Goal: Task Accomplishment & Management: Manage account settings

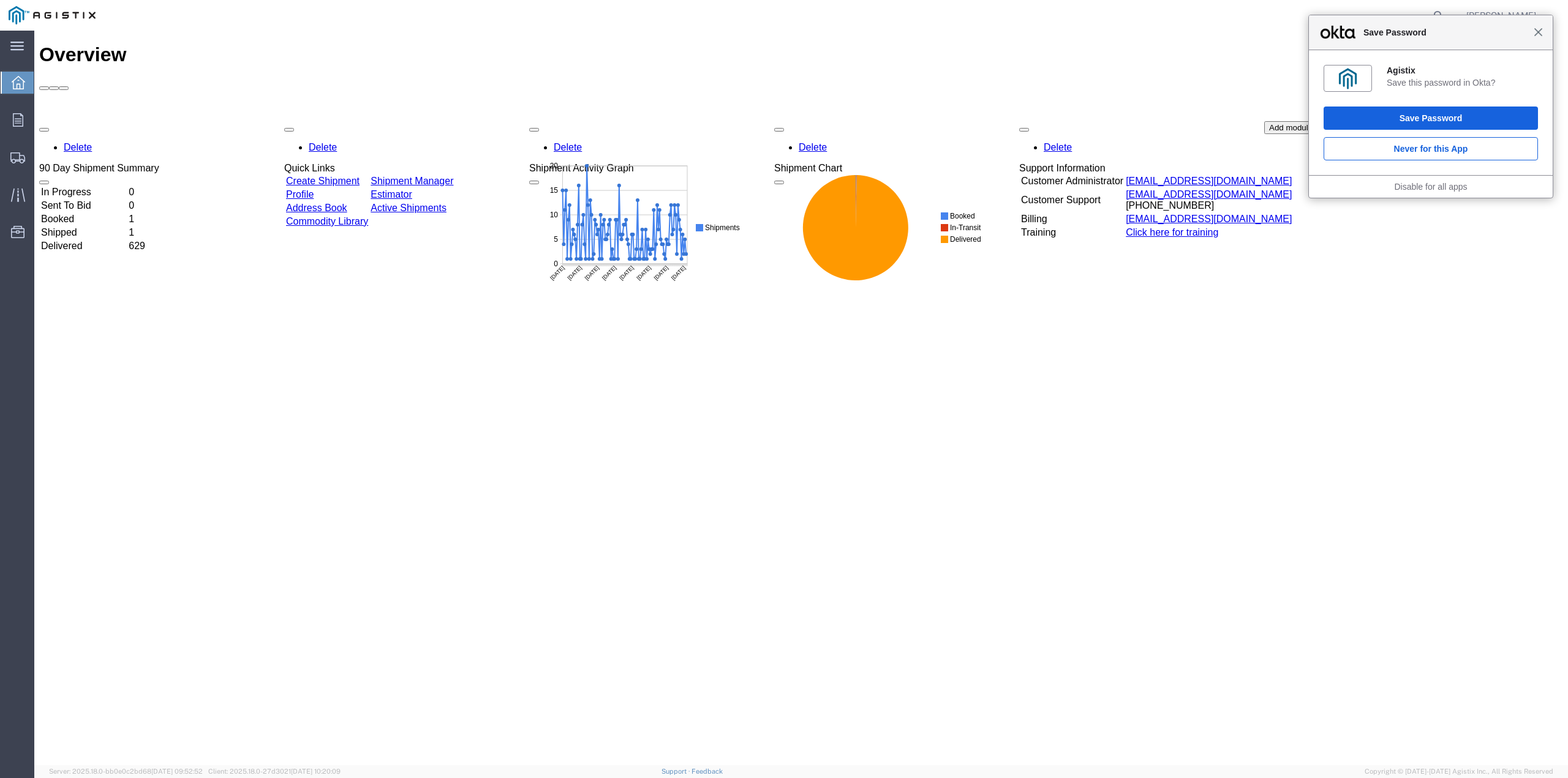
click at [1541, 36] on span "Close" at bounding box center [1538, 32] width 9 height 9
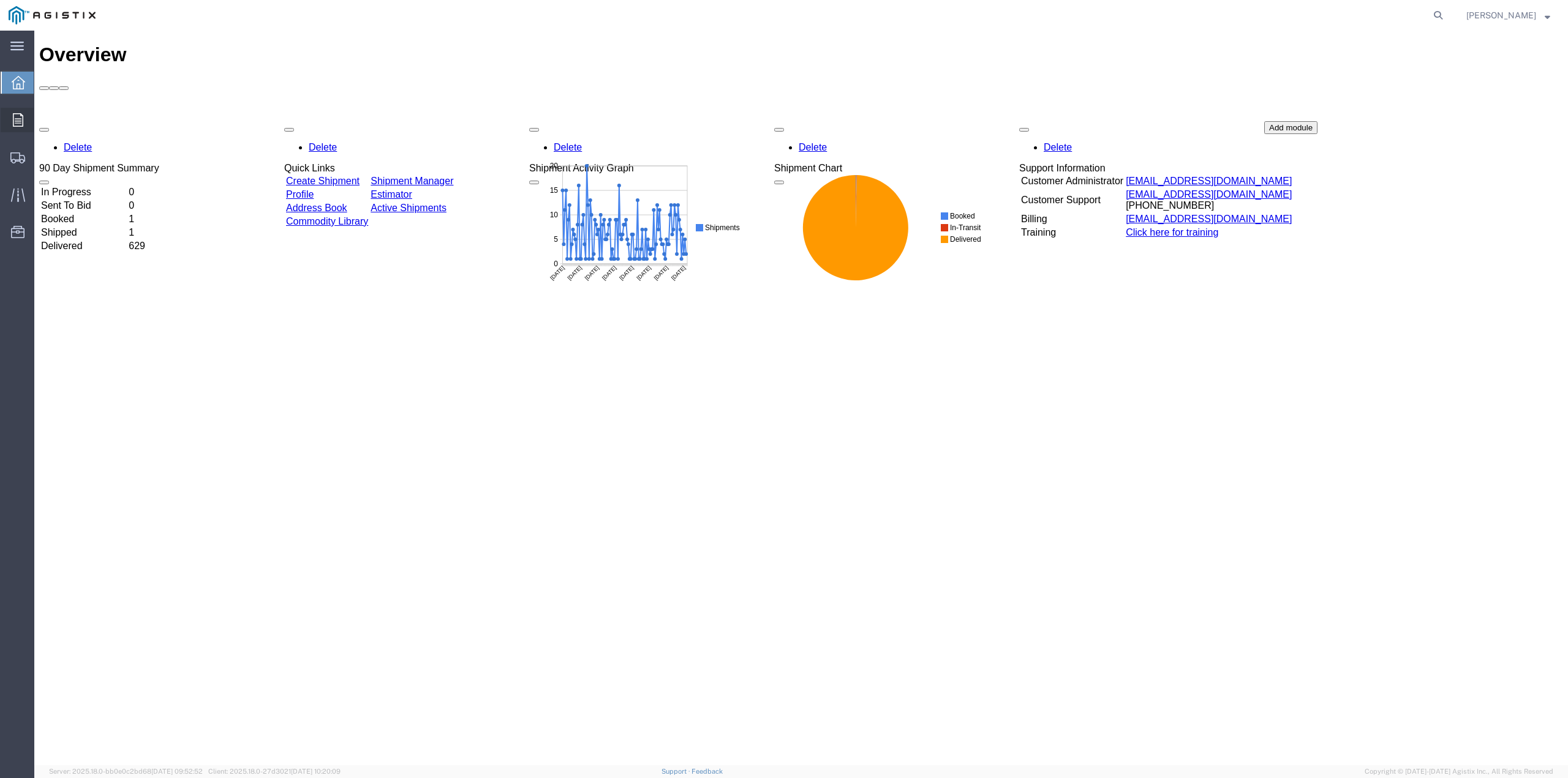
click at [43, 119] on span "Orders" at bounding box center [38, 120] width 9 height 24
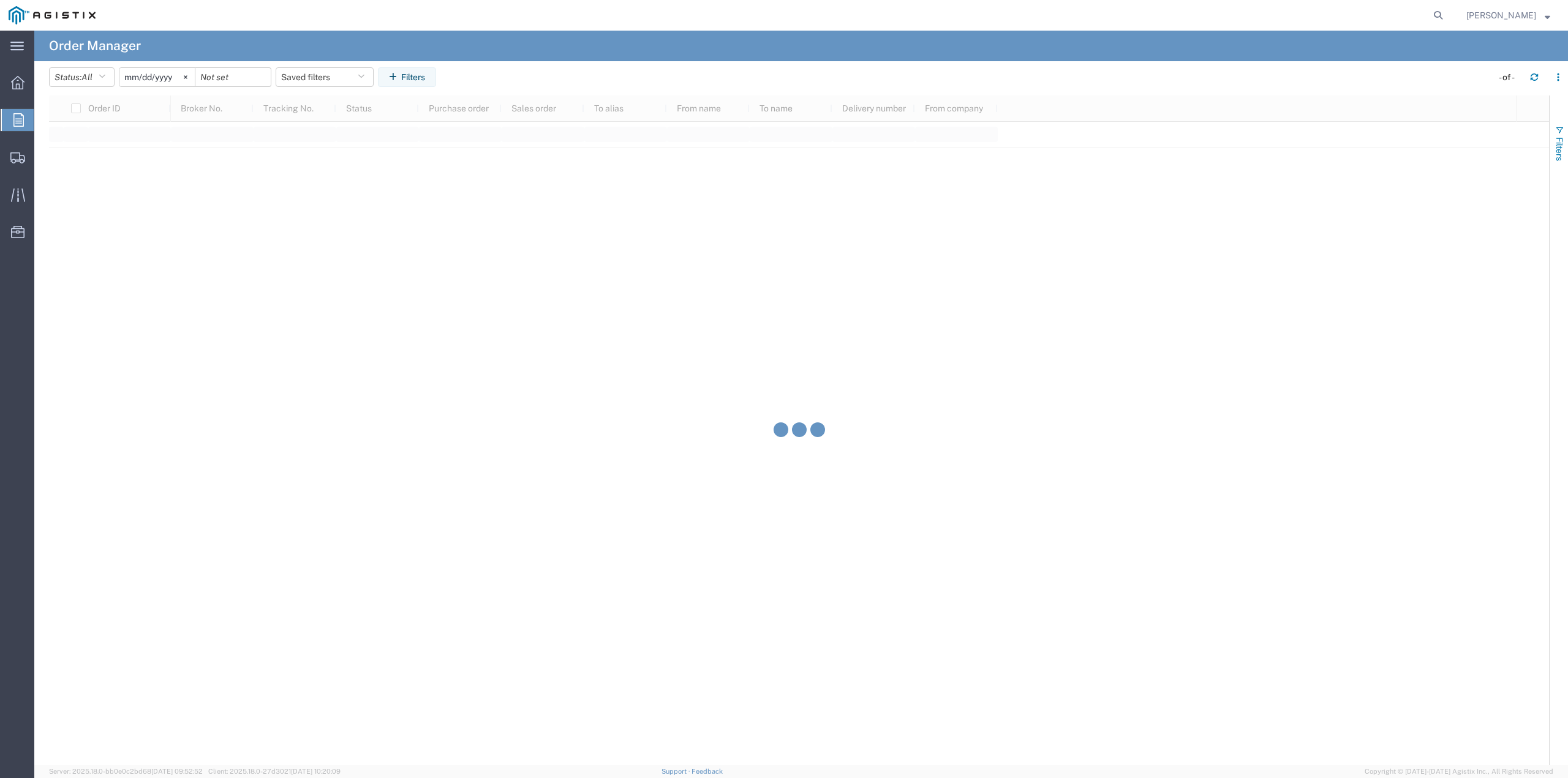
click at [1561, 137] on span "Filters" at bounding box center [1559, 148] width 10 height 24
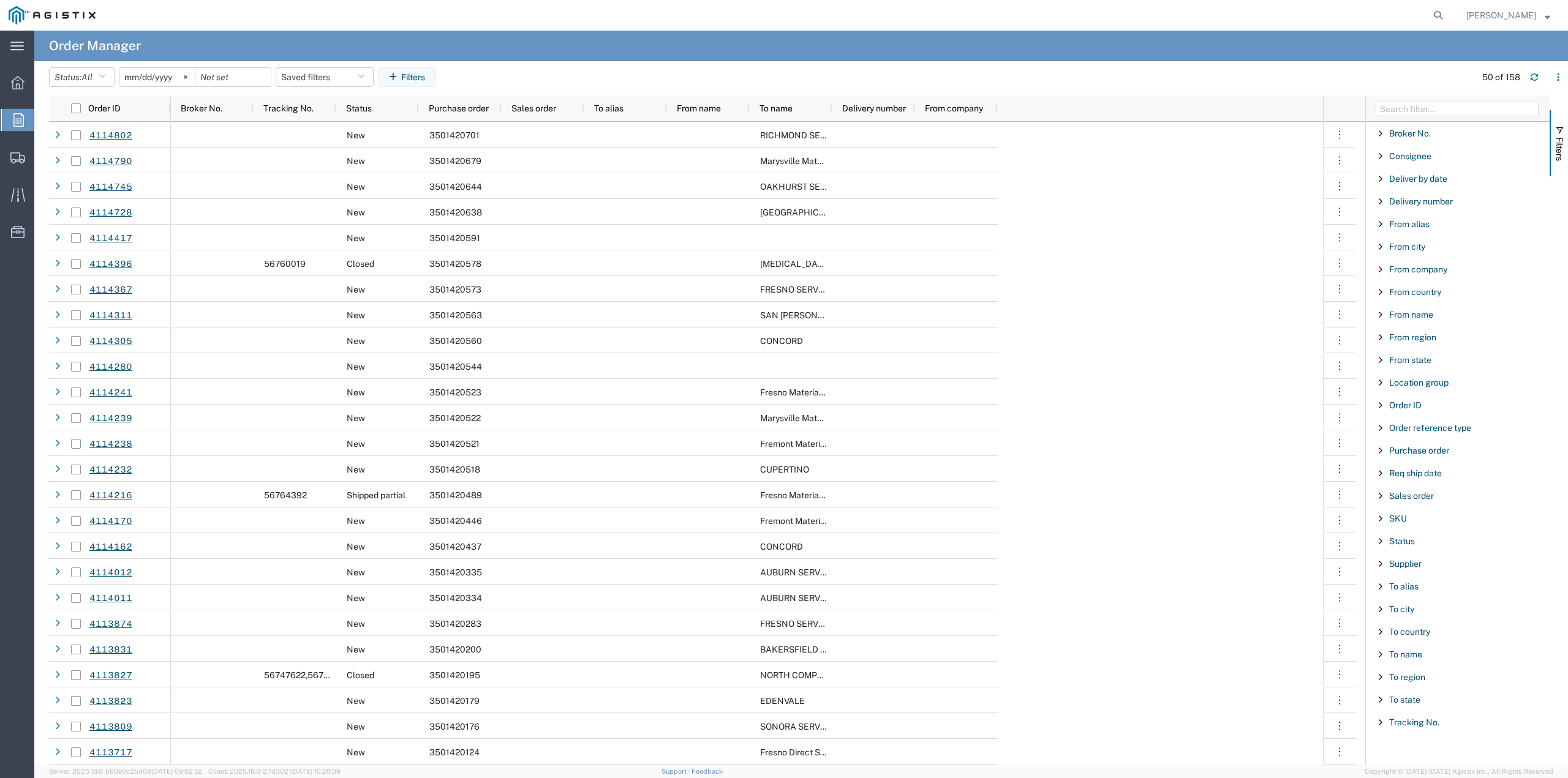
click at [1378, 449] on span "Filter List 27 Filters" at bounding box center [1380, 451] width 10 height 10
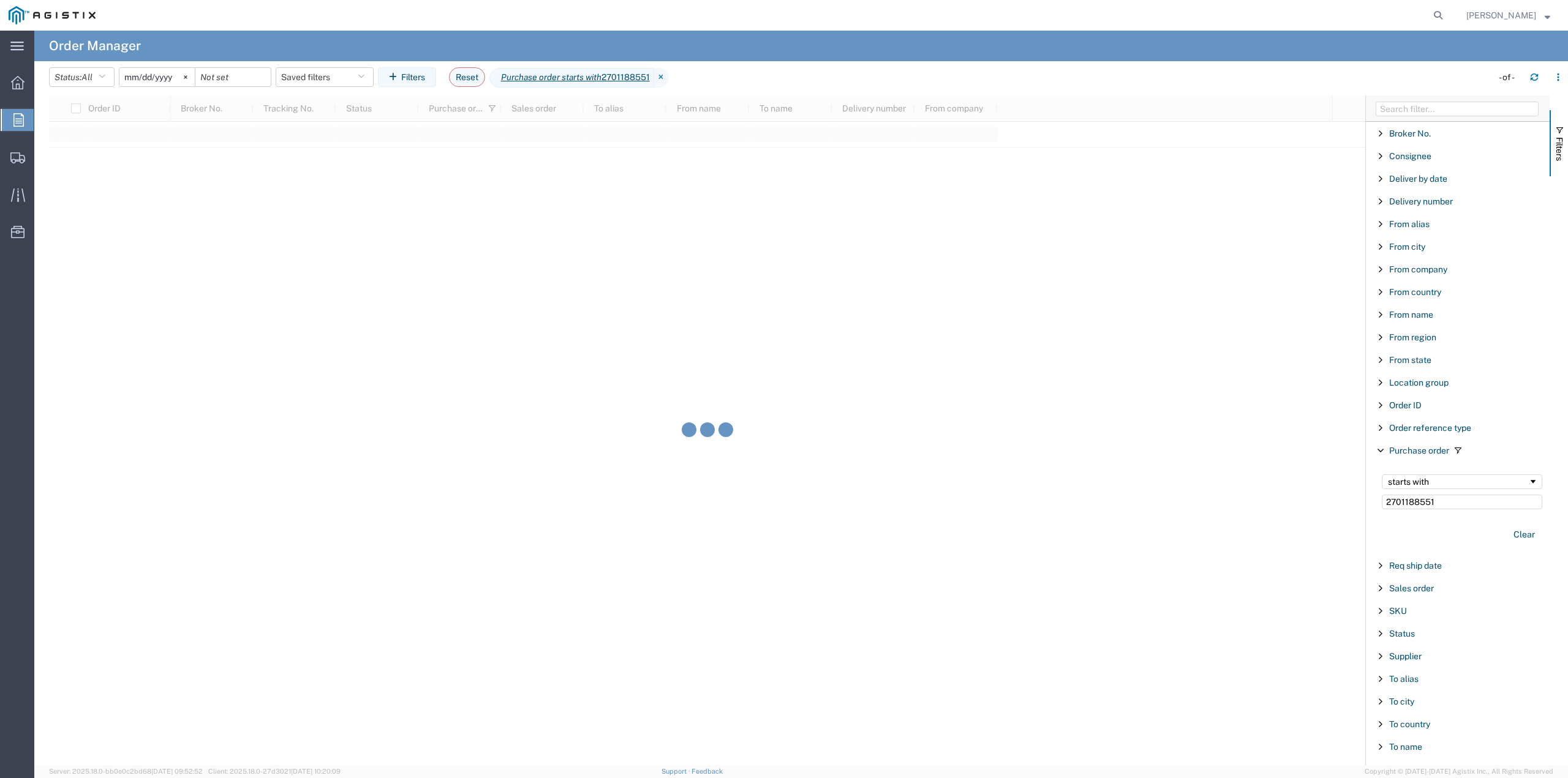
type input "2701188551"
click at [162, 74] on input "[DATE]" at bounding box center [157, 77] width 76 height 18
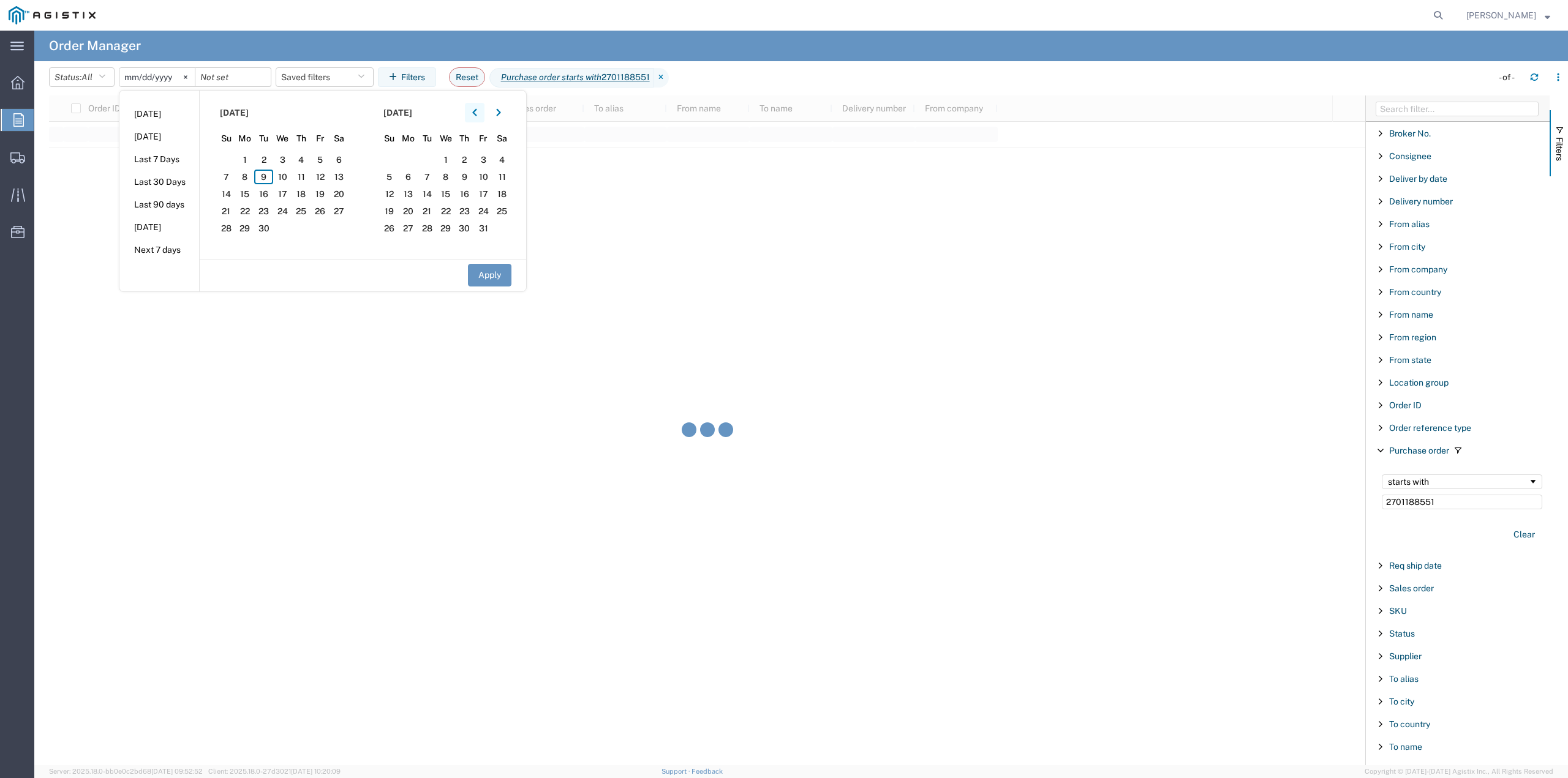
click at [477, 113] on icon "button" at bounding box center [475, 113] width 5 height 9
click at [228, 172] on span "6" at bounding box center [226, 177] width 19 height 15
click at [506, 110] on button "button" at bounding box center [498, 112] width 20 height 20
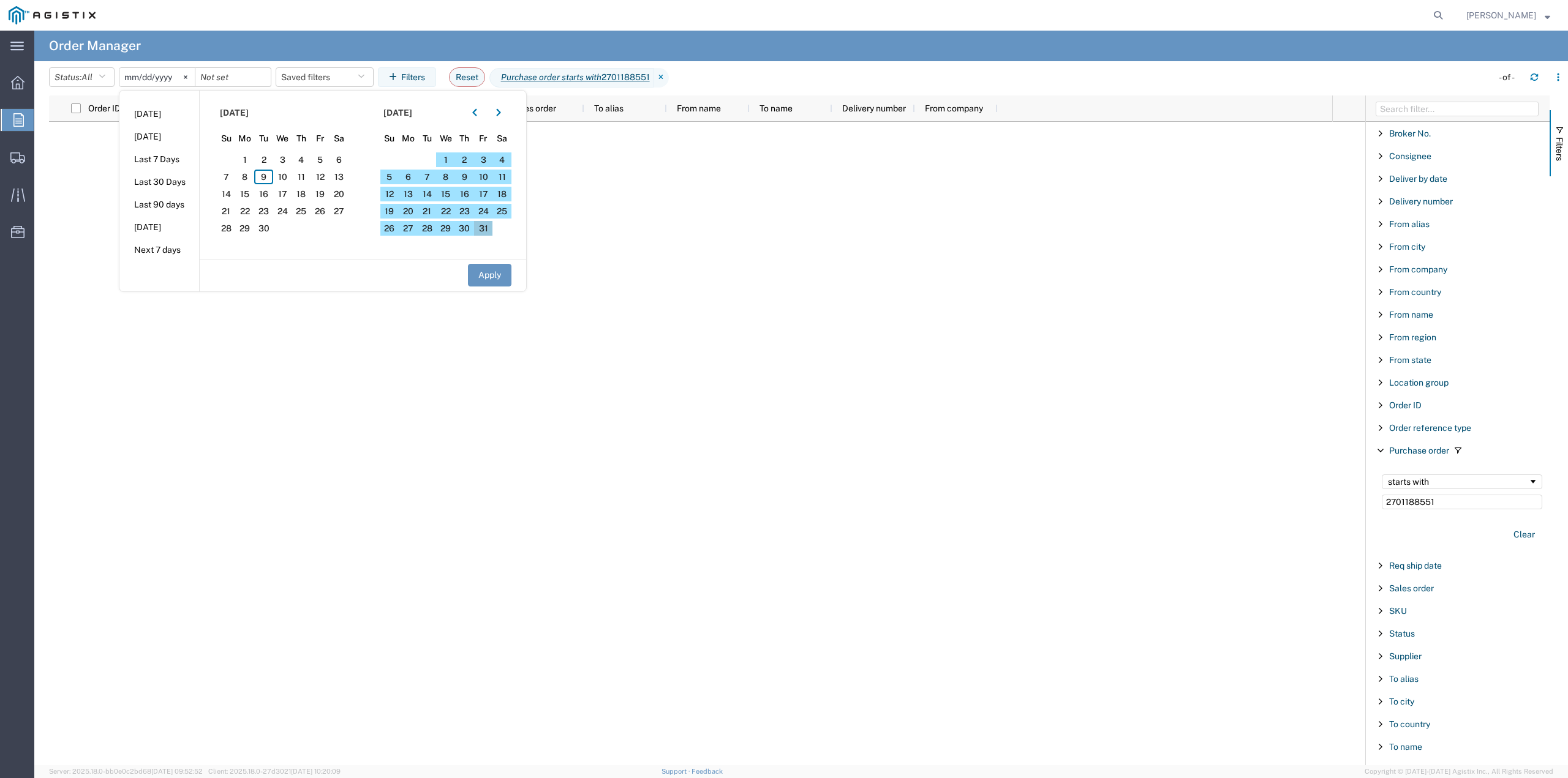
click at [492, 223] on span "31" at bounding box center [483, 229] width 19 height 15
click at [499, 283] on button "Apply" at bounding box center [489, 275] width 43 height 23
type input "[DATE]"
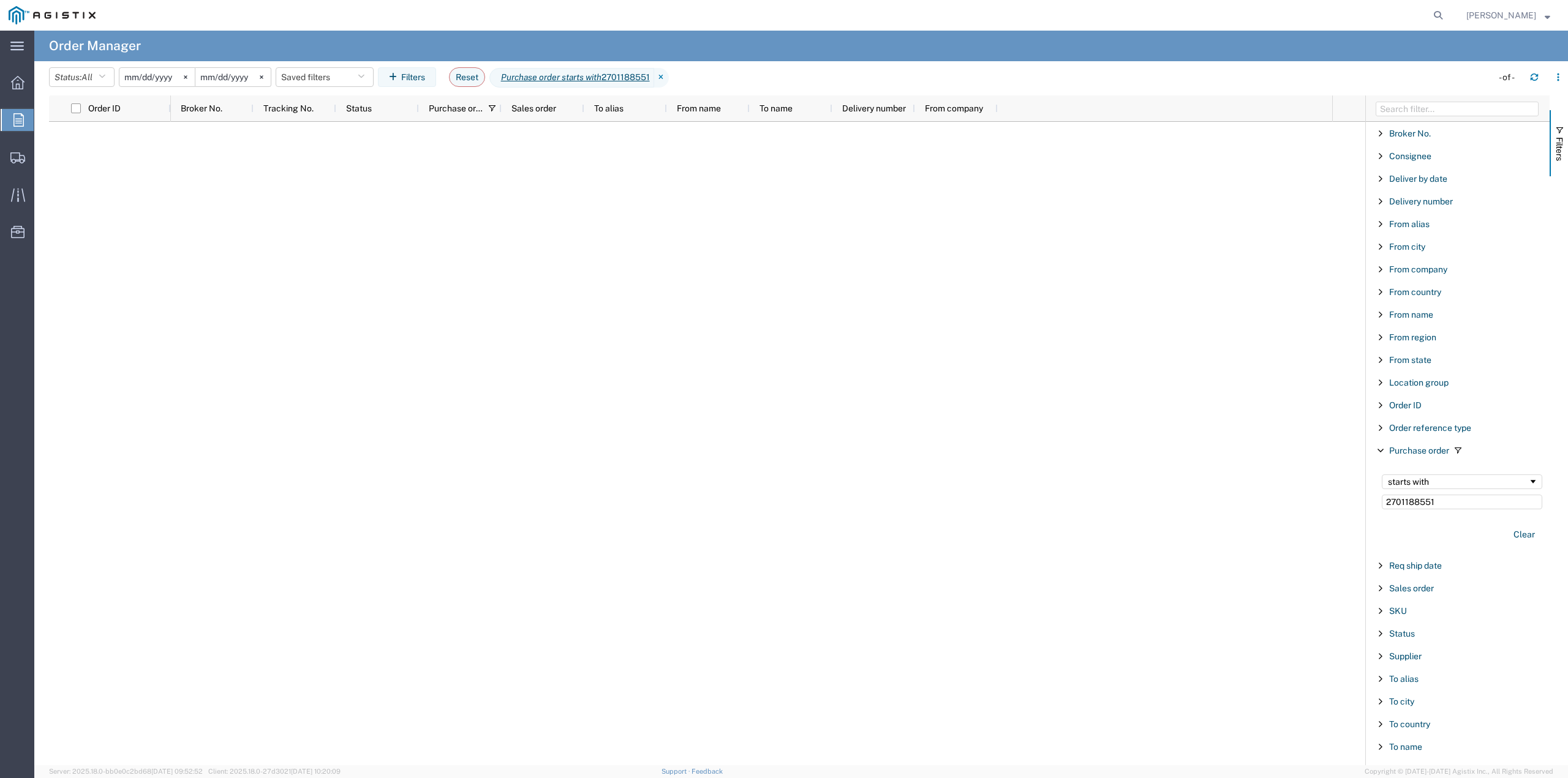
click at [175, 80] on input "[DATE]" at bounding box center [157, 77] width 76 height 18
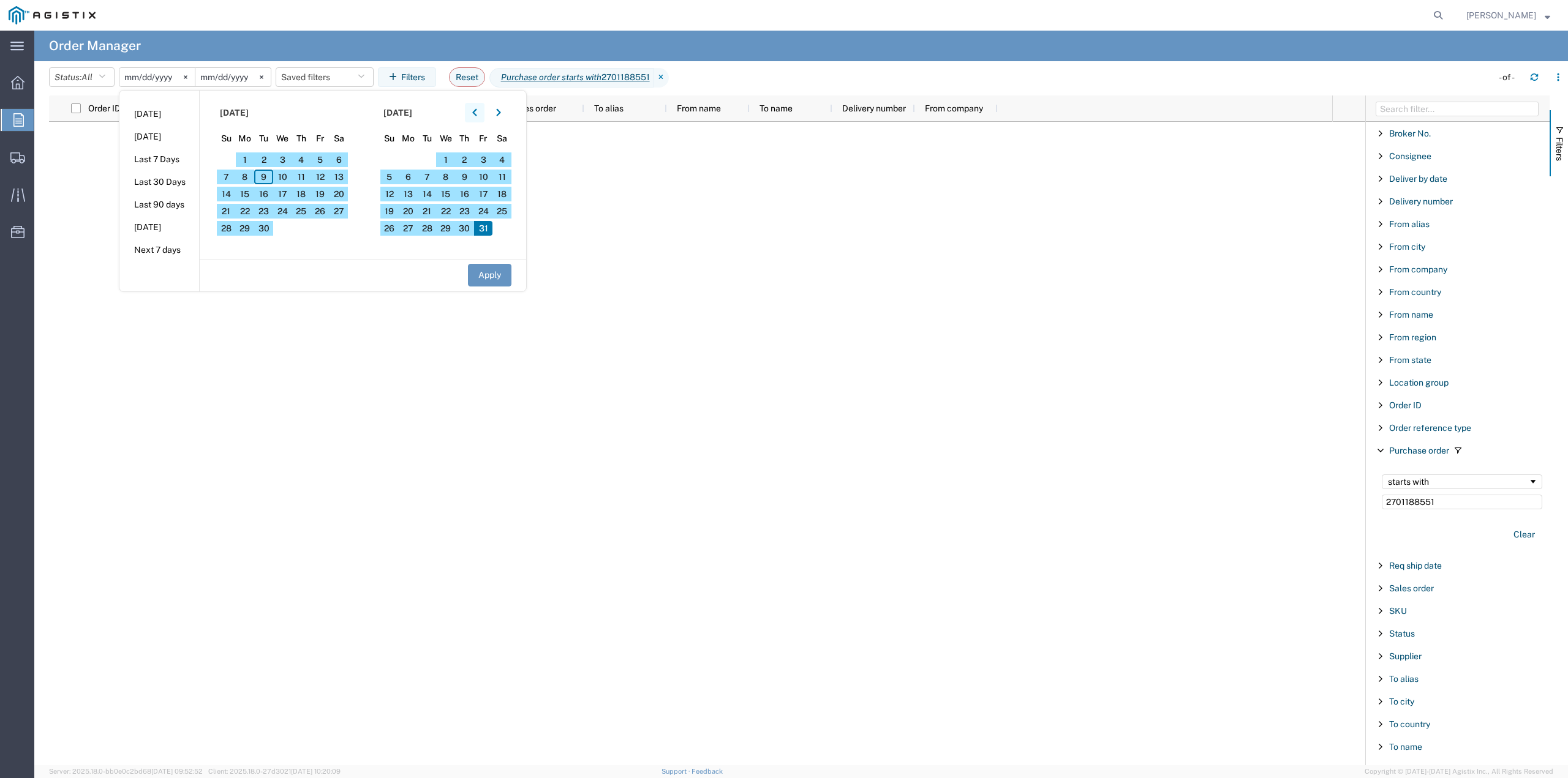
click at [482, 108] on button "button" at bounding box center [475, 112] width 20 height 20
click at [482, 109] on button "button" at bounding box center [475, 112] width 20 height 20
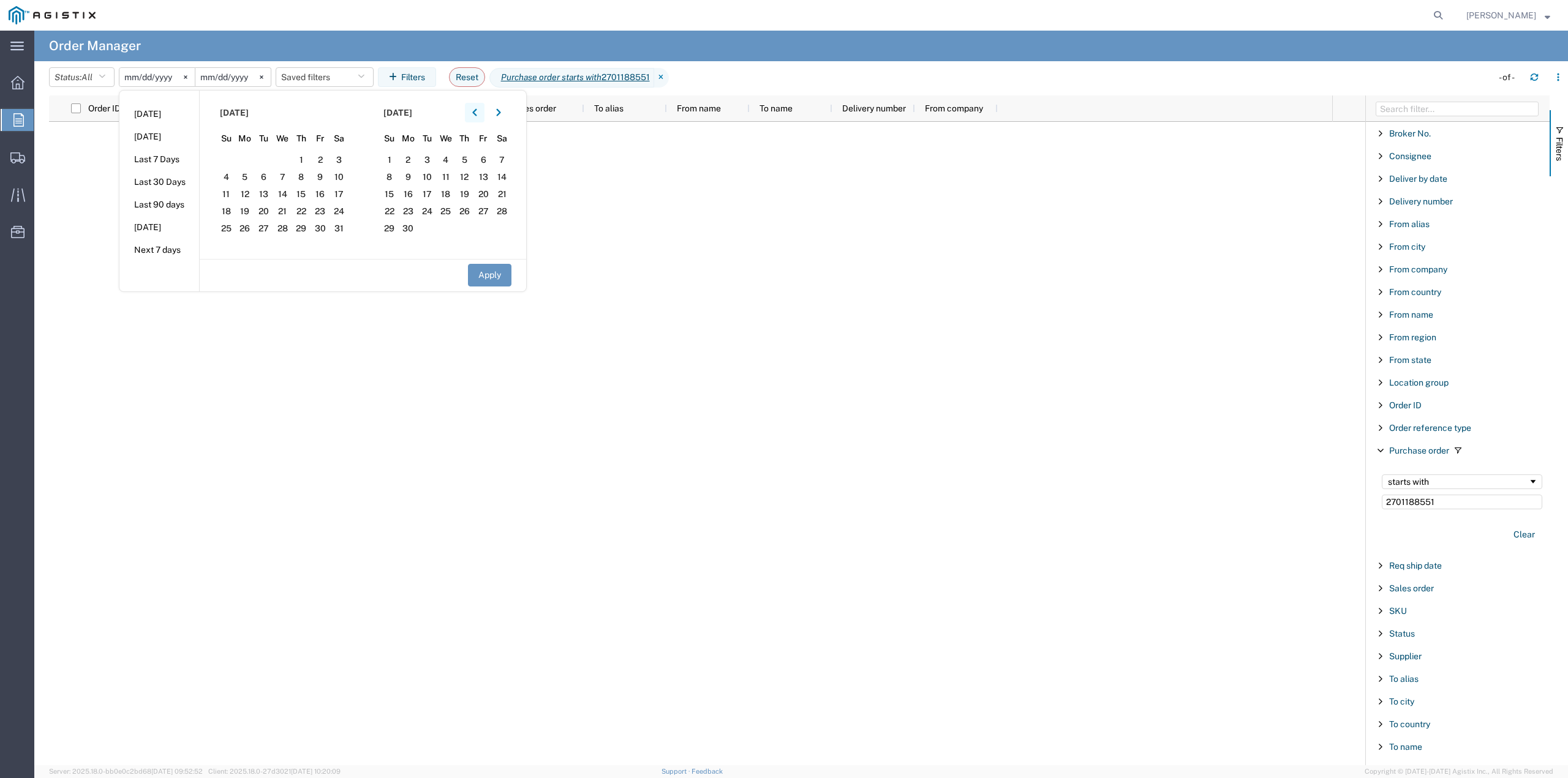
click at [482, 109] on button "button" at bounding box center [475, 112] width 20 height 20
click at [482, 109] on button "button" at bounding box center [475, 112] width 20 height 20
click at [288, 166] on span "1" at bounding box center [283, 160] width 19 height 15
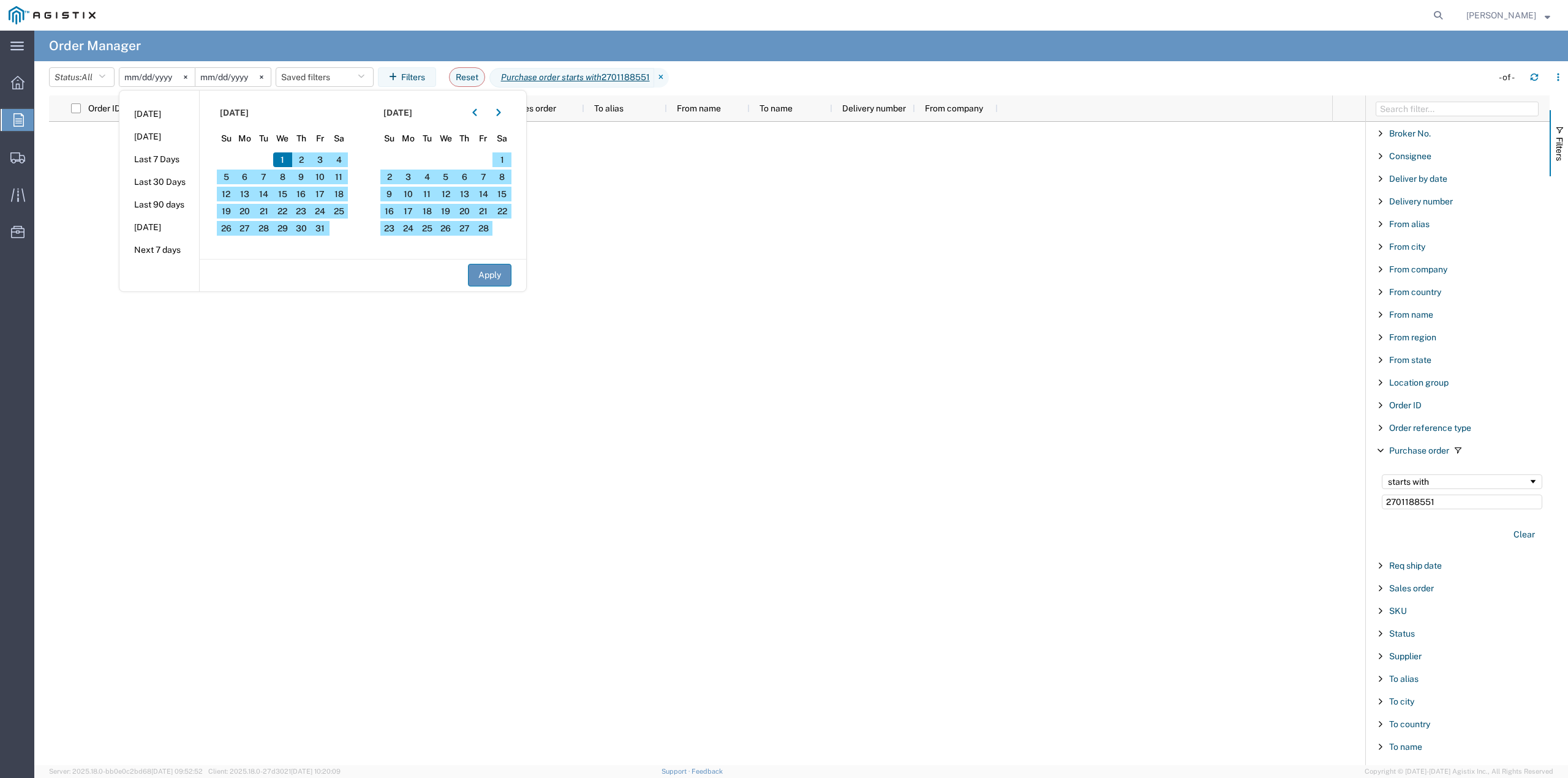
click at [497, 281] on button "Apply" at bounding box center [489, 275] width 43 height 23
type input "[DATE]"
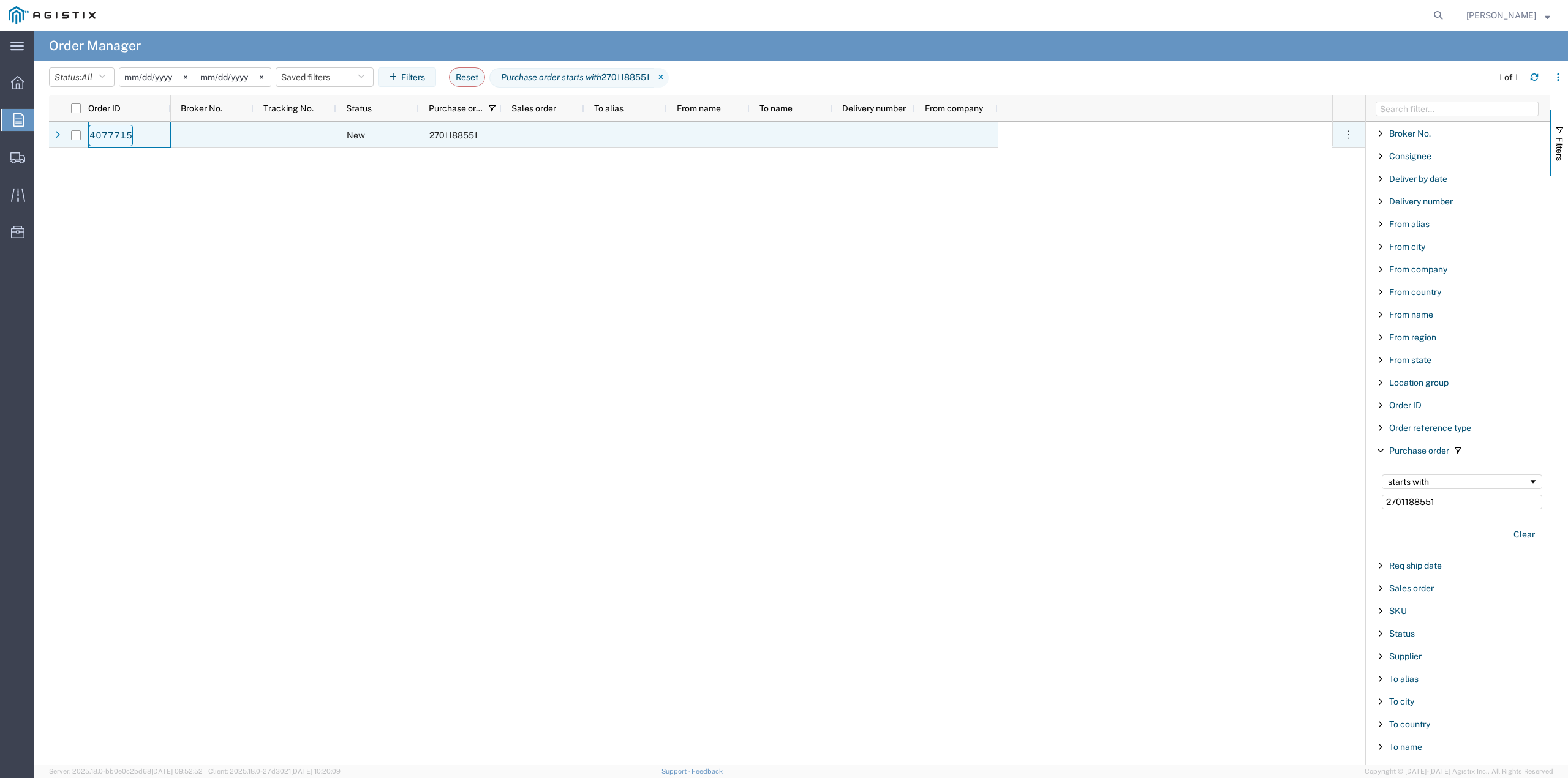
click at [105, 129] on link "4077715" at bounding box center [111, 136] width 44 height 22
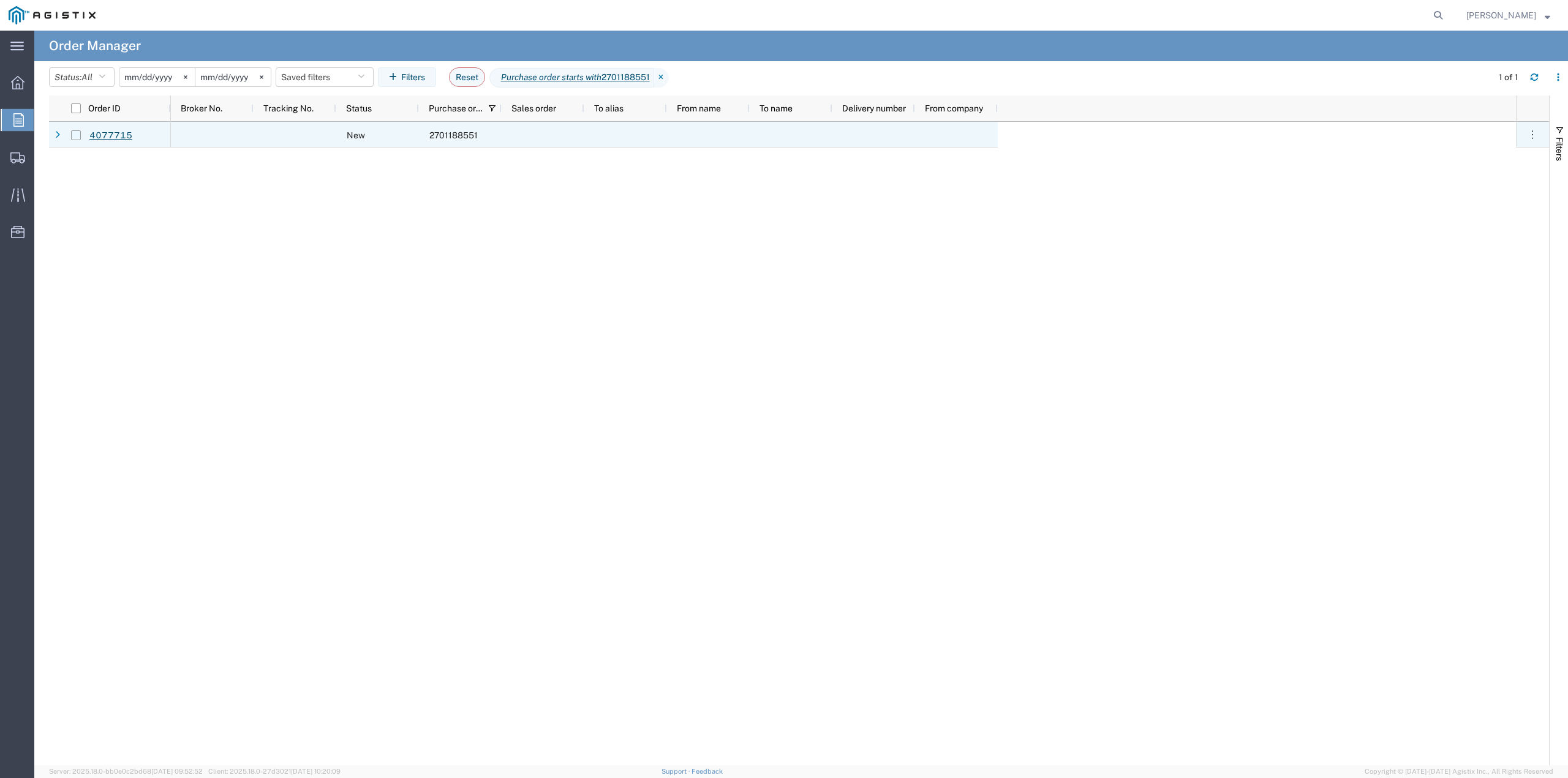
click at [74, 131] on input "Press Space to toggle row selection (unchecked)" at bounding box center [76, 135] width 10 height 10
checkbox input "true"
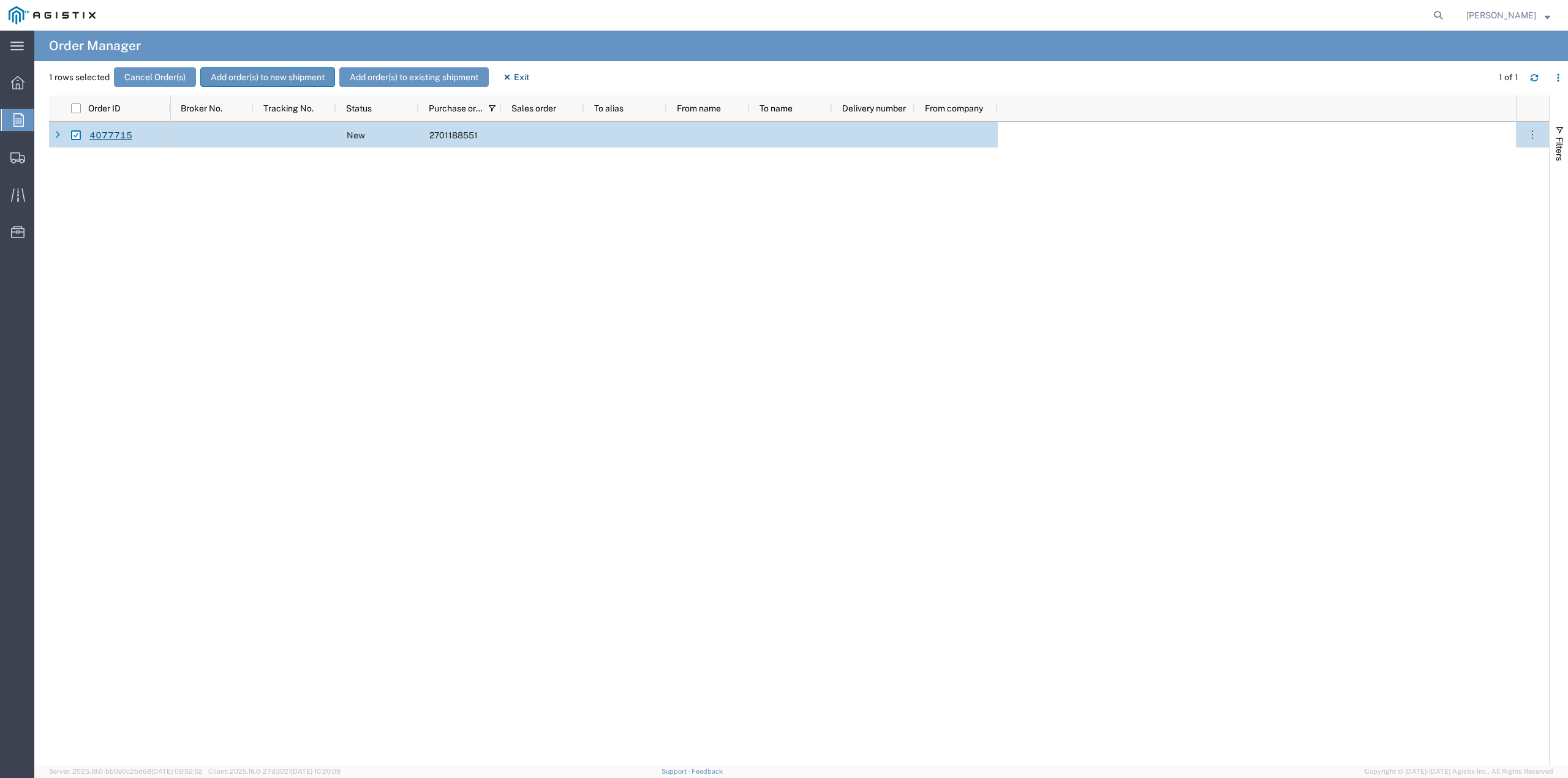
click at [308, 76] on button "Add order(s) to new shipment" at bounding box center [268, 77] width 135 height 20
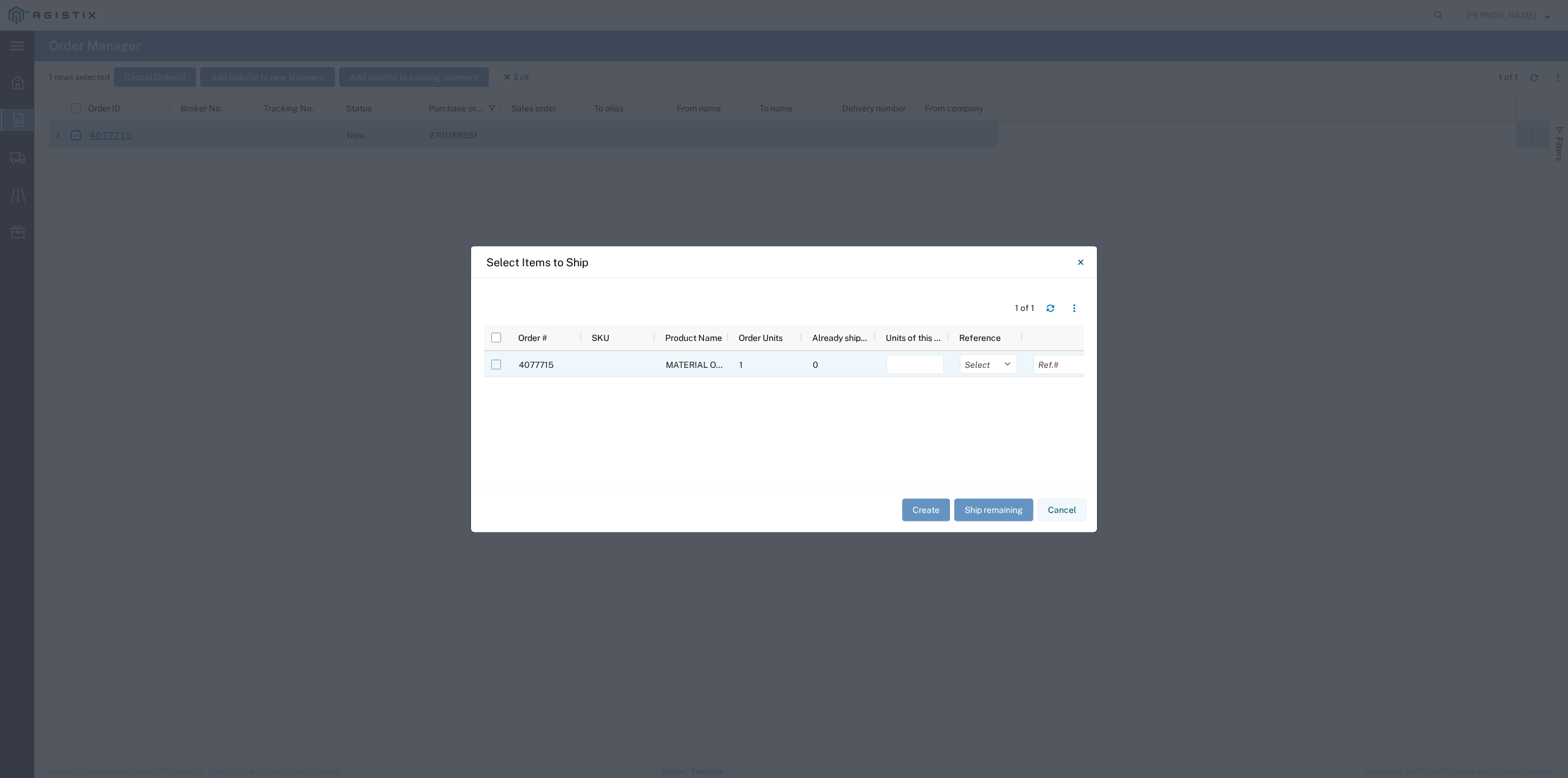
click at [498, 360] on input "Press Space to toggle row selection (unchecked)" at bounding box center [496, 364] width 10 height 10
checkbox input "true"
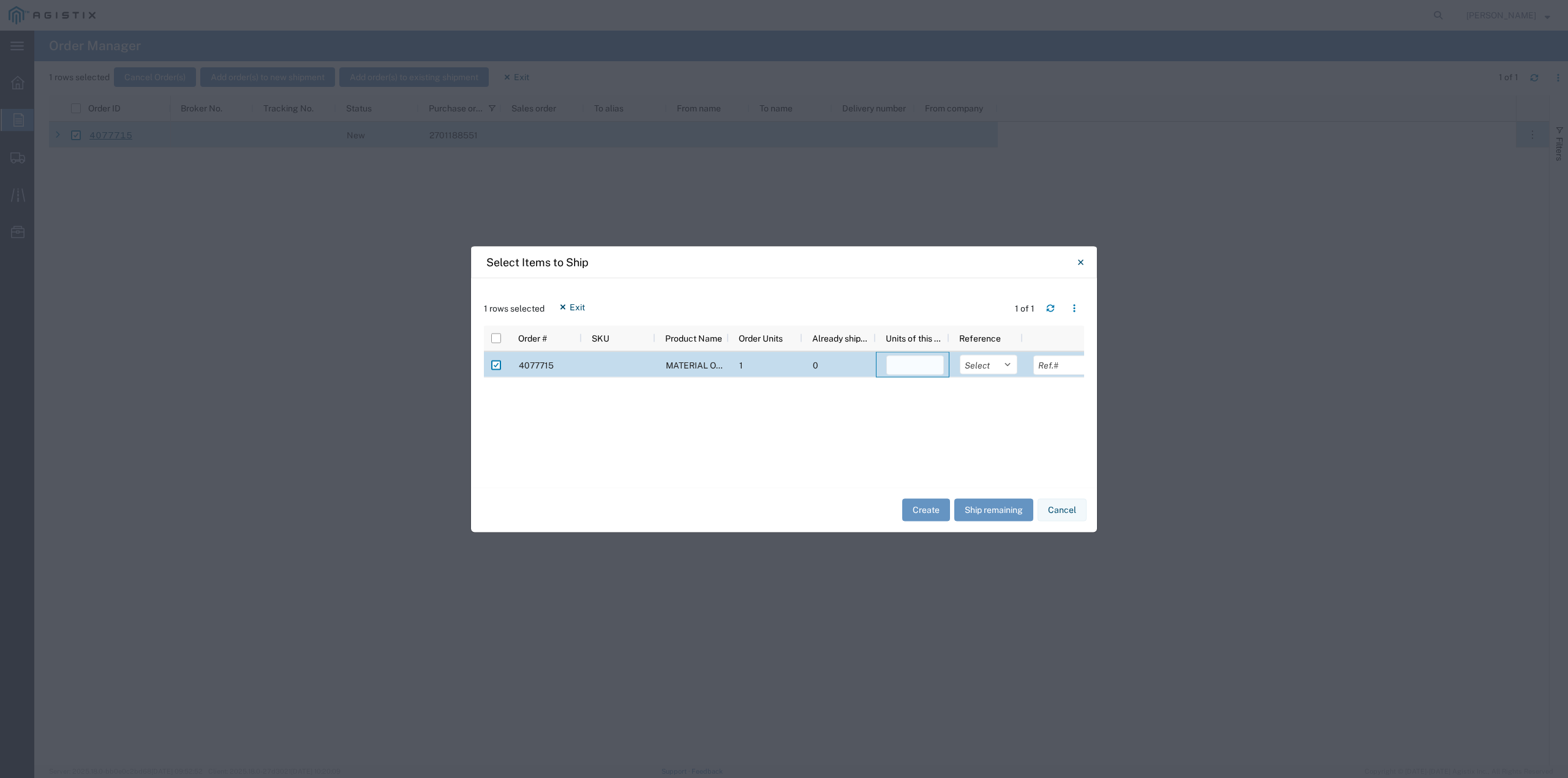
click at [918, 360] on input "number" at bounding box center [915, 364] width 57 height 20
type input "1"
click at [929, 509] on button "Create" at bounding box center [925, 510] width 48 height 23
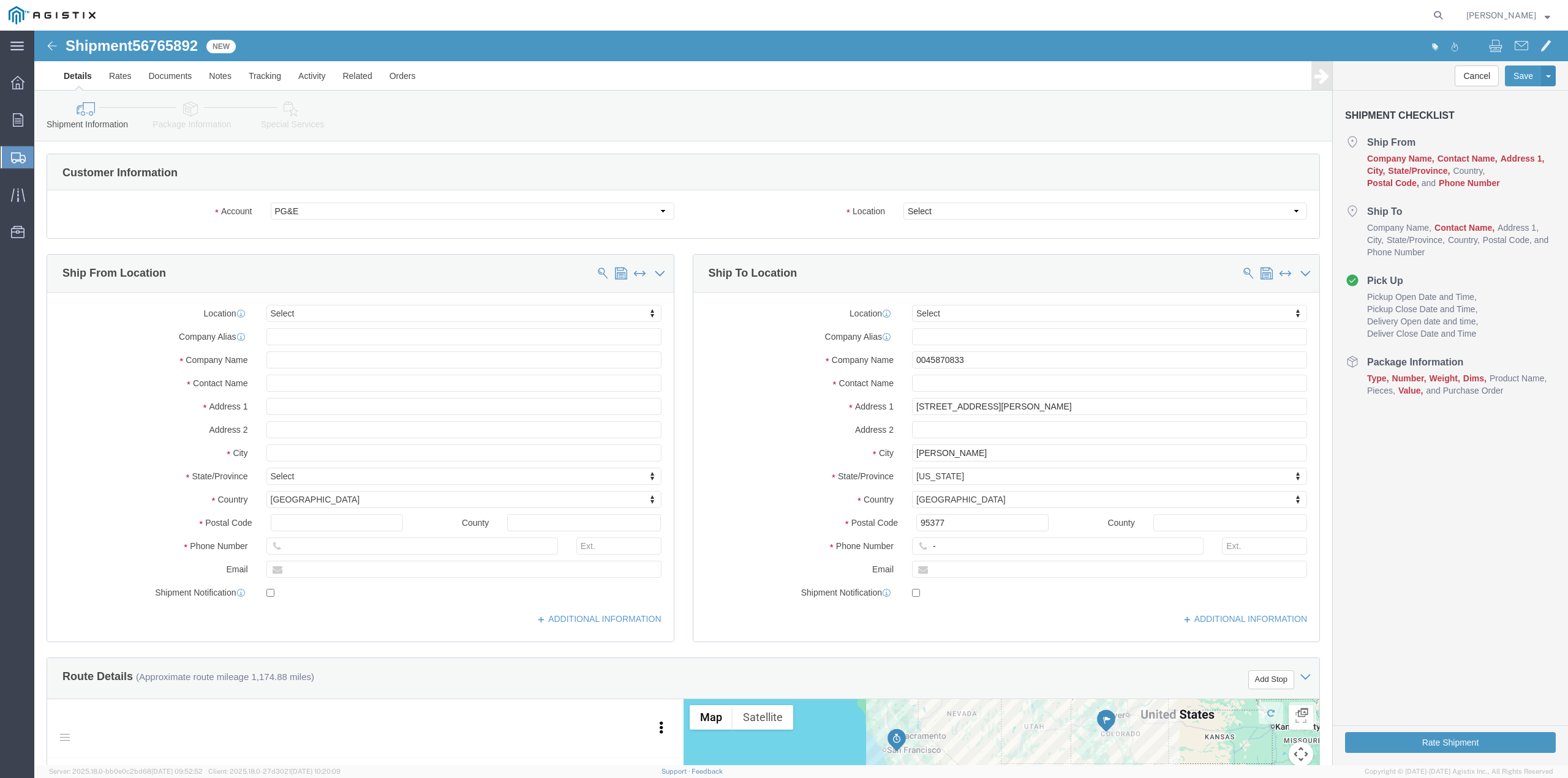
select select
click input "text"
type input "Oldcastle Infrastructure"
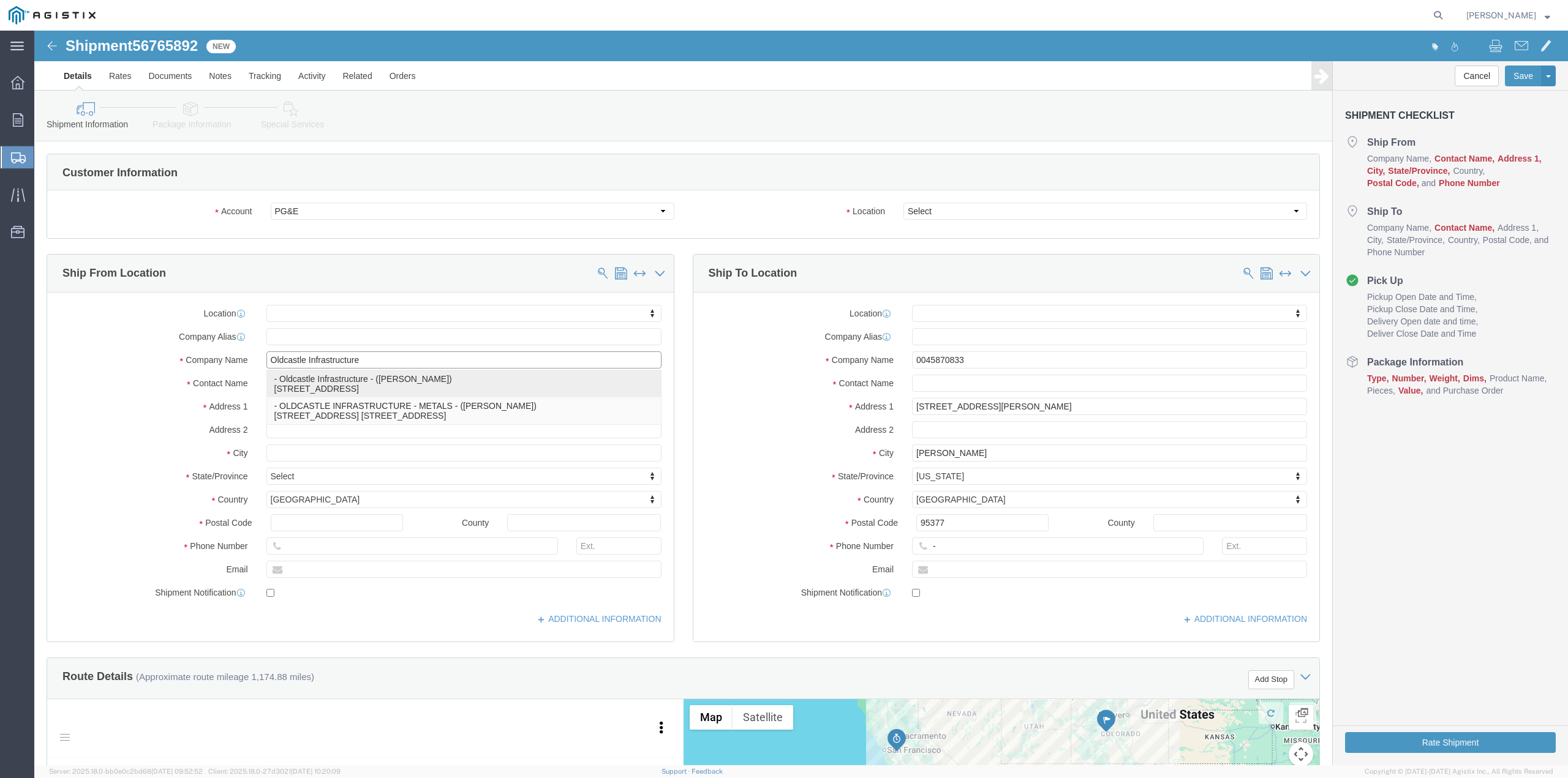
select select "CA"
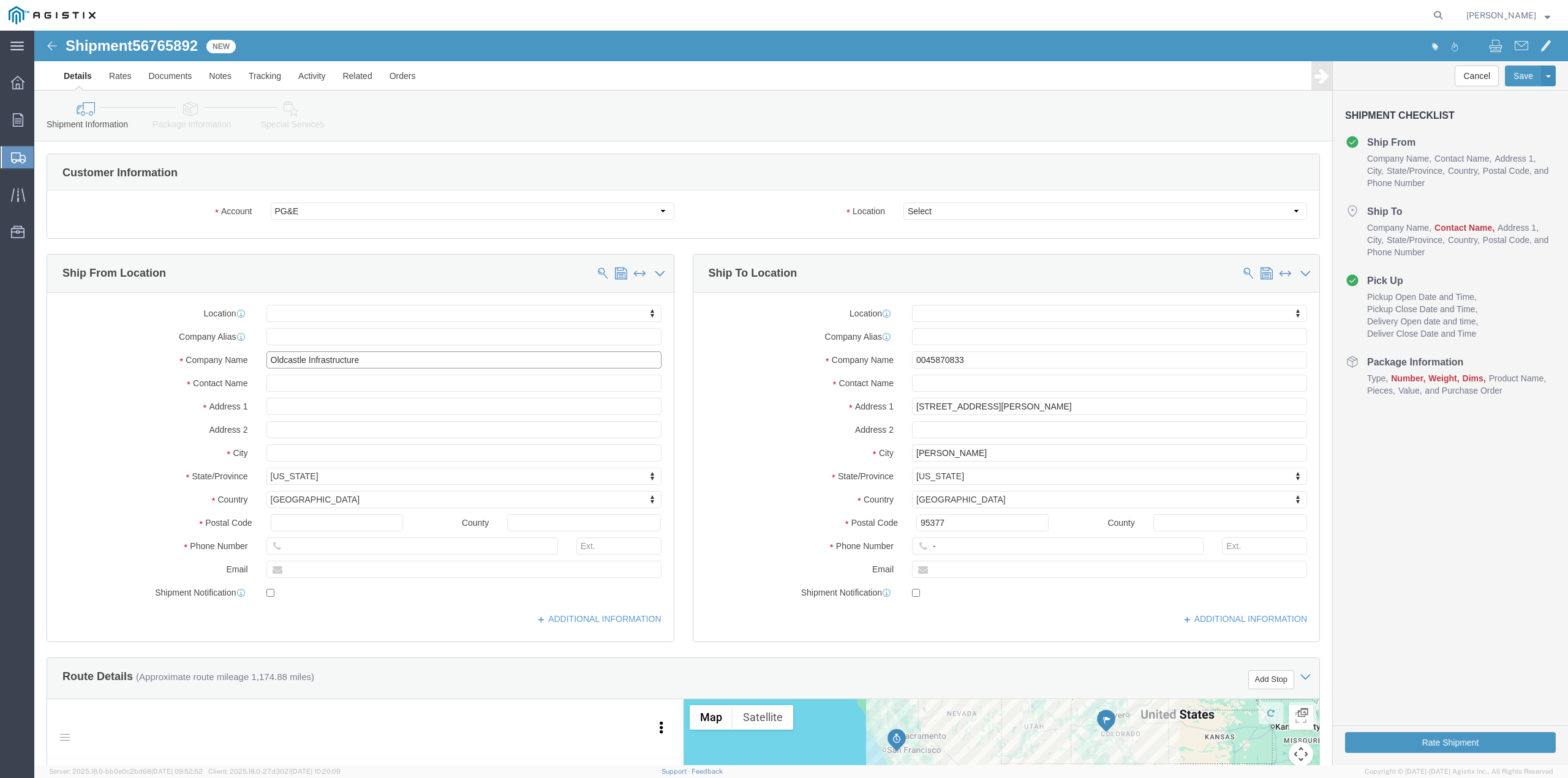
click input "Oldcastle Infrastructure"
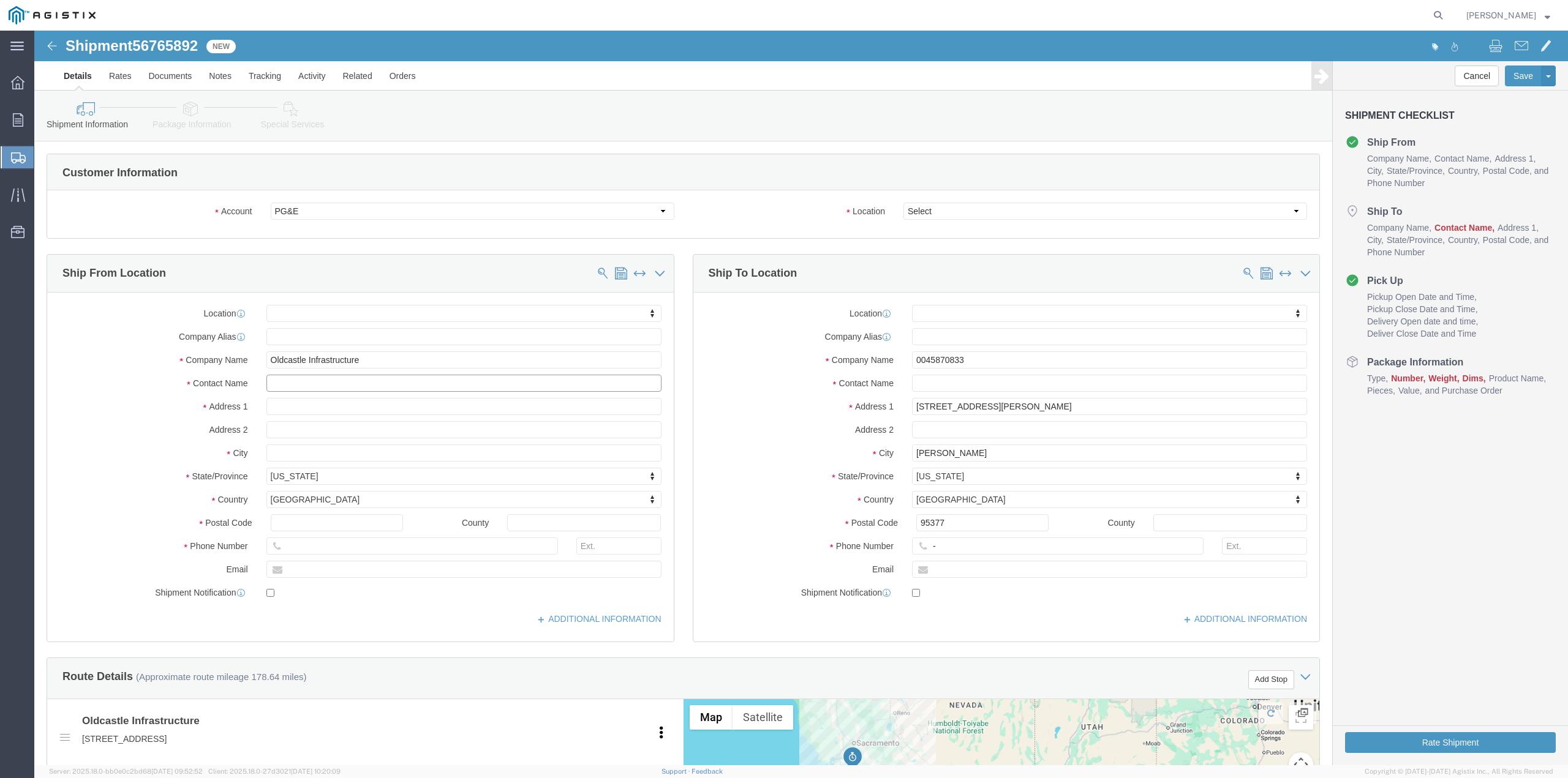
click input "text"
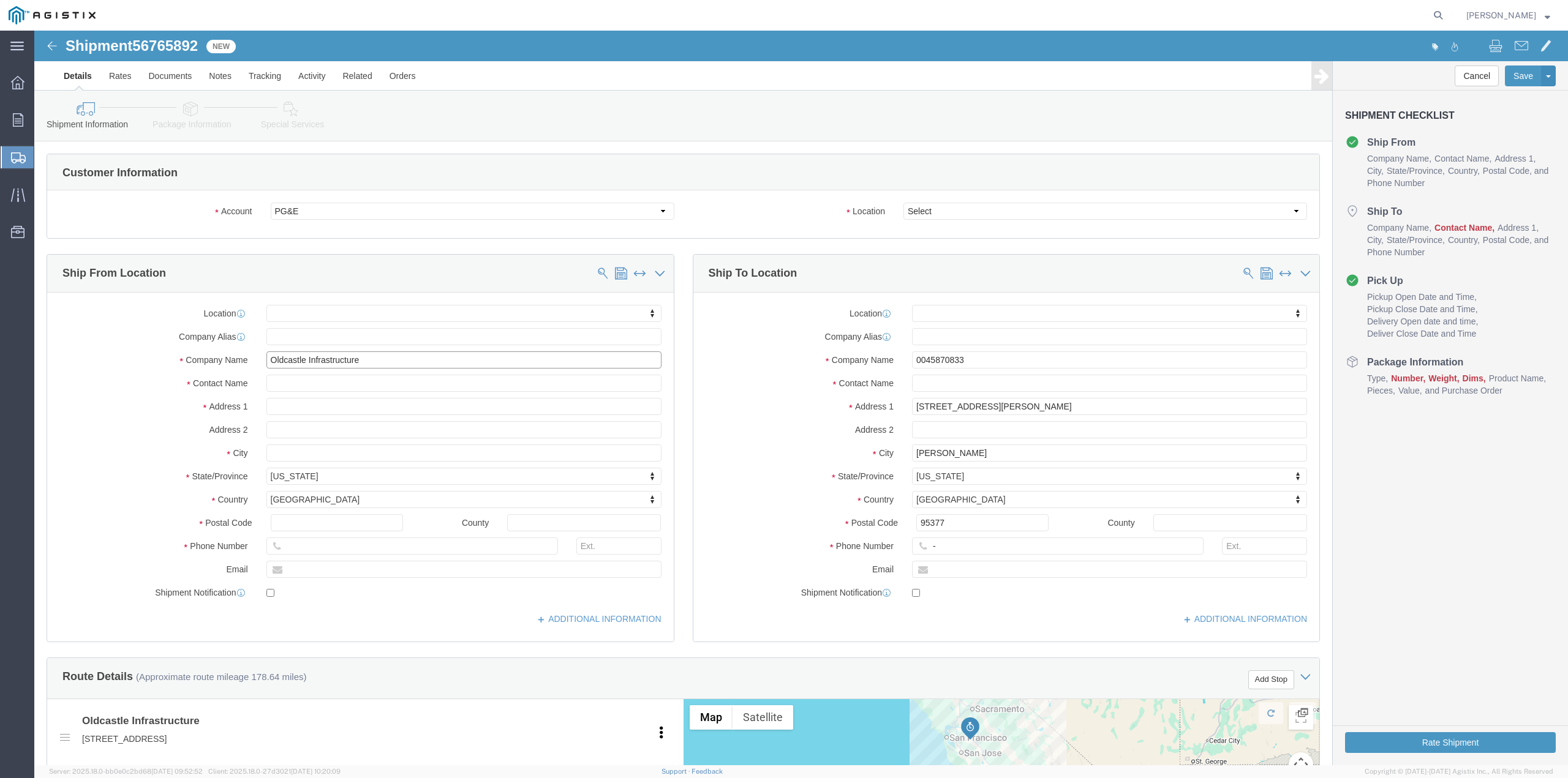
click input "Oldcastle Infrastructure"
type input "Oldcastle Infrstructue"
click input "text"
type input "G"
type input "[PERSON_NAME]"
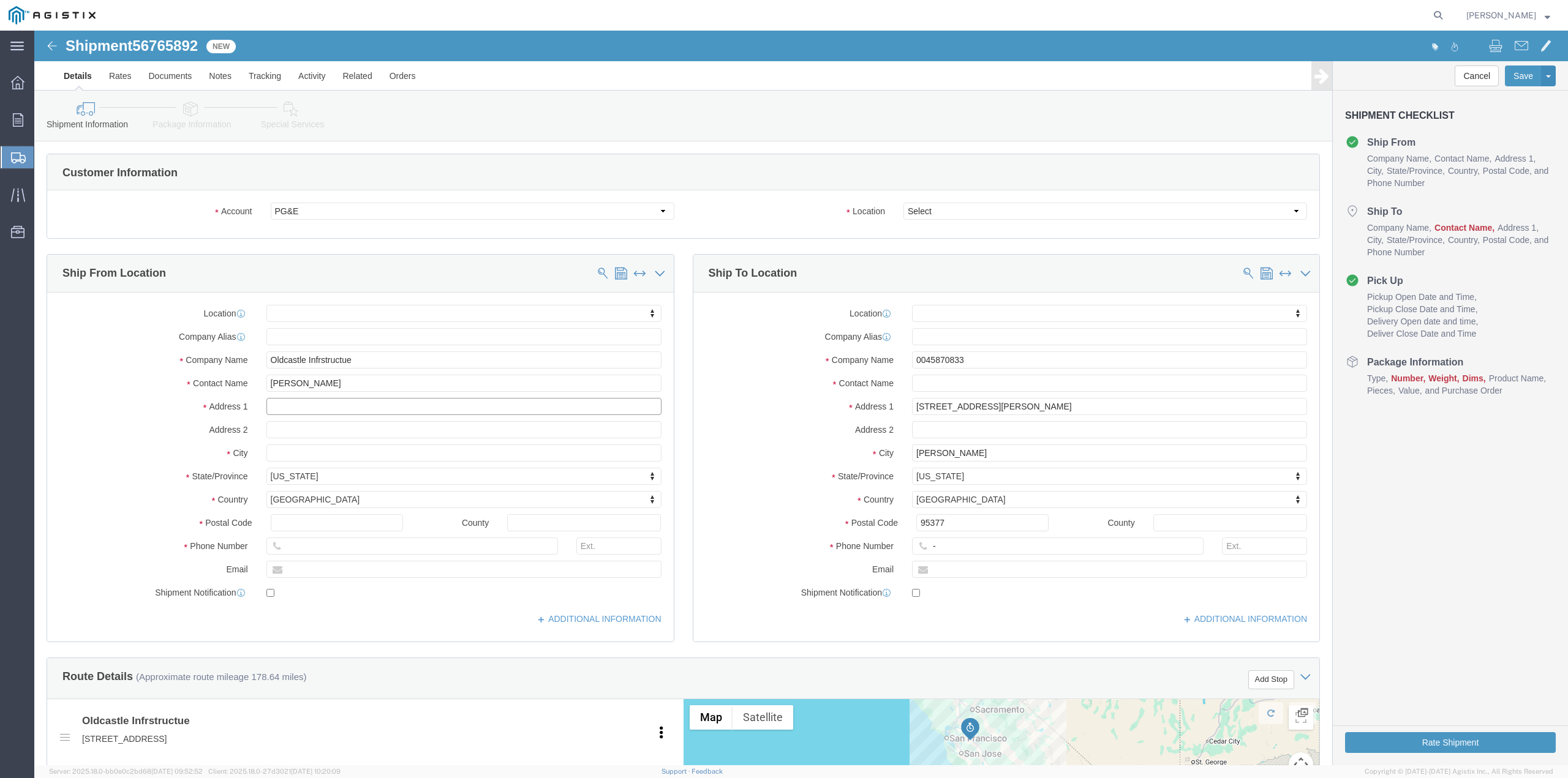
drag, startPoint x: 364, startPoint y: 374, endPoint x: 74, endPoint y: 416, distance: 293.0
click div "Location My Profile Location (OBSOLETE) [PERSON_NAME] SC - GC TRAILER (OBSOLETE…"
type input "[STREET_ADDRESS][PERSON_NAME]"
drag, startPoint x: 267, startPoint y: 418, endPoint x: 213, endPoint y: 427, distance: 54.7
click div "City"
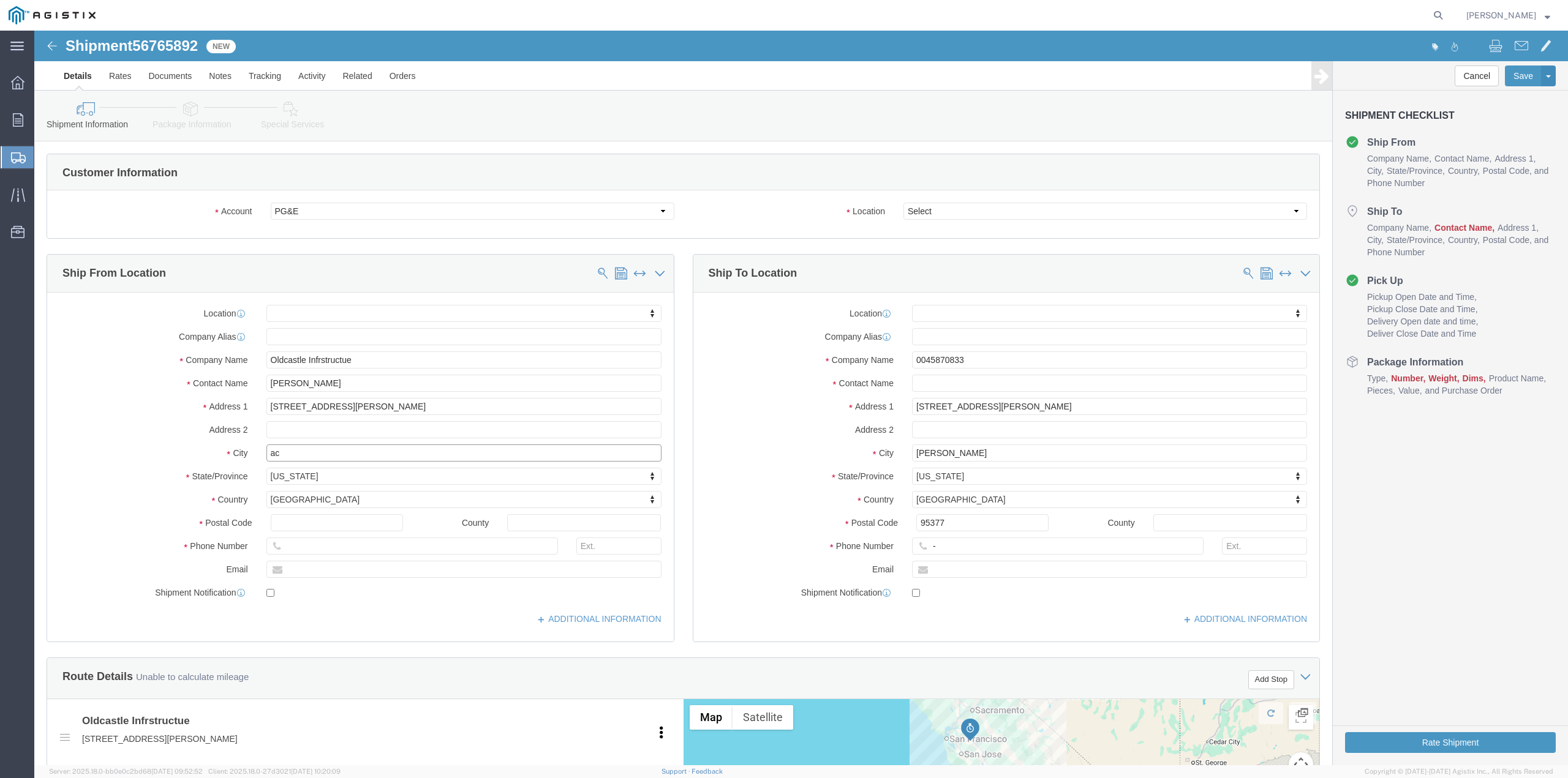
type input "a"
type input "Acworth"
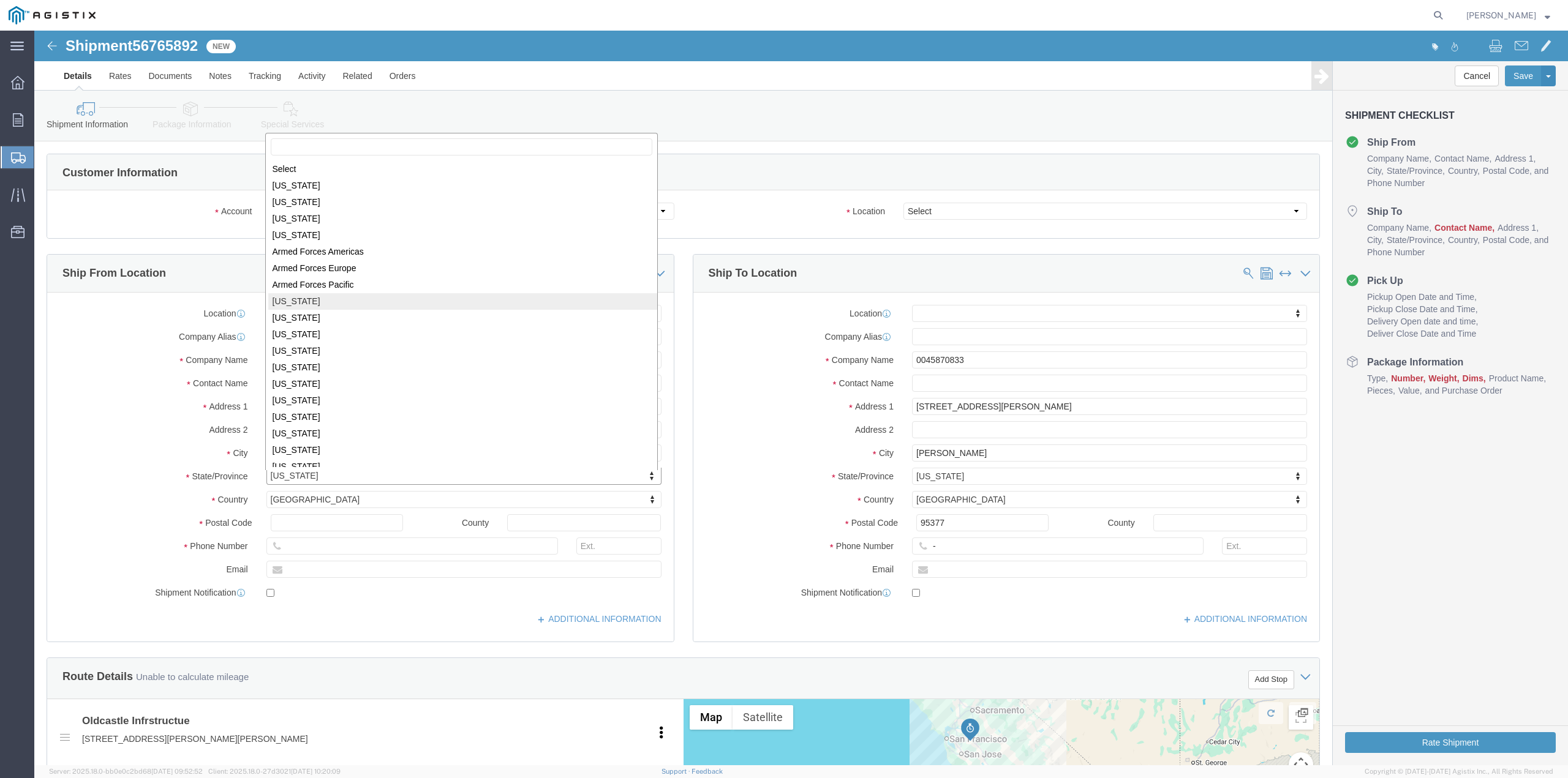
scroll to position [2, 0]
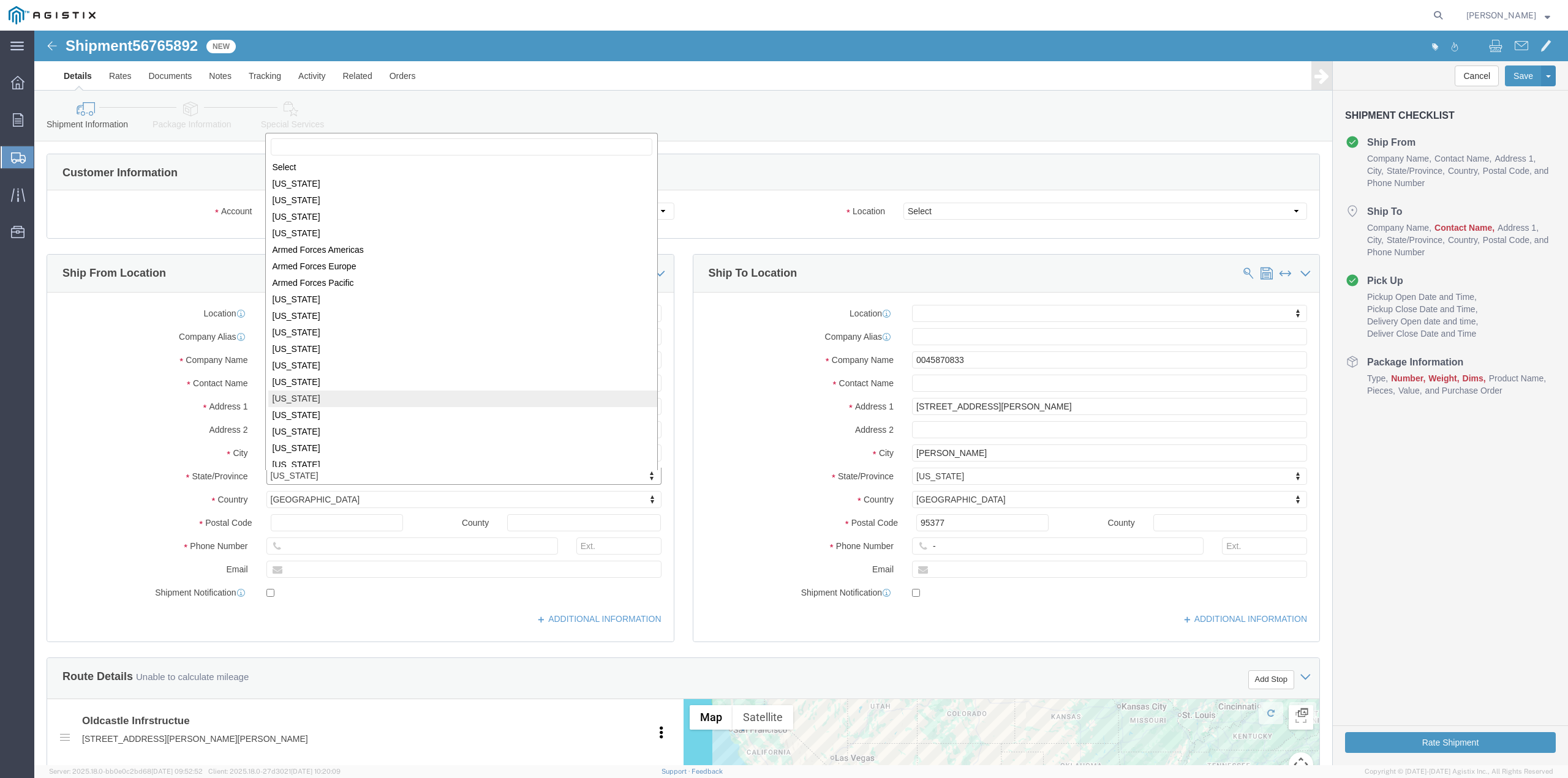
select select "GA"
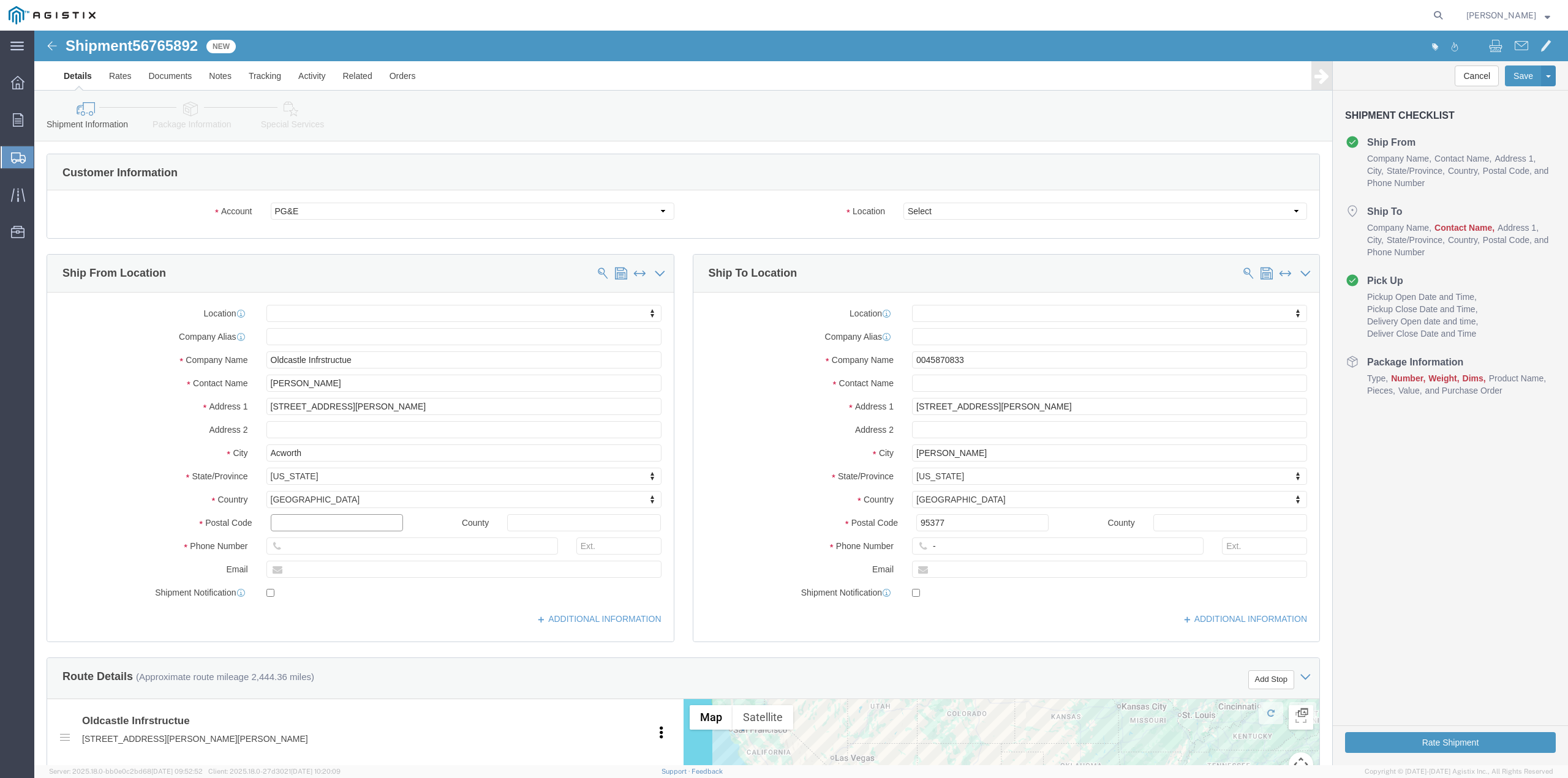
drag, startPoint x: 286, startPoint y: 492, endPoint x: 146, endPoint y: 512, distance: 141.4
click div "Location My Profile Location (OBSOLETE) [PERSON_NAME] SC - GC TRAILER (OBSOLETE…"
type input "30101"
drag, startPoint x: 323, startPoint y: 523, endPoint x: 147, endPoint y: 543, distance: 177.1
click div "Location My Profile Location (OBSOLETE) [PERSON_NAME] SC - GC TRAILER (OBSOLETE…"
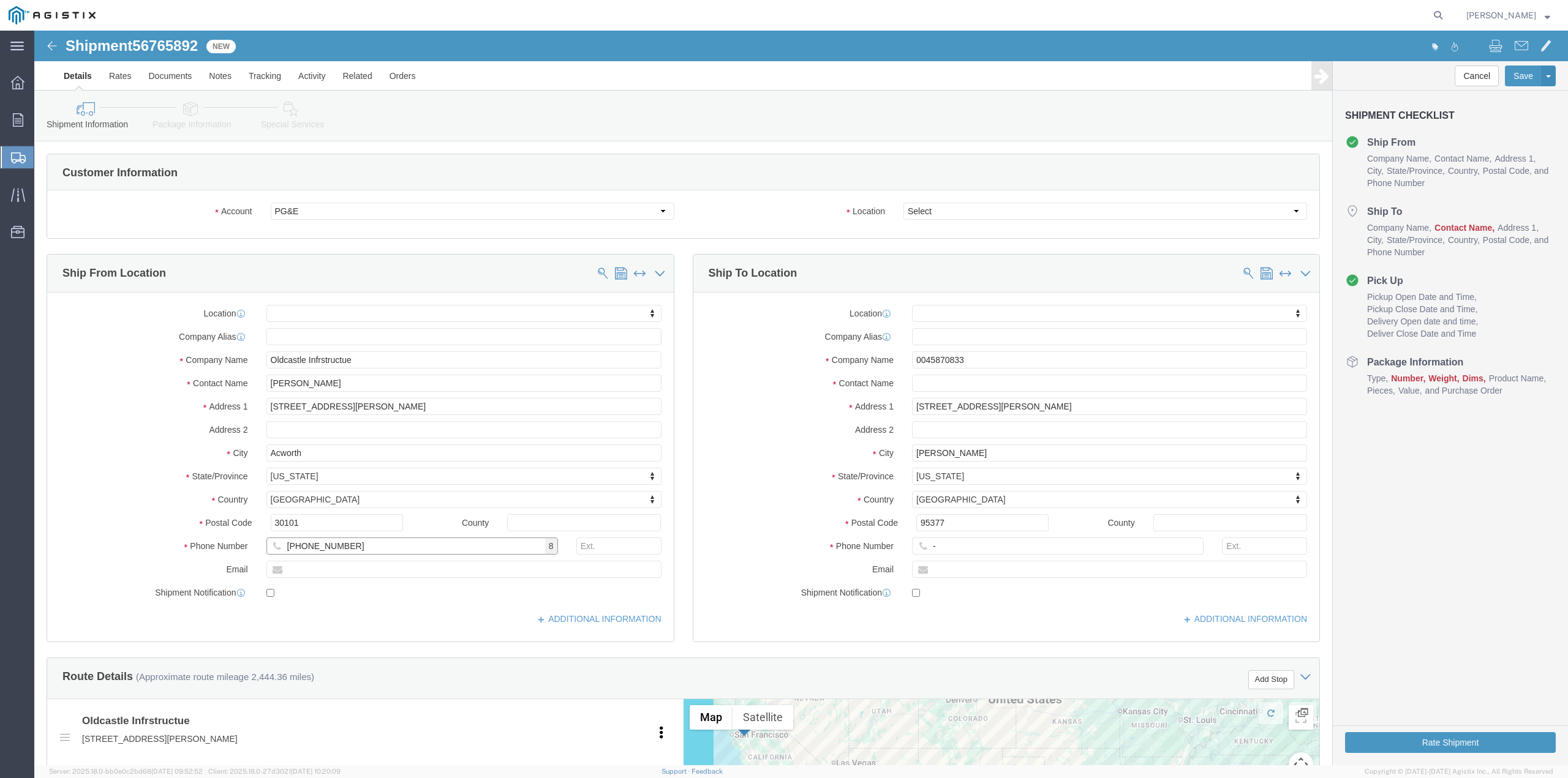
type input "[PHONE_NUMBER]"
drag, startPoint x: 385, startPoint y: 538, endPoint x: 248, endPoint y: 536, distance: 137.0
click input "text"
type input "j"
type input "[PERSON_NAME][EMAIL_ADDRESS][PERSON_NAME][DOMAIN_NAME]"
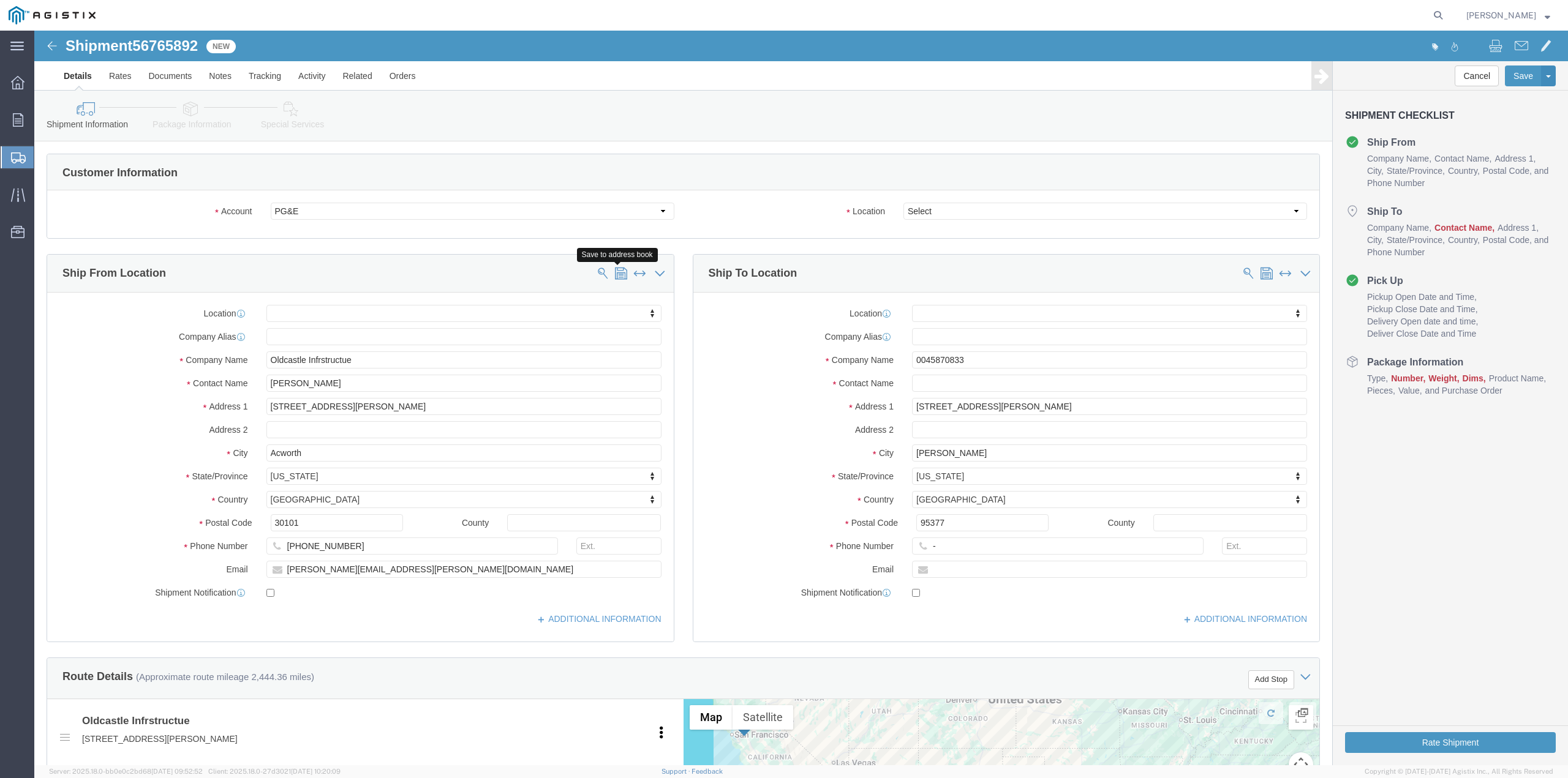
click span
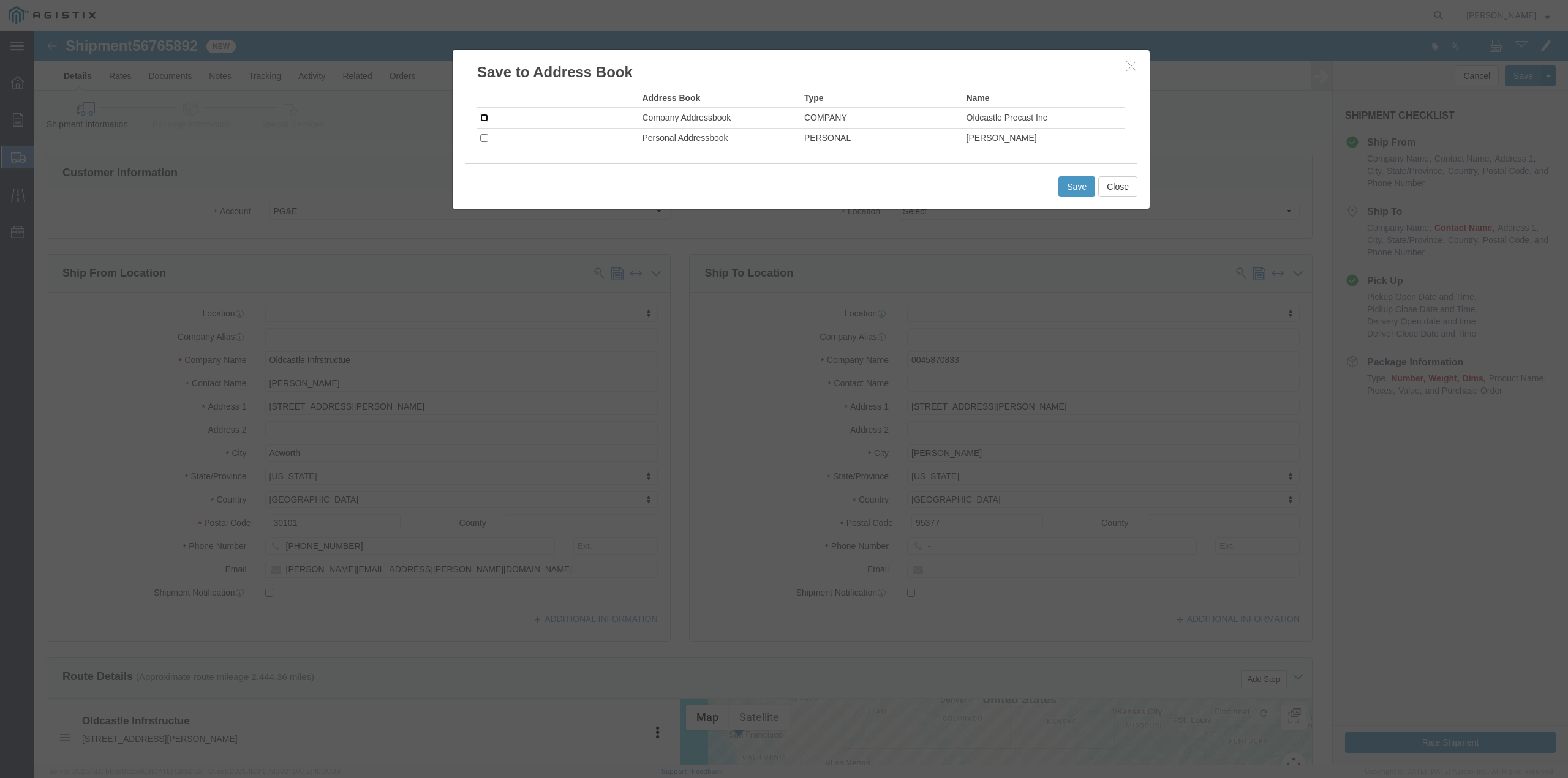
click input "checkbox"
checkbox input "true"
click button "Save"
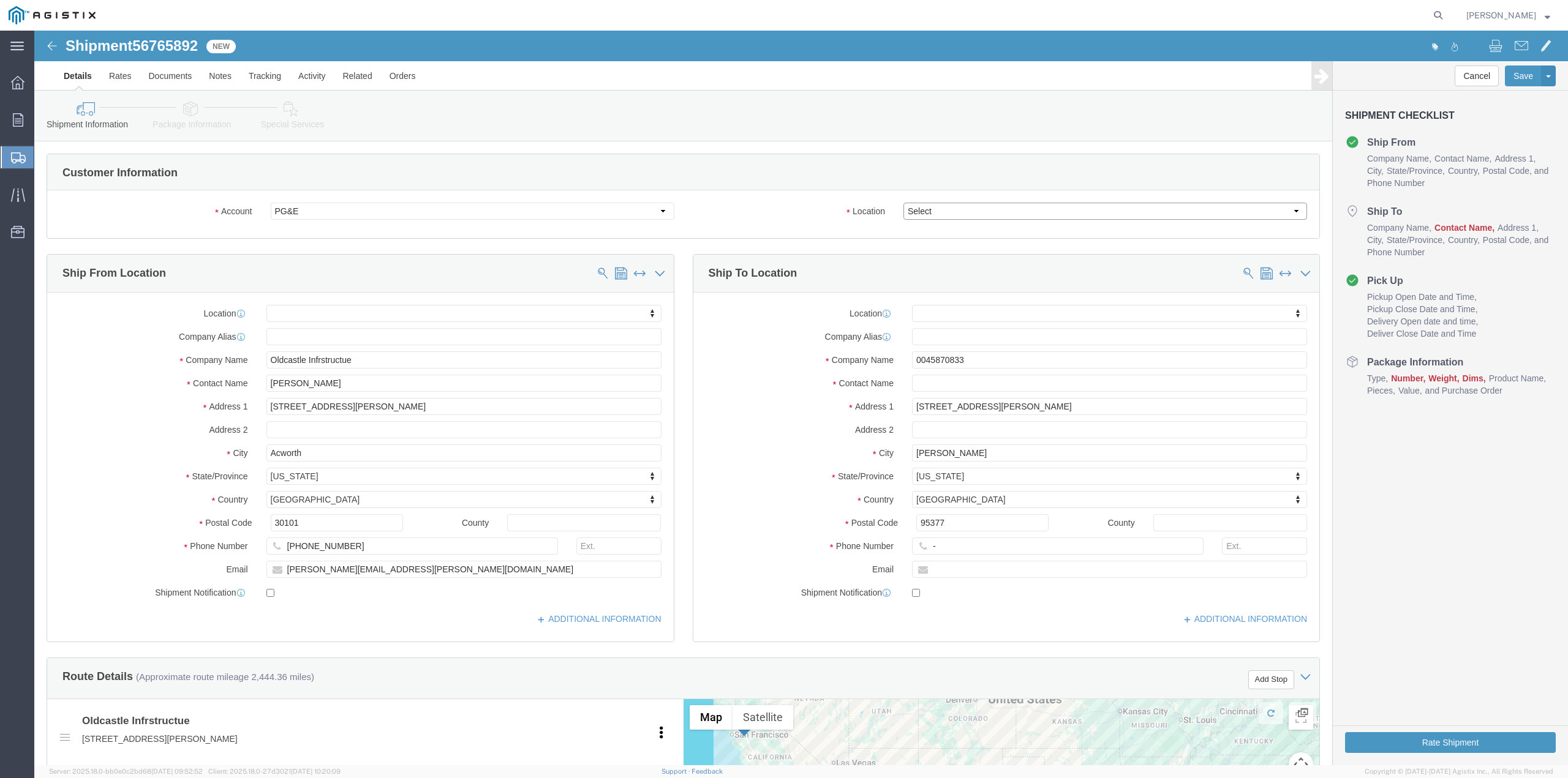
click select "Select All Others [GEOGRAPHIC_DATA] [GEOGRAPHIC_DATA] [GEOGRAPHIC_DATA] [GEOGRA…"
select select "23082"
click select "Select All Others [GEOGRAPHIC_DATA] [GEOGRAPHIC_DATA] [GEOGRAPHIC_DATA] [GEOGRA…"
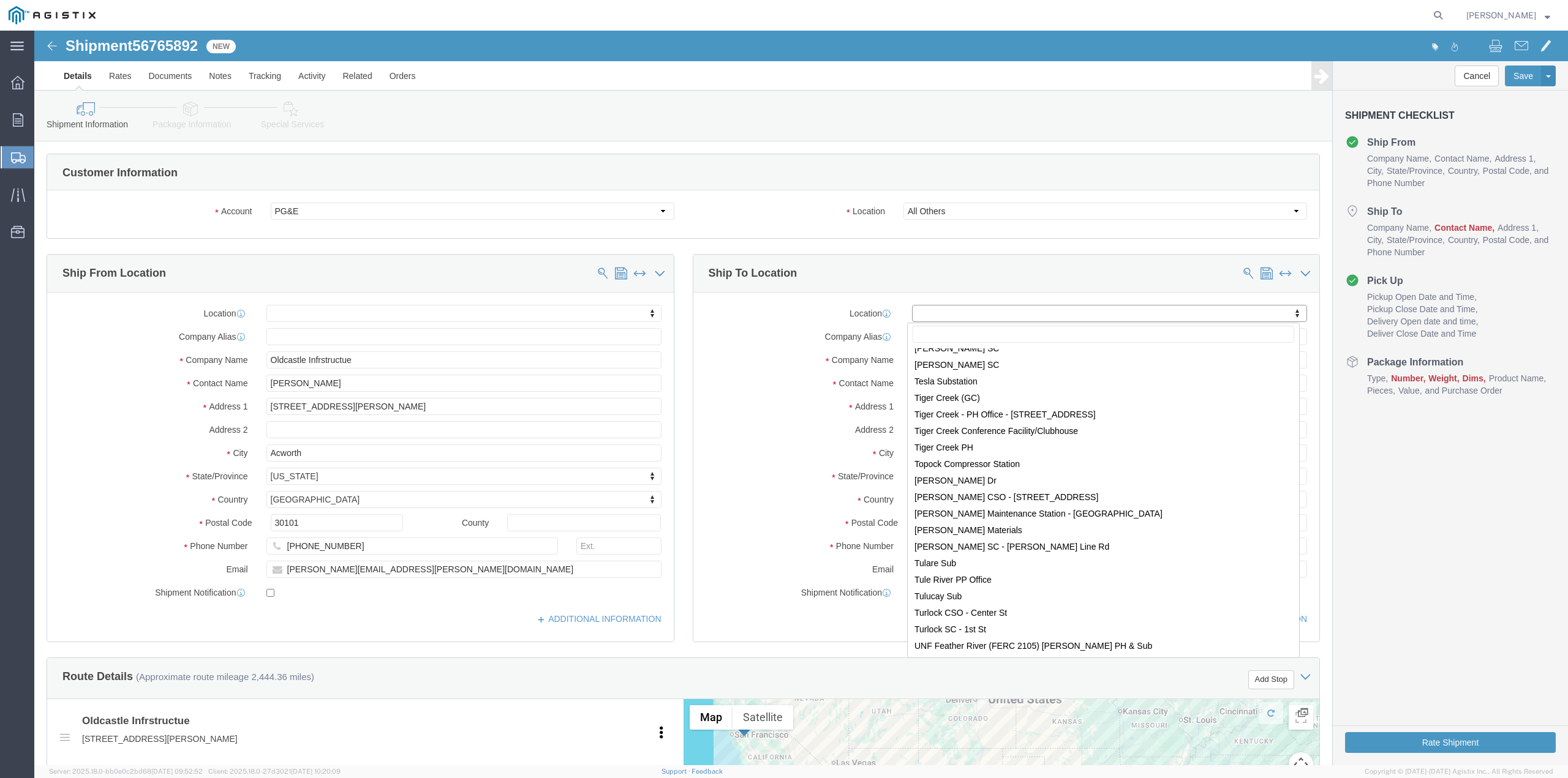
scroll to position [7285, 0]
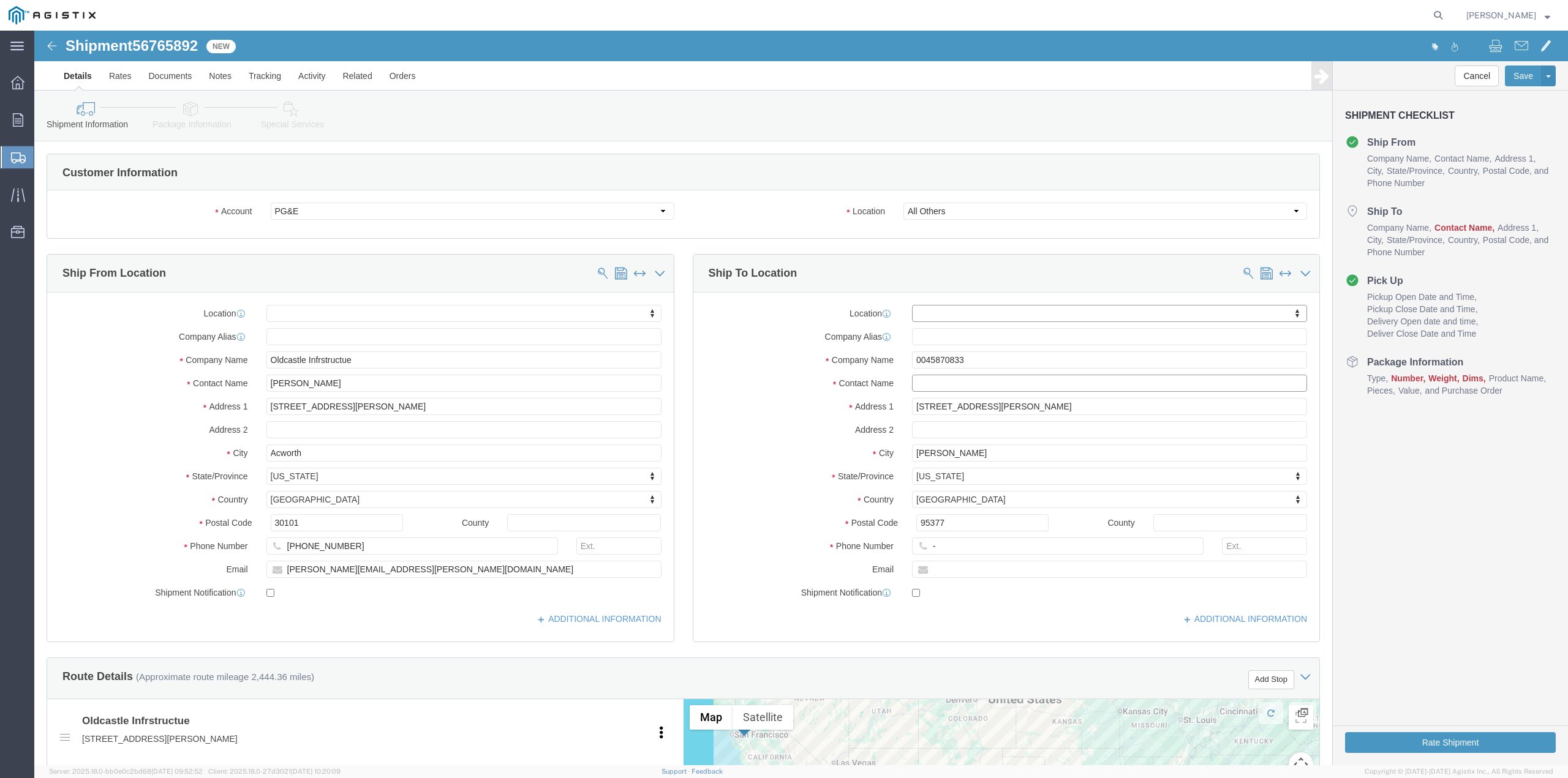
click input "text"
type input "[PERSON_NAME]"
click input "[STREET_ADDRESS][PERSON_NAME]"
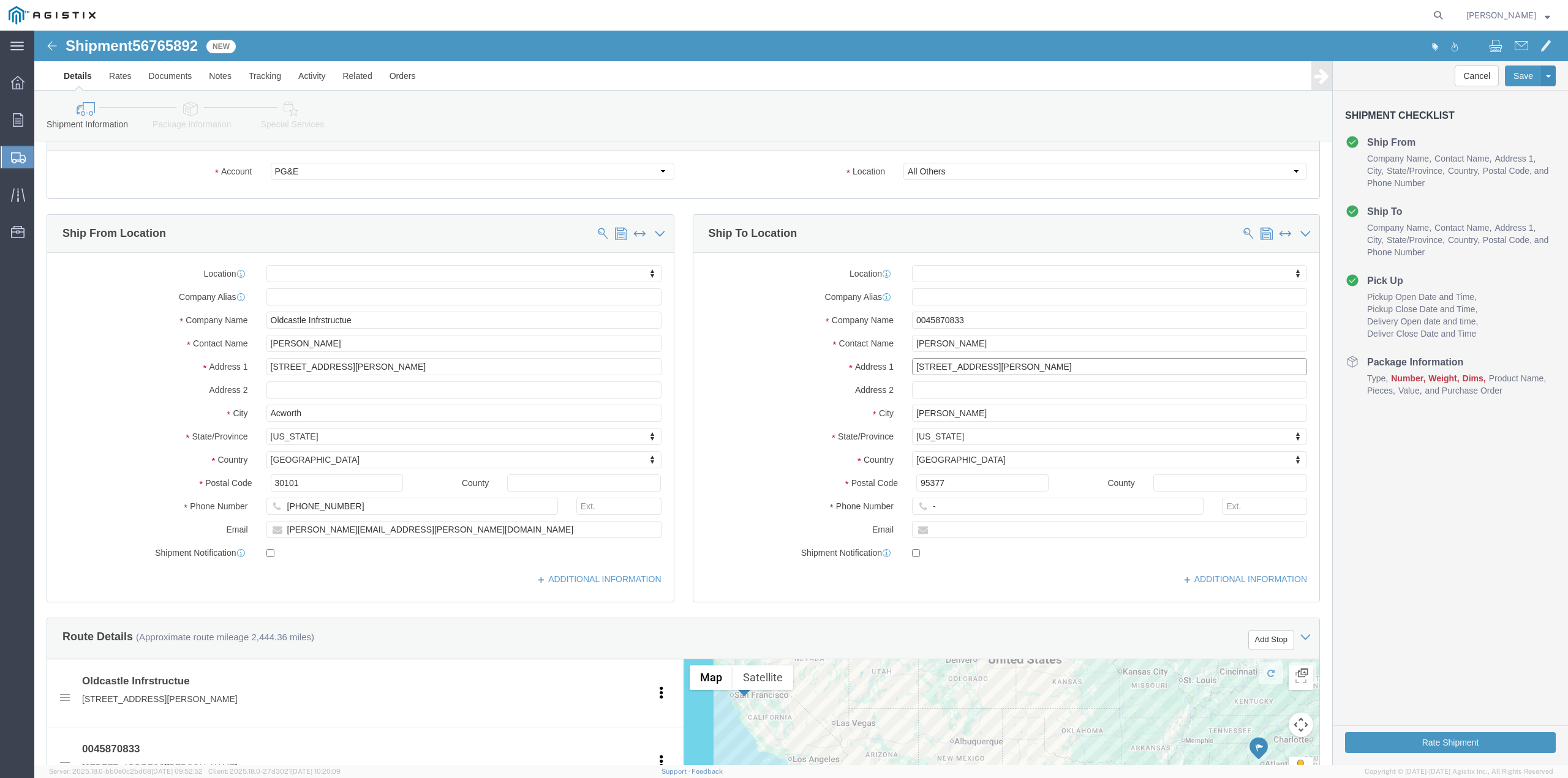
scroll to position [61, 0]
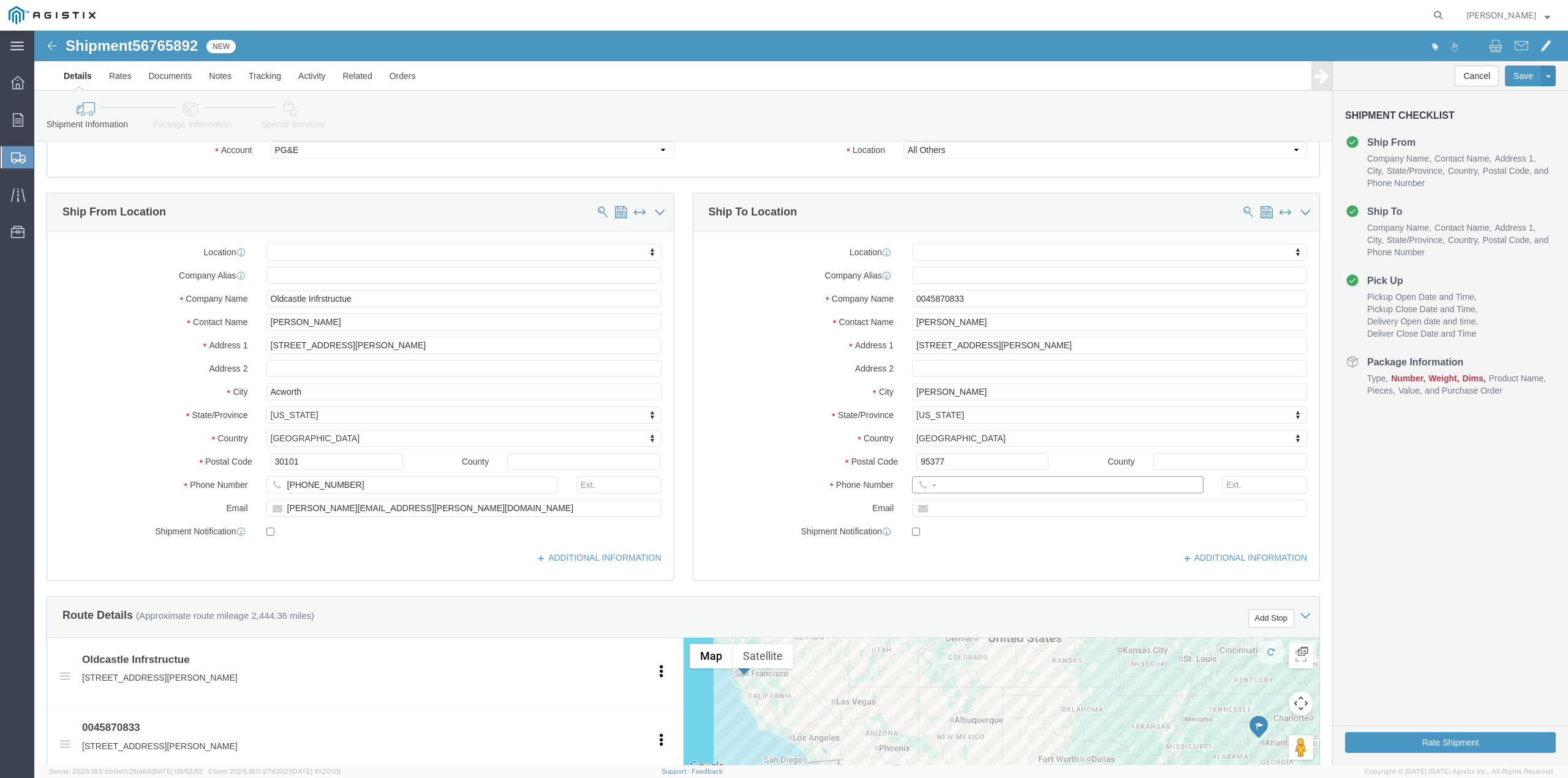
click input "-"
click input "-209-840-3704"
type input "[PHONE_NUMBER]"
click input "text"
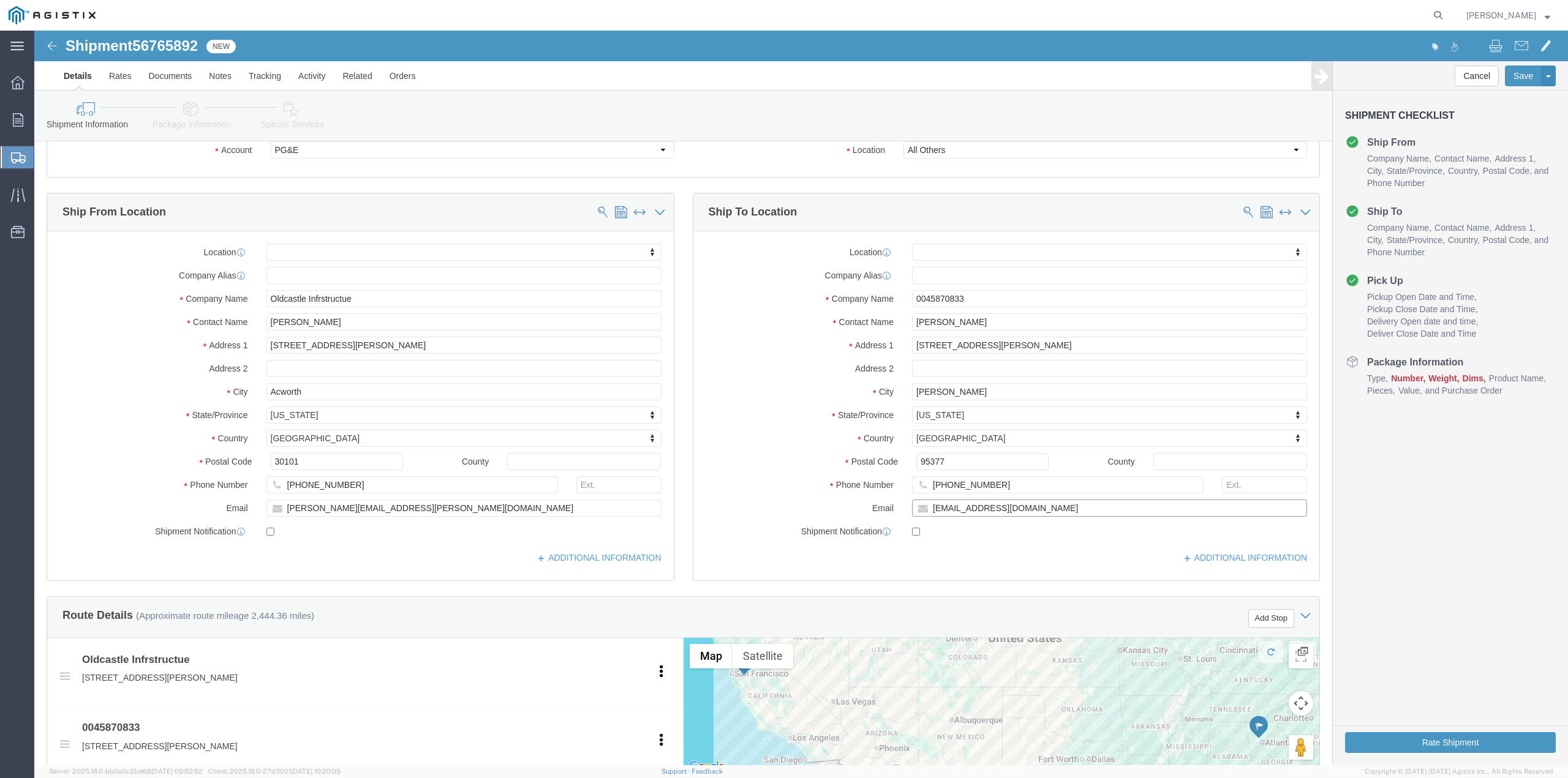
type input "[EMAIL_ADDRESS][DOMAIN_NAME]"
click input "checkbox"
checkbox input "true"
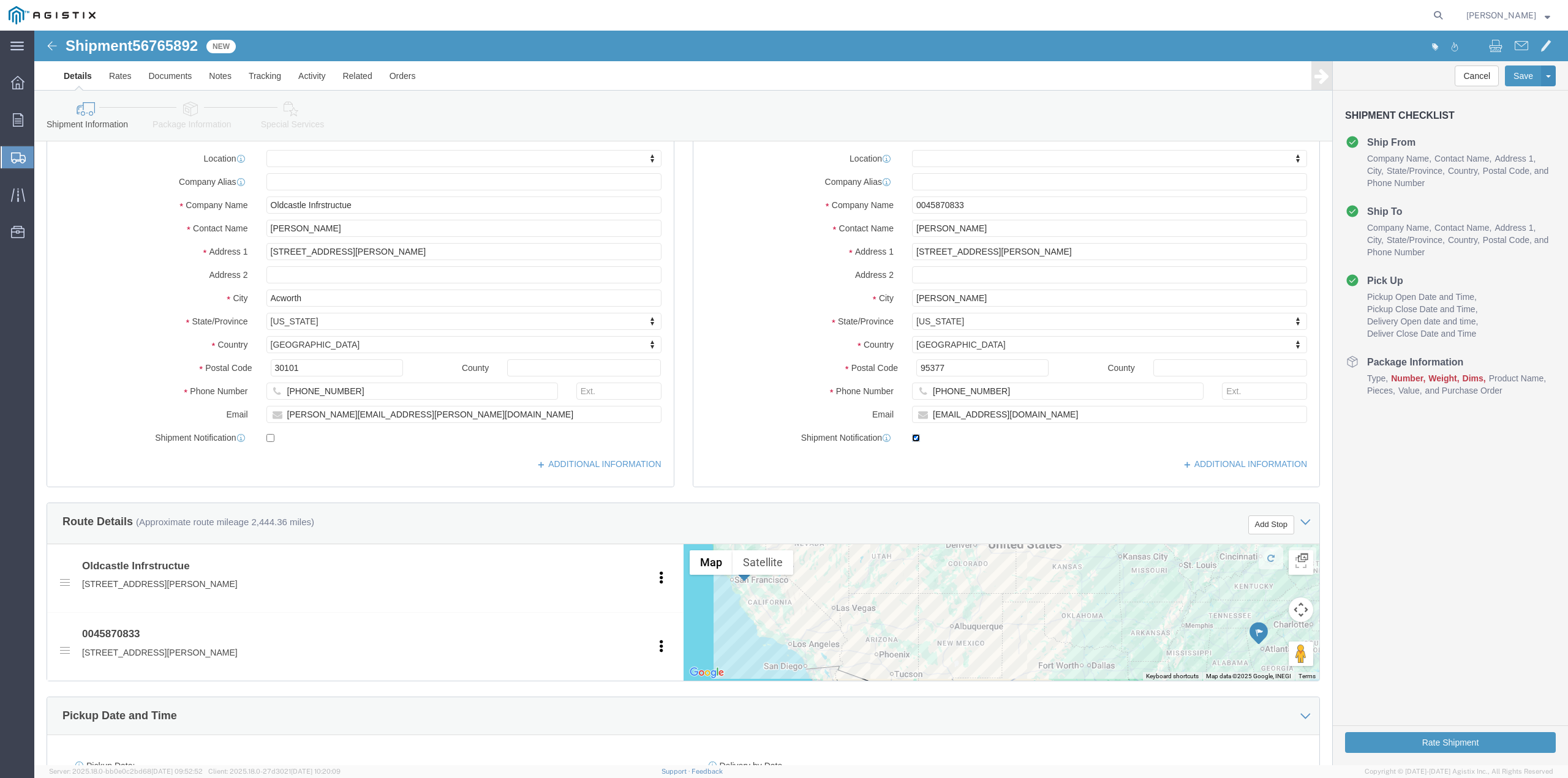
scroll to position [306, 0]
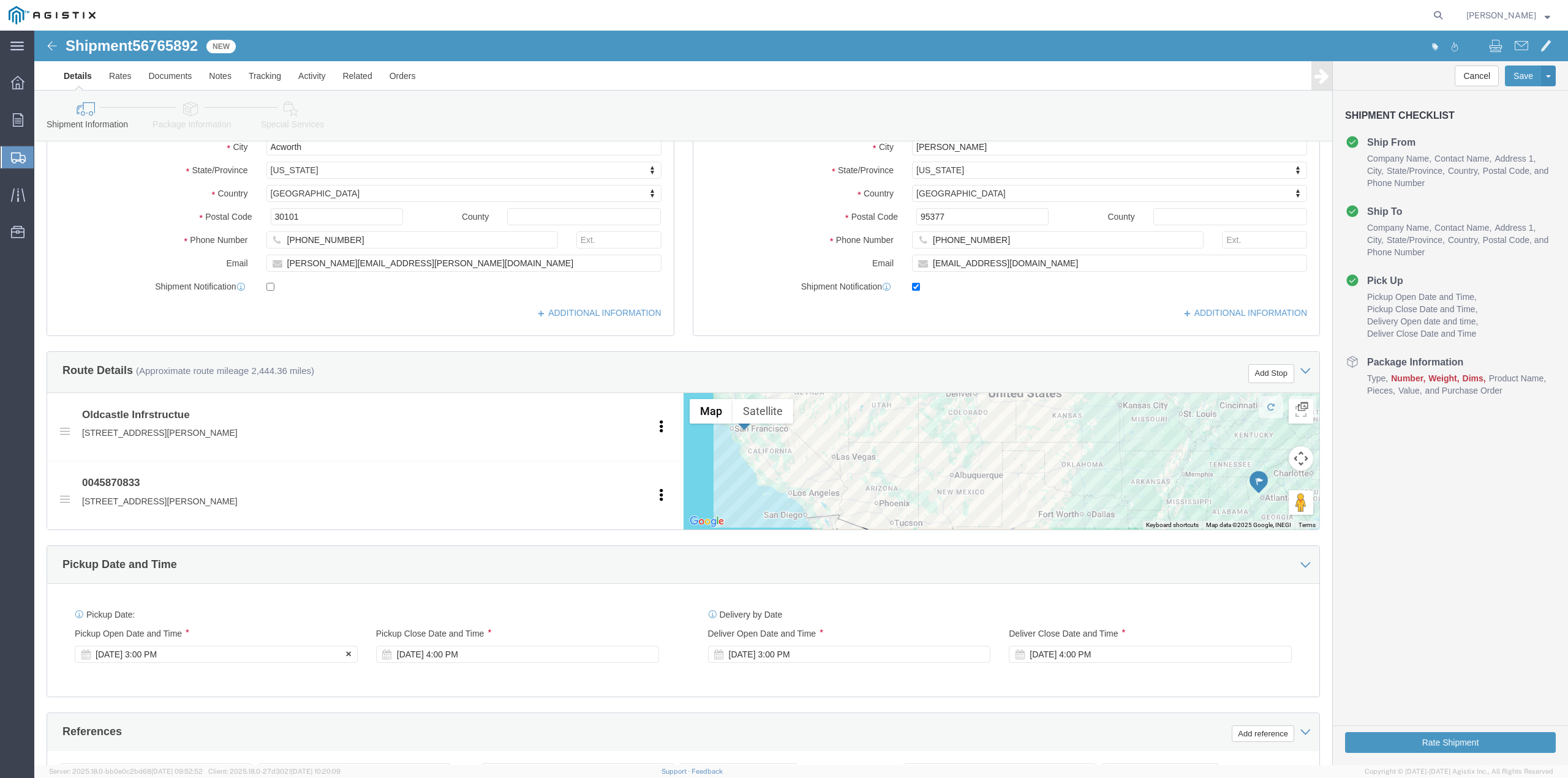
click div "[DATE] 3:00 PM"
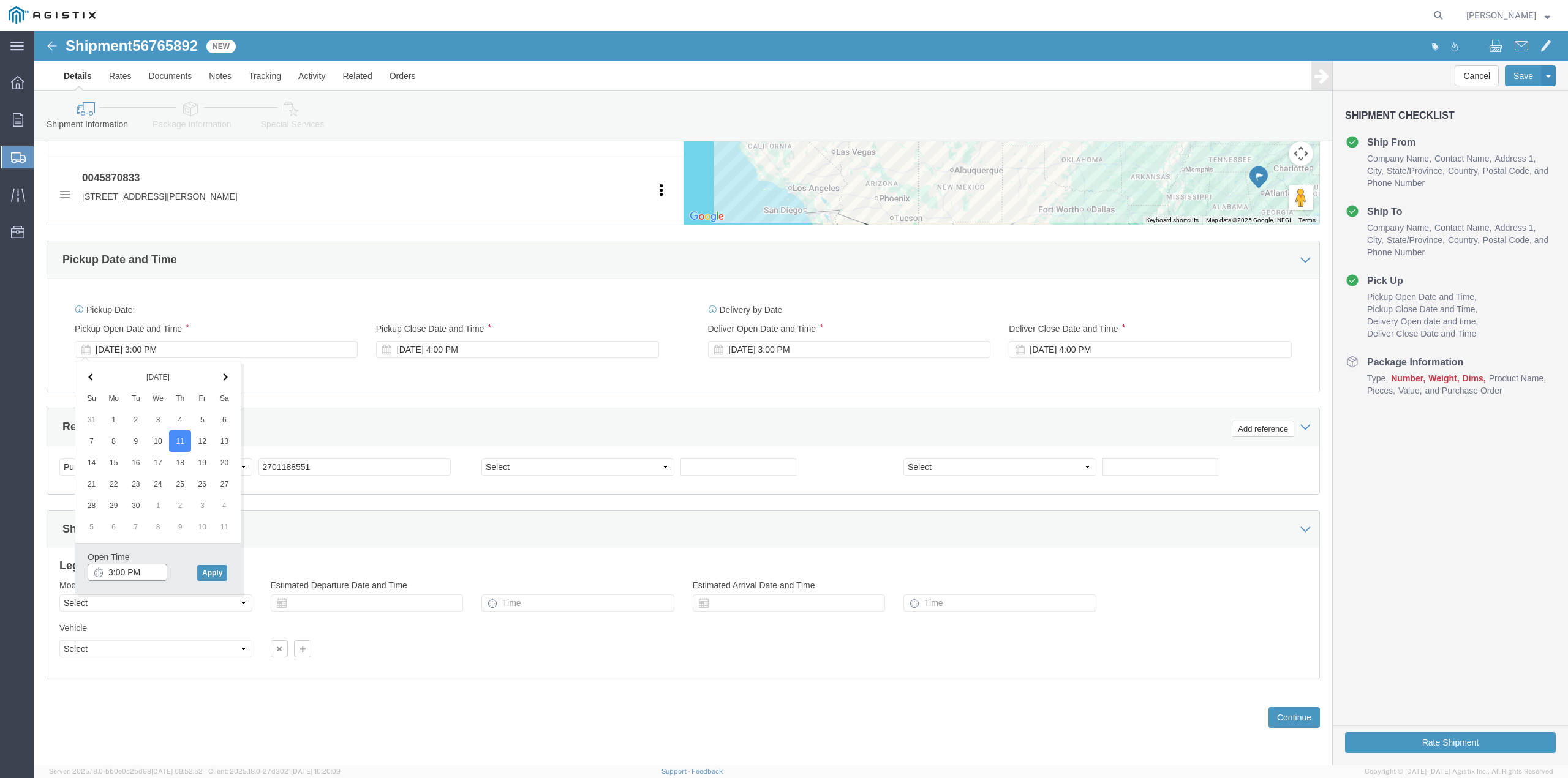
click input "3:00 PM"
type input "8:00 AM"
click button "Apply"
click select "Select Account Type Activity ID Airline Appointment Number ASN Batch Request # …"
click div "Pickup Start Date Pickup Start Time Pickup Open Date and Time [DATE] 8:00 AM Pi…"
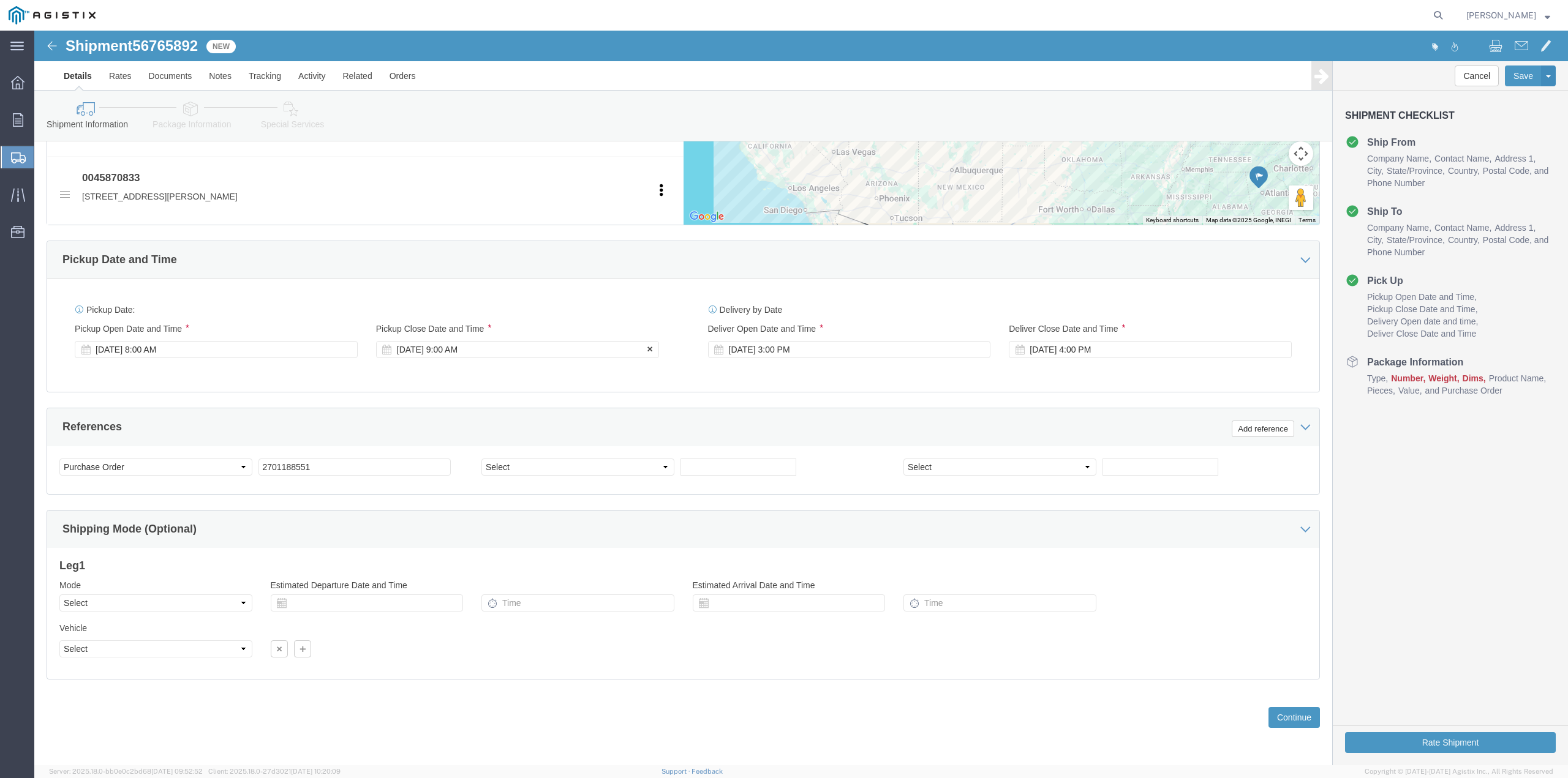
click div "[DATE] 9:00 AM"
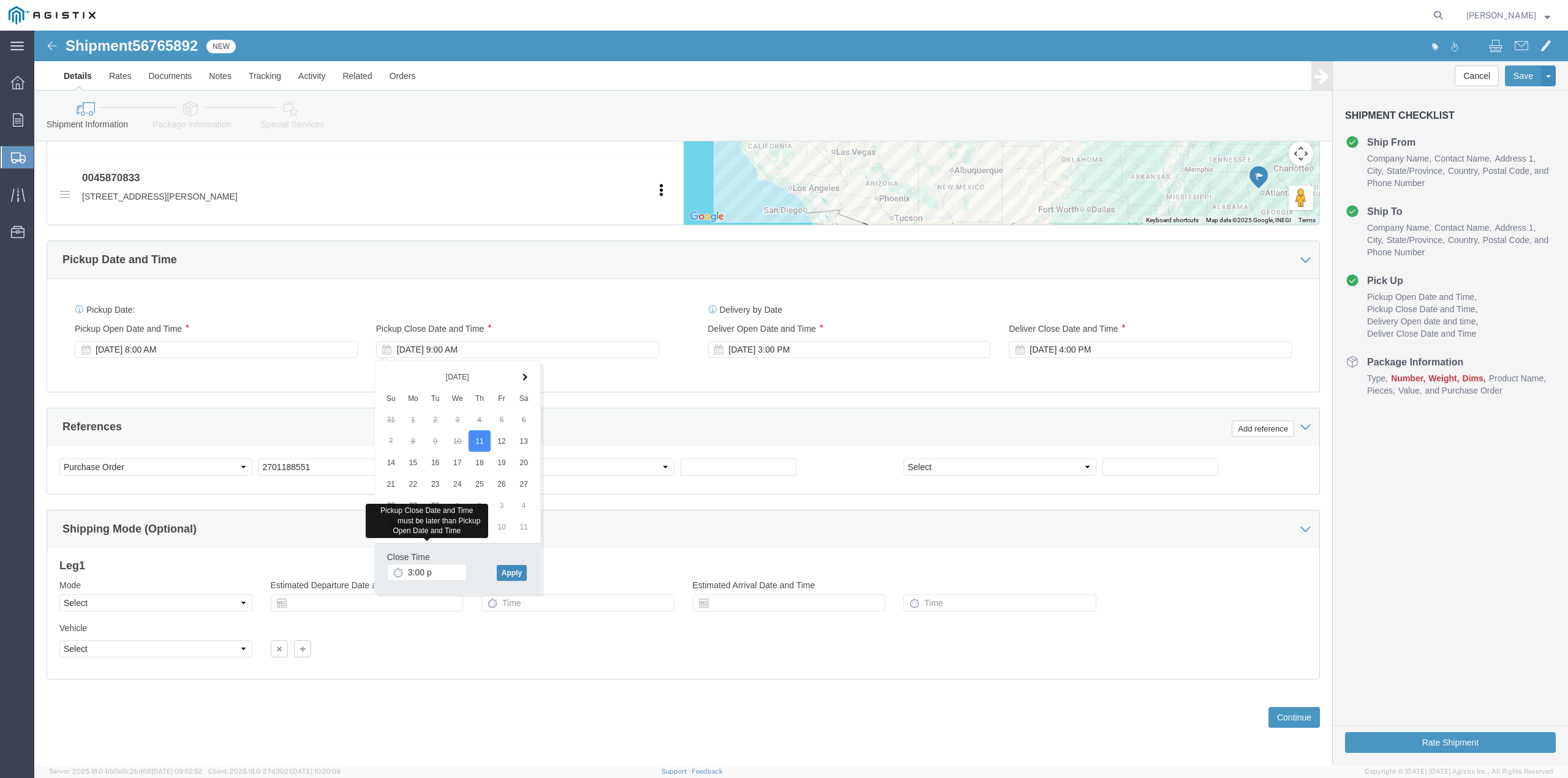
type input "3:00 PM"
click button "Apply"
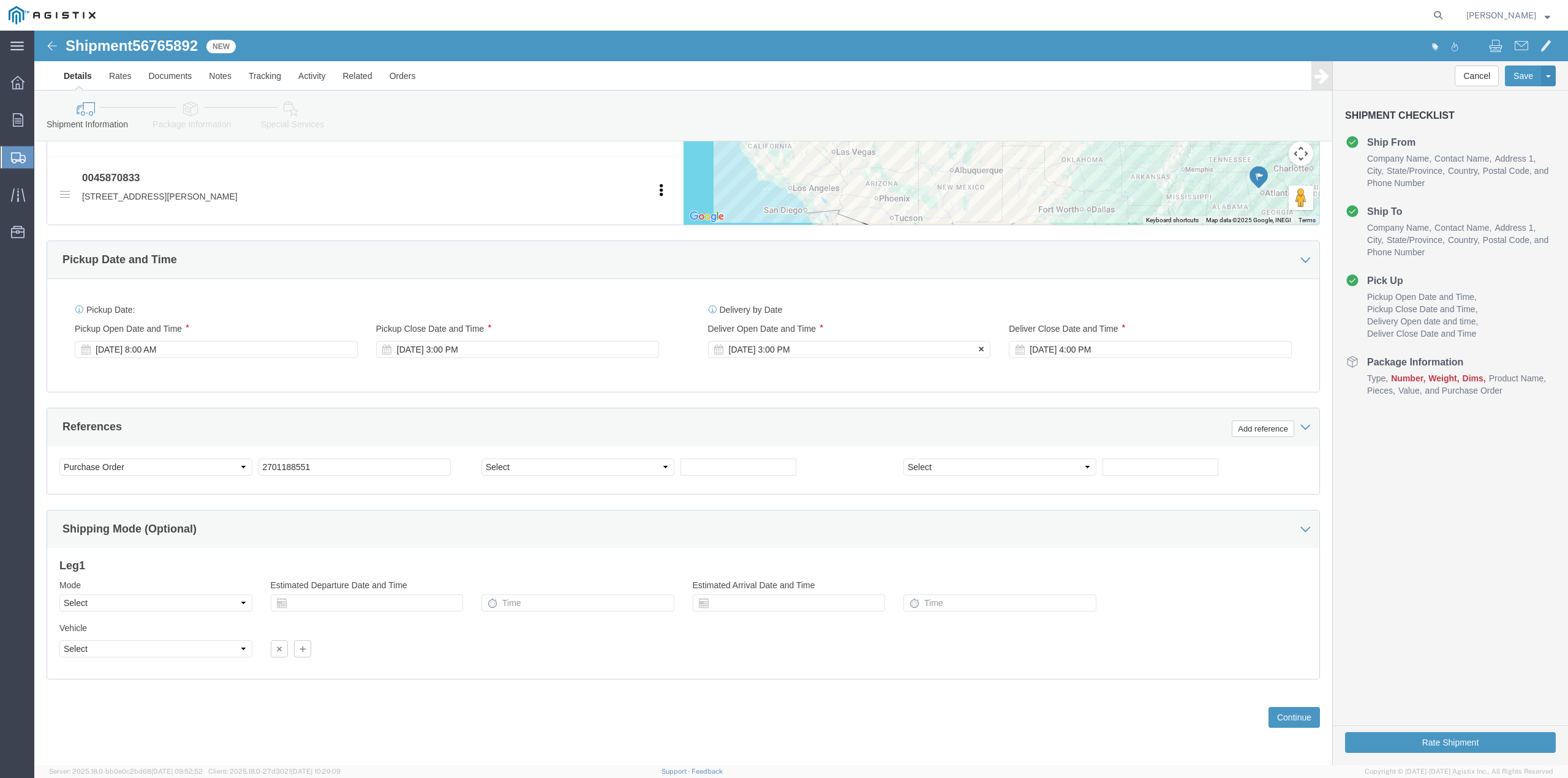
click div "[DATE] 3:00 PM"
click input "3:00 PM"
type input "7:00 AM"
click button "Apply"
click div "[DATE] 4:00 PM"
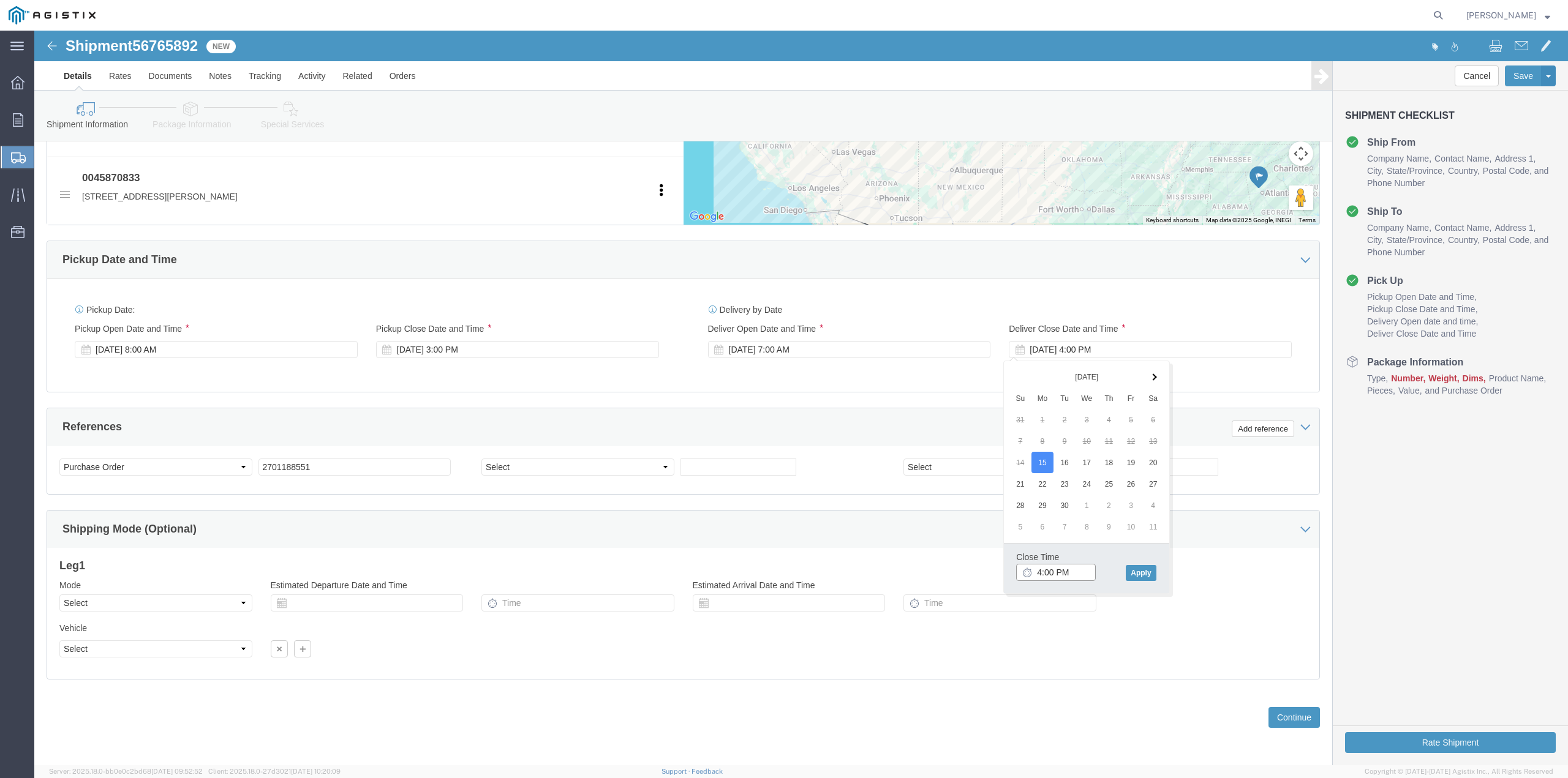
click input "4:00 PM"
type input "12:00 PM"
click button "Apply"
click select "Select Account Type Activity ID Airline Appointment Number ASN Batch Request # …"
select select "PICKUPNUM"
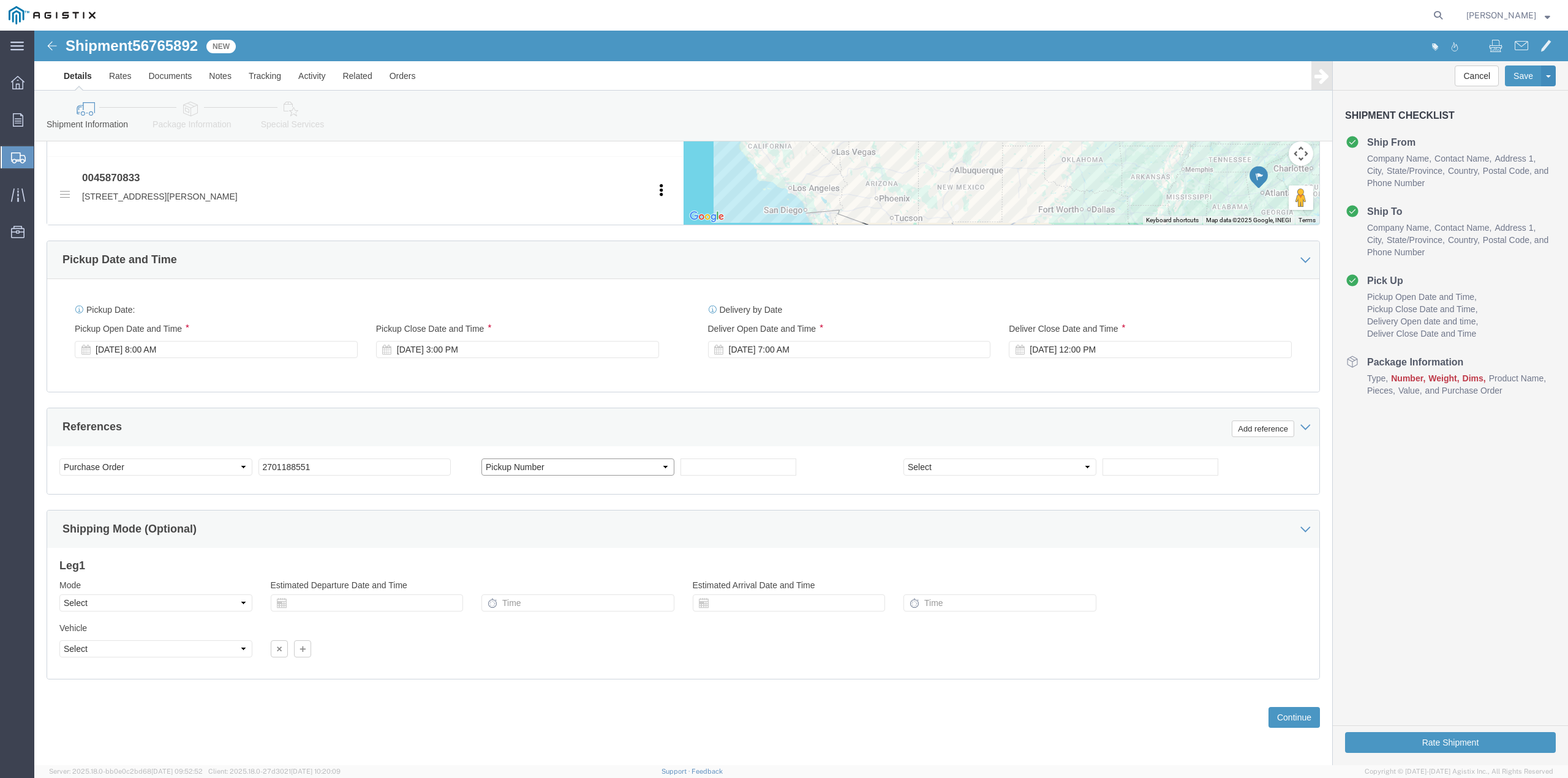
click select "Select Account Type Activity ID Airline Appointment Number ASN Batch Request # …"
click input "text"
type input "INF705268"
click select "Select Air Less than Truckload Multi-Leg Ocean Freight Rail Small Parcel Truckl…"
select select "TL"
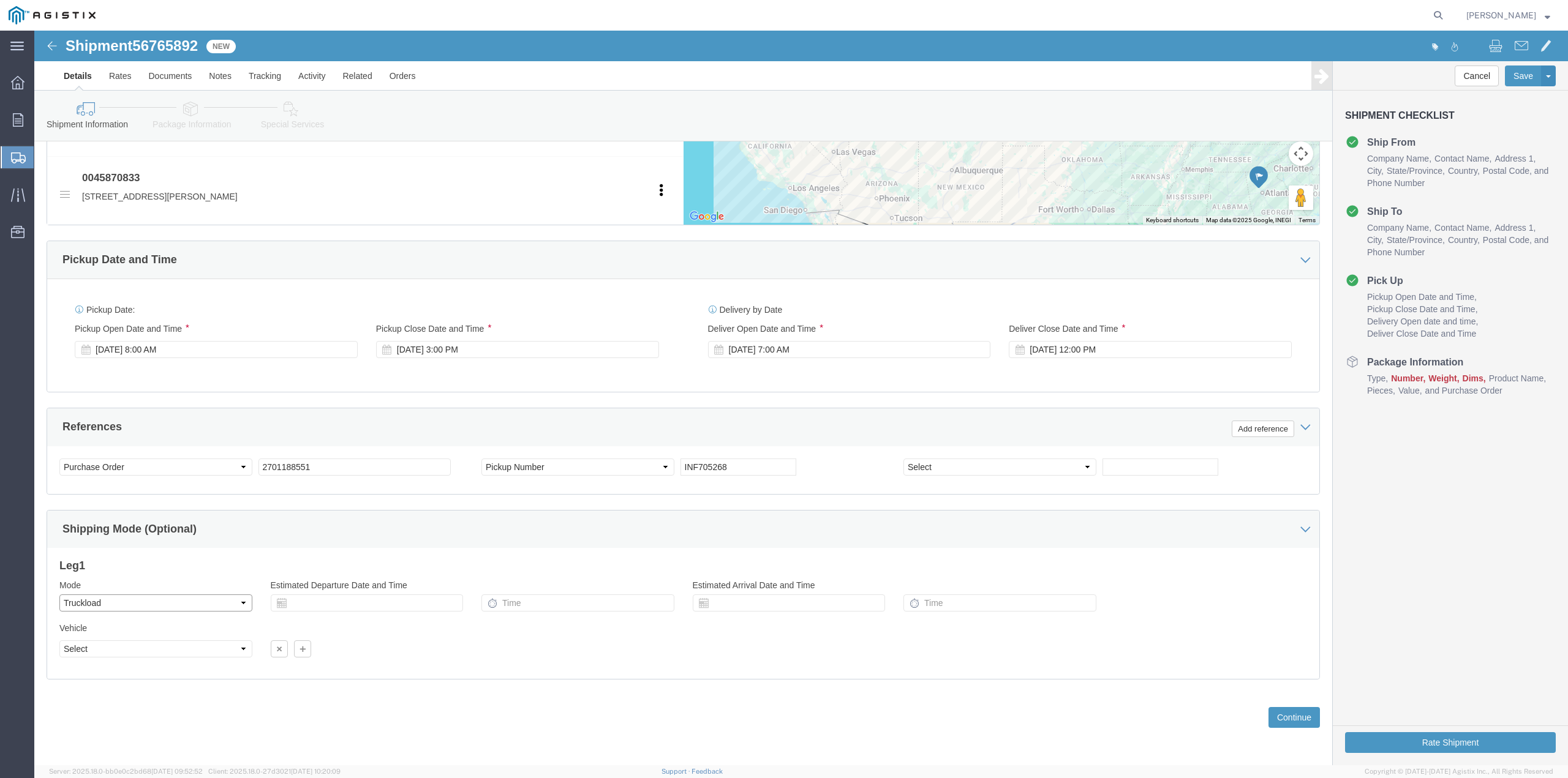
click select "Select Air Less than Truckload Multi-Leg Ocean Freight Rail Small Parcel Truckl…"
click select "Select 1-Ton (PSS) 10 Wheel 10 Yard Dump Truck 20 Yard Dump Truck Bobtail Botto…"
select select "FLBD"
click select "Select 1-Ton (PSS) 10 Wheel 10 Yard Dump Truck 20 Yard Dump Truck Bobtail Botto…"
click select "Select 35 Feet 20 Feet 28 Feet 53 Feet 40 Feet 48 Feet"
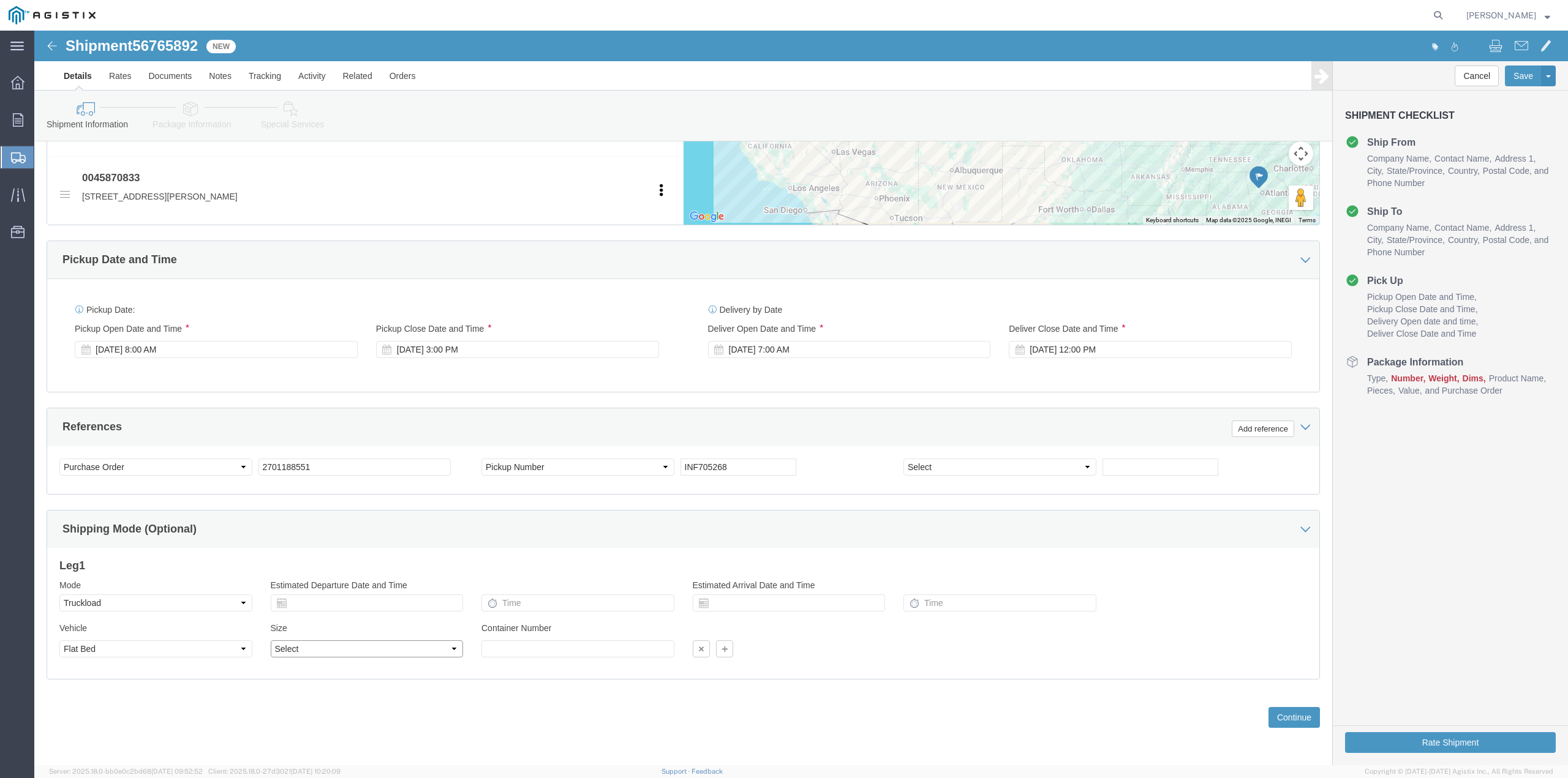
select select "48FT"
click select "Select 35 Feet 20 Feet 28 Feet 53 Feet 40 Feet 48 Feet"
click button "Continue"
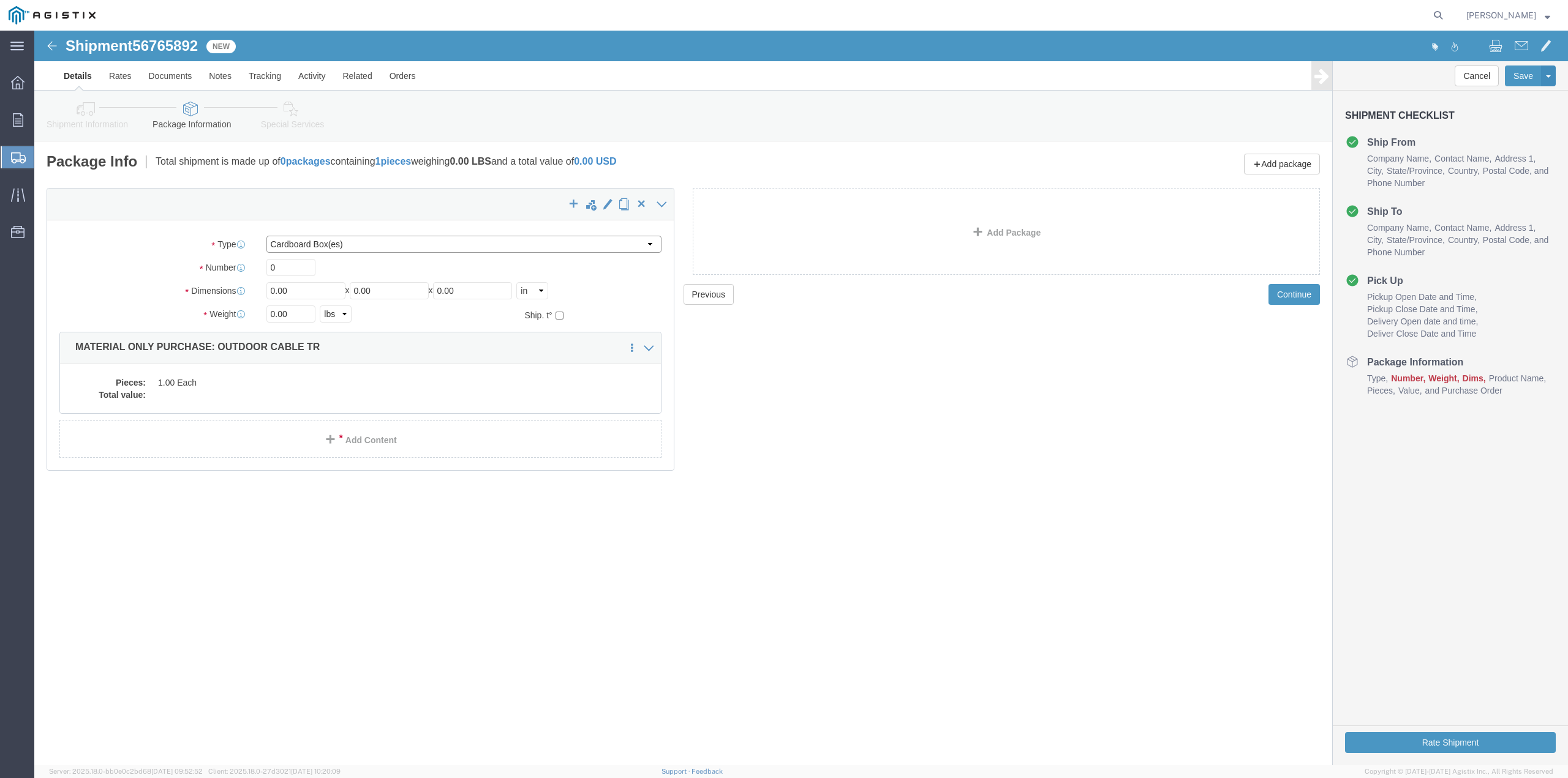
click select "Select Bulk Bundle(s) Cardboard Box(es) Carton(s) Crate(s) Drum(s) (Fiberboard)…"
select select "BNDL"
click select "Select Bulk Bundle(s) Cardboard Box(es) Carton(s) Crate(s) Drum(s) (Fiberboard)…"
click input "0"
type input "16"
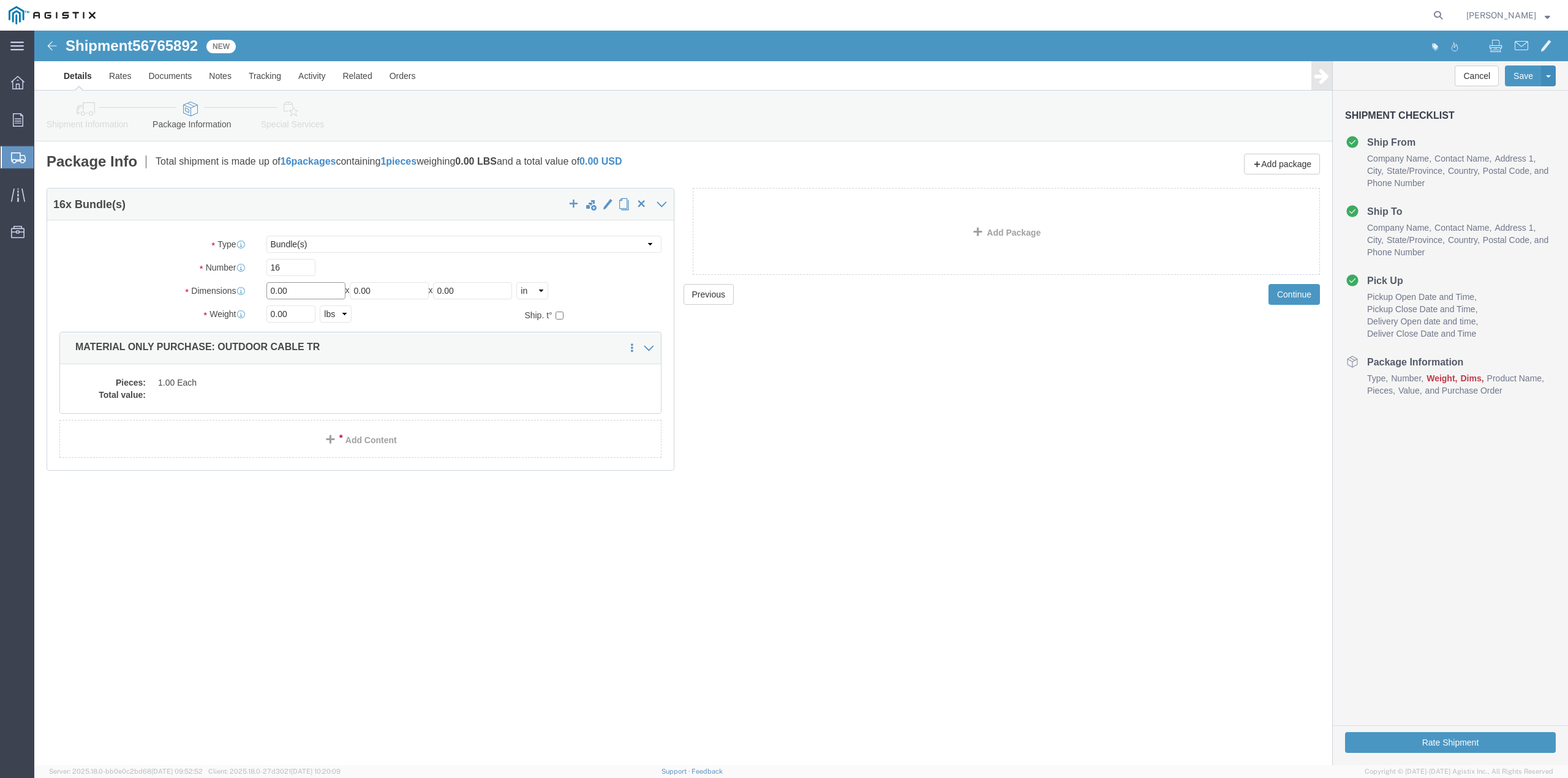
click input "0.00"
type input "36"
type input "40"
type input "120"
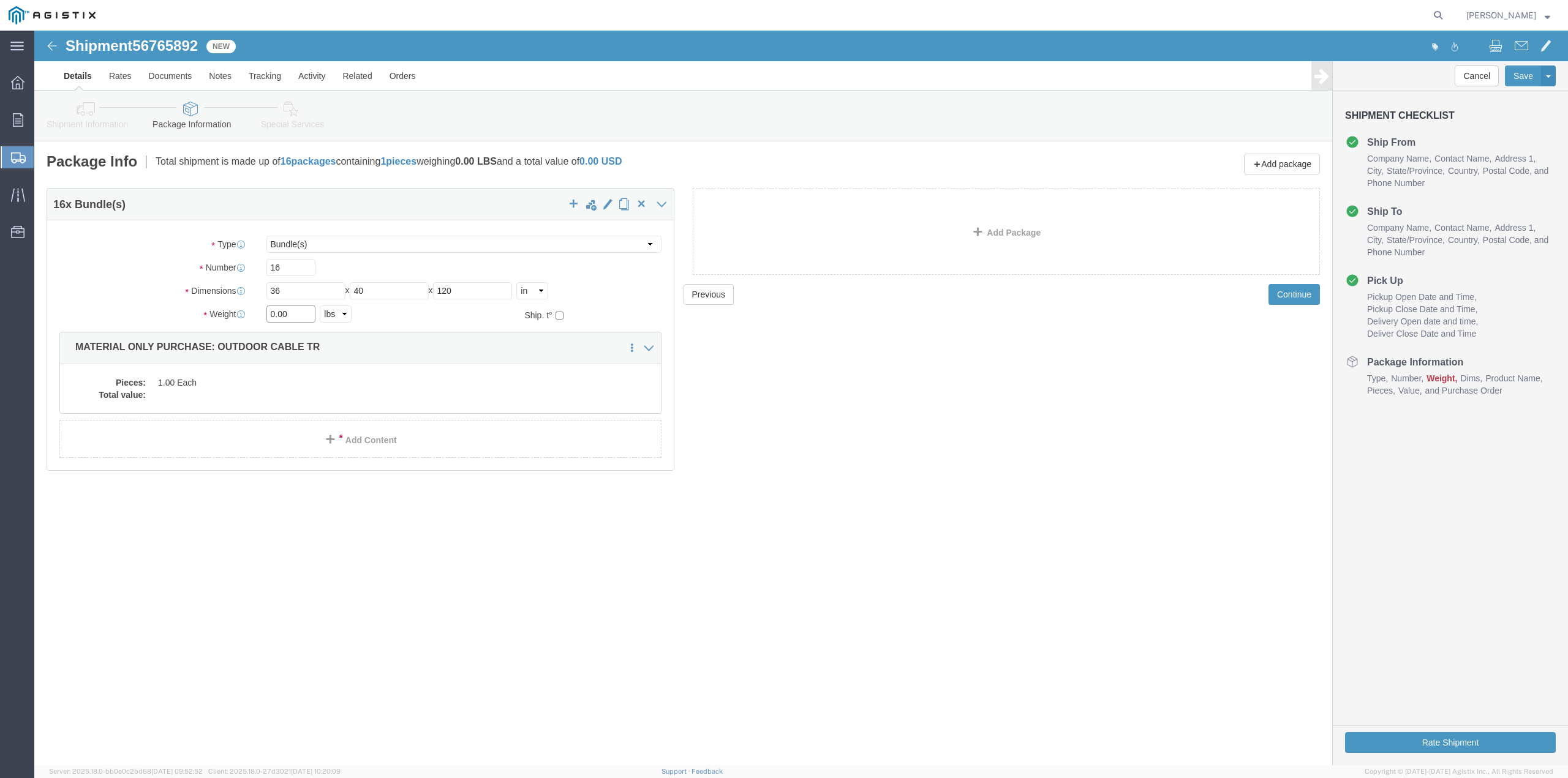
drag, startPoint x: 259, startPoint y: 279, endPoint x: 214, endPoint y: 284, distance: 45.3
click div "Weight 0.00 Select kgs lbs Ship. t°"
type input "39993"
click div "Save in commodity library Clone this content Delete this content MATERIAL ONLY …"
click dd
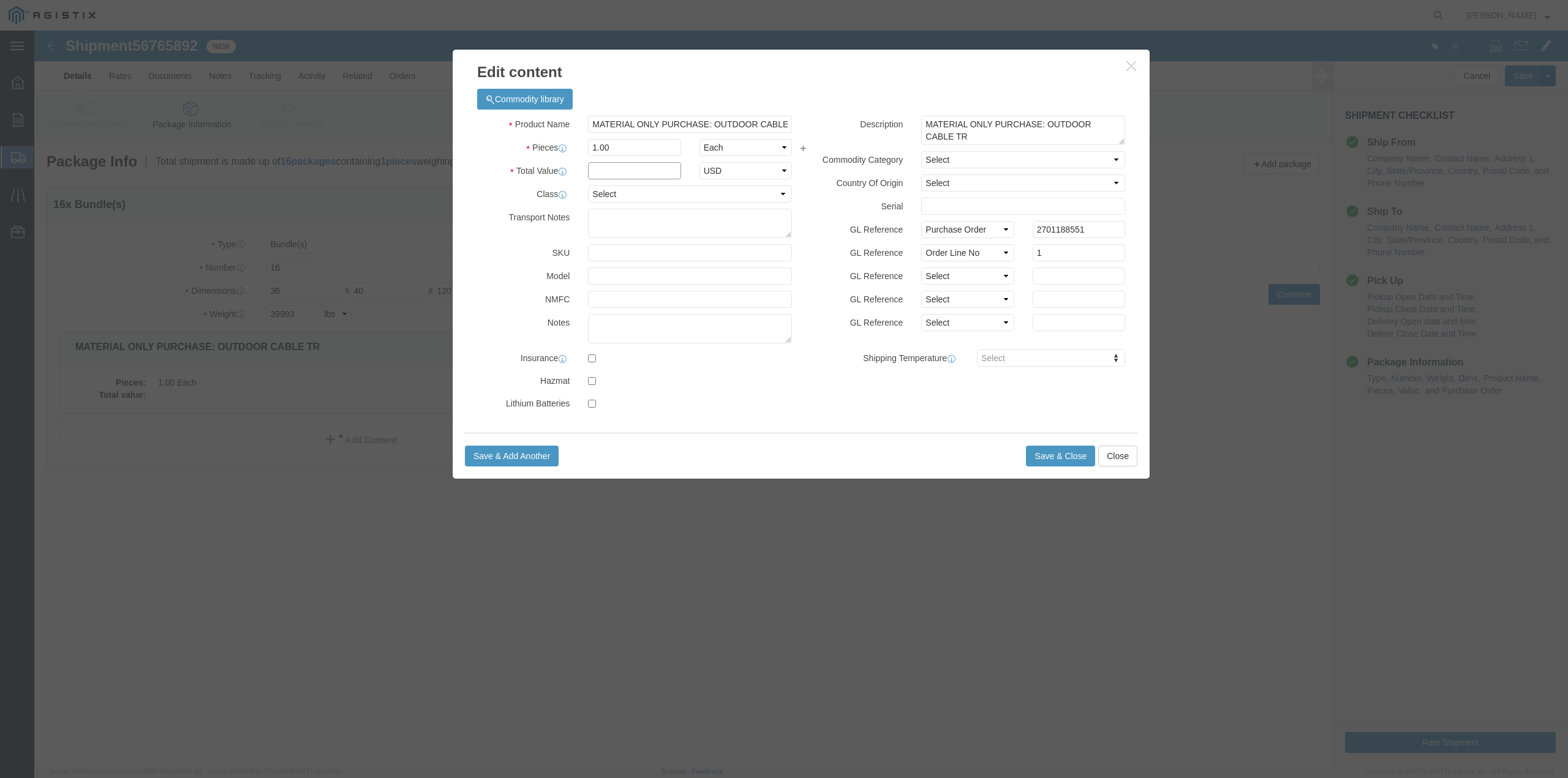
click input "text"
type input "1"
select select "USD"
drag, startPoint x: 573, startPoint y: 122, endPoint x: 530, endPoint y: 123, distance: 43.0
click div "Pieces 1.00 Select Bag Barrels 100Board Feet Bottle Box Blister Pack Carats Can…"
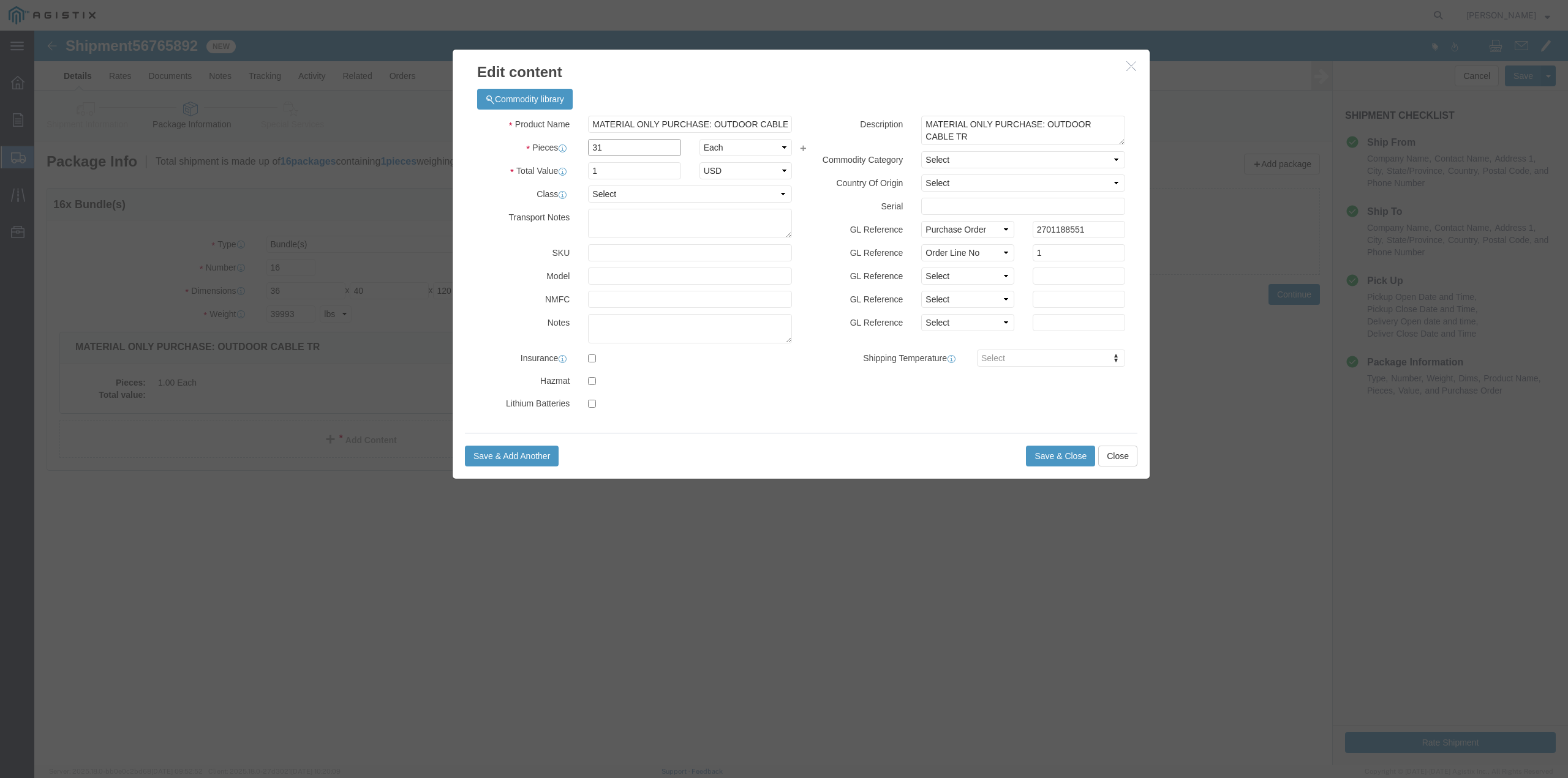
type input "31"
drag, startPoint x: 568, startPoint y: 139, endPoint x: 530, endPoint y: 138, distance: 38.0
click div "Total Value 31 Select ADP AED AFN ALL AMD AOA ARS ATS AUD AWG AZN BAM BBD BDT B…"
type input "1"
click select "Select 50 55 60 65 70 85 92.5 100 125 175 250 300 400"
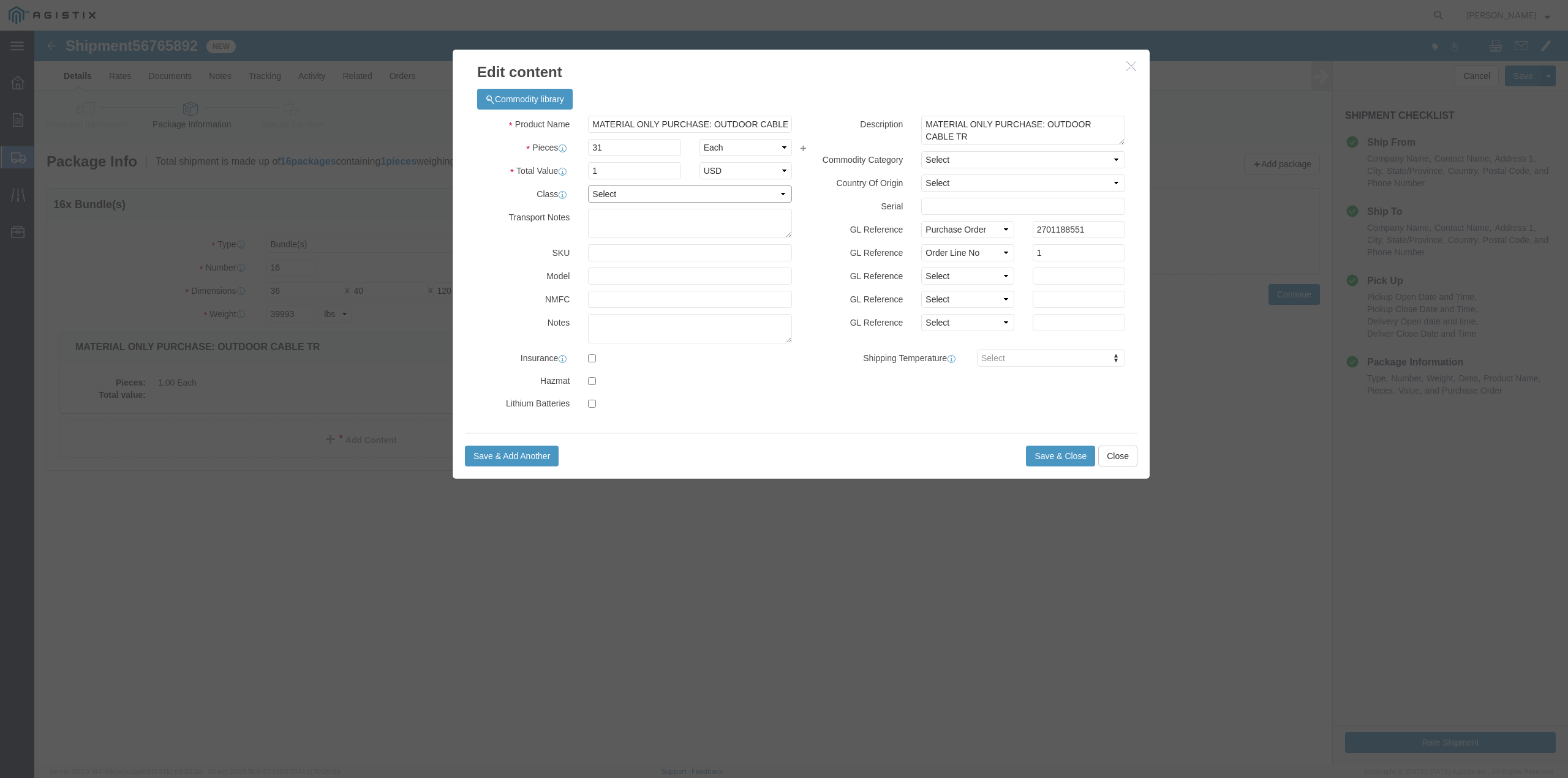
select select "60"
click select "Select 50 55 60 65 70 85 92.5 100 125 175 250 300 400"
click button "Save & Close"
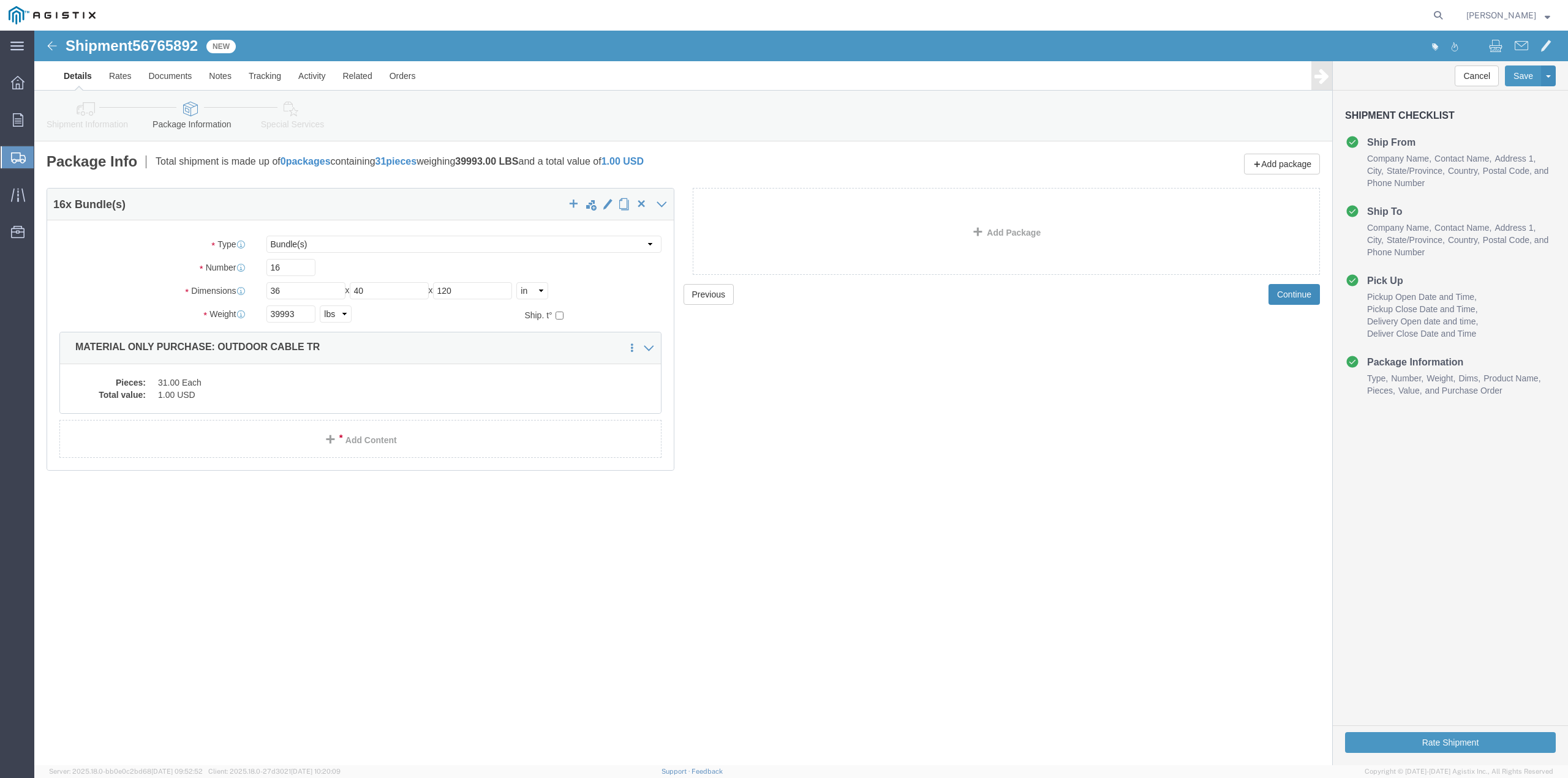
click button "Continue"
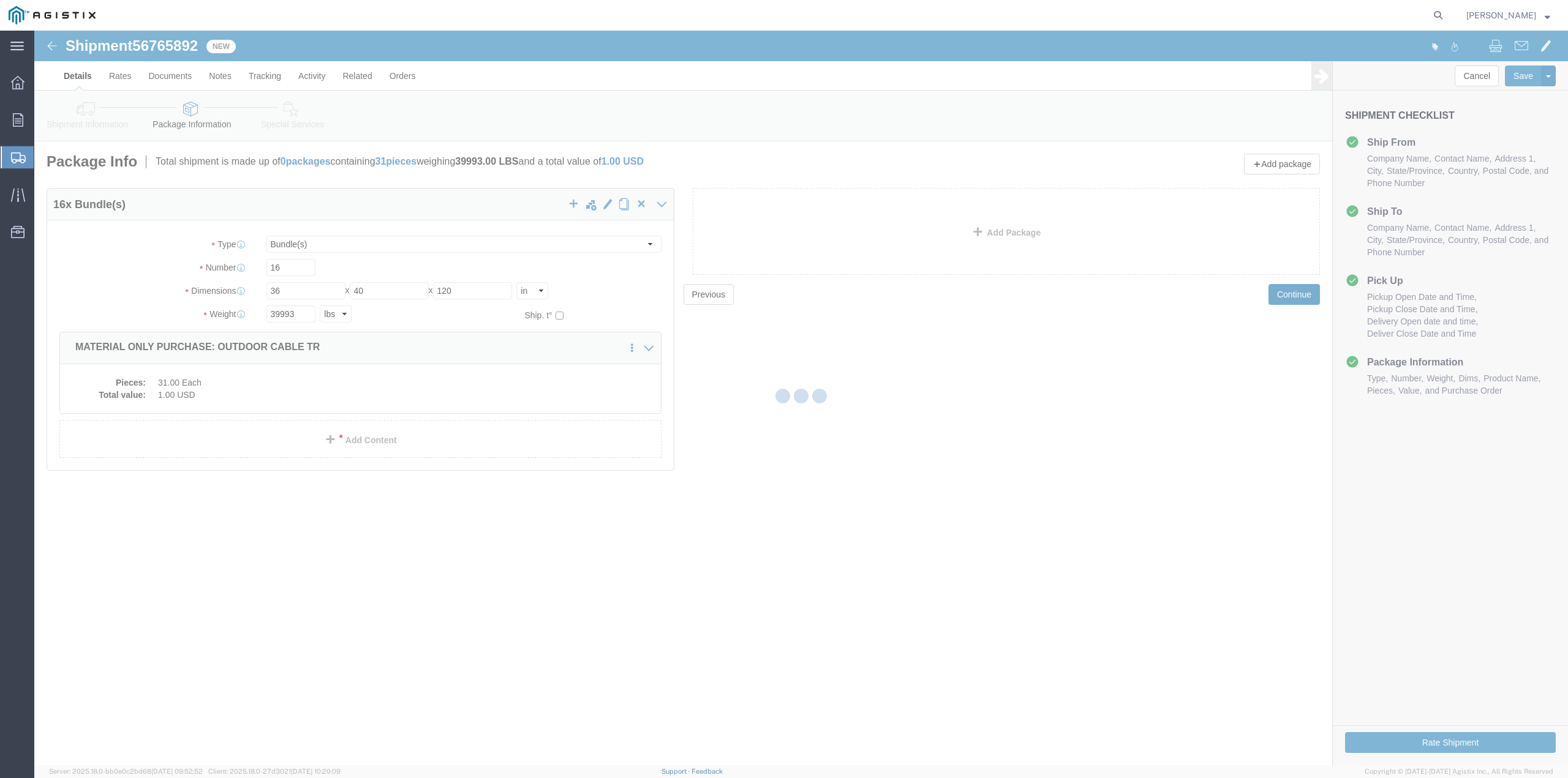
select select
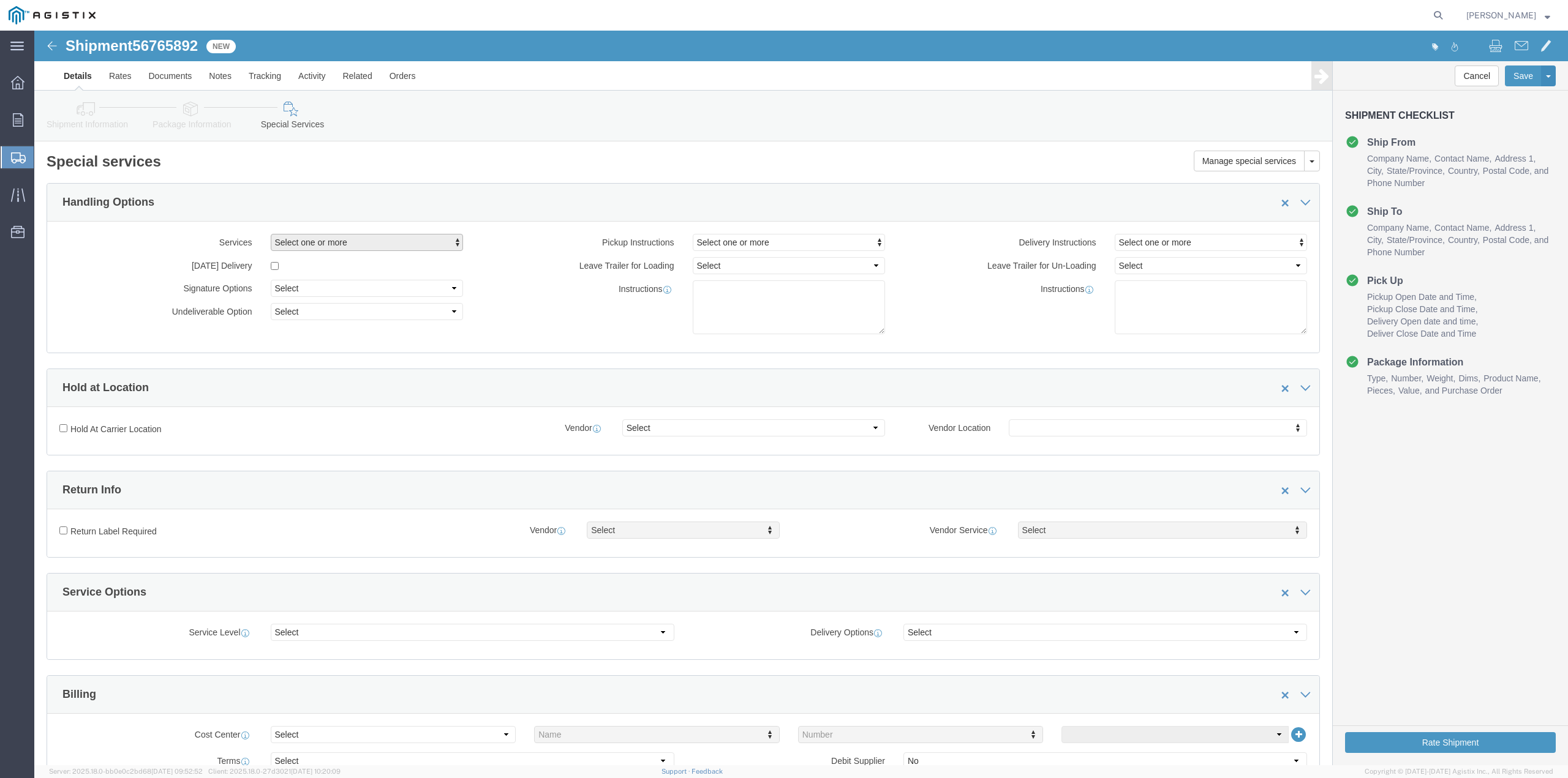
click span "Select one or more"
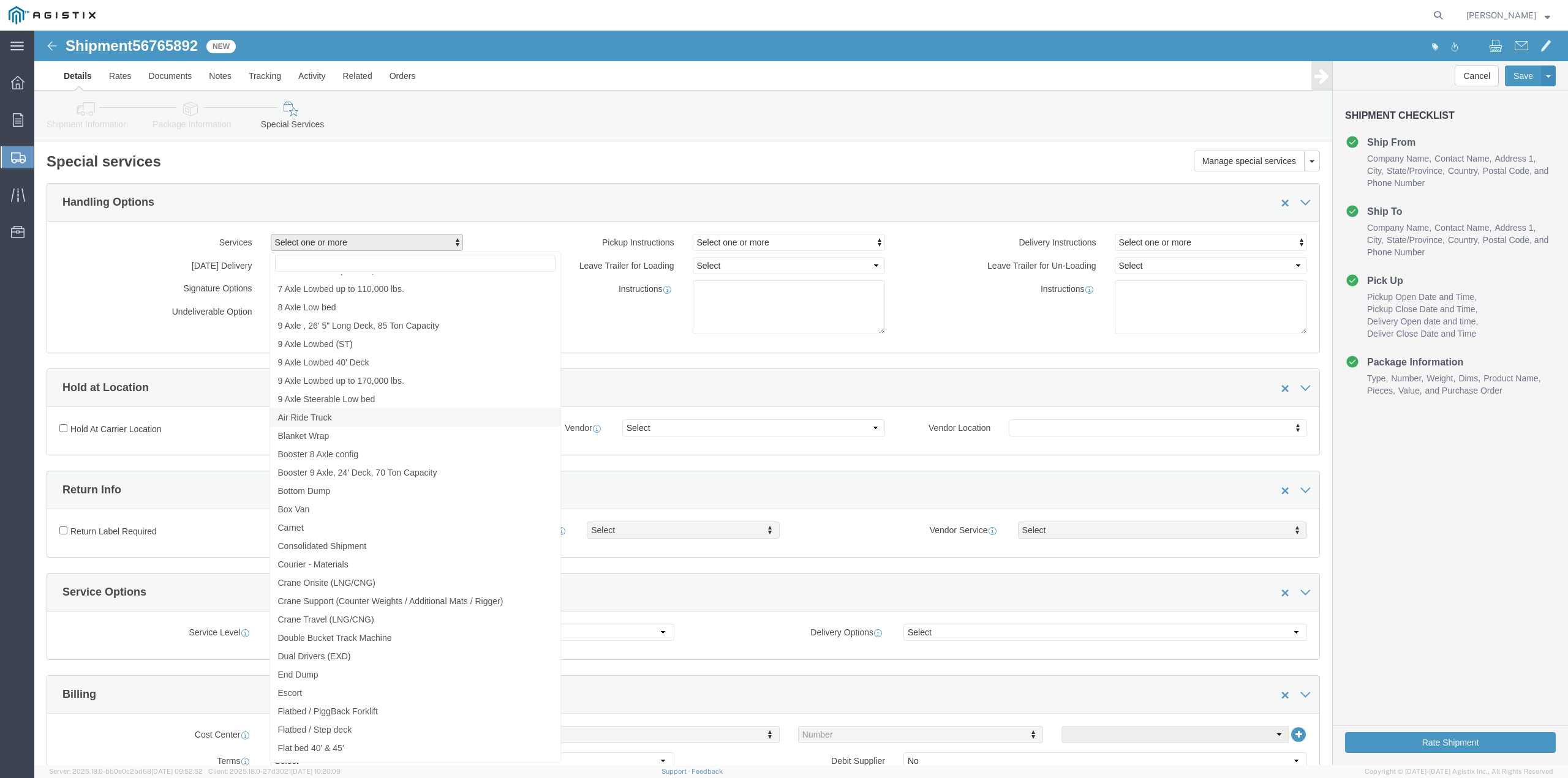
scroll to position [796, 0]
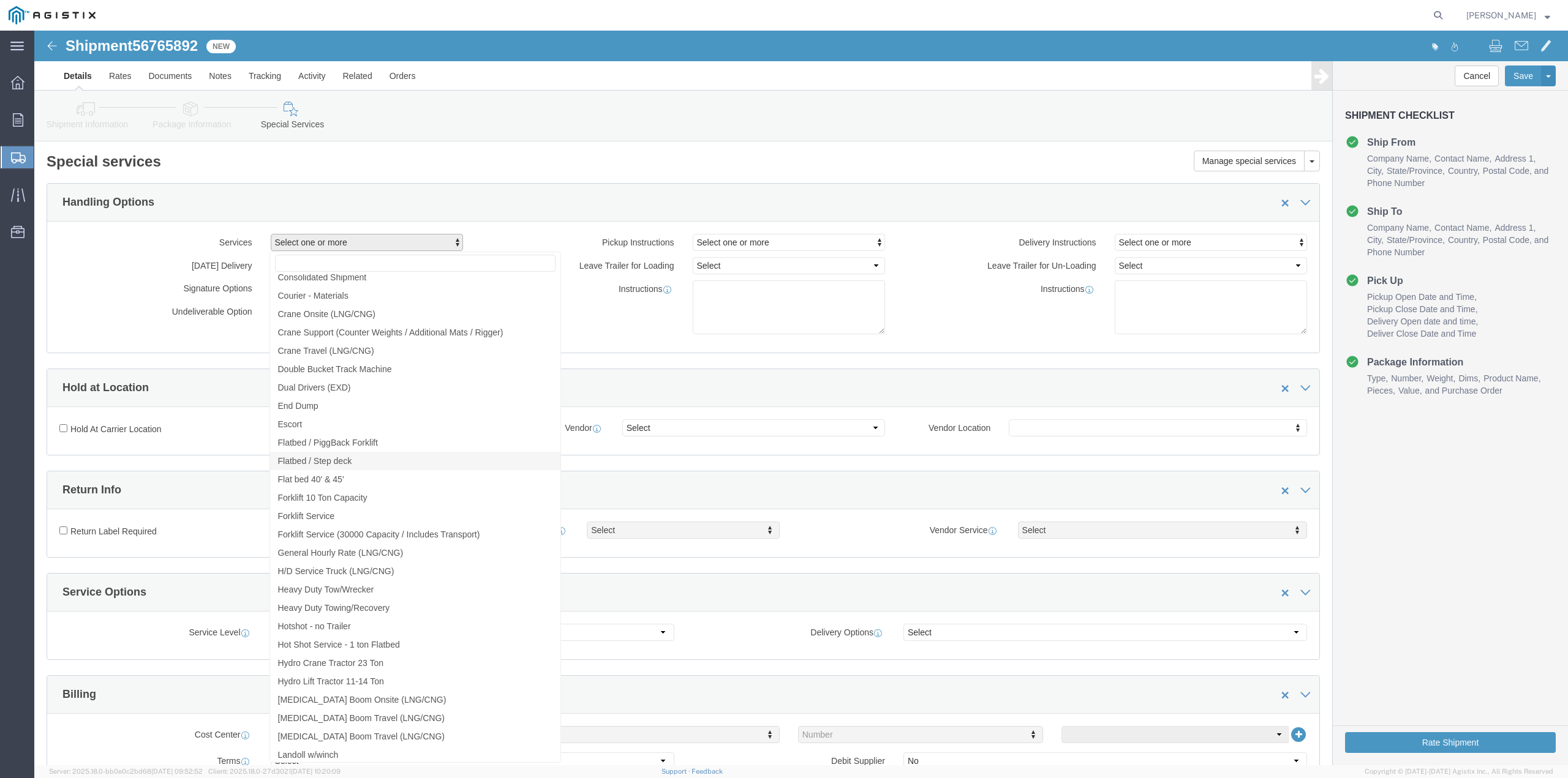
click span "Flatbed / Step deck"
select select "VEHICLE_STEP"
click span "Select one or more"
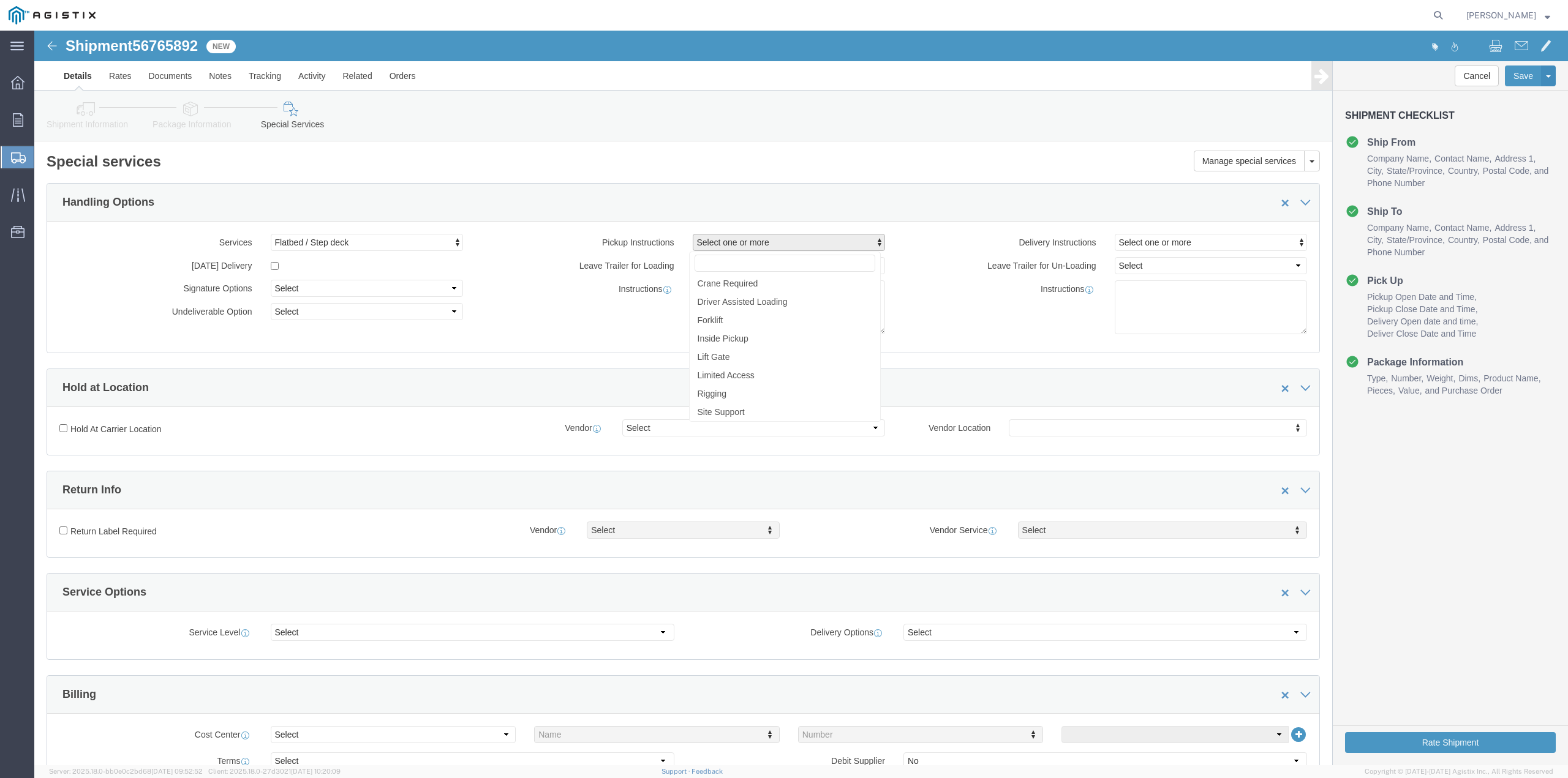
click span "Select one or more"
click textarea
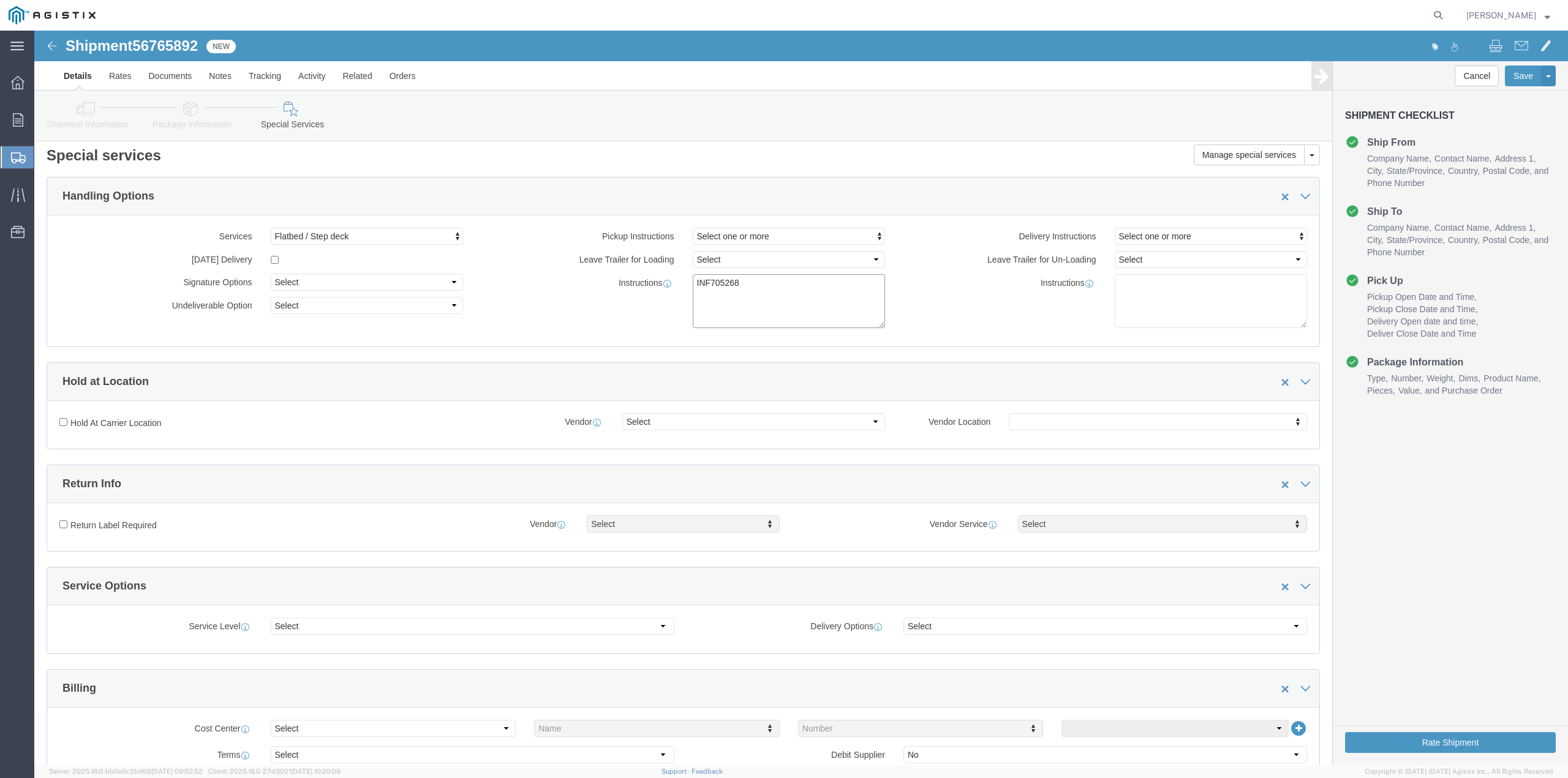
scroll to position [0, 0]
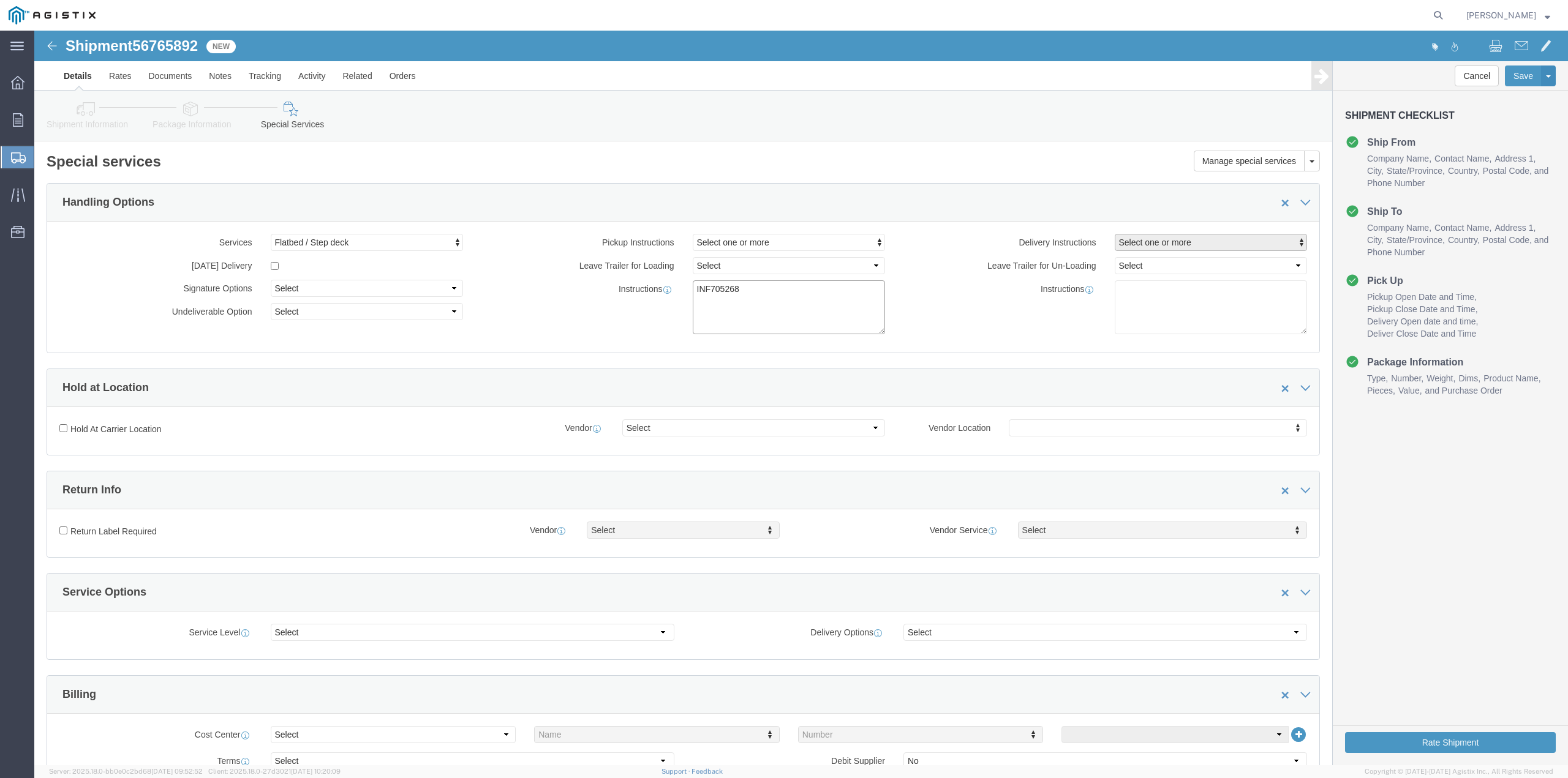
type textarea "INF705268"
click span "Select one or more"
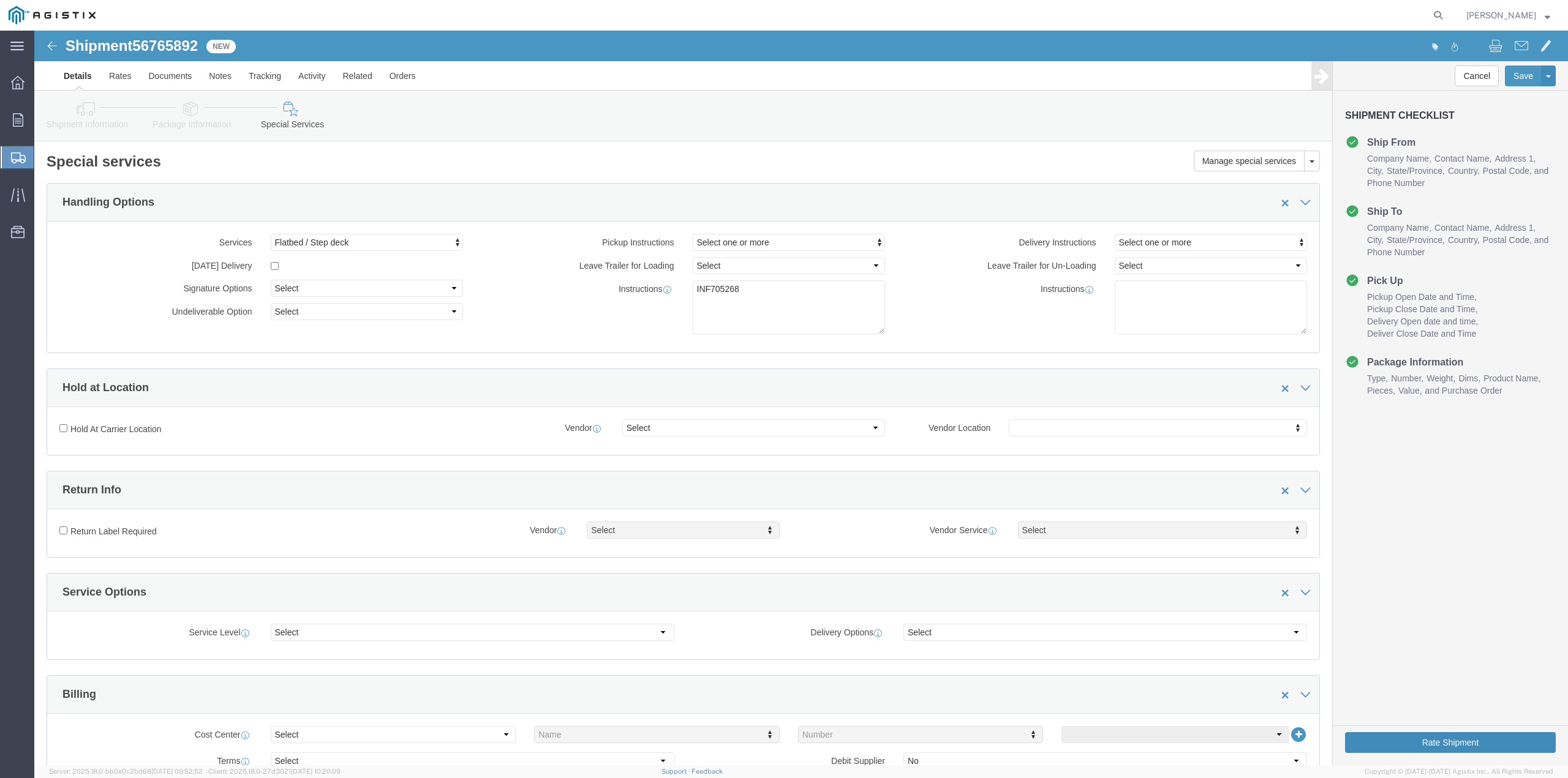
click button "Rate Shipment"
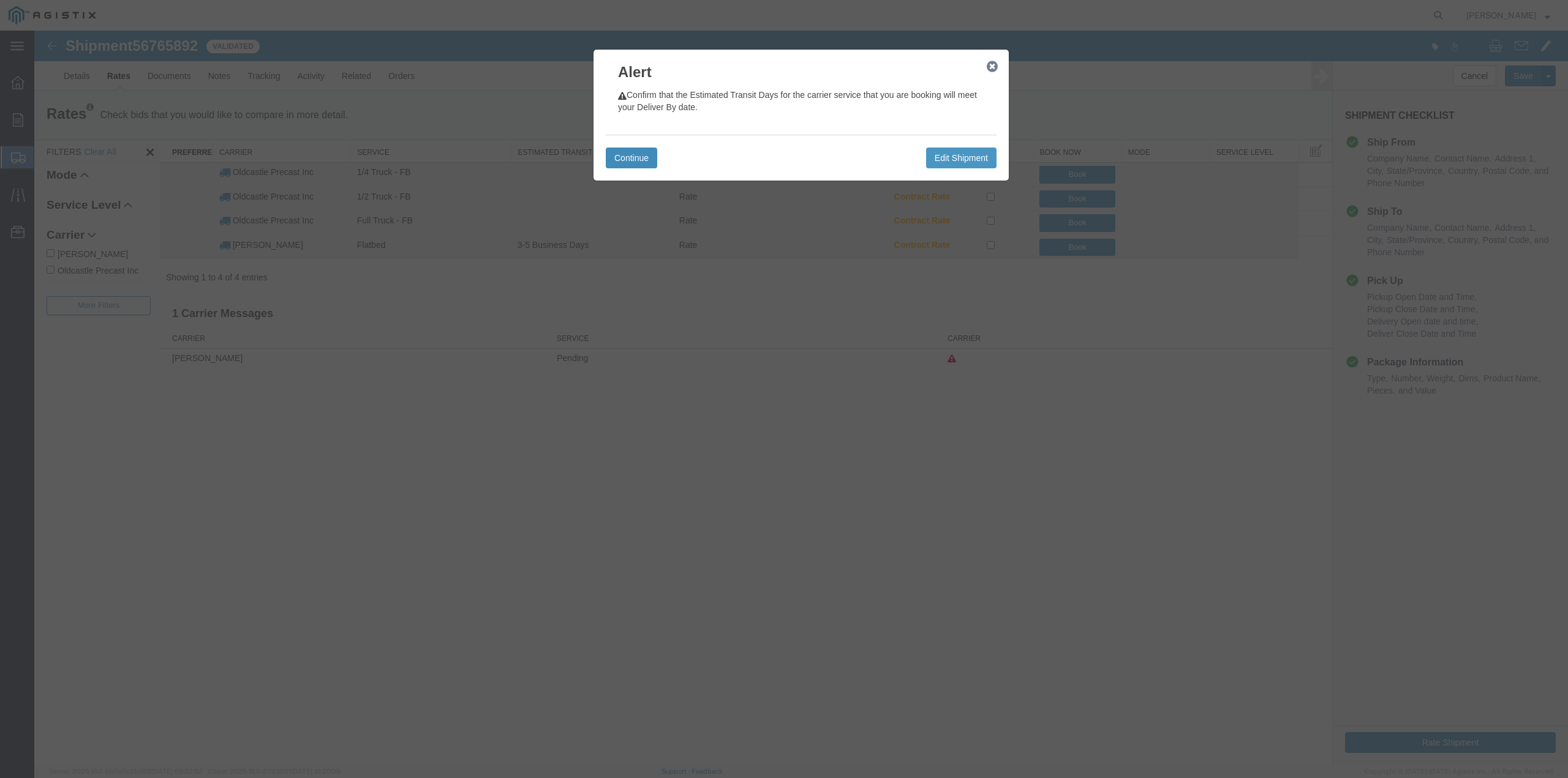
click at [628, 163] on button "Continue" at bounding box center [631, 158] width 51 height 21
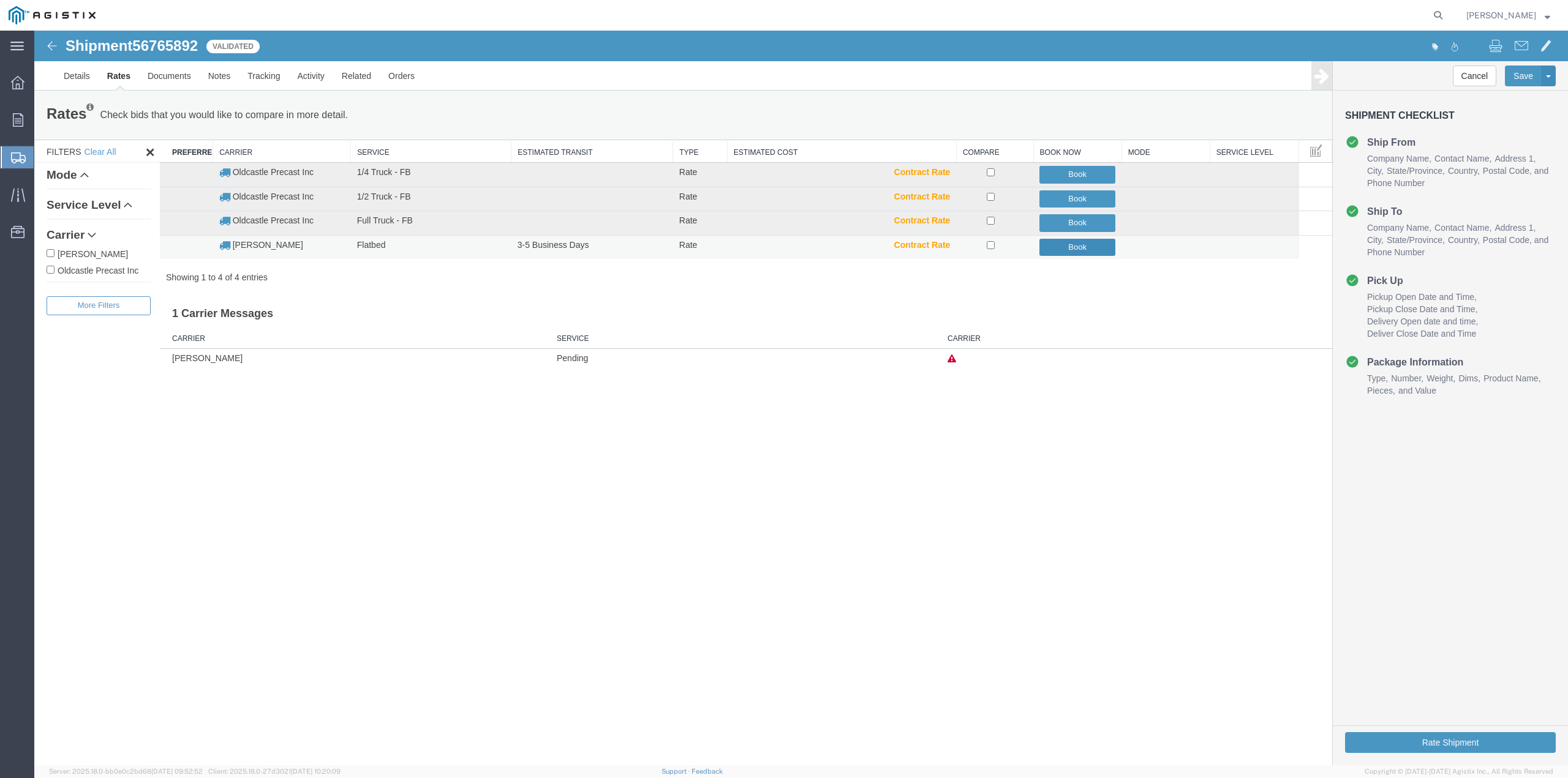
click at [1079, 252] on button "Book" at bounding box center [1077, 248] width 76 height 18
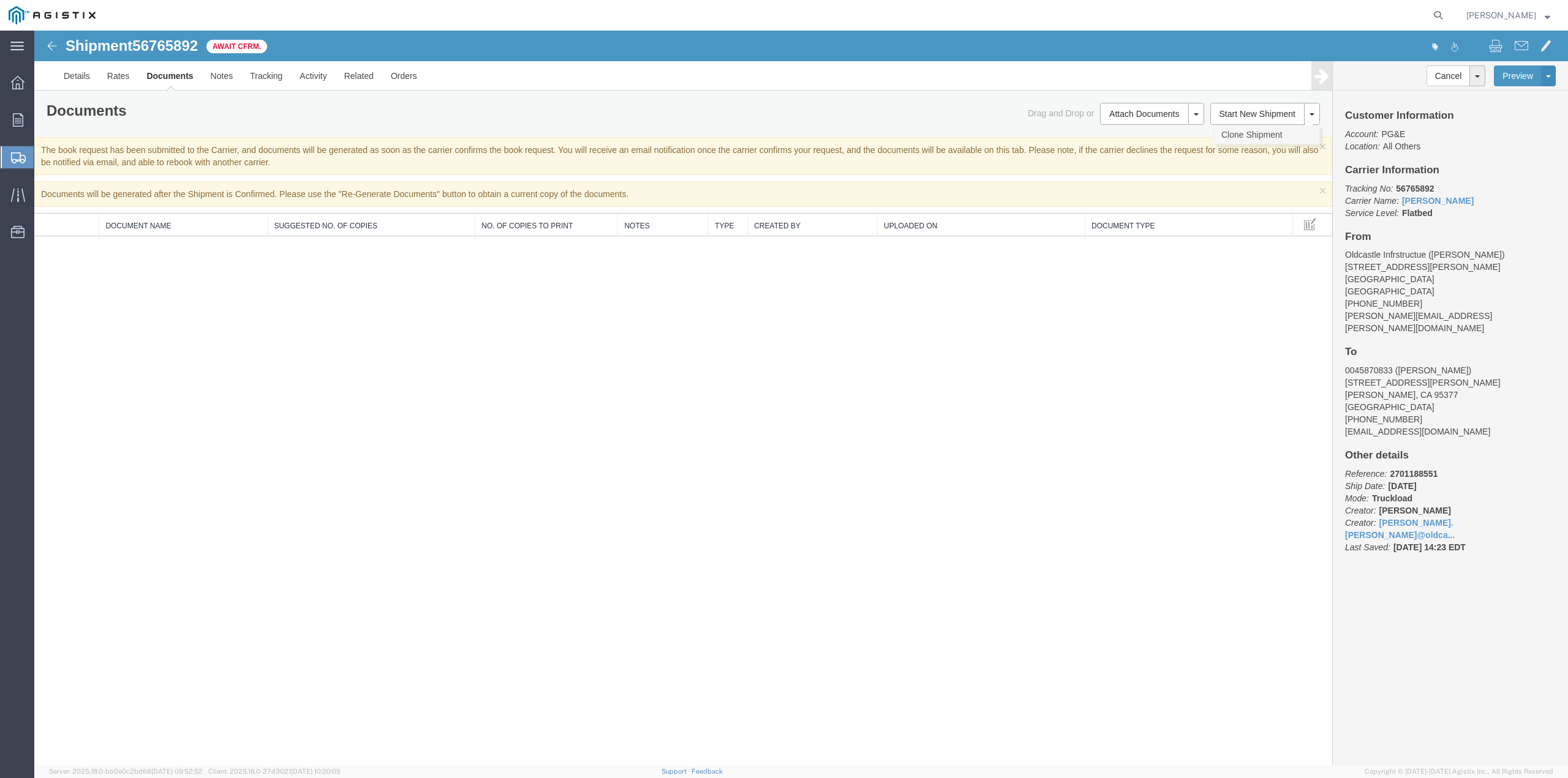
click at [1289, 131] on link "Clone Shipment" at bounding box center [1266, 134] width 106 height 18
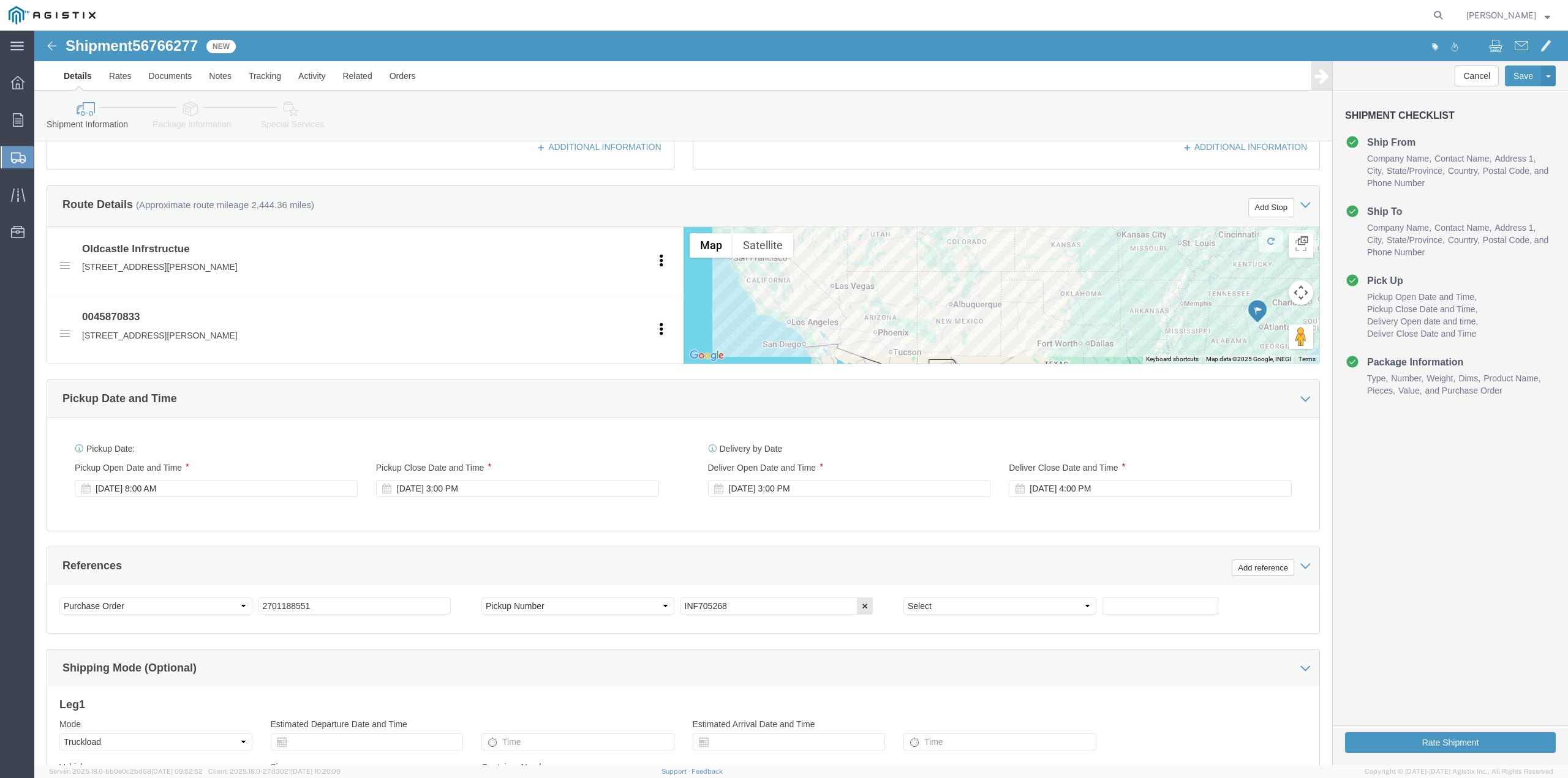
scroll to position [490, 0]
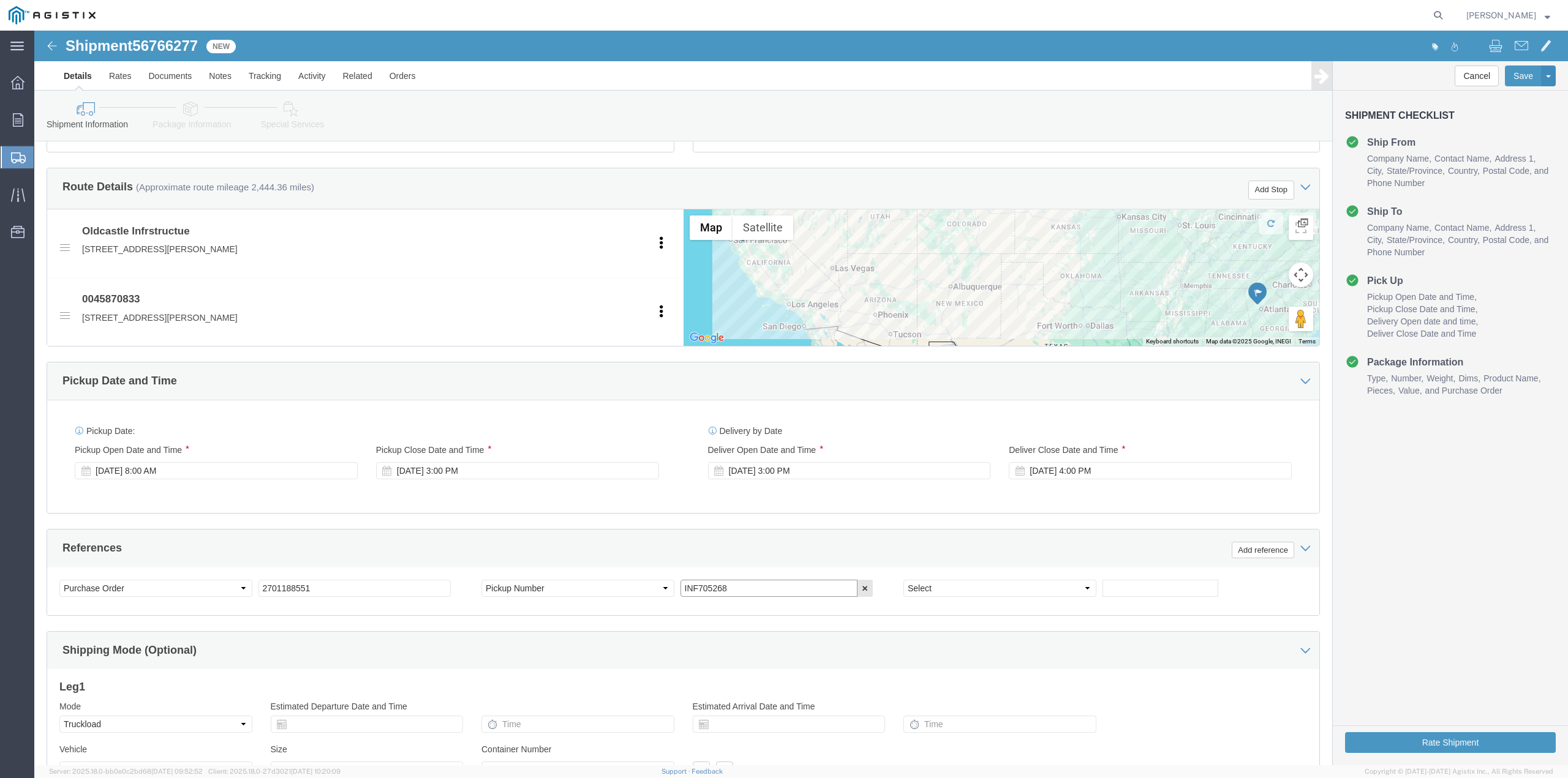
click input "INF705268"
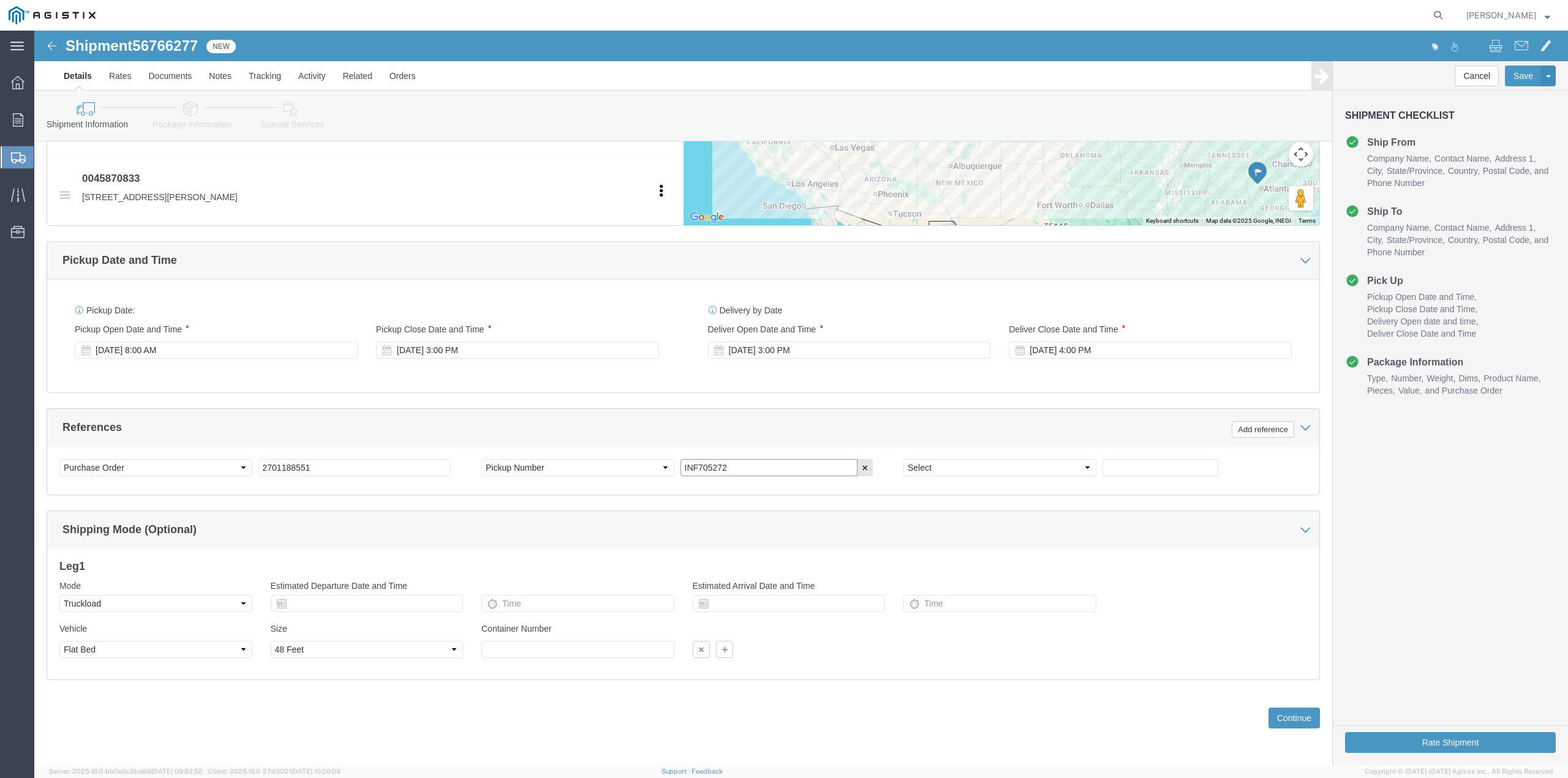
scroll to position [611, 0]
type input "INF705272"
click button "Continue"
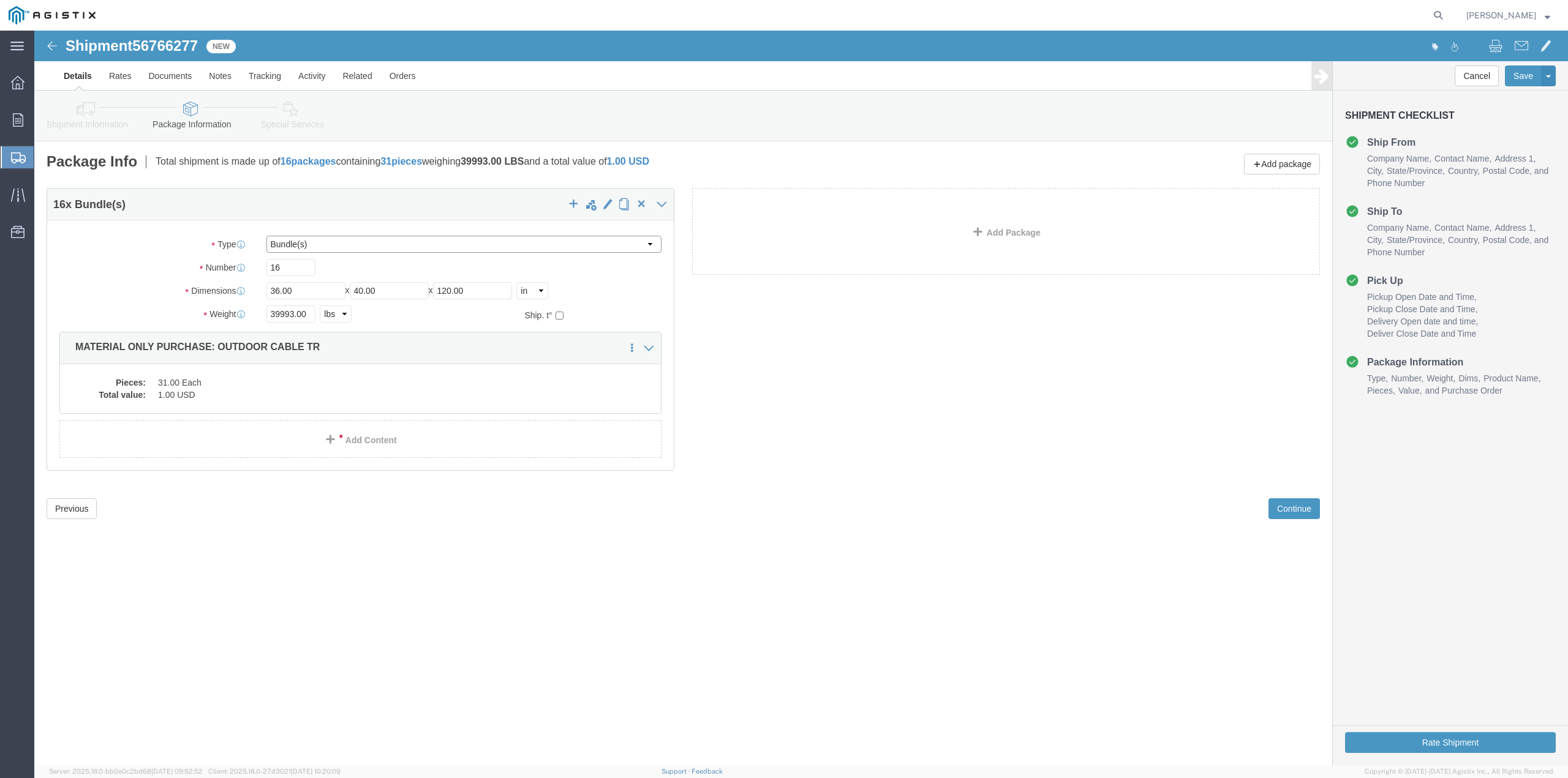
click select "Select Bulk Bundle(s) Cardboard Box(es) Carton(s) Crate(s) Drum(s) (Fiberboard)…"
select select "PSNS"
click select "Select Bulk Bundle(s) Cardboard Box(es) Carton(s) Crate(s) Drum(s) (Fiberboard)…"
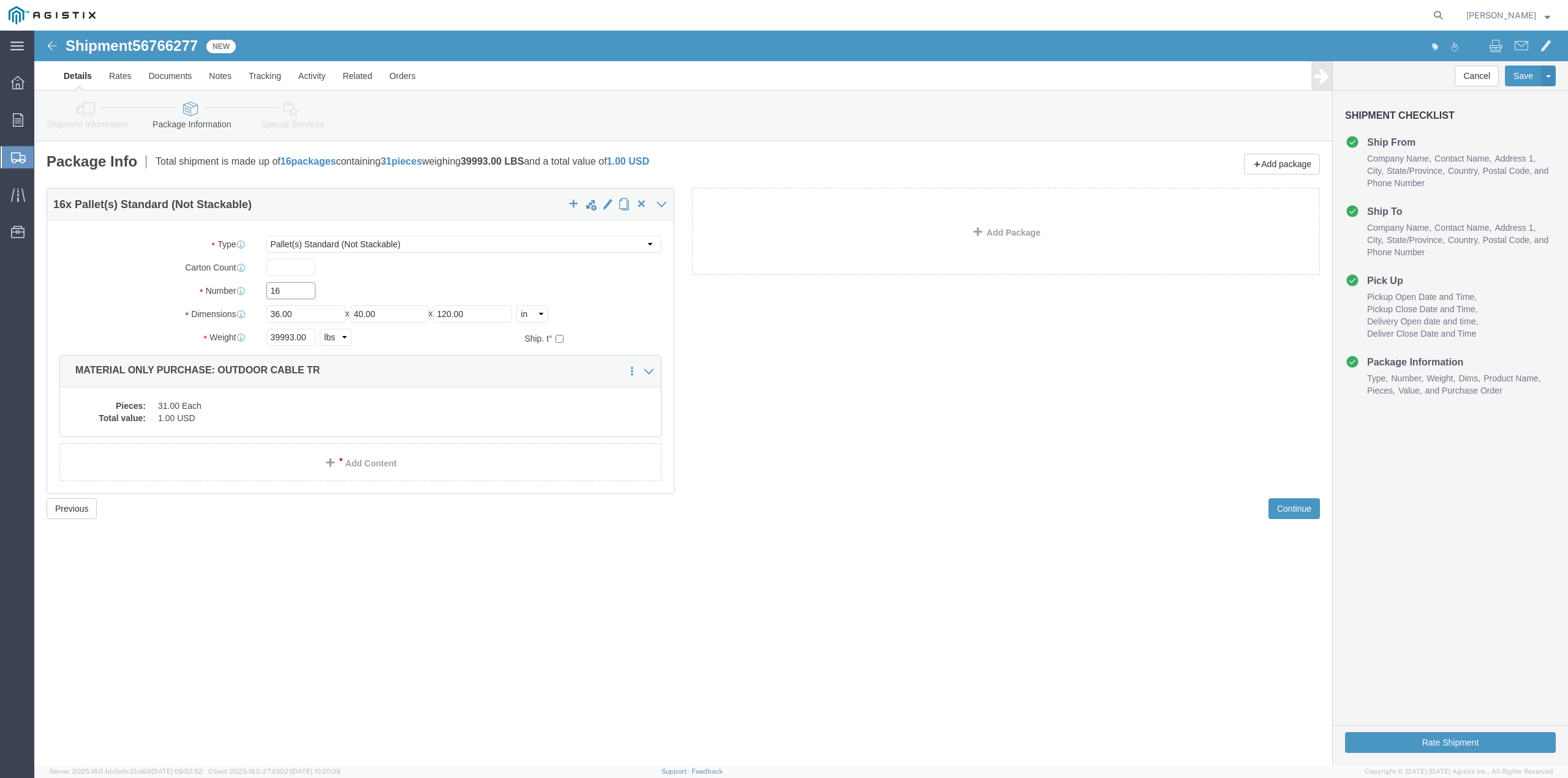
drag, startPoint x: 260, startPoint y: 260, endPoint x: 213, endPoint y: 258, distance: 47.0
click div "Number 16"
type input "20"
type input "48"
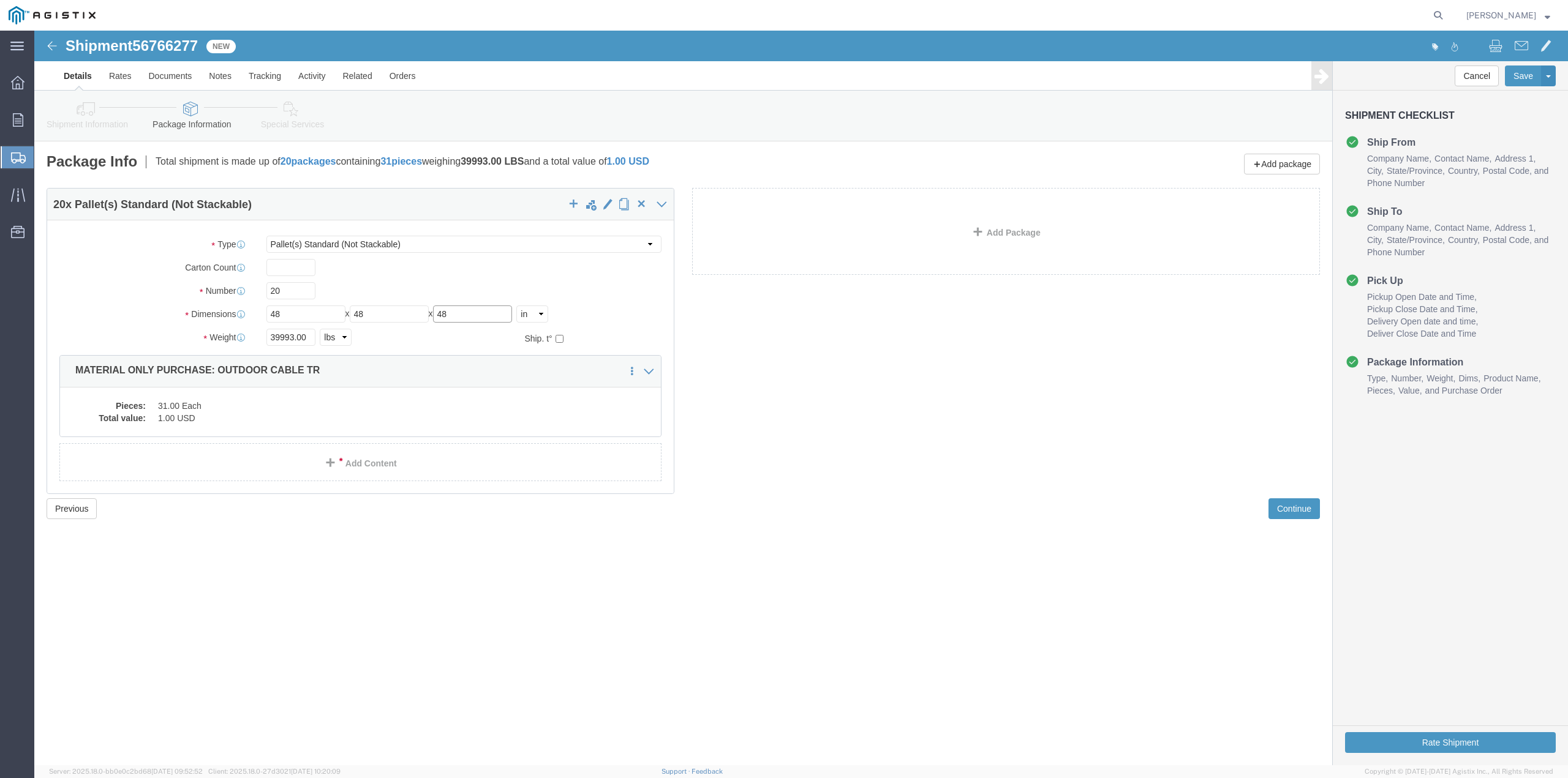
type input "48"
drag, startPoint x: 273, startPoint y: 305, endPoint x: 217, endPoint y: 300, distance: 56.2
click div "Weight 39993.00 Select kgs lbs Ship. t°"
type input "40113"
click dd "31.00 Each"
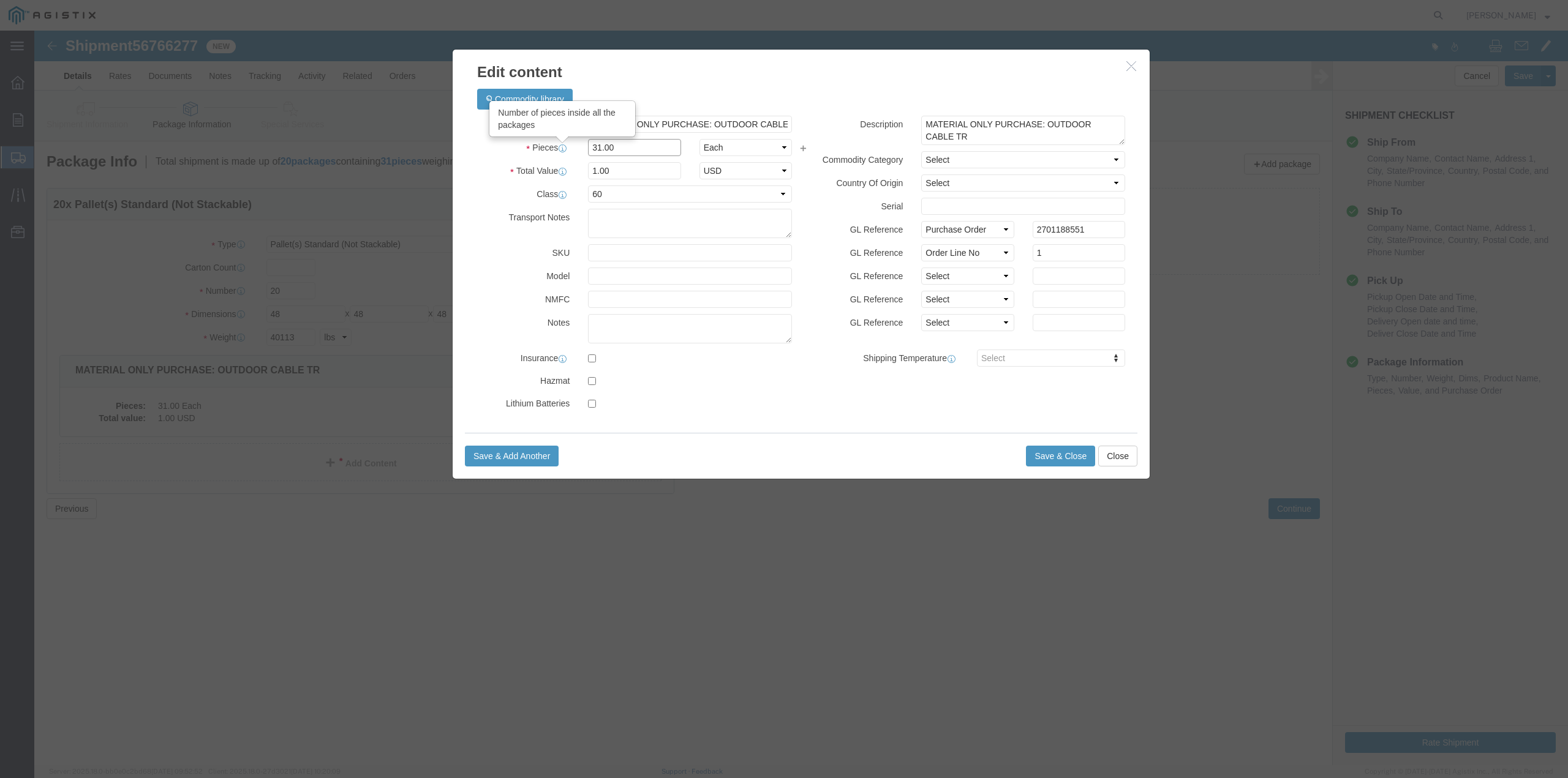
drag, startPoint x: 581, startPoint y: 116, endPoint x: 500, endPoint y: 122, distance: 81.2
click div "Pieces Number of pieces inside all the packages 31.00 Select Bag Barrels 100Boa…"
click input "MATERIAL ONLY PURCHASE: OUTDOOR CABLE TR"
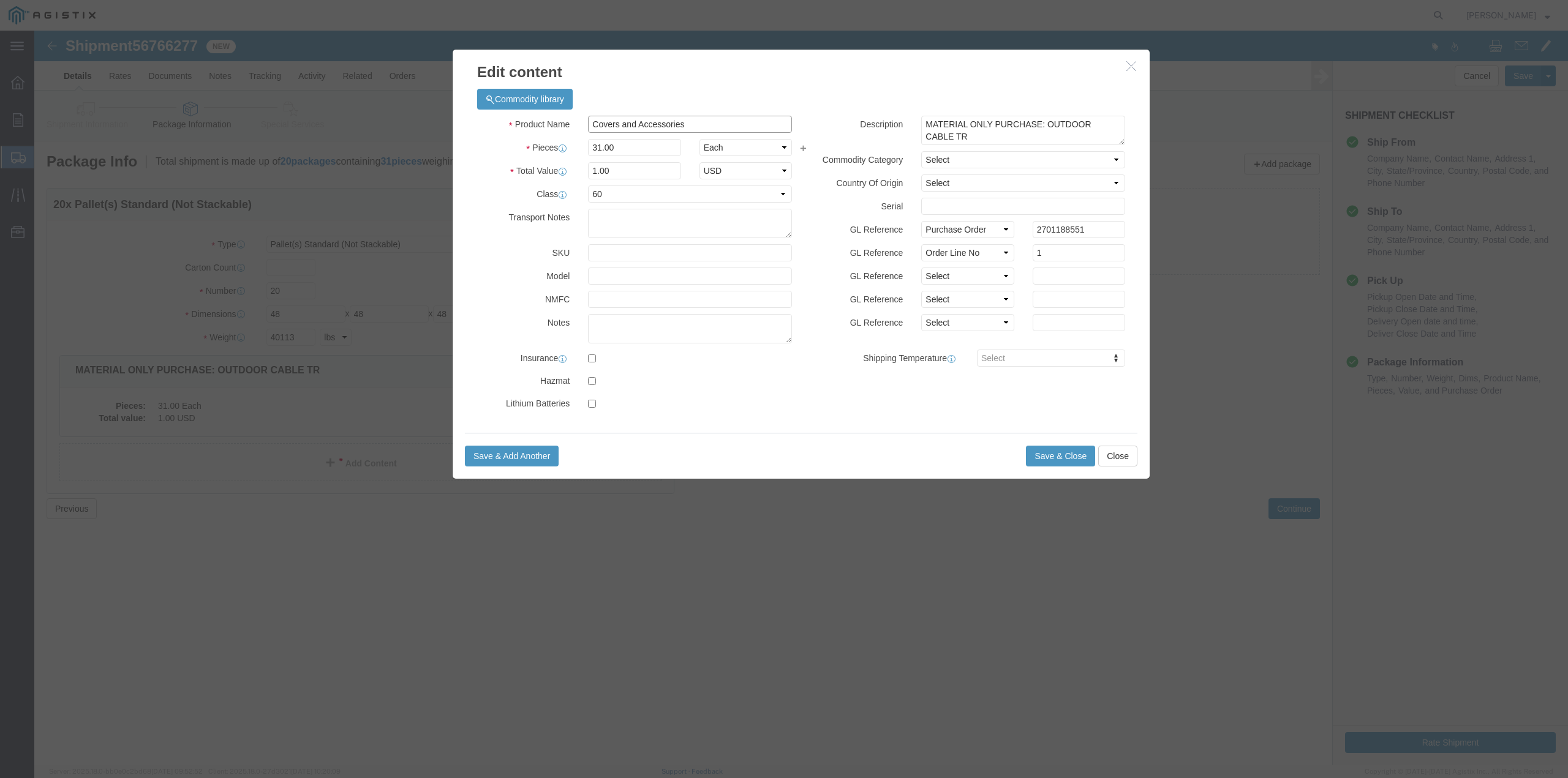
type input "Covers and Accessories"
drag, startPoint x: 600, startPoint y: 115, endPoint x: 521, endPoint y: 120, distance: 79.2
click div "Pieces 31.00 Select Bag Barrels 100Board Feet Bottle Box Blister Pack Carats Ca…"
type input "2599"
drag, startPoint x: 589, startPoint y: 136, endPoint x: 532, endPoint y: 131, distance: 57.2
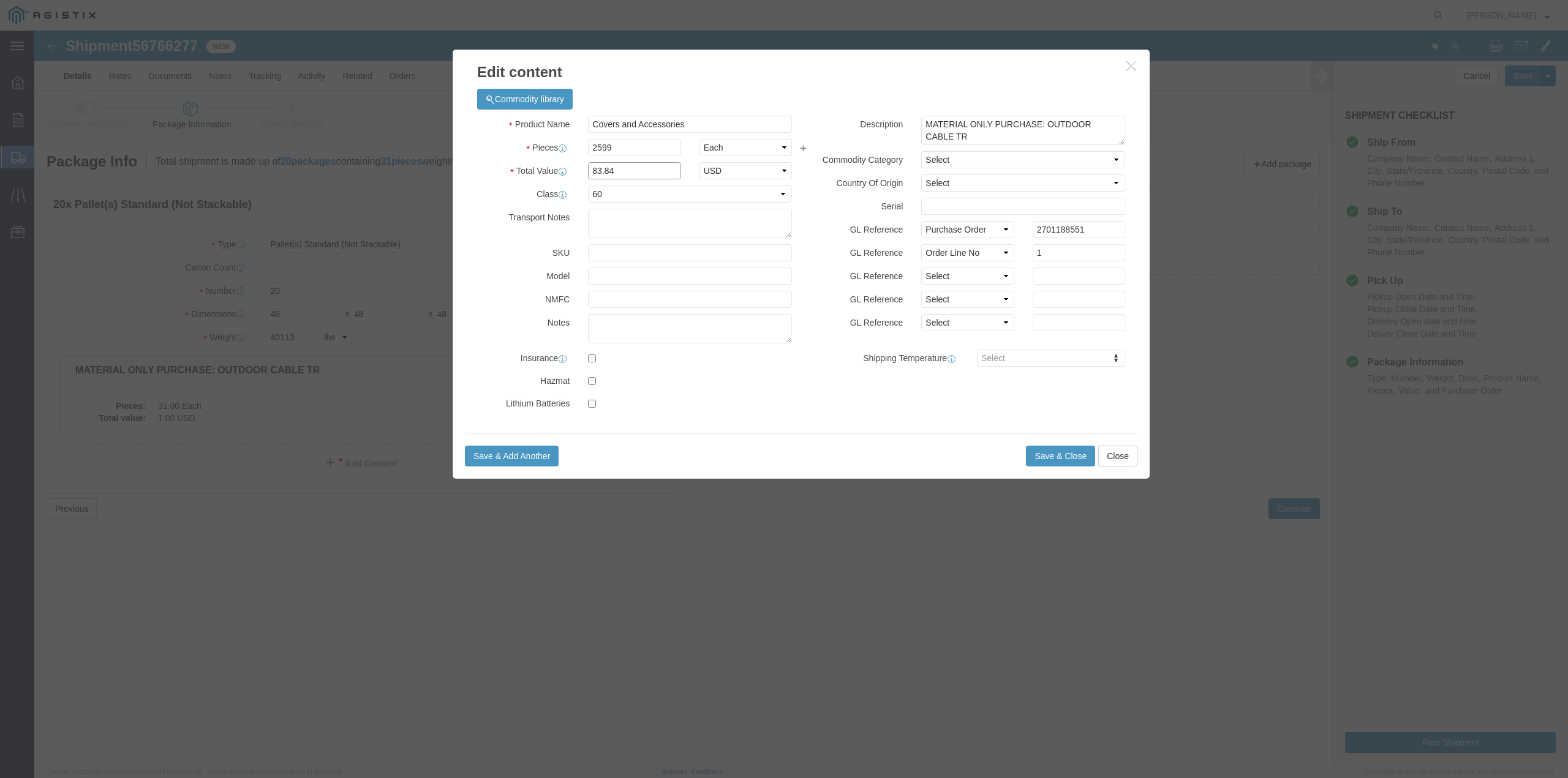
click div "Product Name Covers and Accessories Pieces 2599 Select Bag Barrels 100Board Fee…"
type input "1"
select select "USD"
click button "Save & Close"
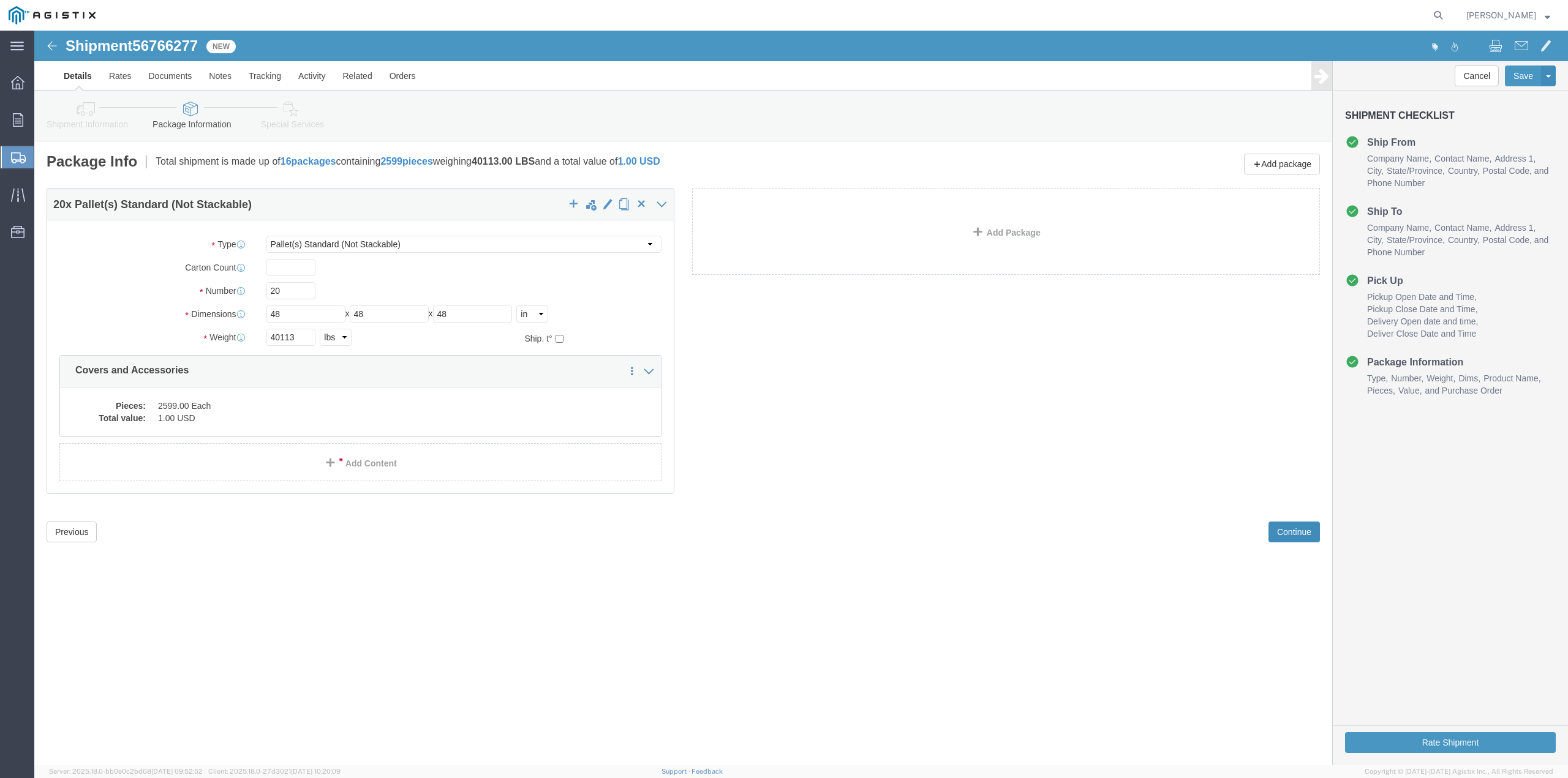
click button "Continue"
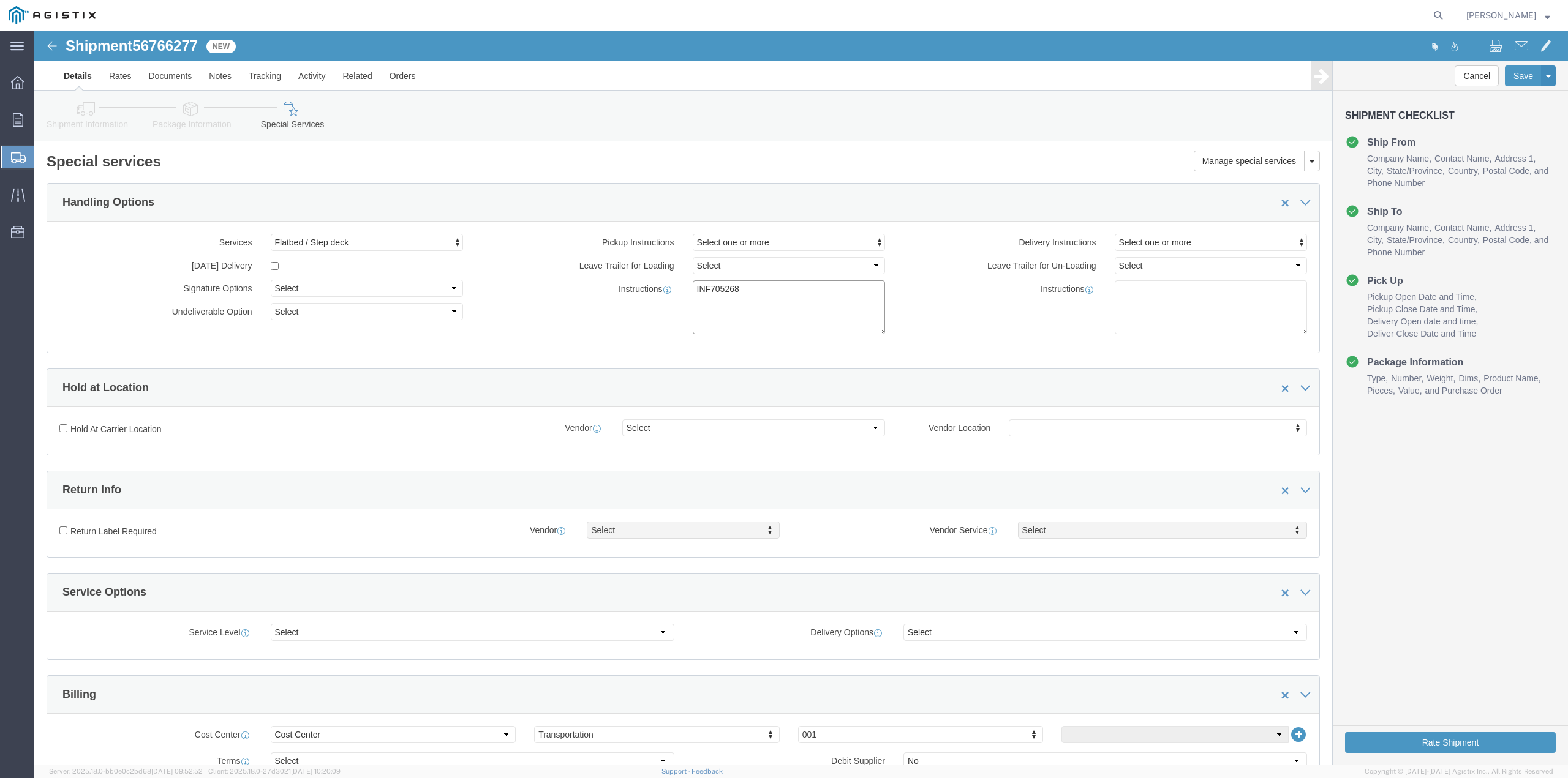
click textarea "INF705268"
type textarea "INF705272"
click icon
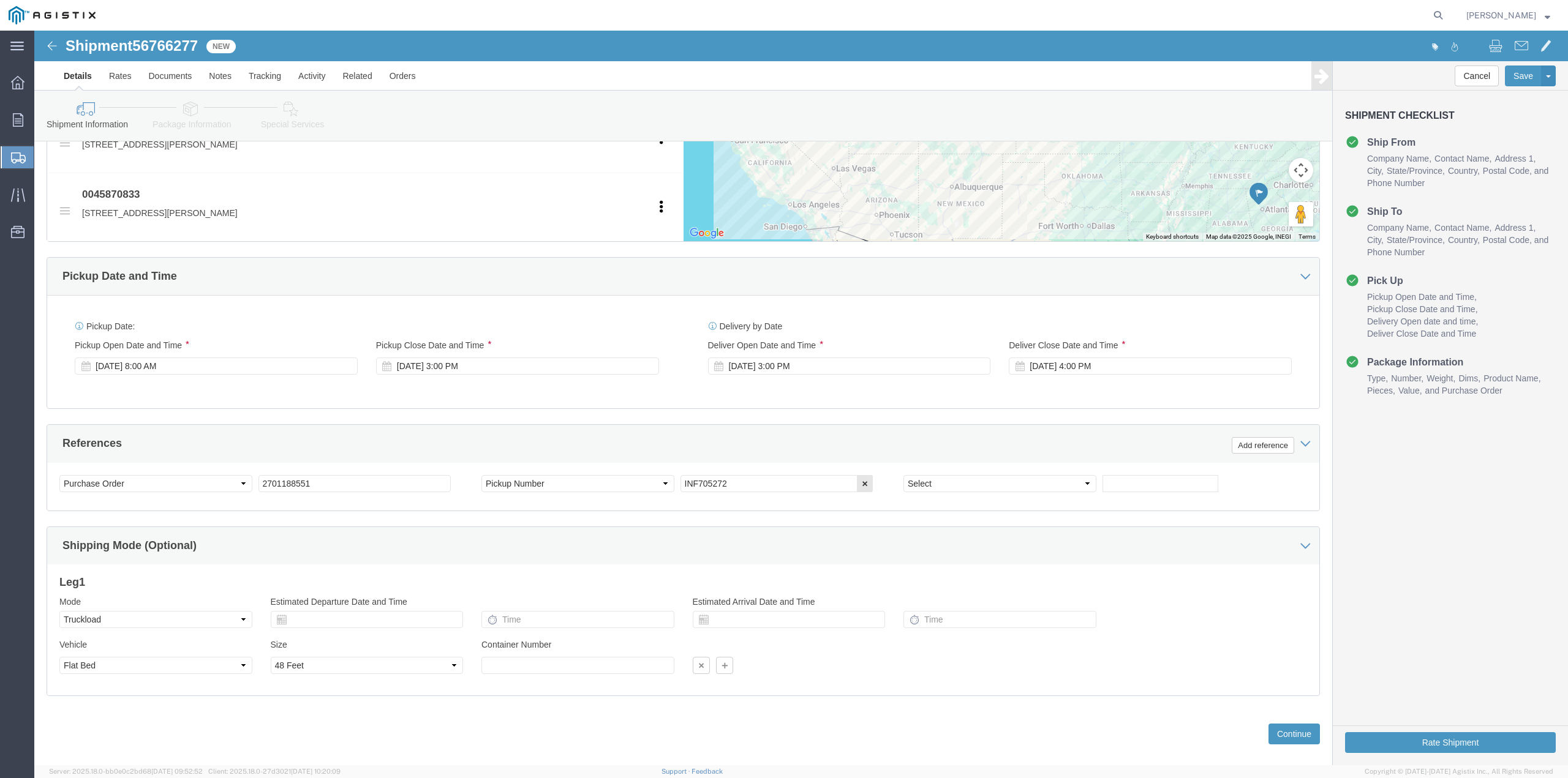
scroll to position [611, 0]
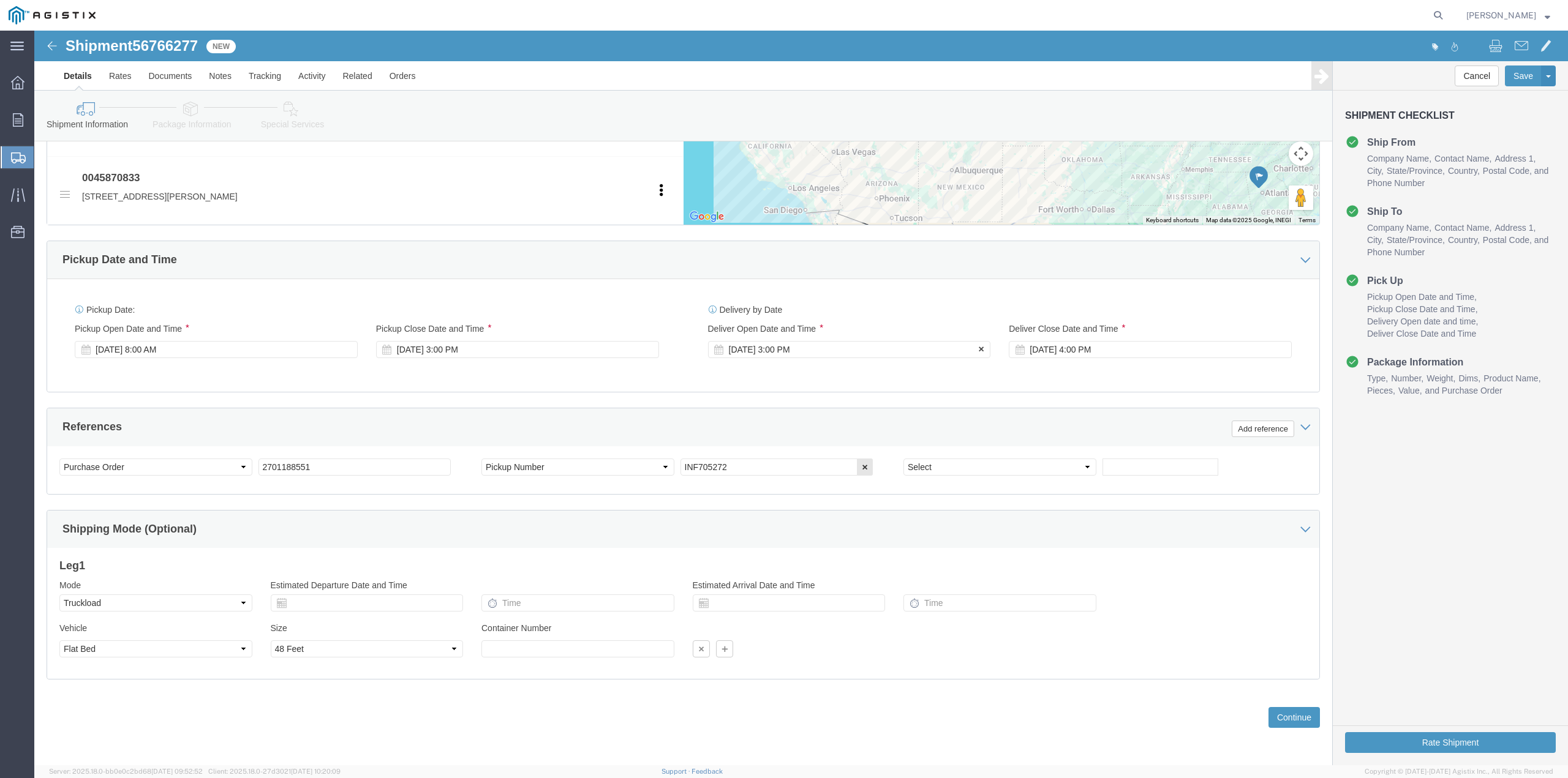
click div "[DATE] 3:00 PM"
click input "7:00 PM"
type input "7:00 AM"
click button "Apply"
click div "[DATE] 4:00 PM"
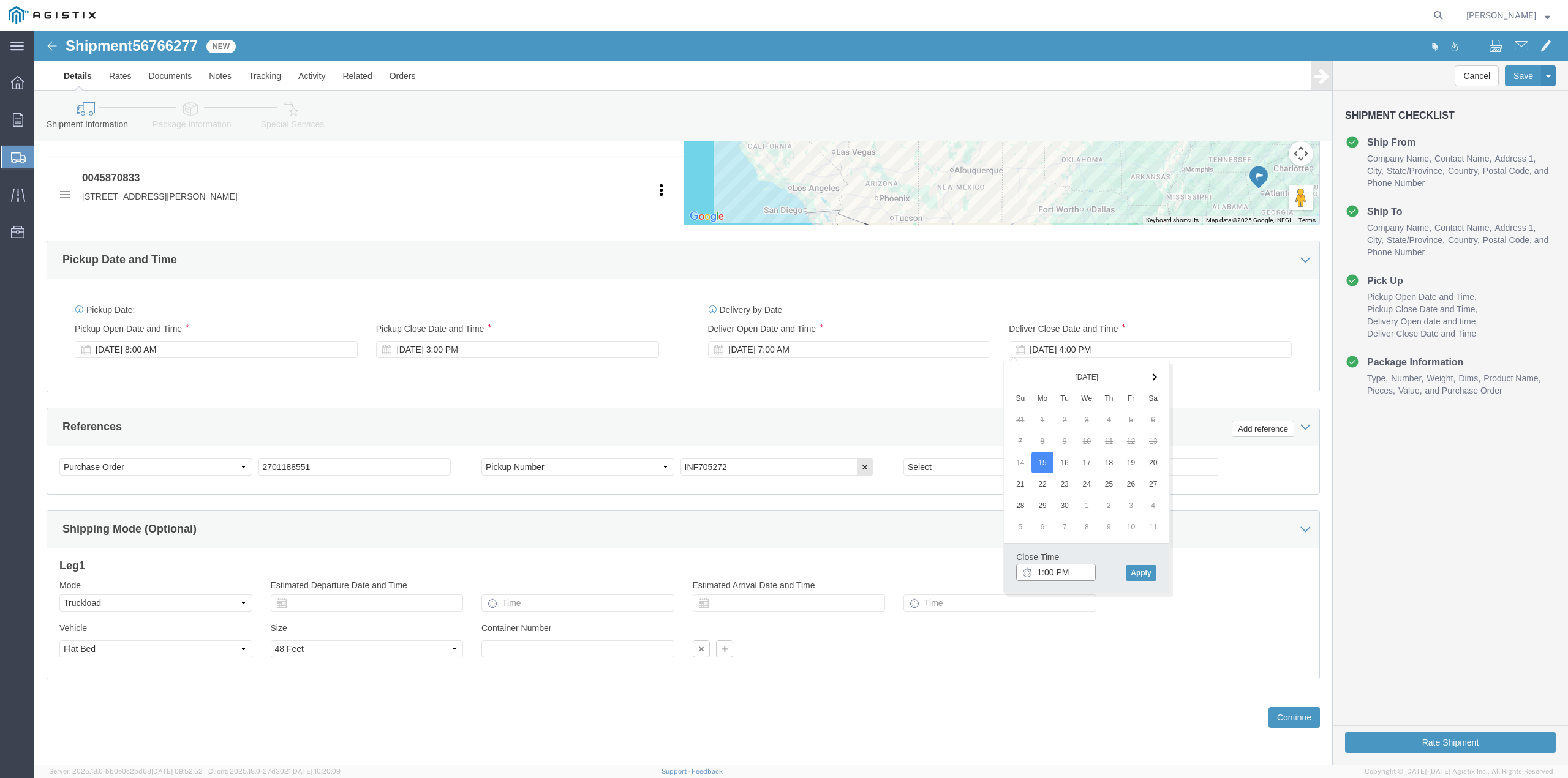
type input "12:00 PM"
click button "Apply"
click button "Continue"
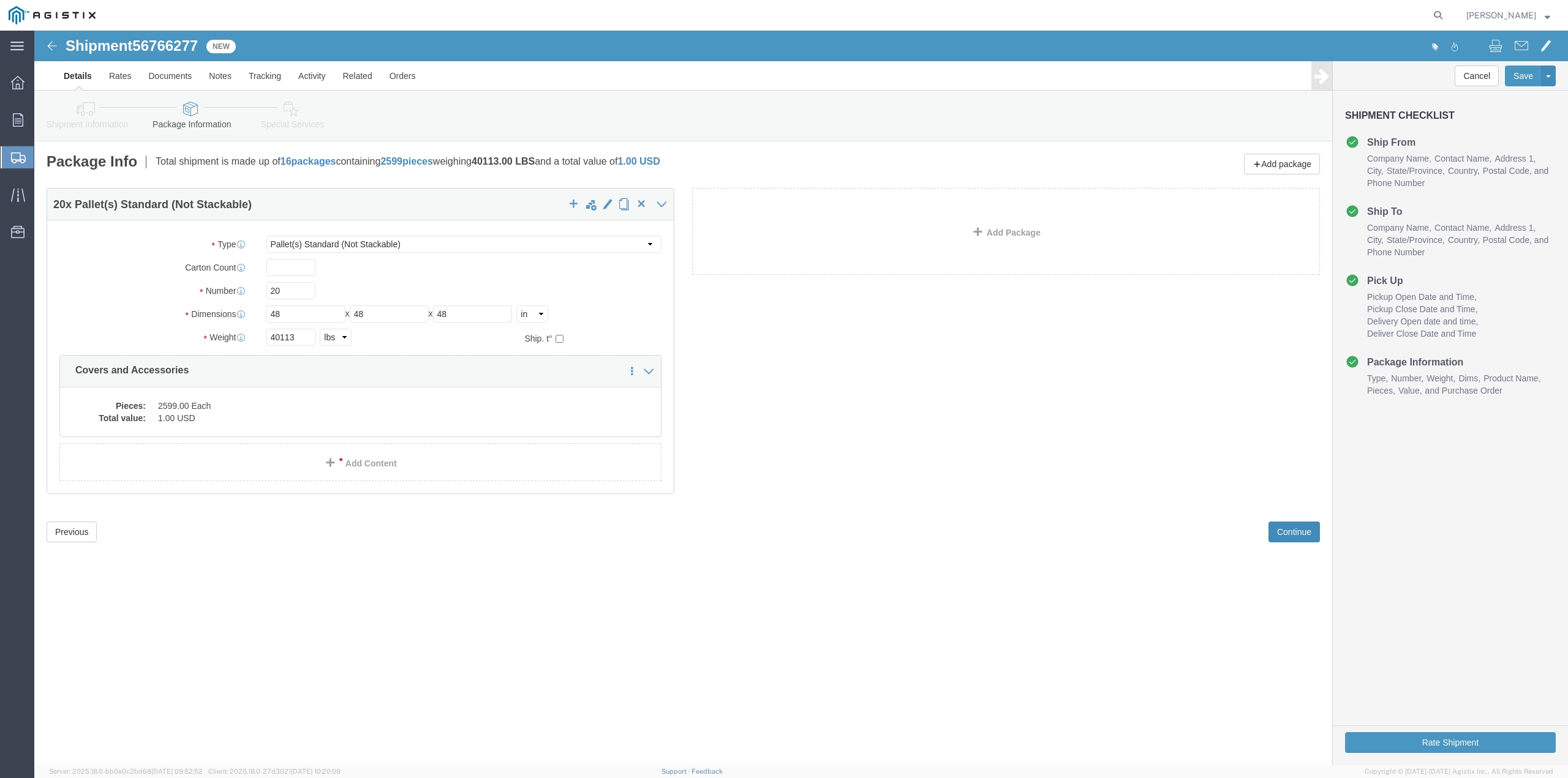
scroll to position [0, 0]
click button "Continue"
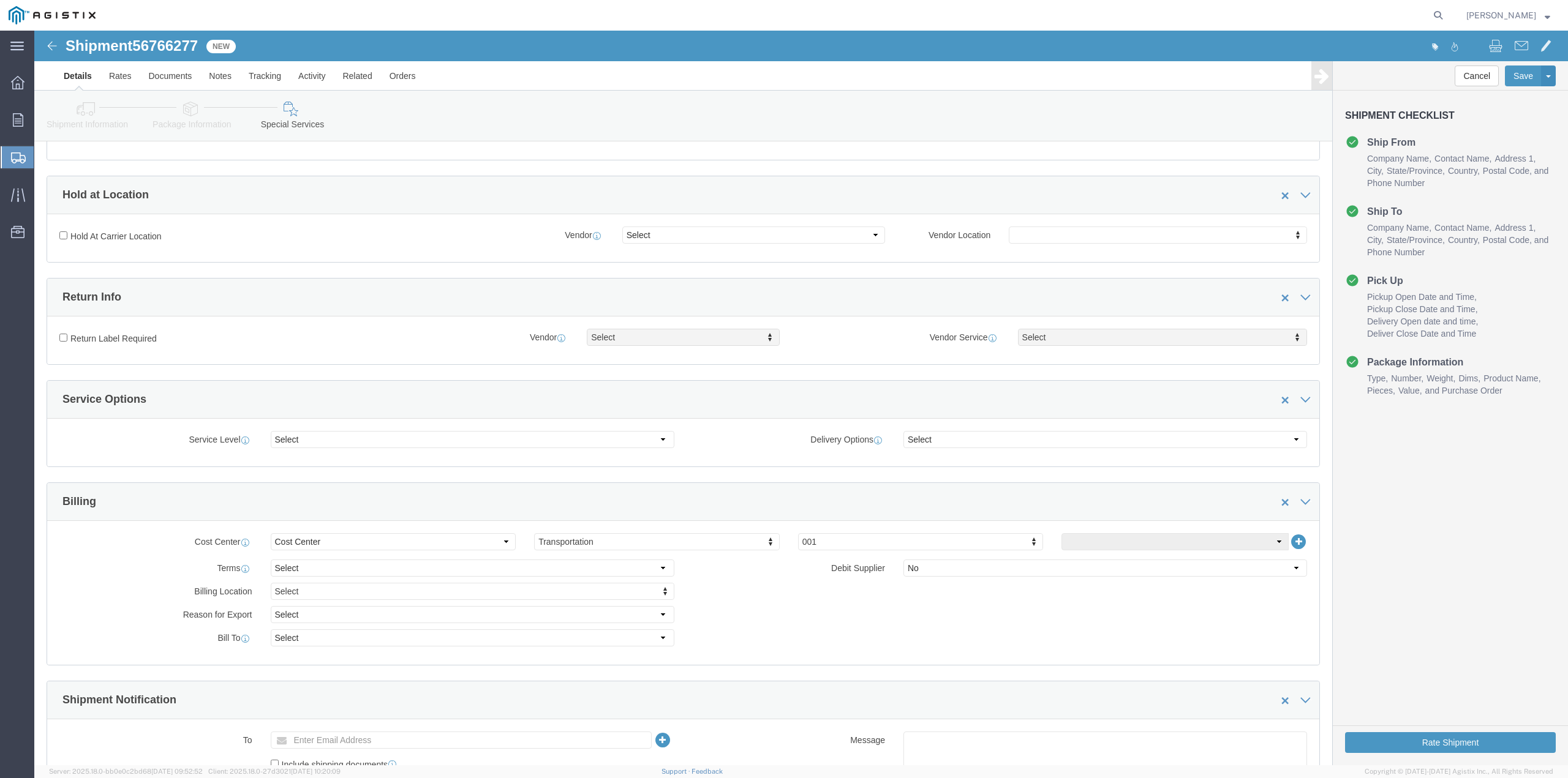
scroll to position [245, 0]
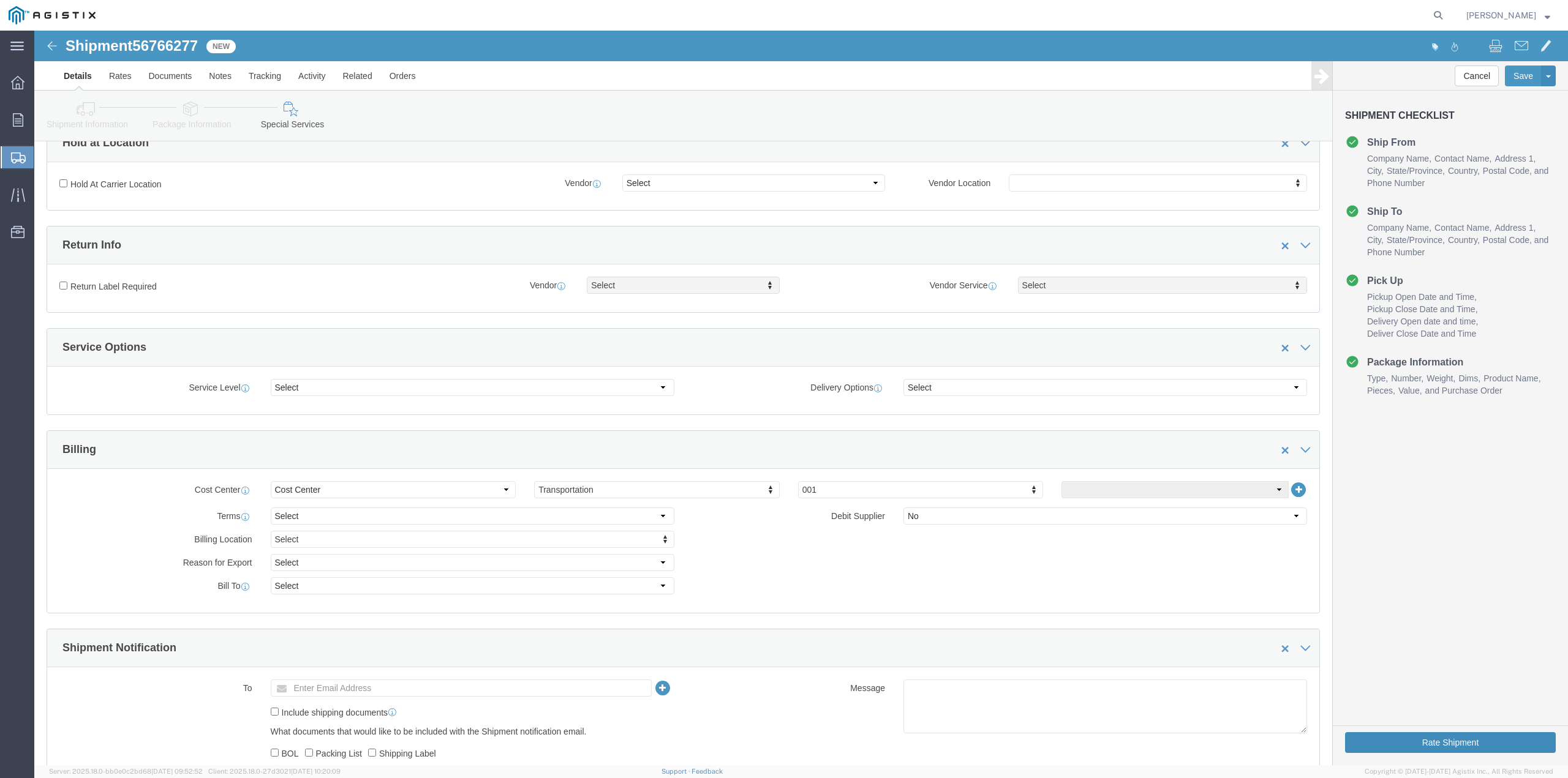
click button "Rate Shipment"
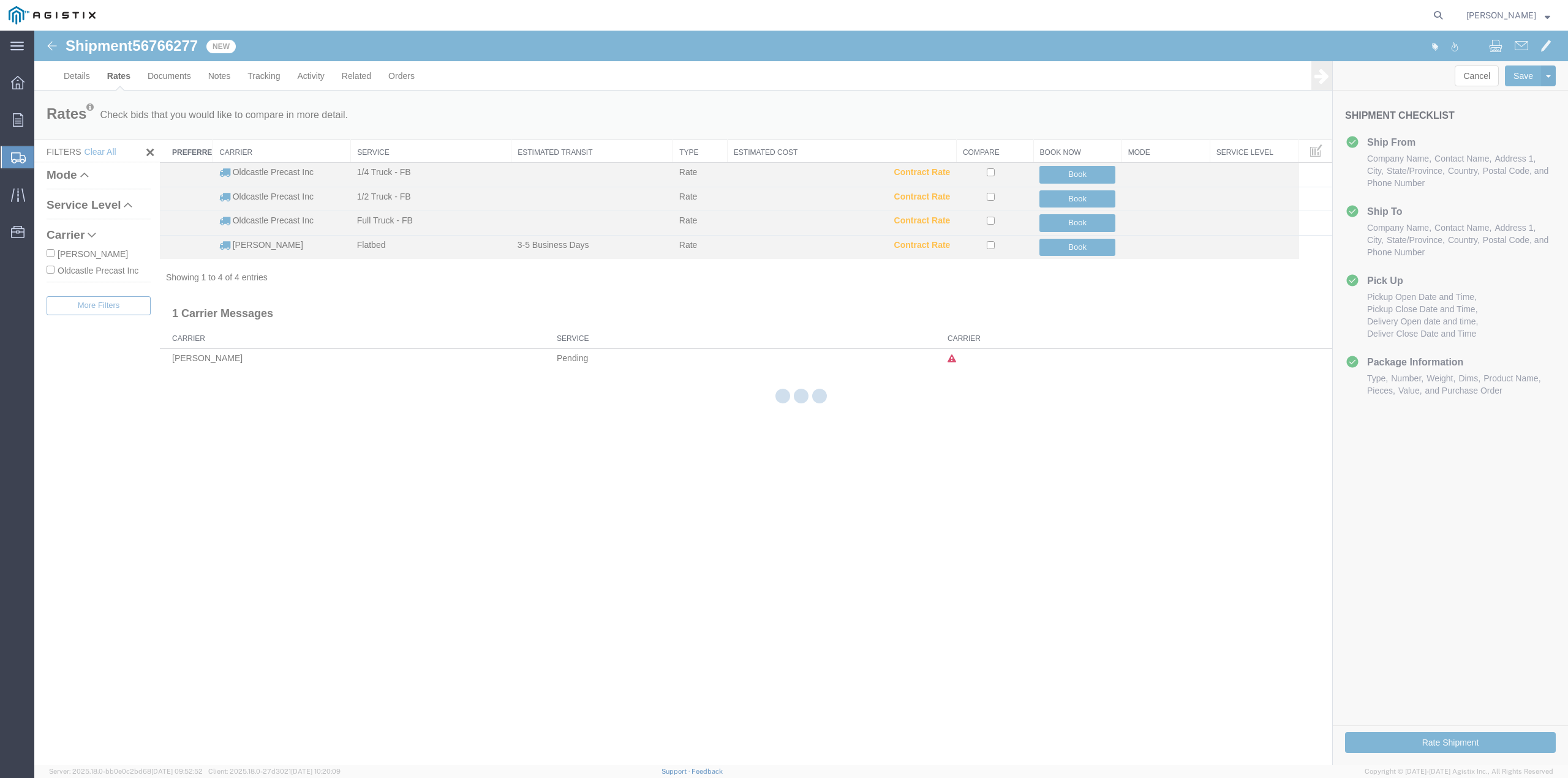
scroll to position [0, 0]
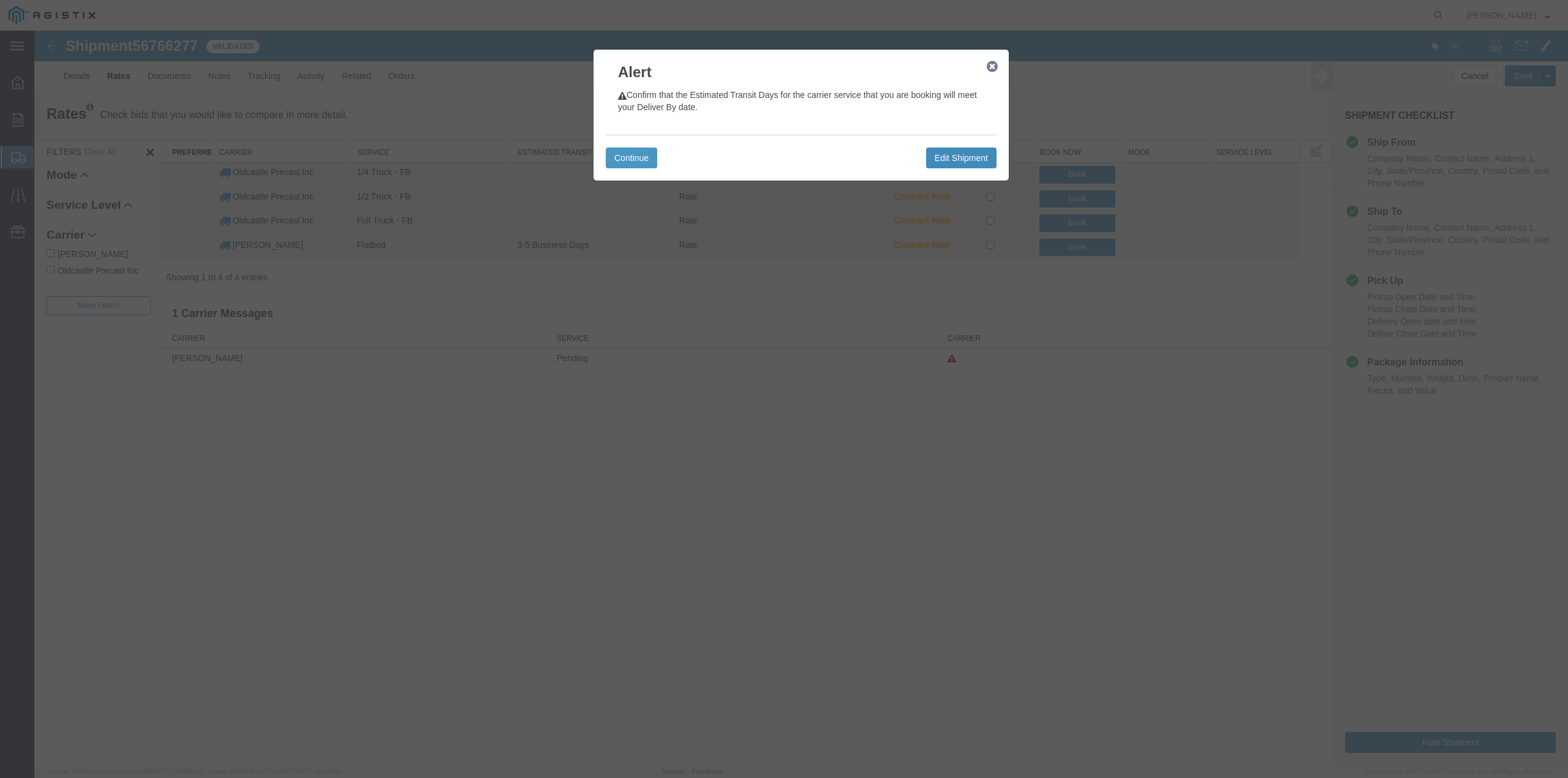
click at [980, 162] on button "Edit Shipment" at bounding box center [961, 158] width 70 height 21
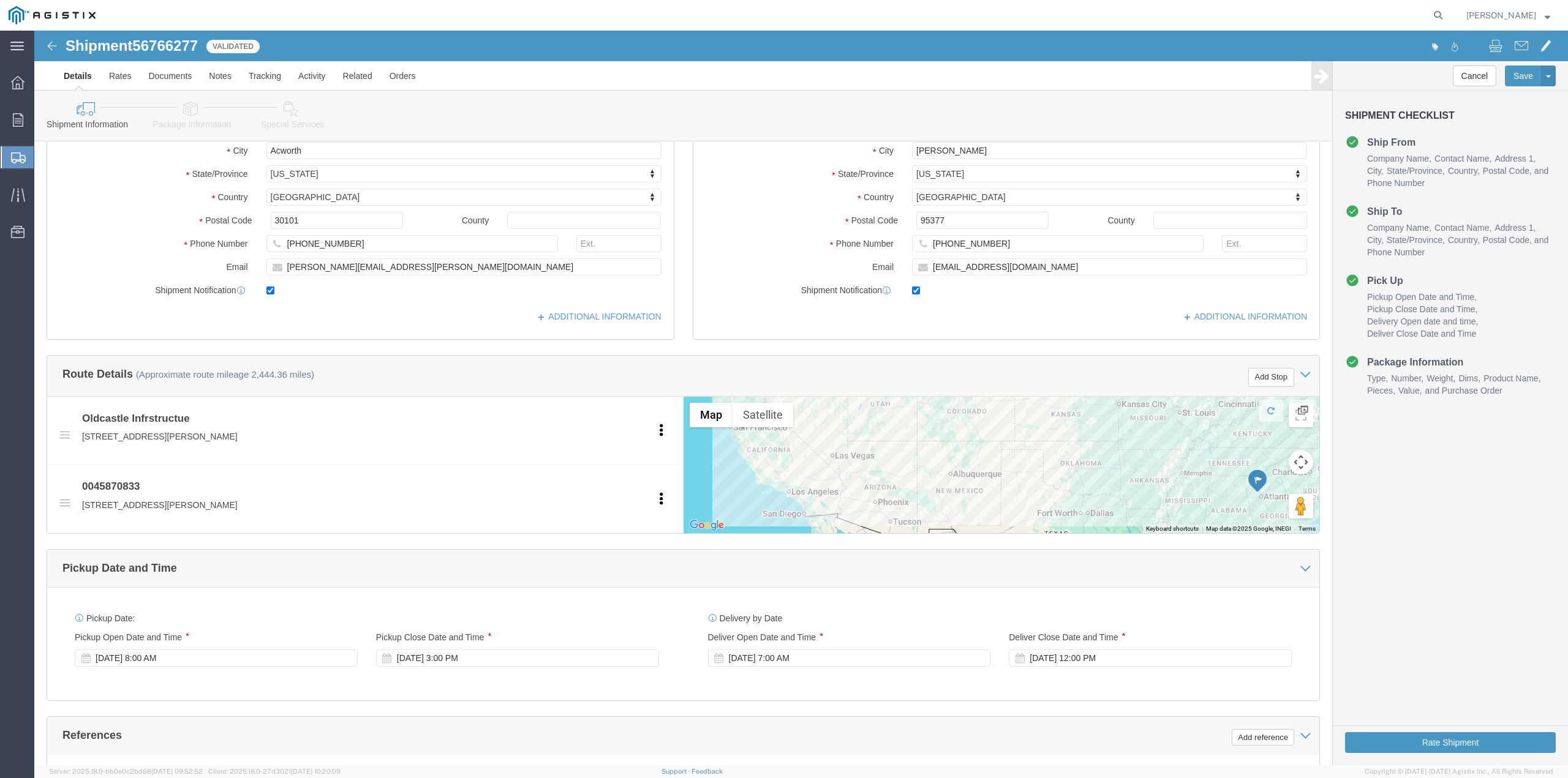
scroll to position [306, 0]
click button "Rate Shipment"
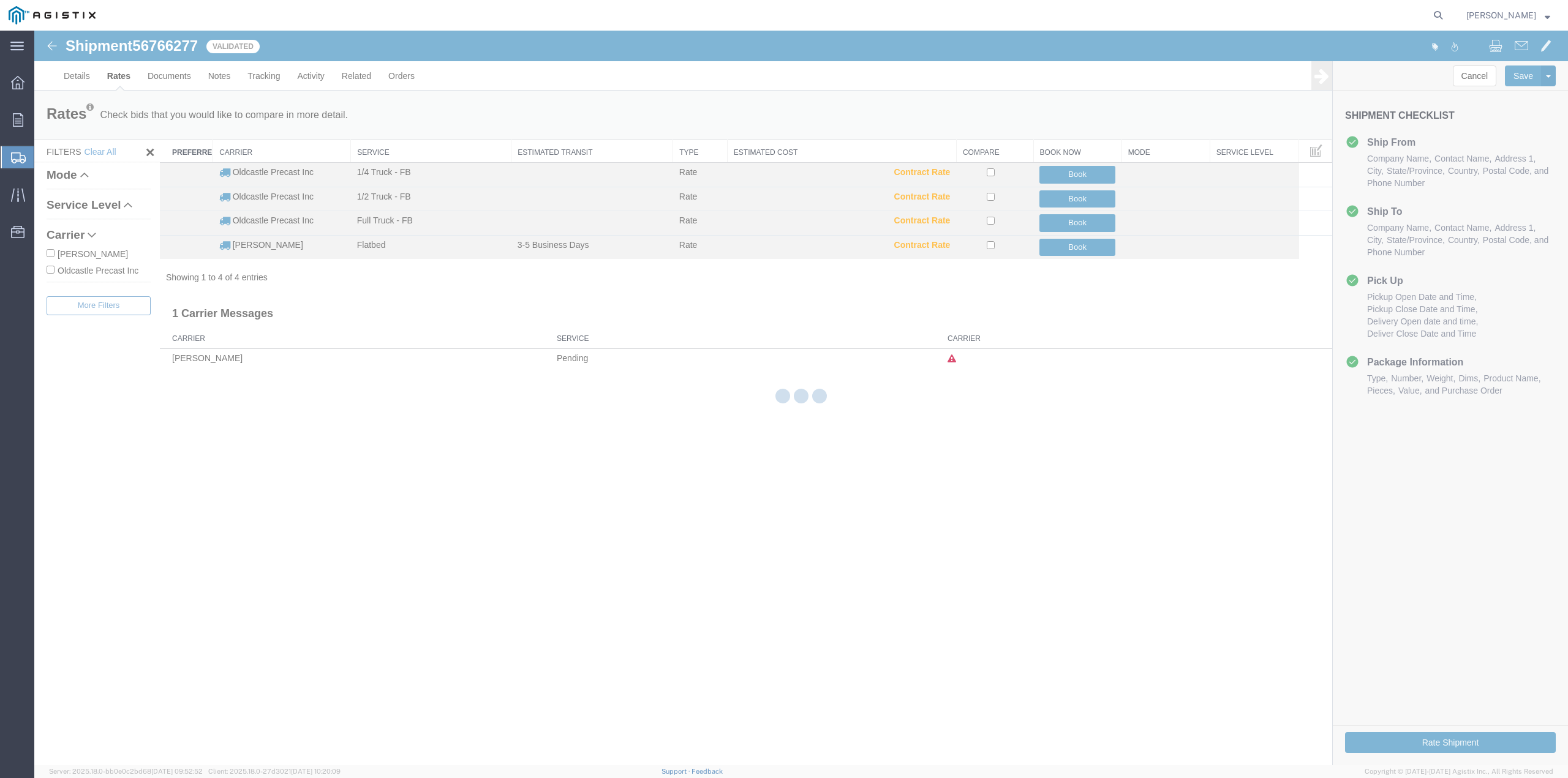
scroll to position [0, 0]
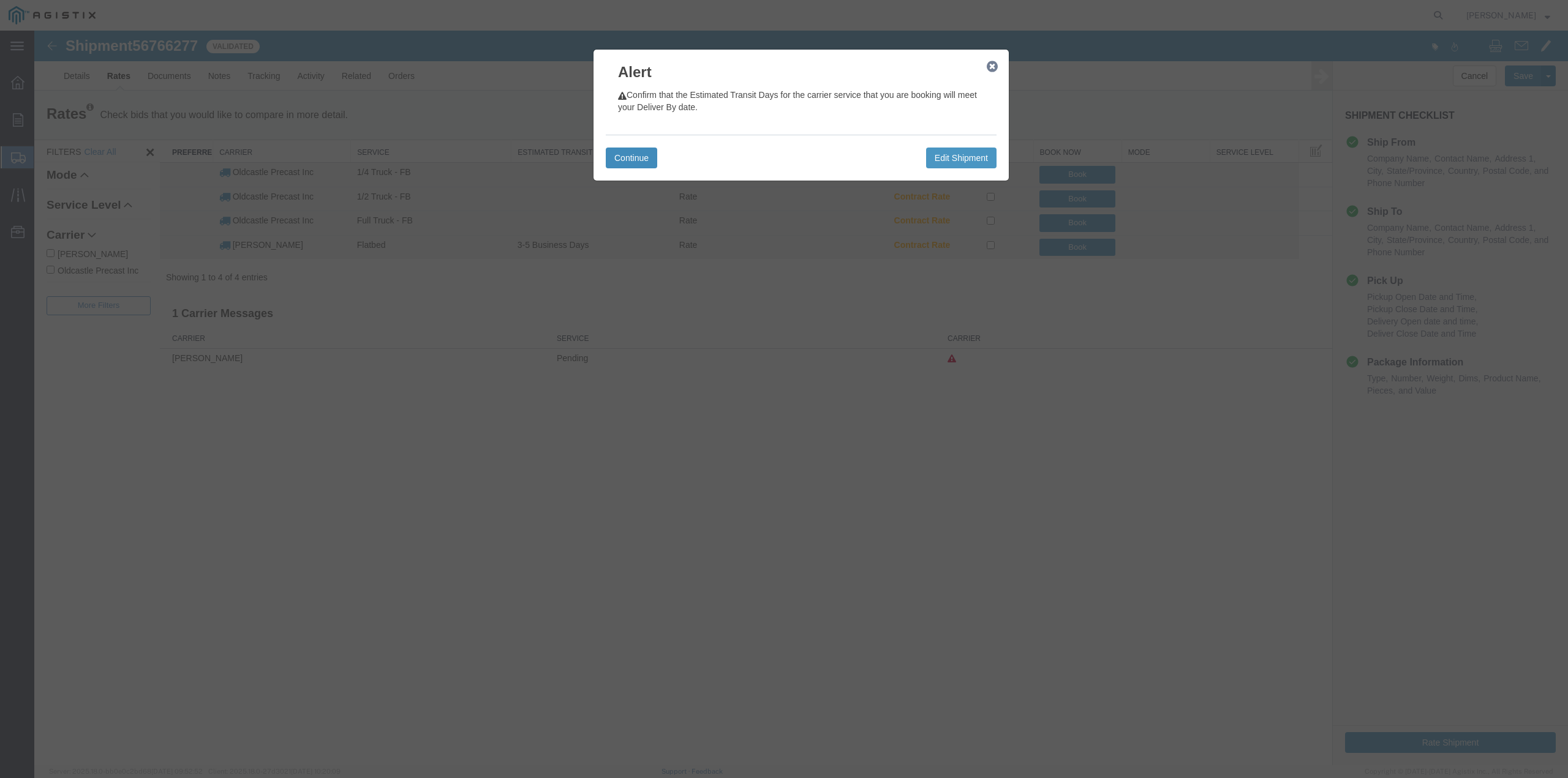
click at [631, 161] on button "Continue" at bounding box center [631, 158] width 51 height 21
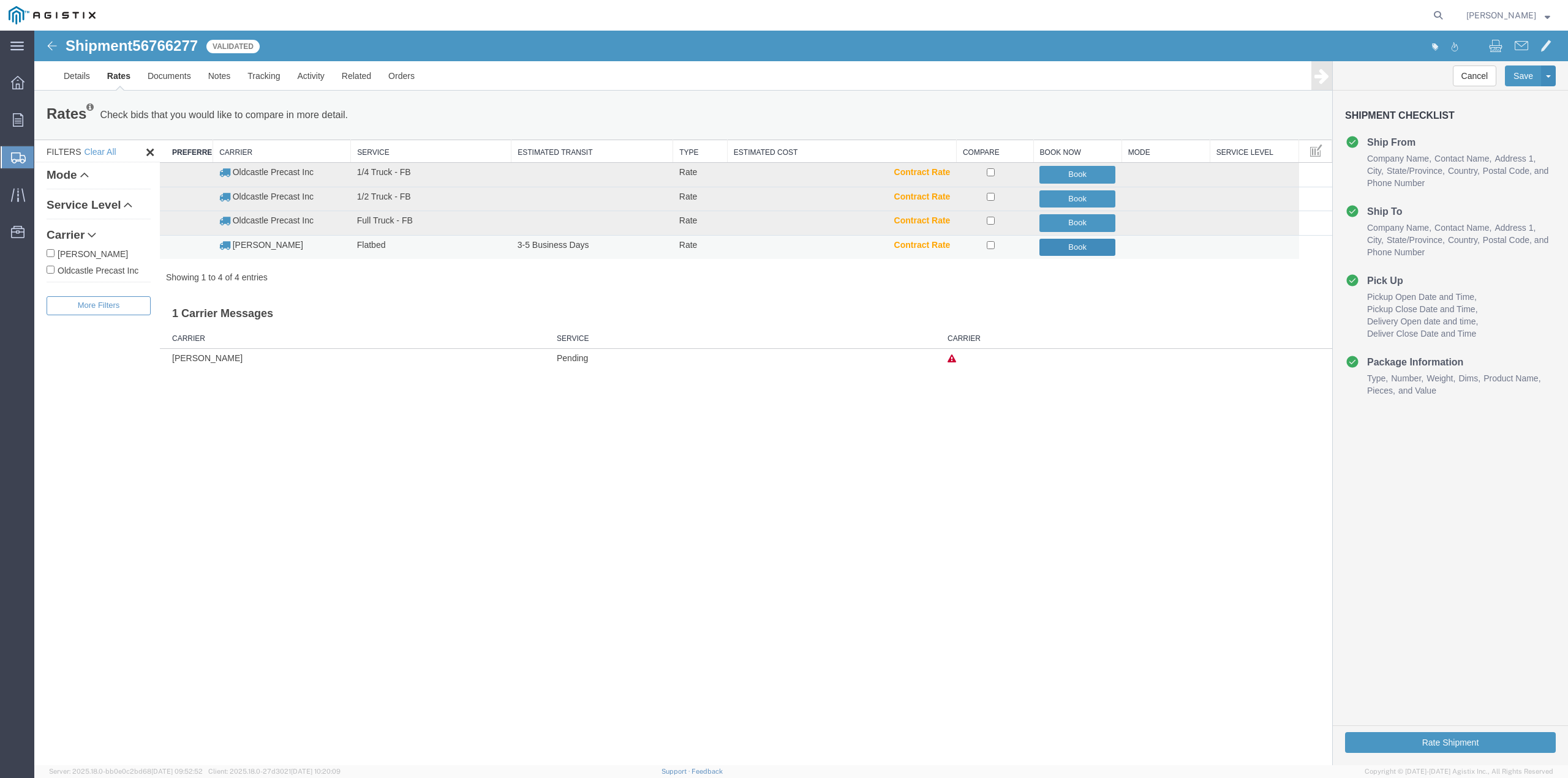
click at [1077, 252] on button "Book" at bounding box center [1077, 248] width 76 height 18
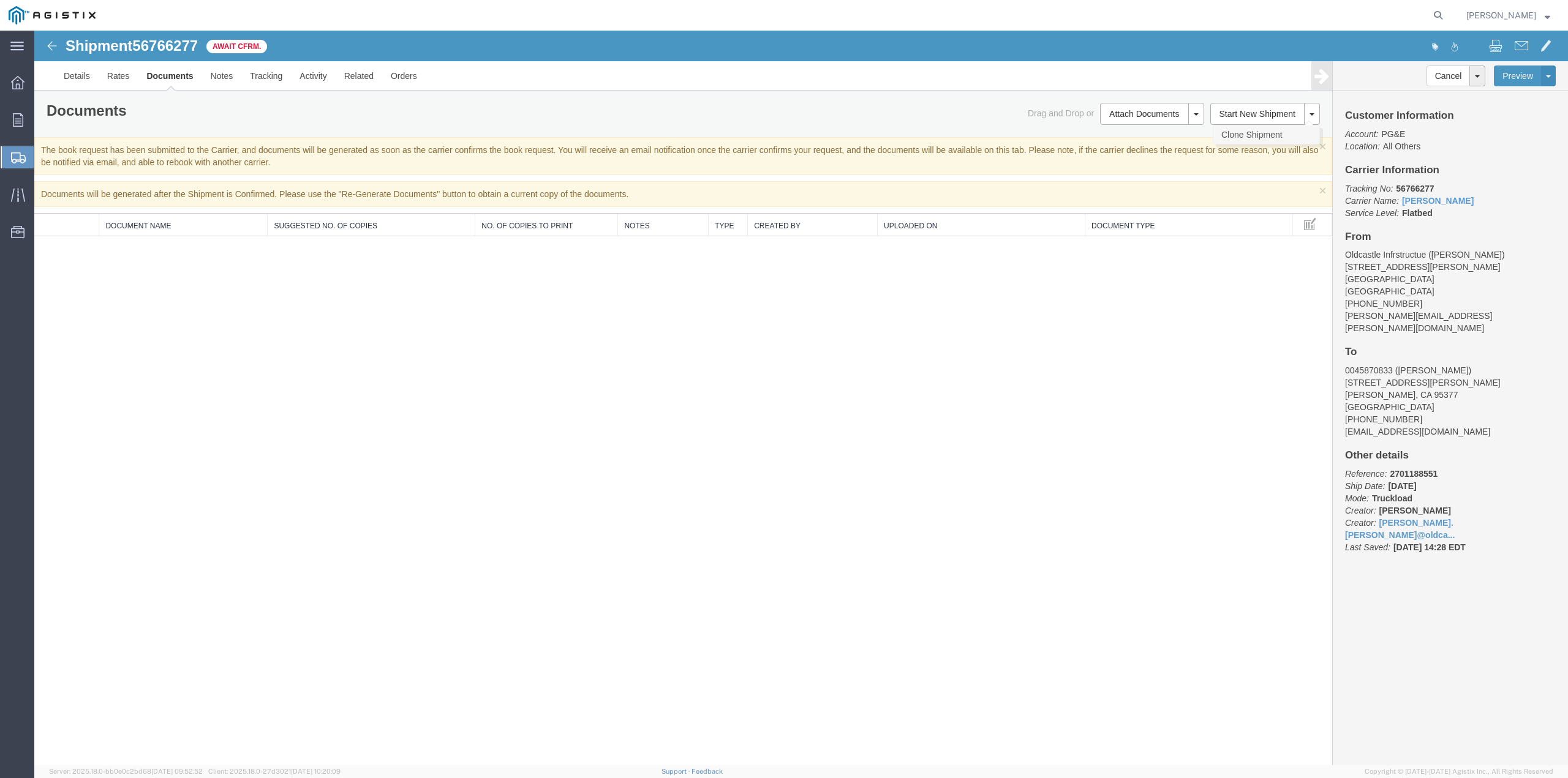
click at [1289, 136] on link "Clone Shipment" at bounding box center [1266, 134] width 106 height 18
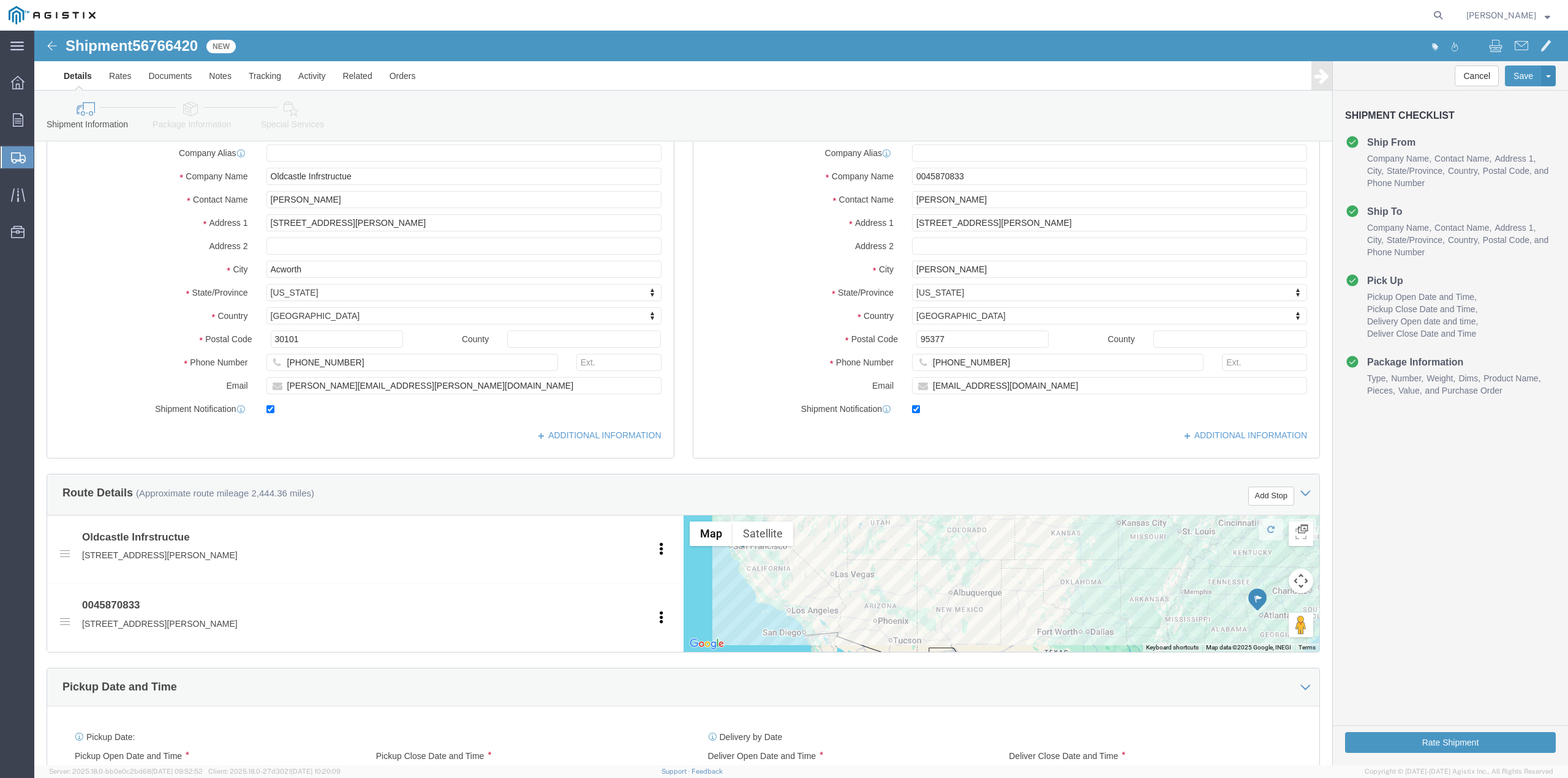
scroll to position [428, 0]
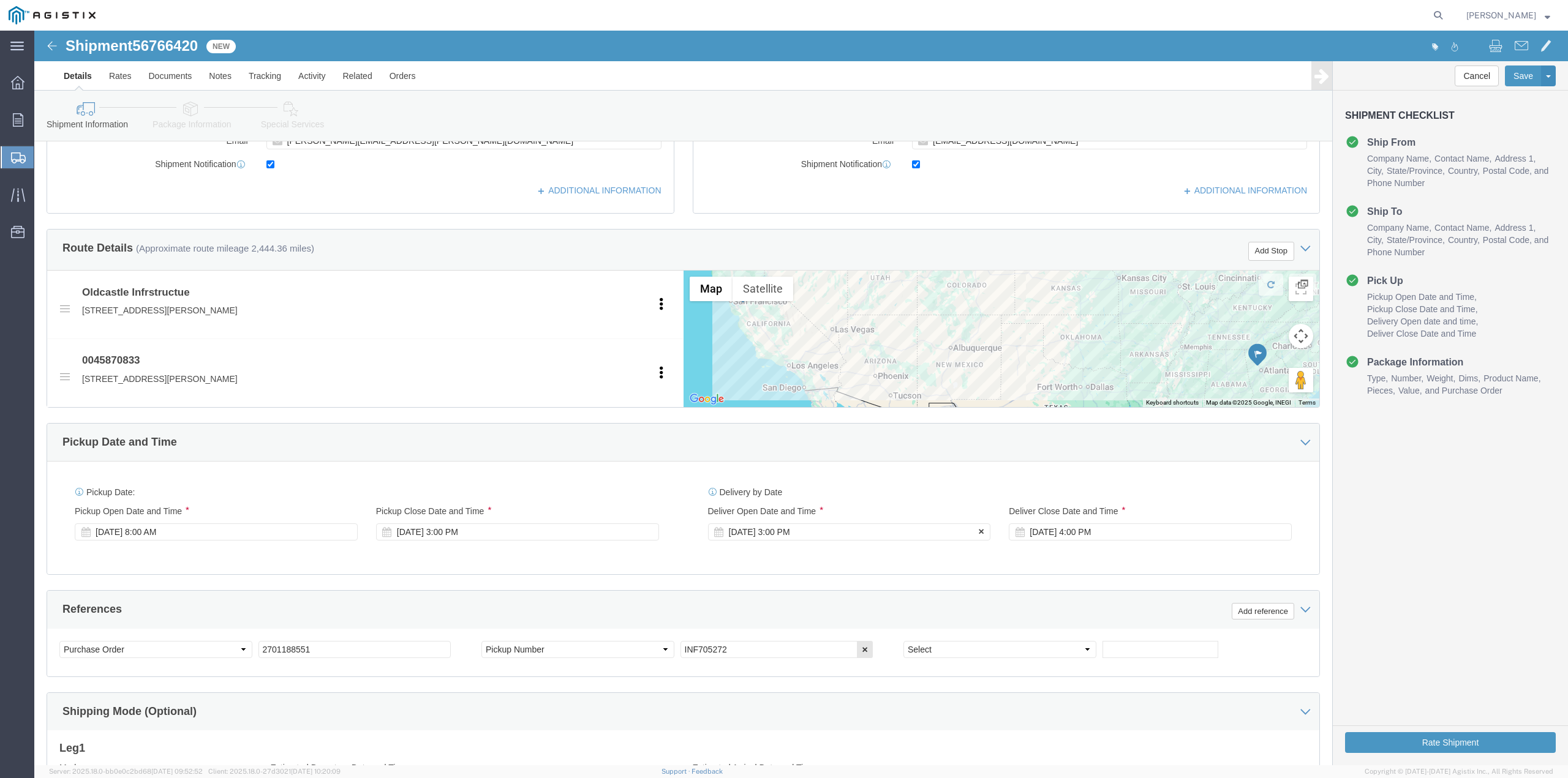
click div "[DATE] 3:00 PM"
type input "7:00 am"
type input "7:00 AM"
click button "Apply"
click div "[DATE] 4:00 PM"
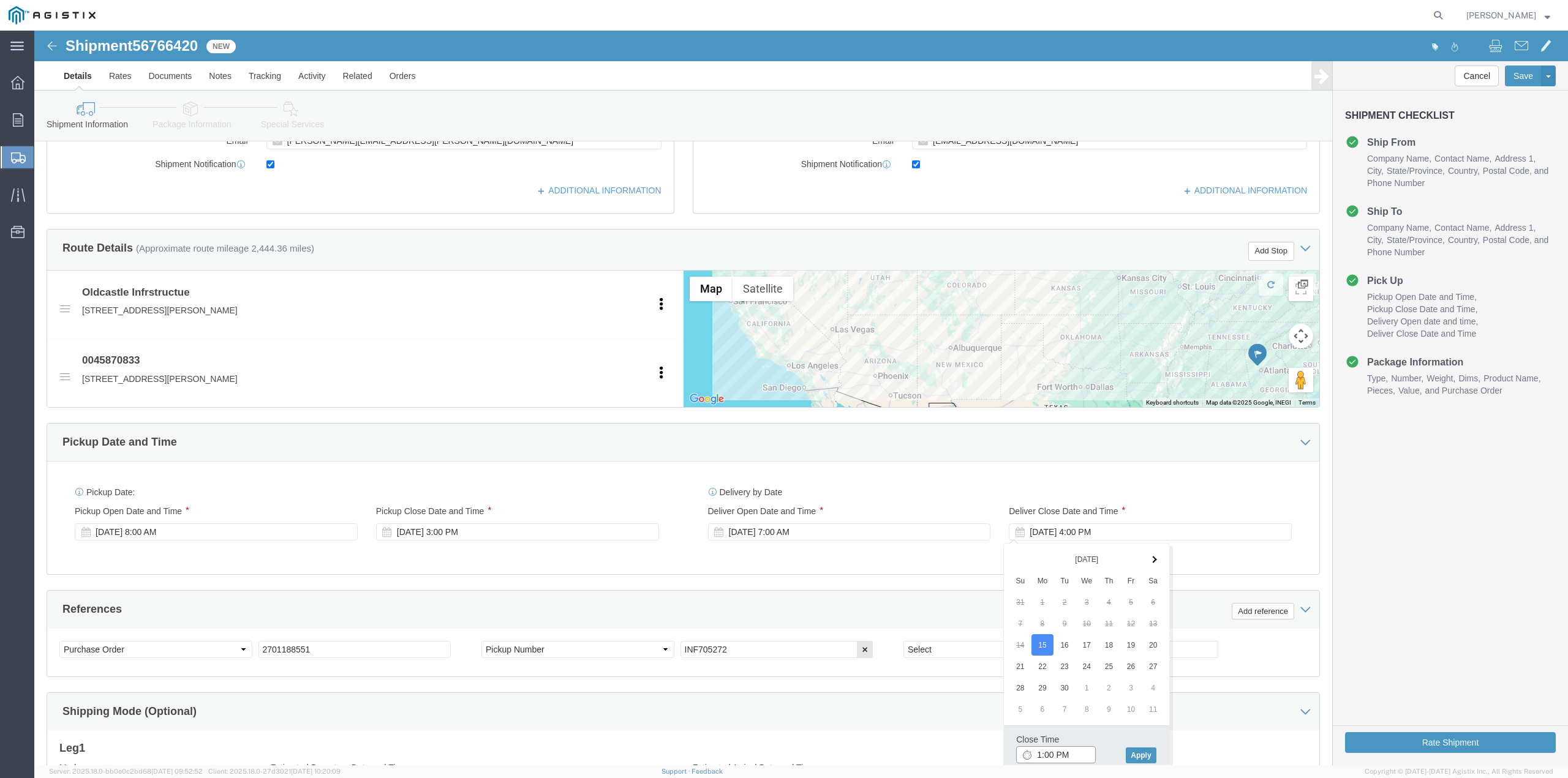
type input "12:00 PM"
click button "Apply"
click input "INF705272"
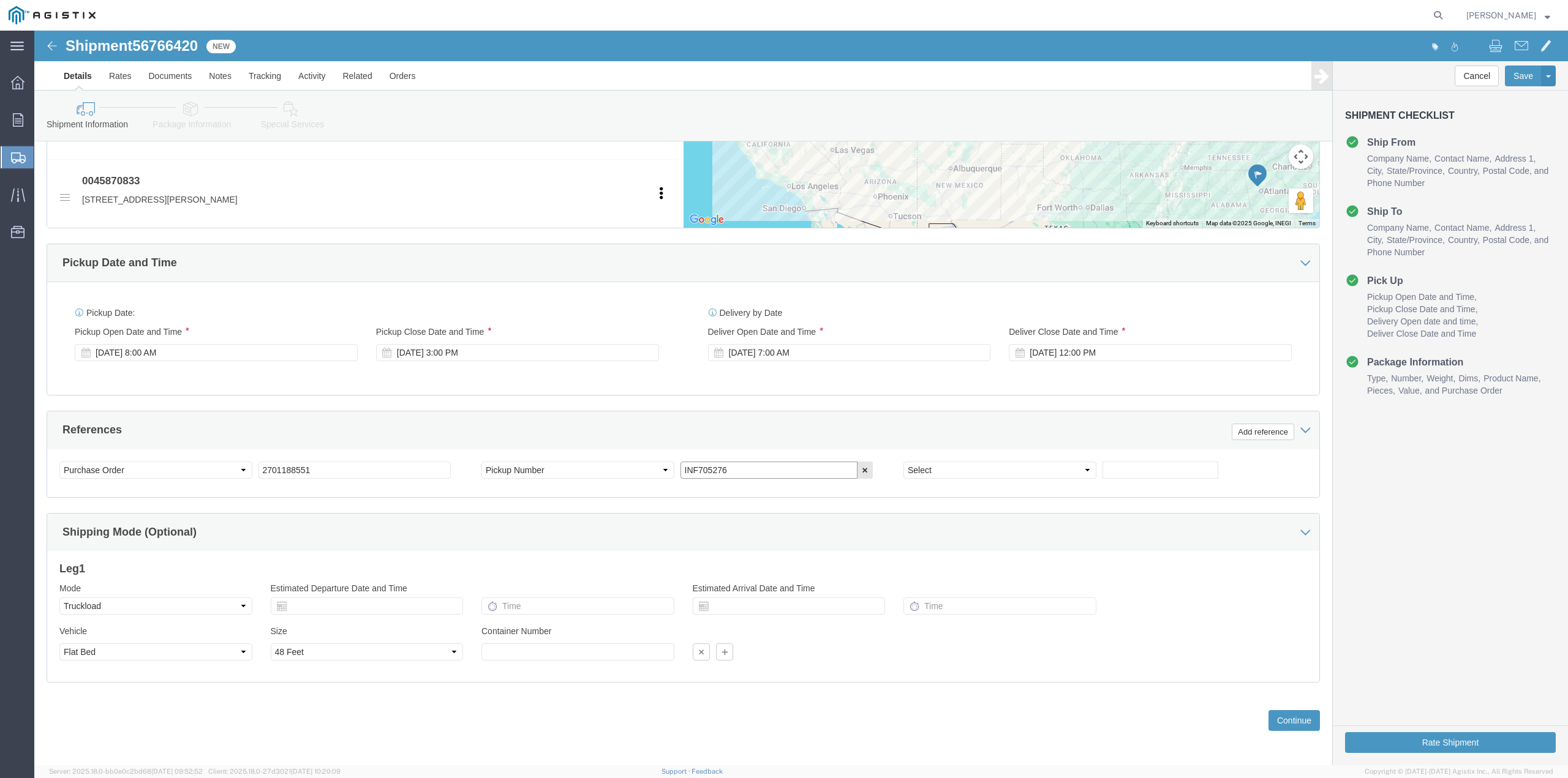
scroll to position [611, 0]
type input "INF705276"
click button "Continue"
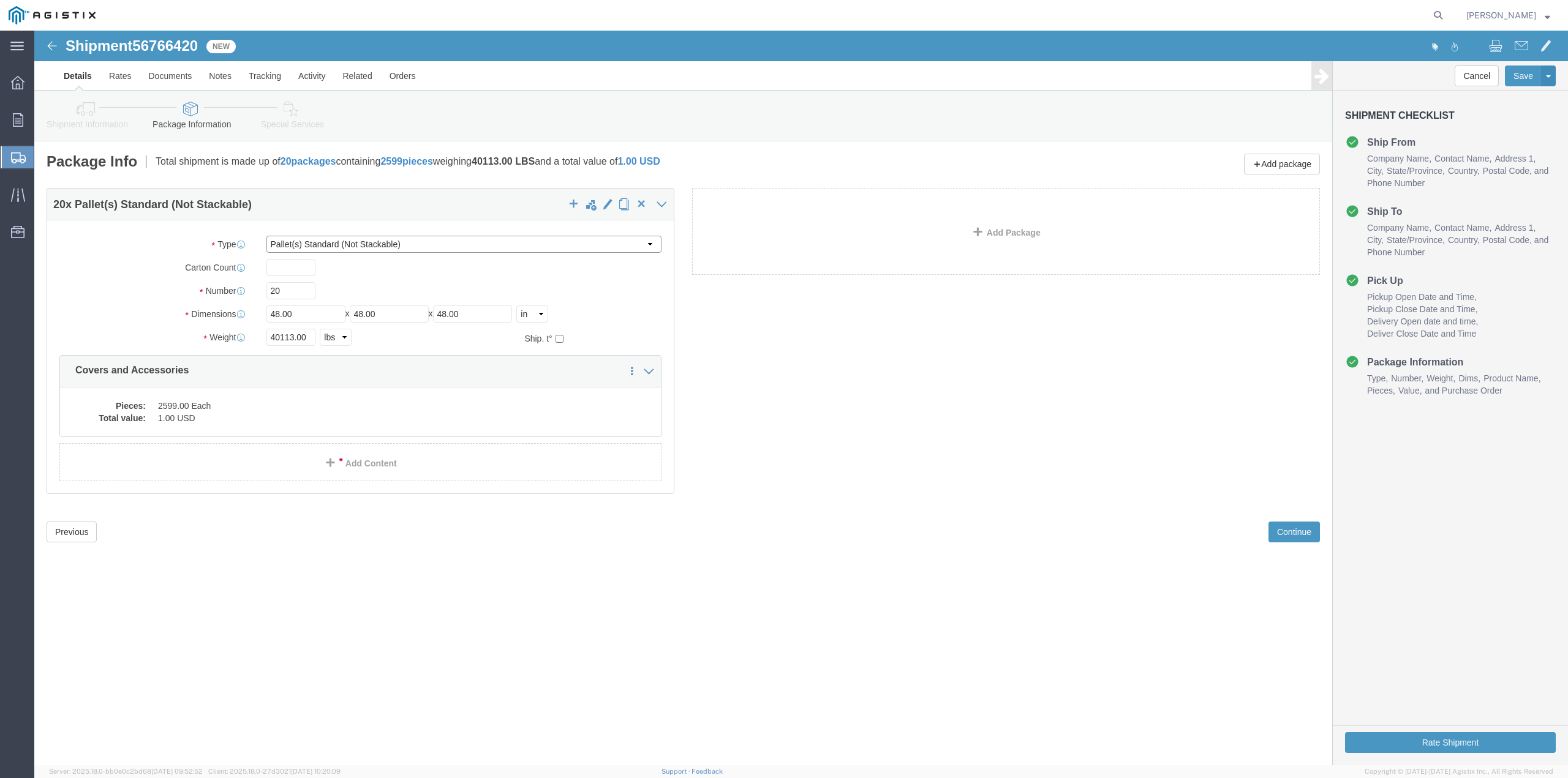
click select "Select Bulk Bundle(s) Cardboard Box(es) Carton(s) Crate(s) Drum(s) (Fiberboard)…"
select select "BNDL"
click select "Select Bulk Bundle(s) Cardboard Box(es) Carton(s) Crate(s) Drum(s) (Fiberboard)…"
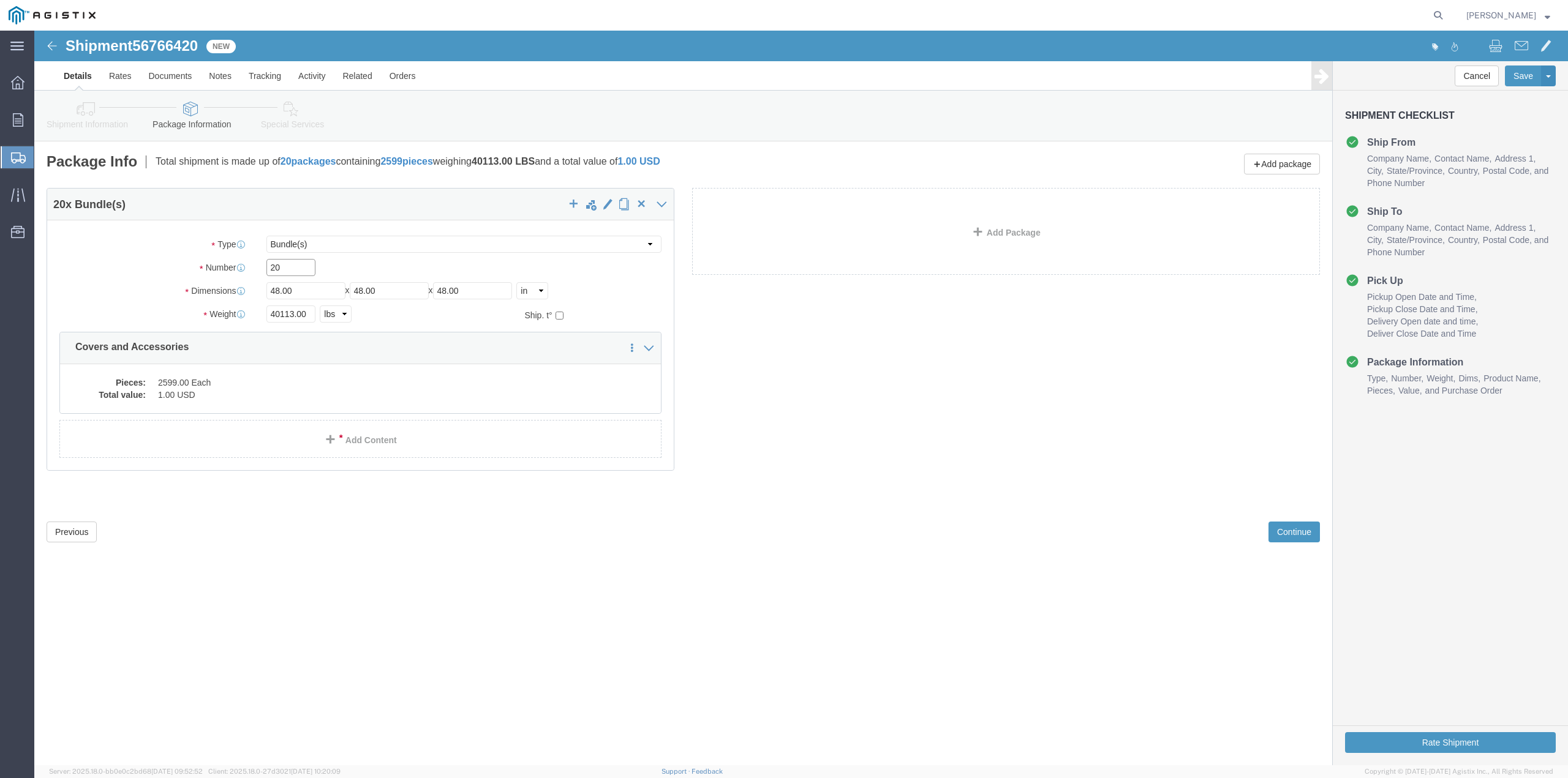
drag, startPoint x: 255, startPoint y: 238, endPoint x: 228, endPoint y: 242, distance: 27.3
click div "20"
type input "12"
type input "36"
type input "40"
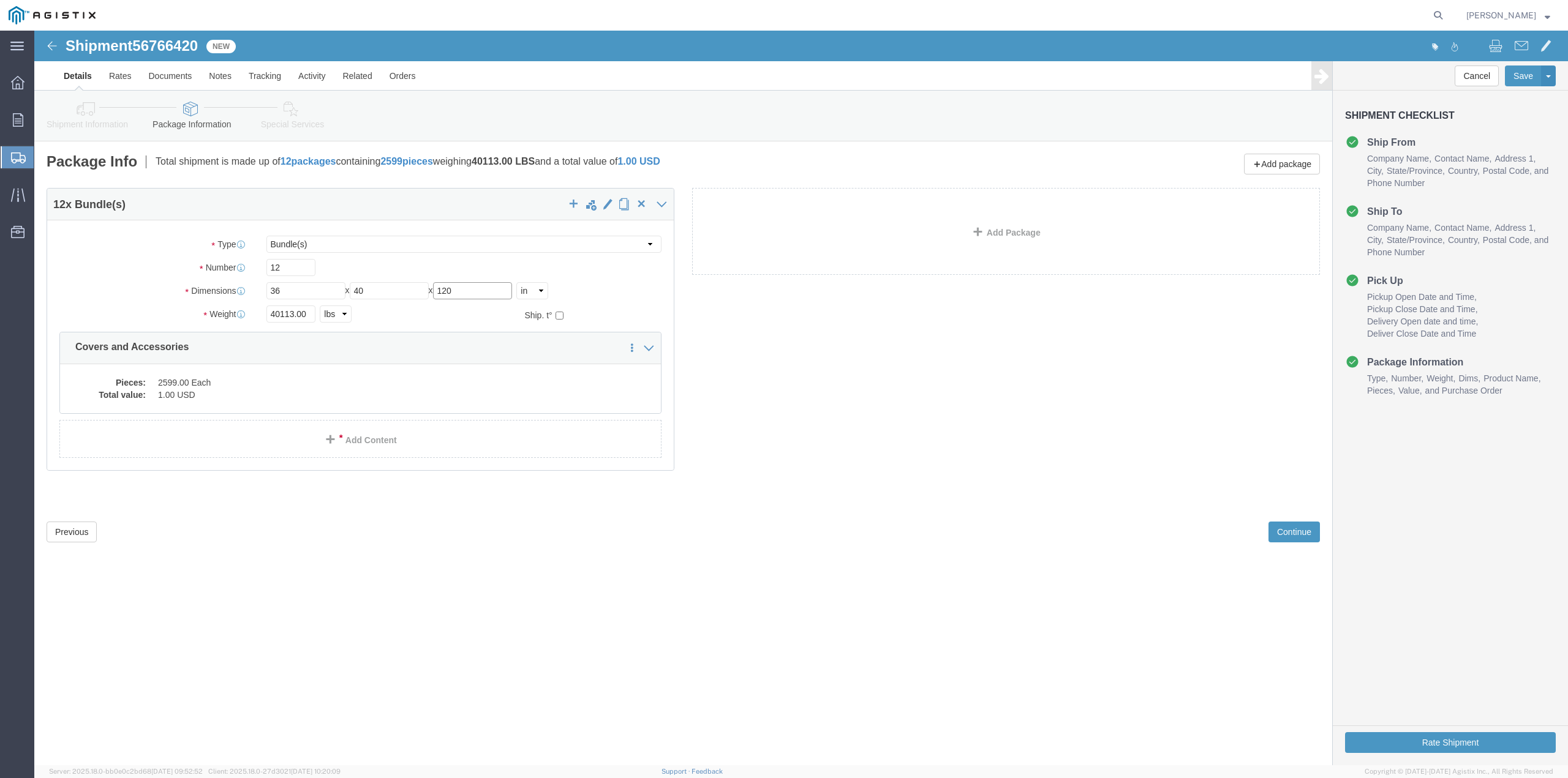
type input "120"
click input "40113.00"
type input "26107"
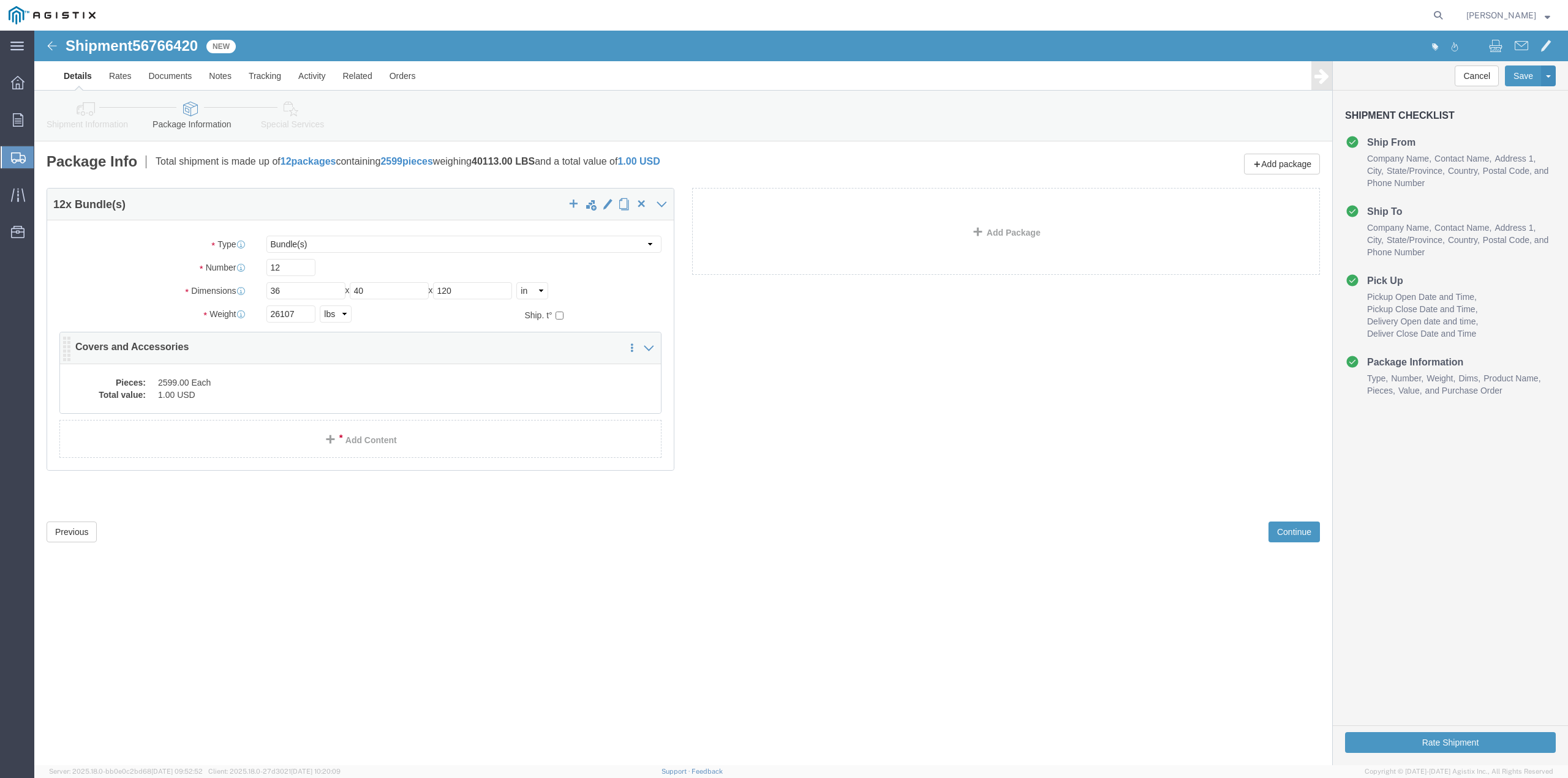
click dd "2599.00 Each"
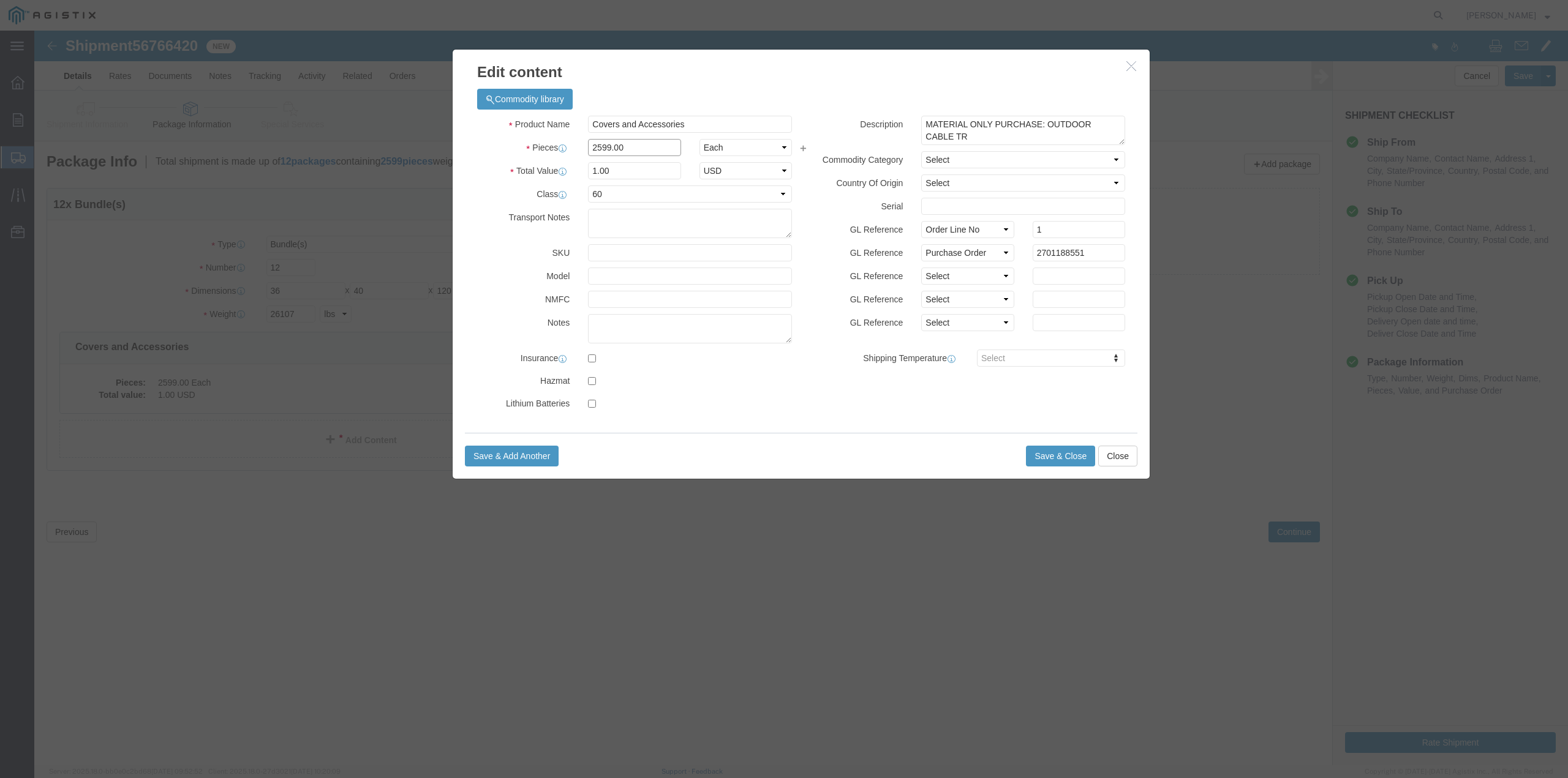
drag, startPoint x: 602, startPoint y: 120, endPoint x: 493, endPoint y: 109, distance: 109.6
click div "Pieces 2599.00 Select Bag Barrels 100Board Feet Bottle Box Blister Pack Carats …"
type input "24"
type input "0.01"
click input "Covers and Accessories"
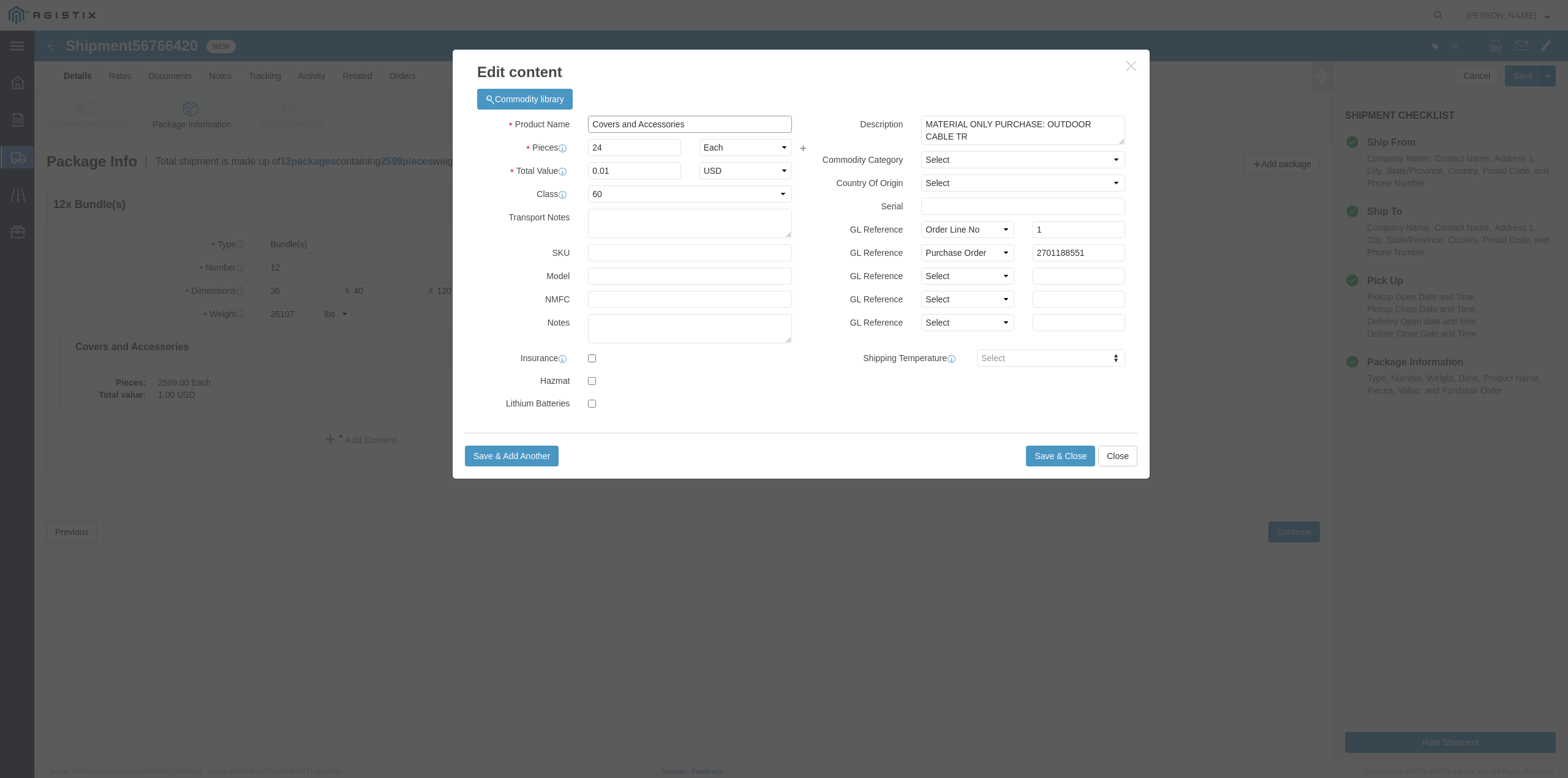
click input "Covers and Accessories"
type input "Trench Cuts"
drag, startPoint x: 597, startPoint y: 146, endPoint x: 536, endPoint y: 144, distance: 61.0
click div "Total Value 0.01 Select ADP AED AFN ALL AMD AOA ARS ATS AUD AWG AZN BAM BBD BDT…"
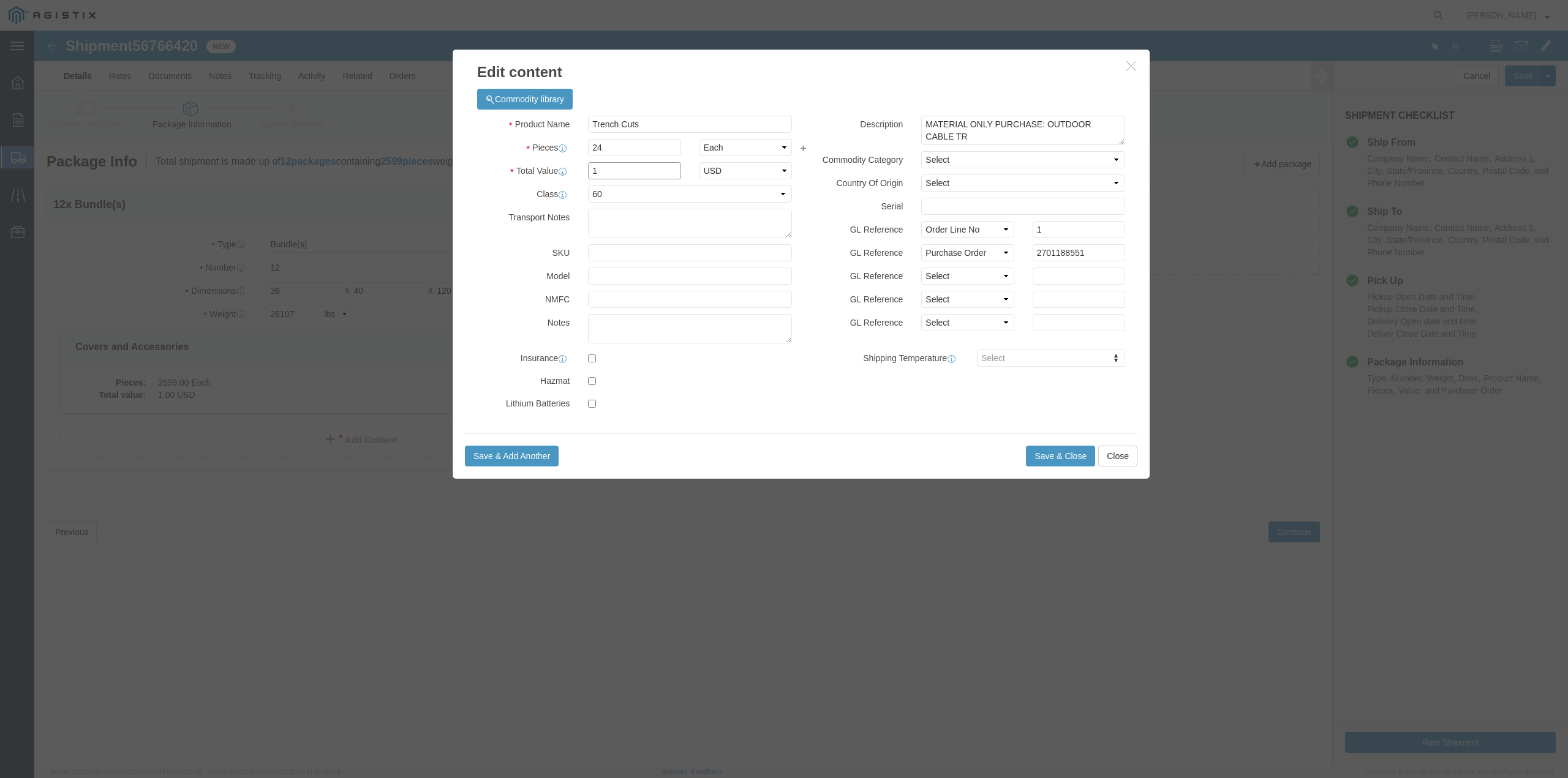
type input "1"
select select "USD"
click button "Save & Close"
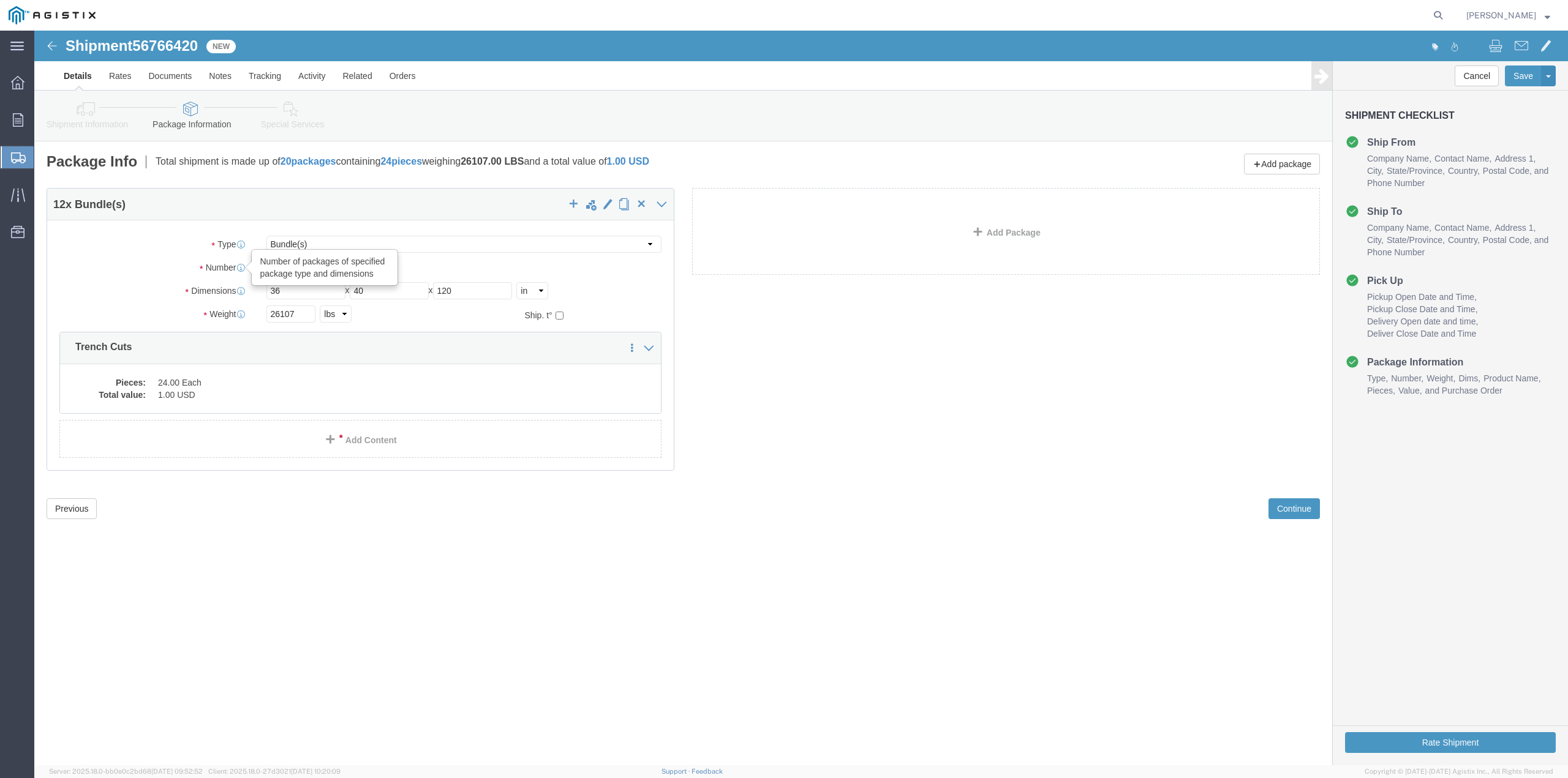
drag, startPoint x: 250, startPoint y: 239, endPoint x: 144, endPoint y: 235, distance: 106.1
click div "Number Number of packages of specified package type and dimensions 12"
click button "Continue"
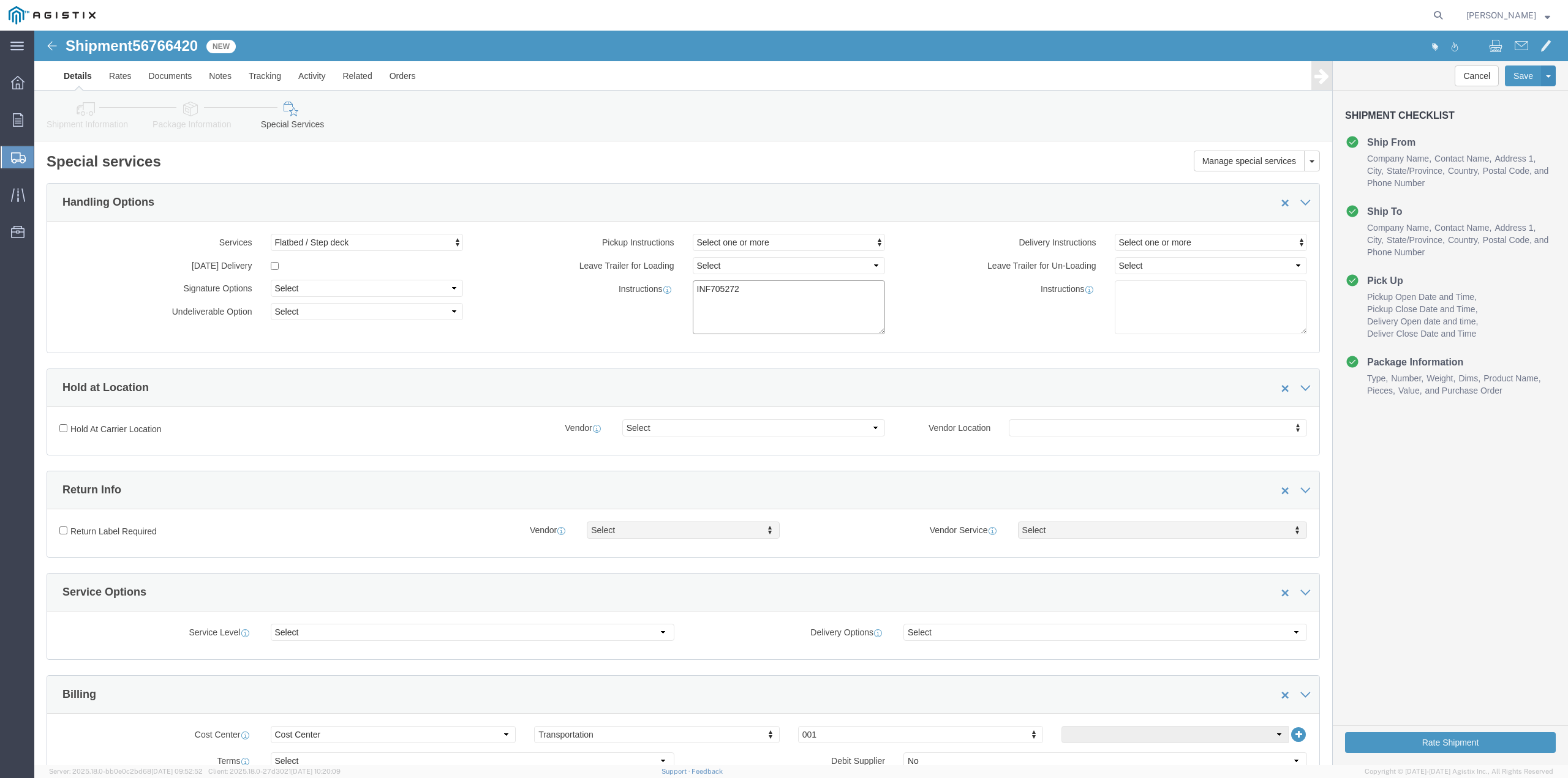
click textarea "INF705272"
type textarea "INF705276"
click div "Shipment Information Package Information Special Services Loading Routing"
click icon
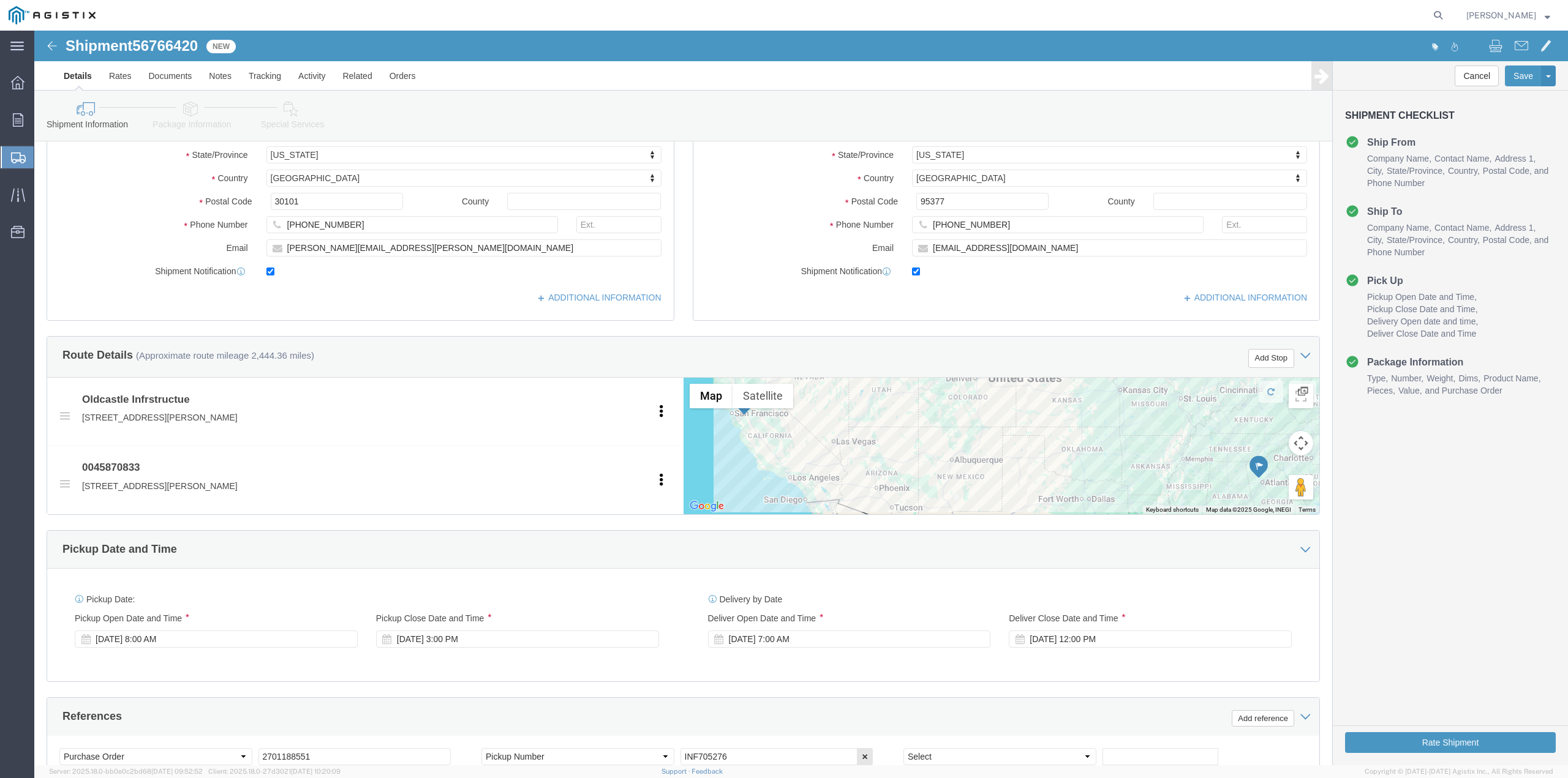
scroll to position [551, 0]
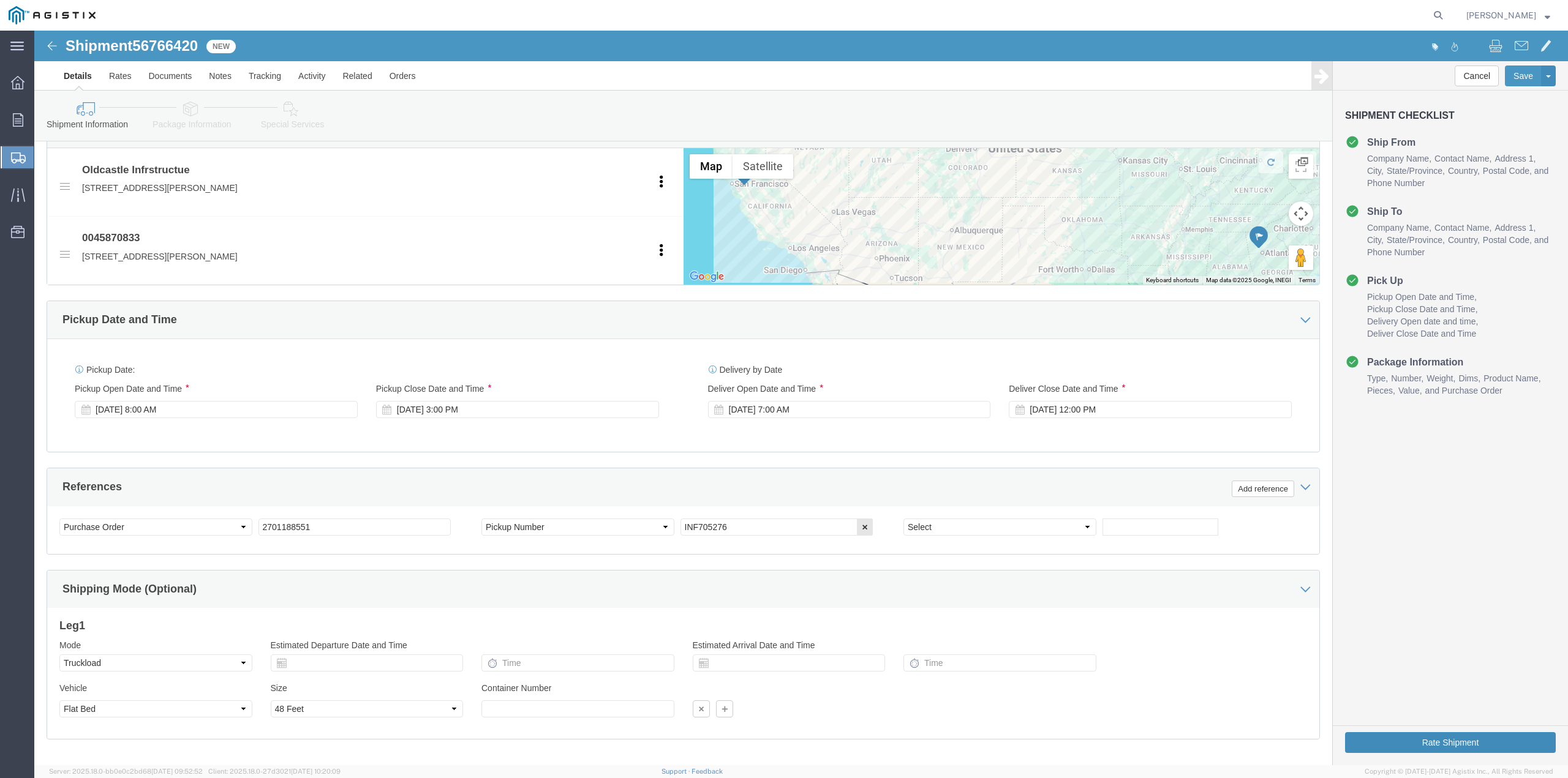
click button "Rate Shipment"
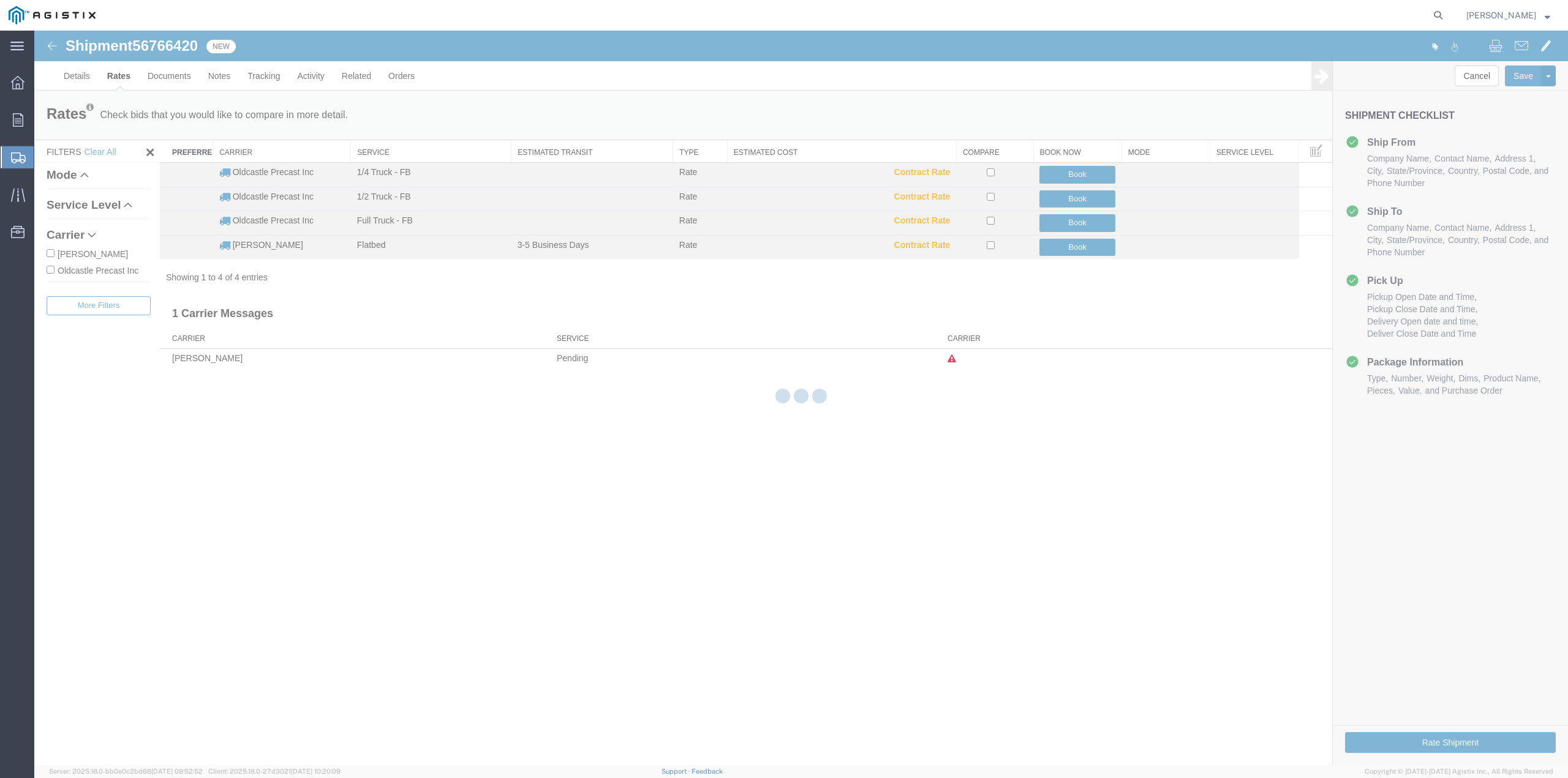
scroll to position [0, 0]
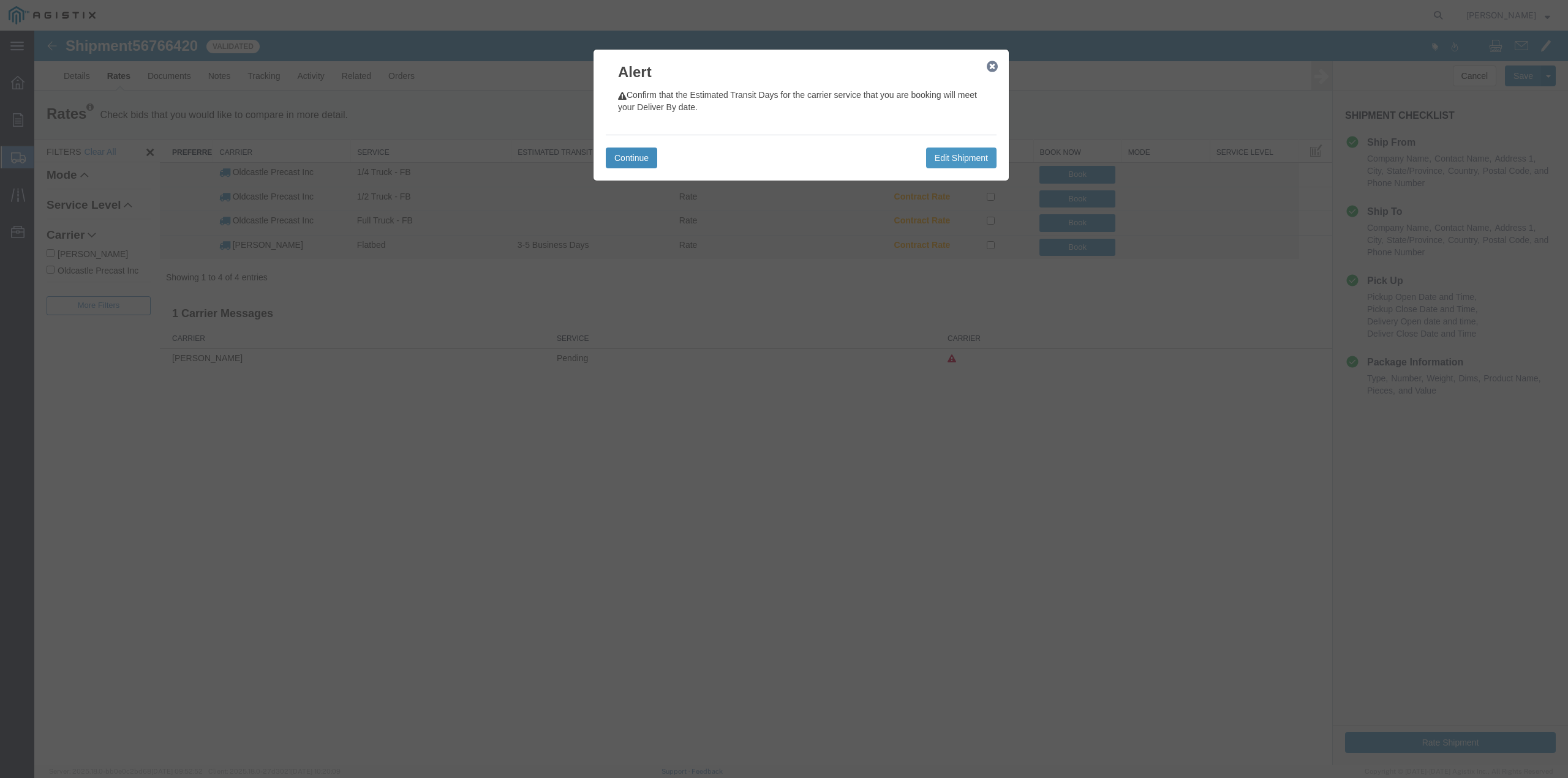
click at [618, 159] on button "Continue" at bounding box center [631, 158] width 51 height 21
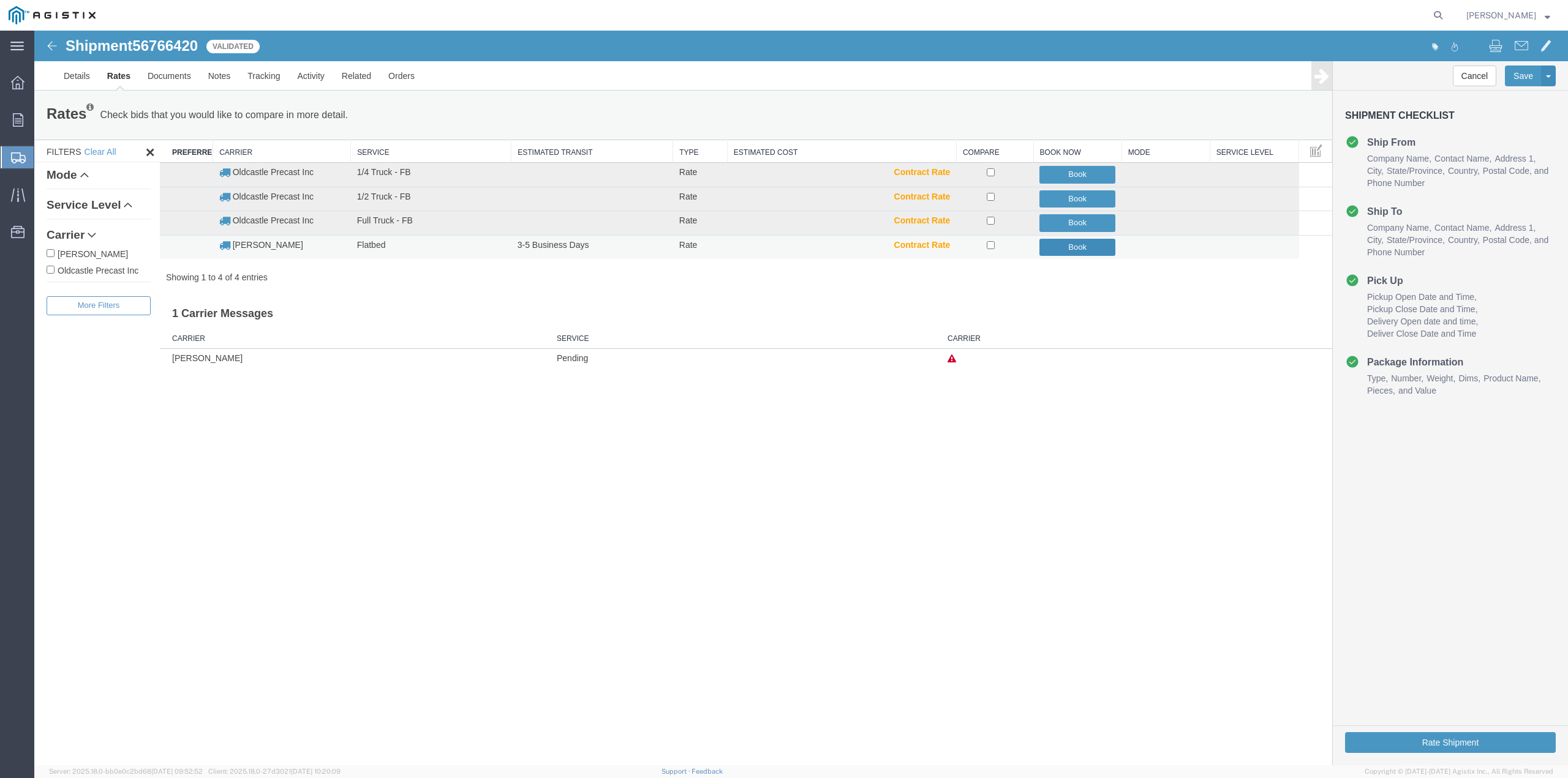
click at [1071, 252] on button "Book" at bounding box center [1077, 248] width 76 height 18
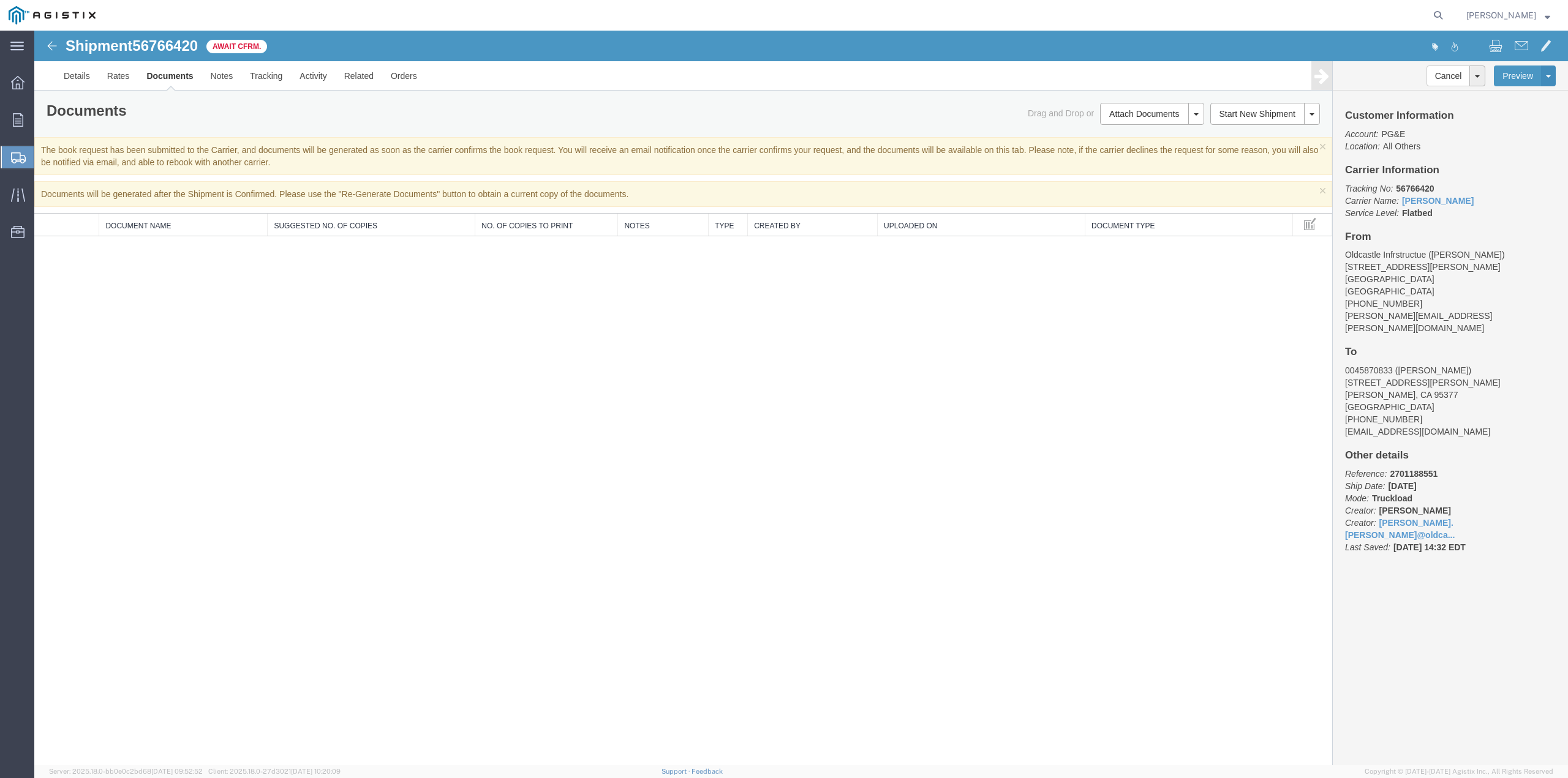
click at [34, 30] on link "Clone Shipment" at bounding box center [34, 30] width 0 height 0
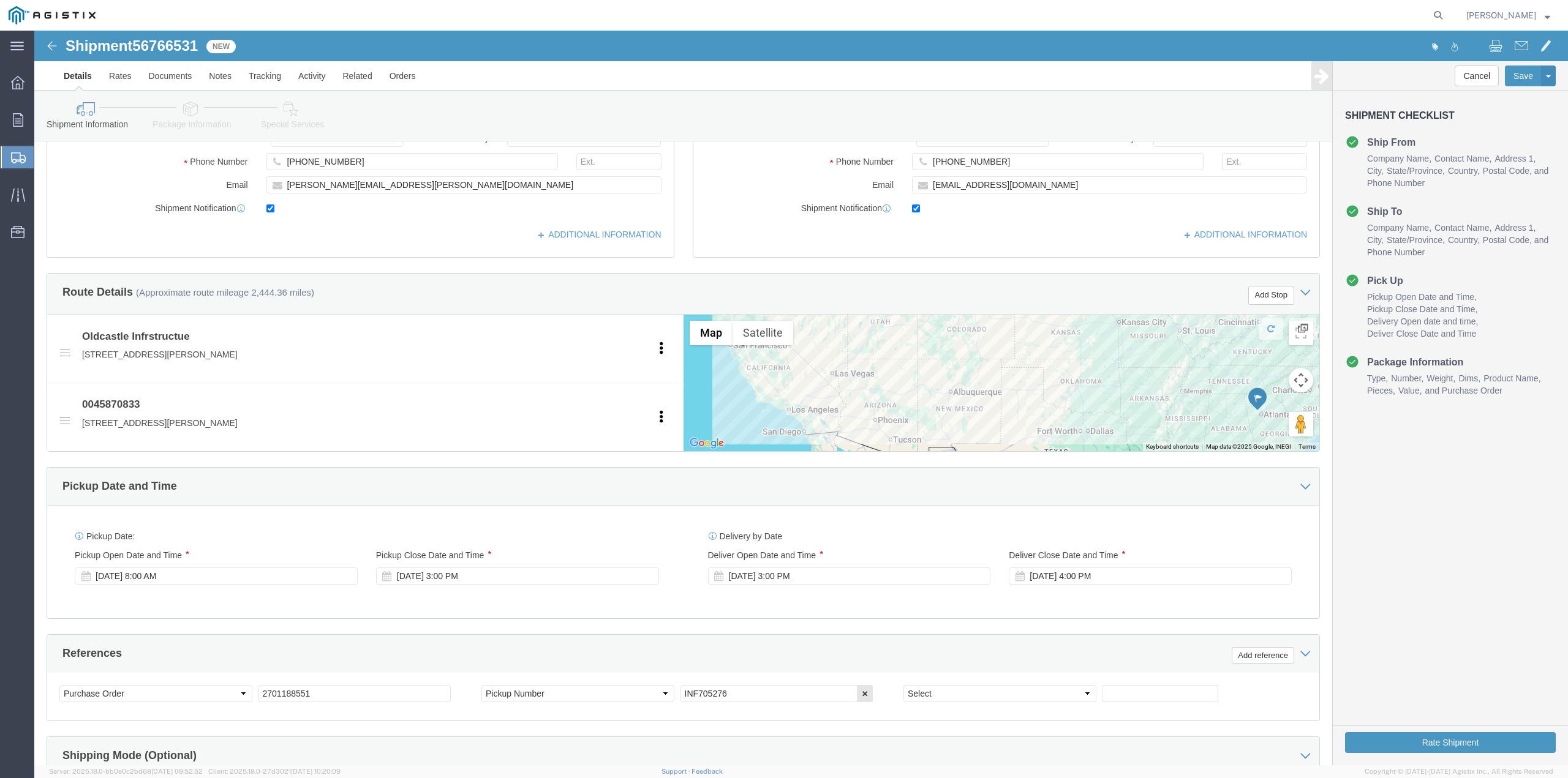
scroll to position [490, 0]
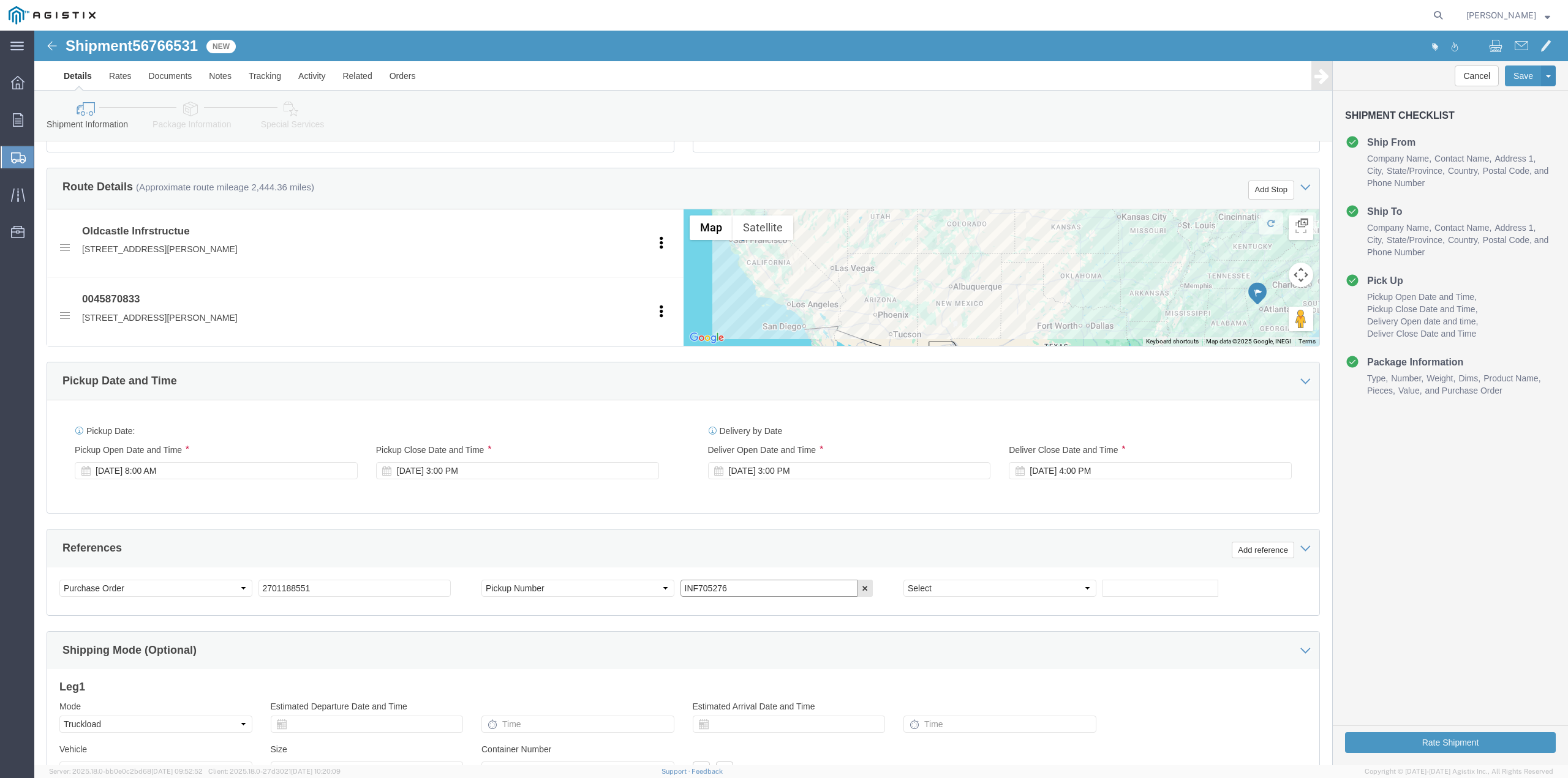
click input "INF705276"
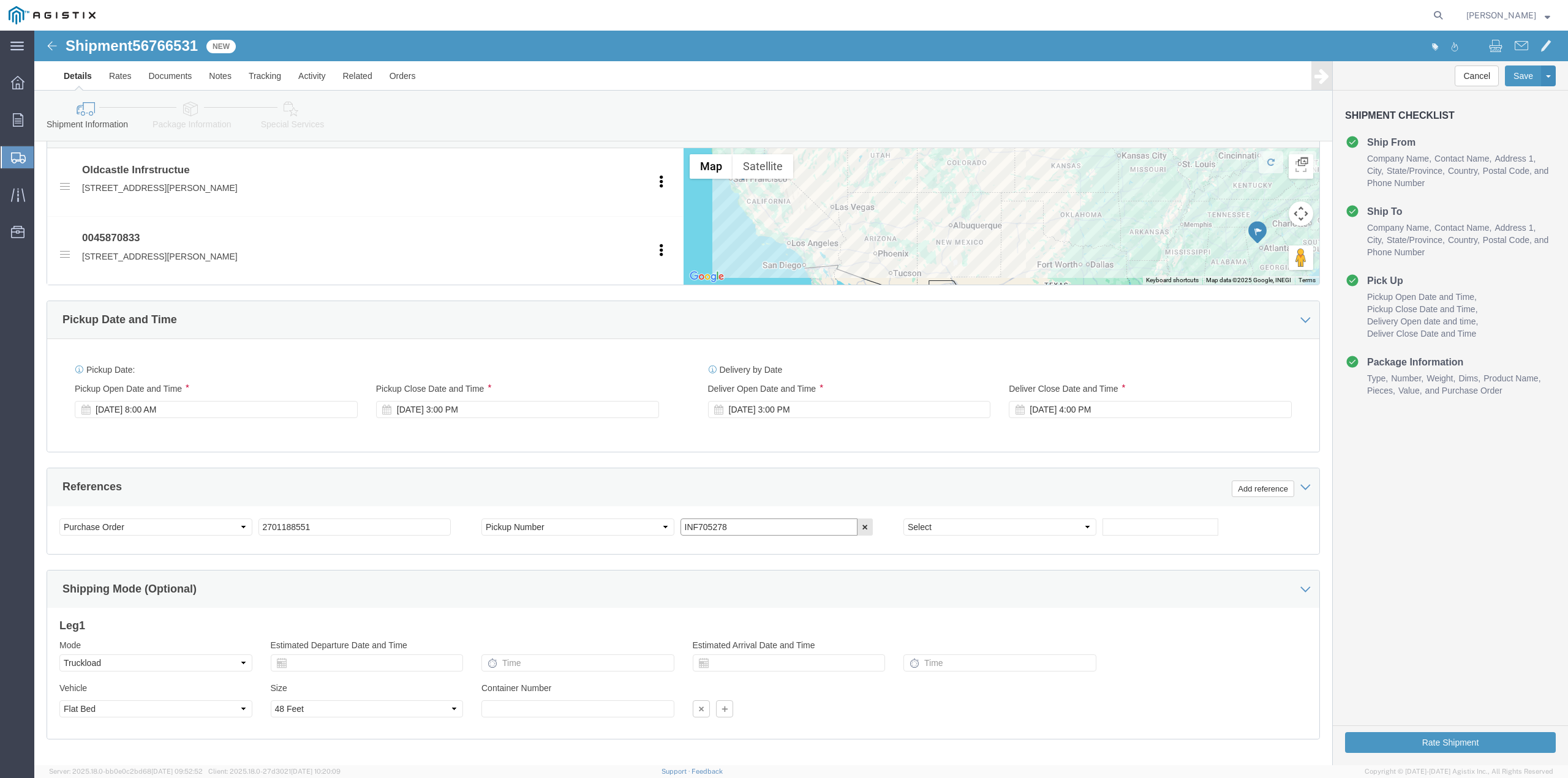
scroll to position [611, 0]
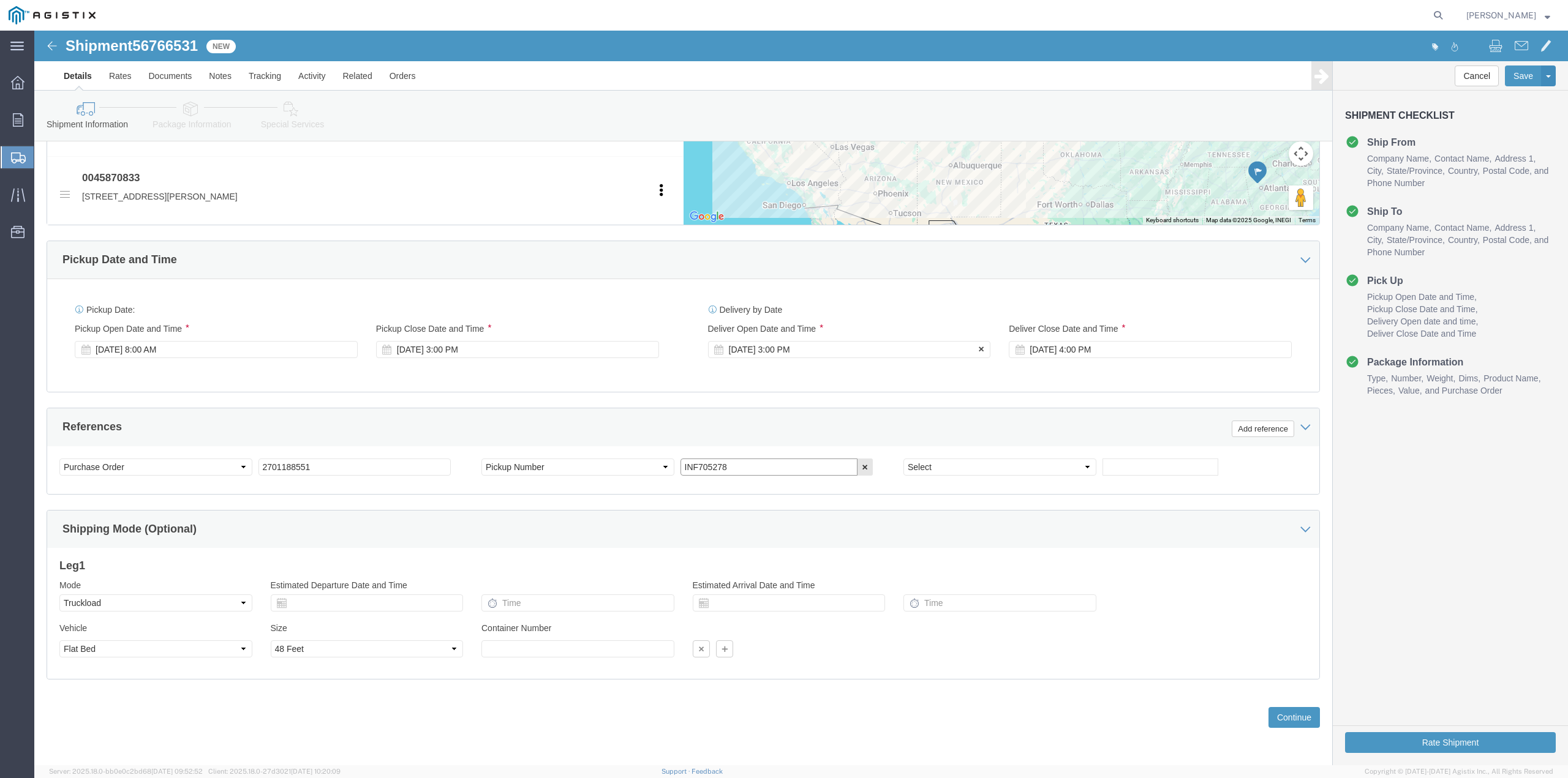
type input "INF705278"
click div "[DATE] 3:00 PM"
type input "7:00 am"
type input "7:00 AM"
click button "Apply"
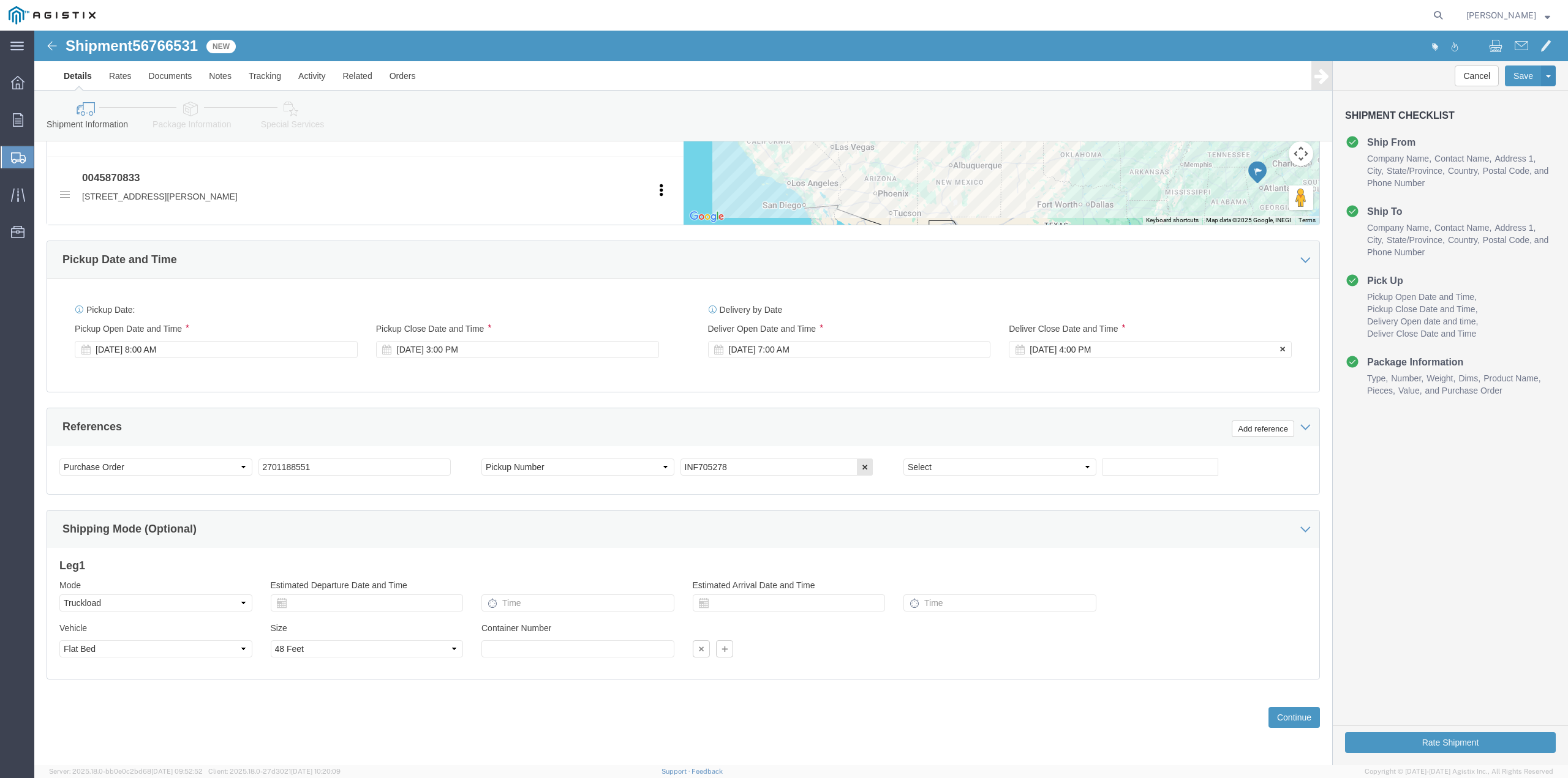
click div "[DATE] 4:00 PM"
type input "12:00 PM"
click button "Apply"
click select "Select 20 Feet 28 Feet 35 Feet 40 Feet 48 Feet 53 Feet"
select select "28FT"
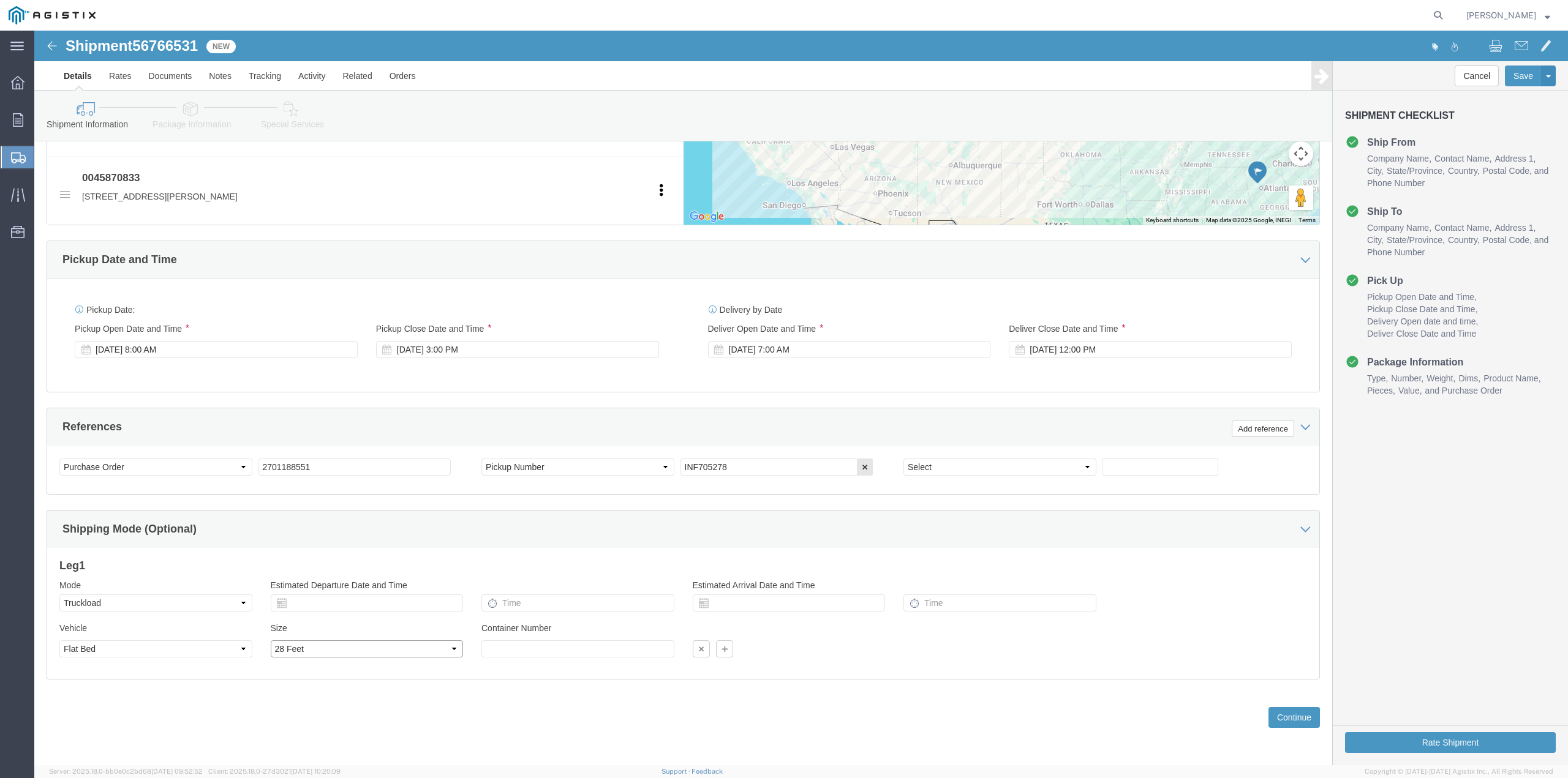
click select "Select 20 Feet 28 Feet 35 Feet 40 Feet 48 Feet 53 Feet"
click button "Continue"
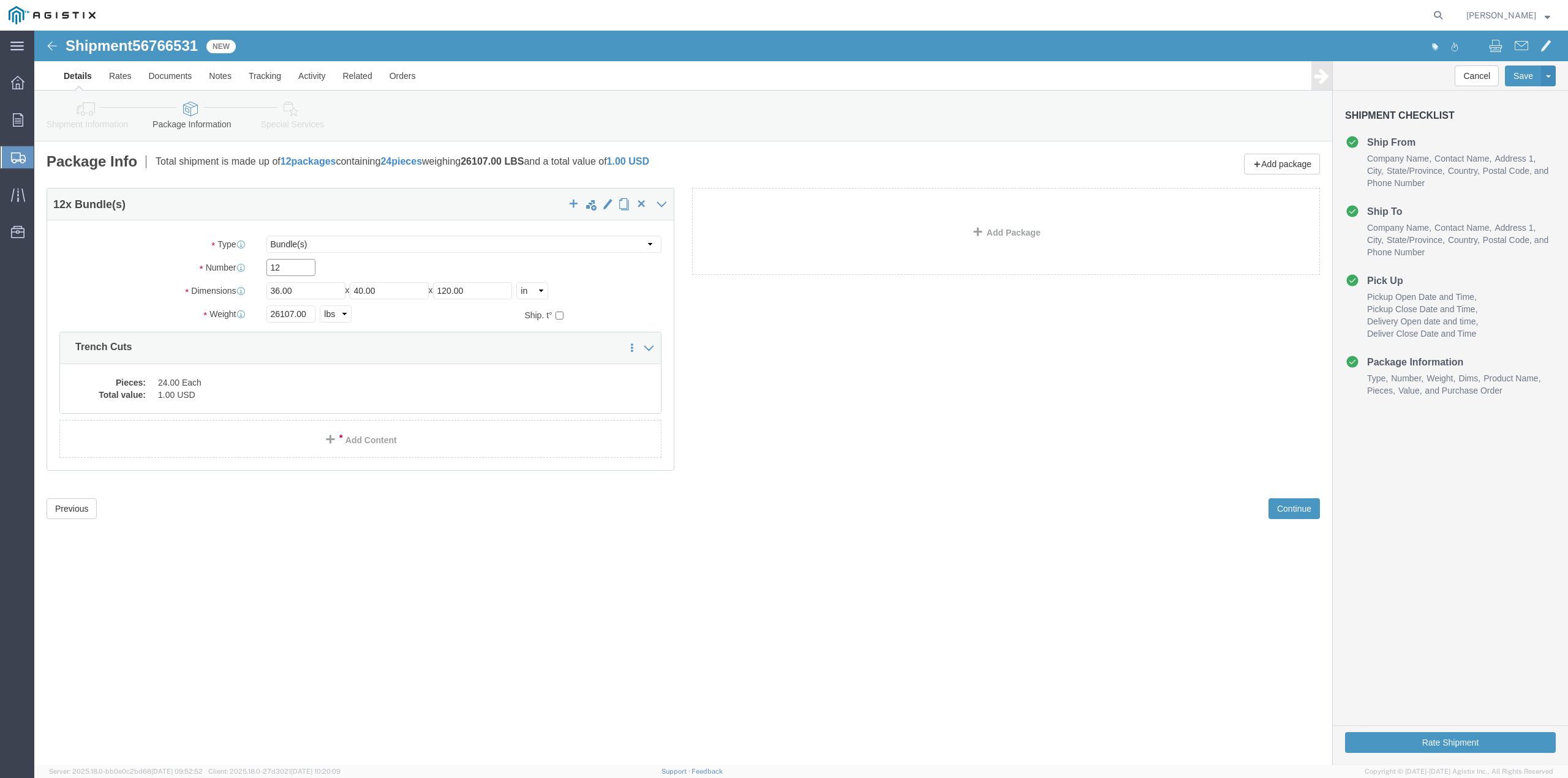
drag, startPoint x: 253, startPoint y: 236, endPoint x: 209, endPoint y: 246, distance: 45.1
click div "Package Type Select Bulk Bundle(s) Cardboard Box(es) Carton(s) Crate(s) Drum(s)…"
type input "6"
drag, startPoint x: 274, startPoint y: 281, endPoint x: 200, endPoint y: 280, distance: 74.0
click div "Weight 26107.00 Select kgs lbs Ship. t°"
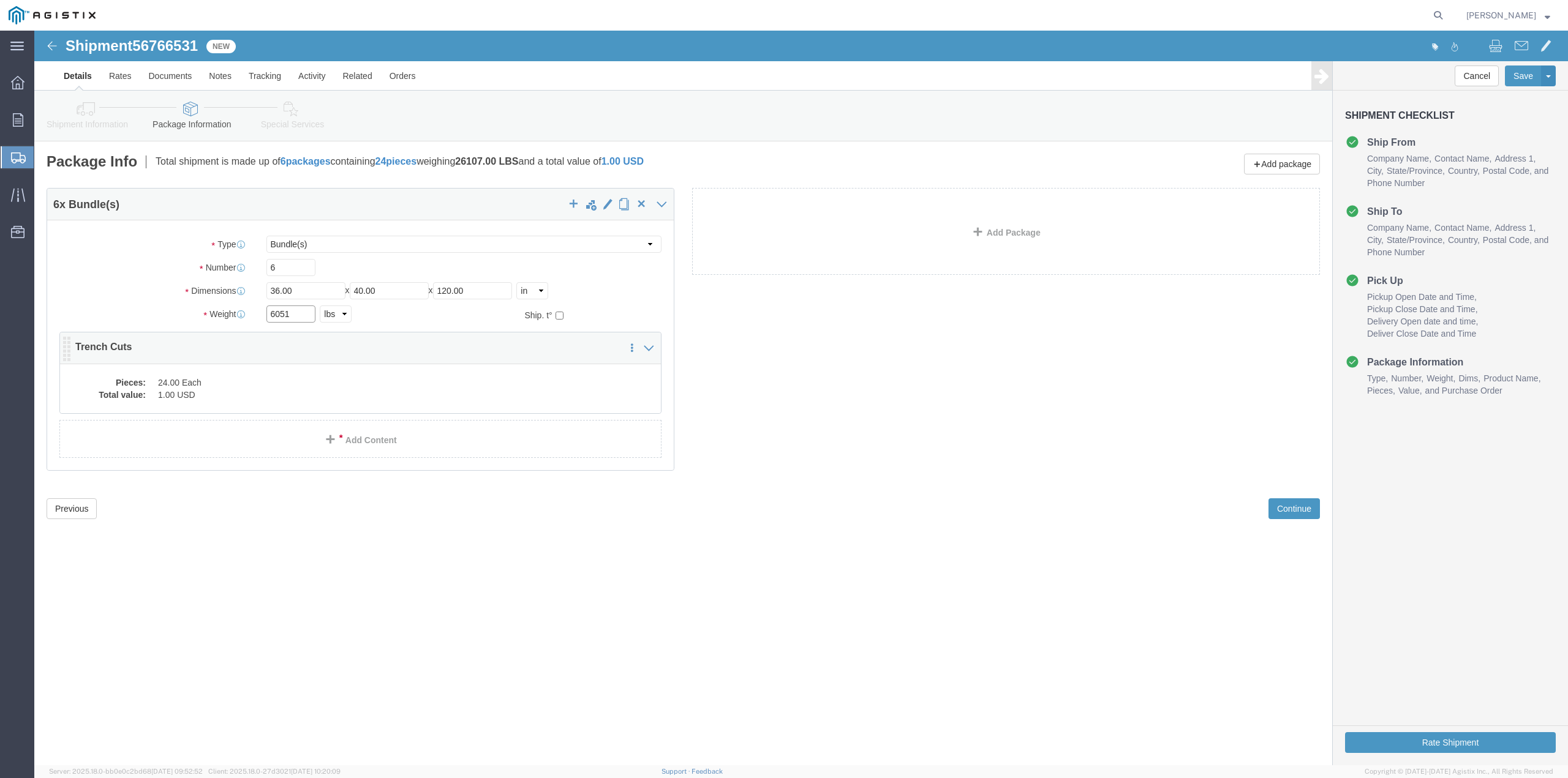
type input "6051"
click dd "24.00 Each"
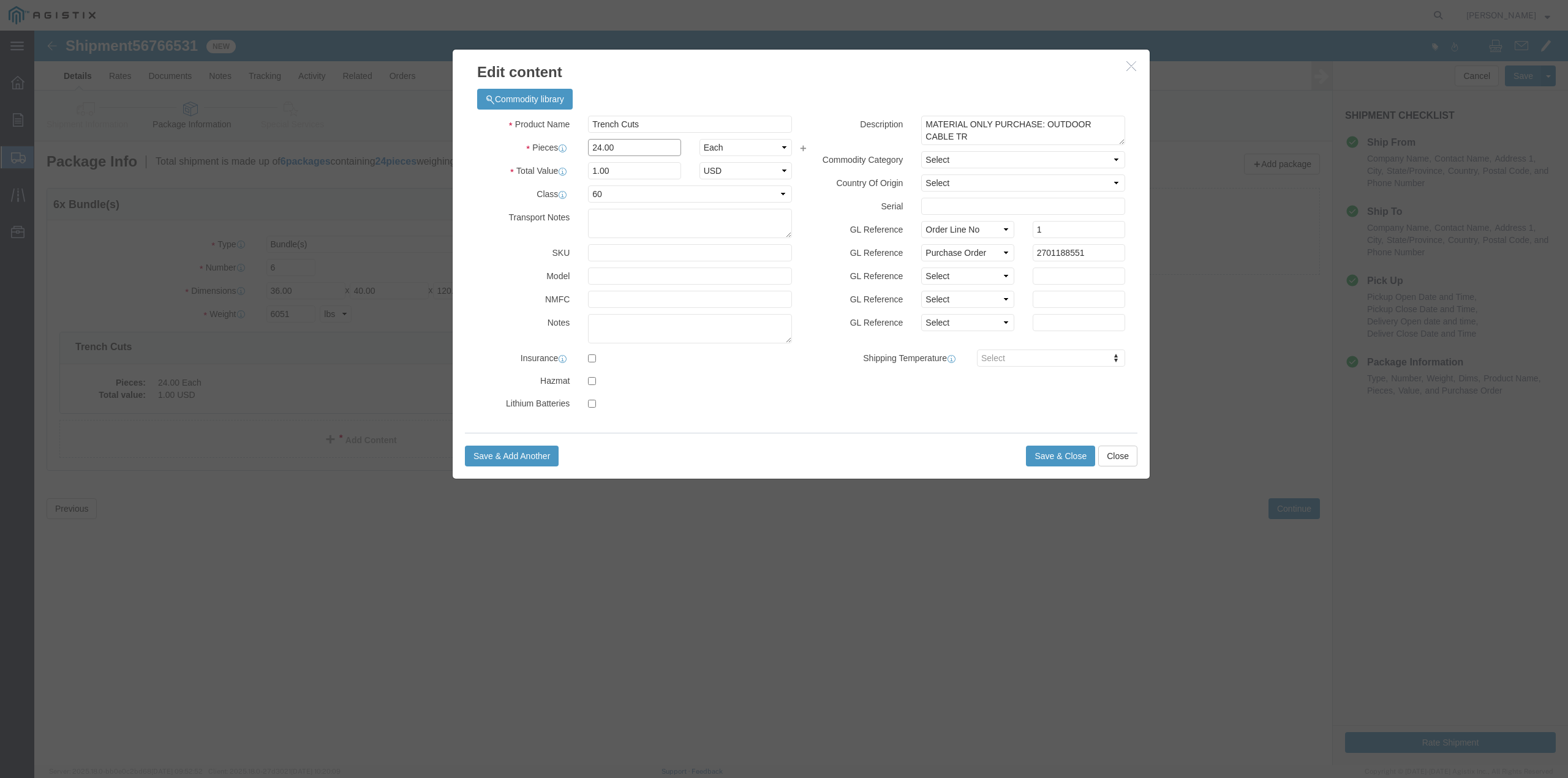
drag, startPoint x: 582, startPoint y: 116, endPoint x: 486, endPoint y: 128, distance: 96.7
click div "Product Name Trench Cuts Pieces 24.00 Select Bag Barrels 100Board Feet Bottle B…"
type input "12"
type input "0.5"
drag, startPoint x: 585, startPoint y: 140, endPoint x: 532, endPoint y: 131, distance: 53.8
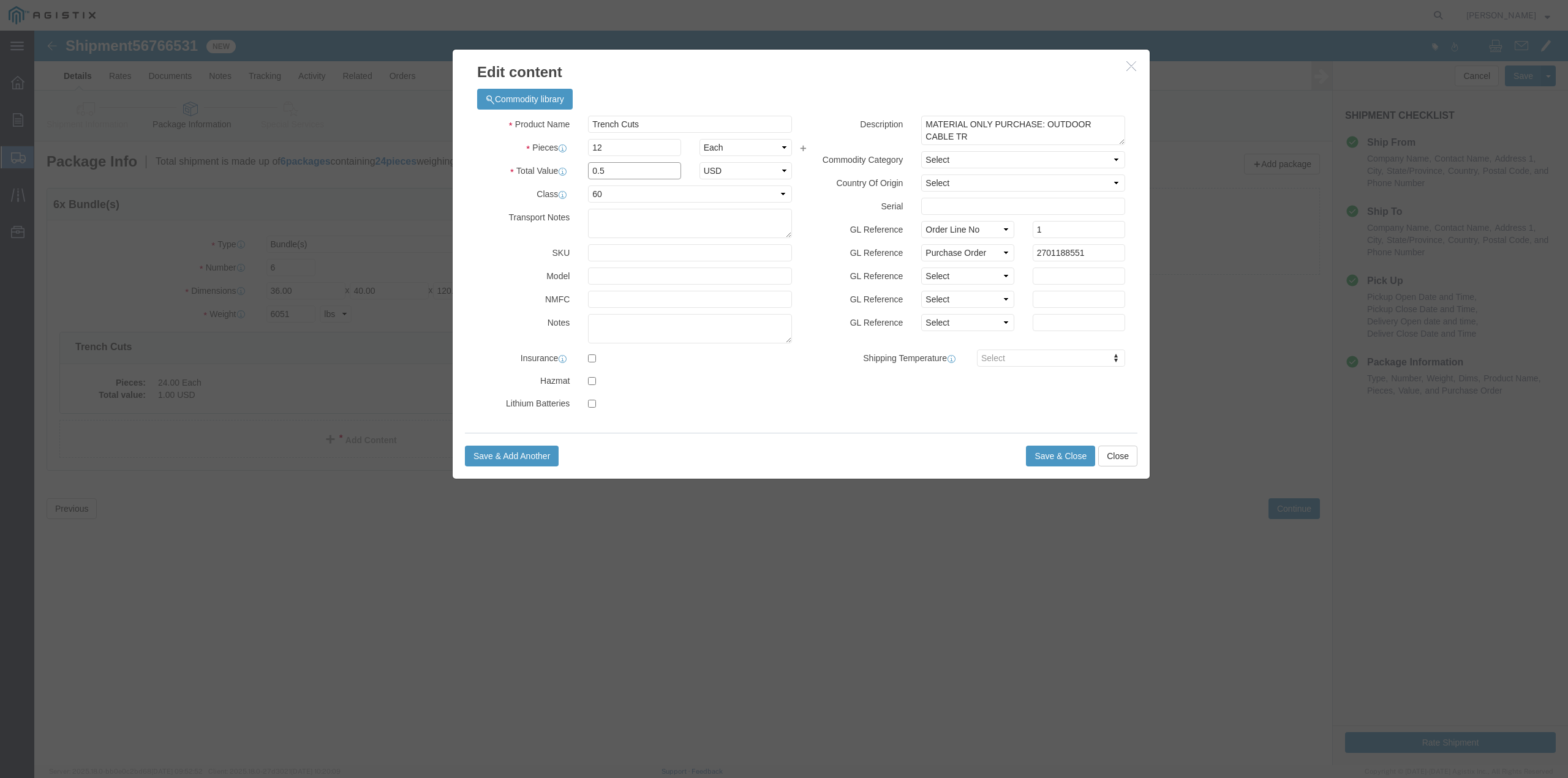
click div "Total Value 0.5 Select ADP AED AFN ALL AMD AOA ARS ATS AUD AWG AZN BAM BBD BDT …"
type input "1"
select select "USD"
click button "Save & Close"
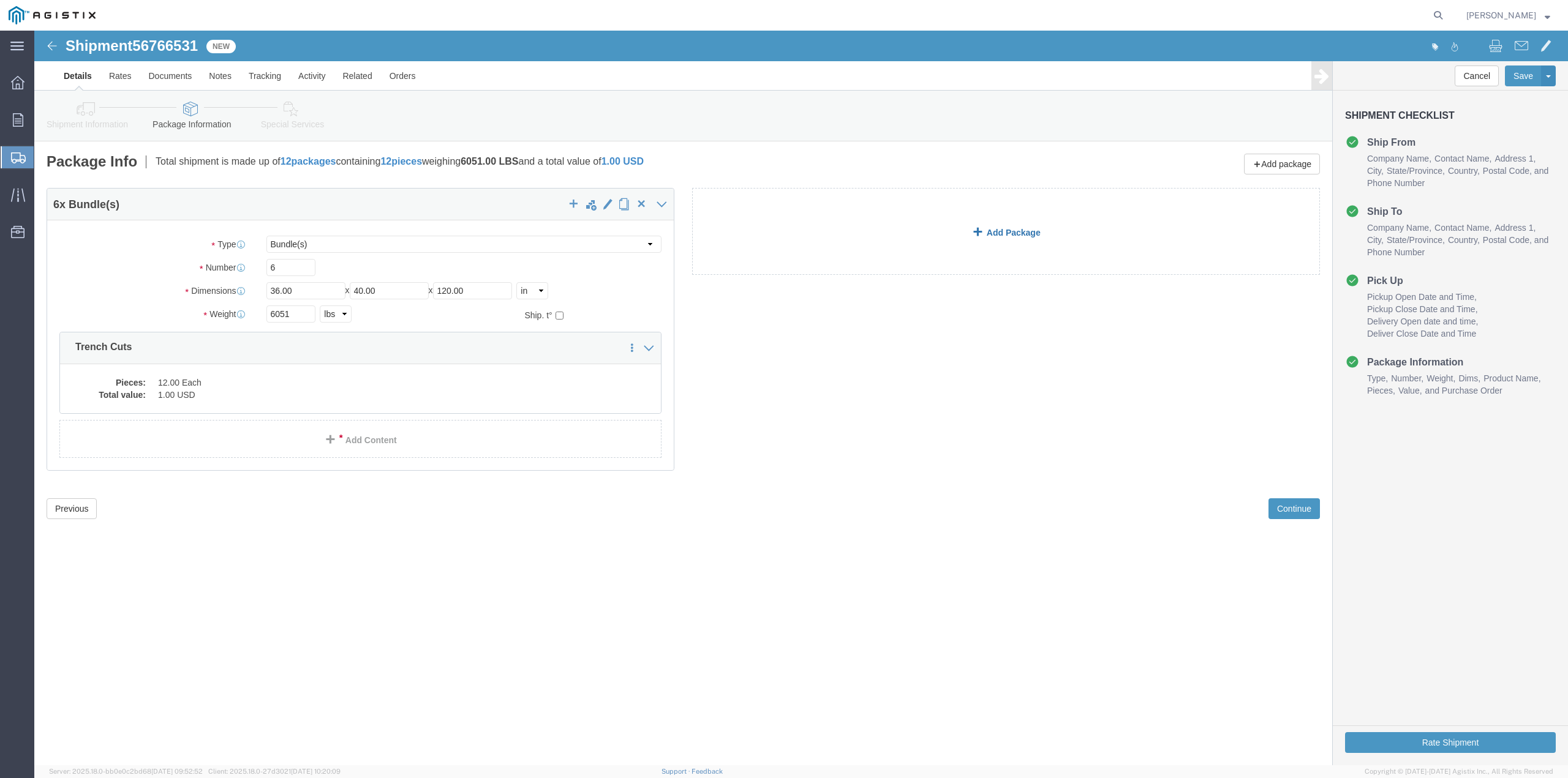
click link "Add Package"
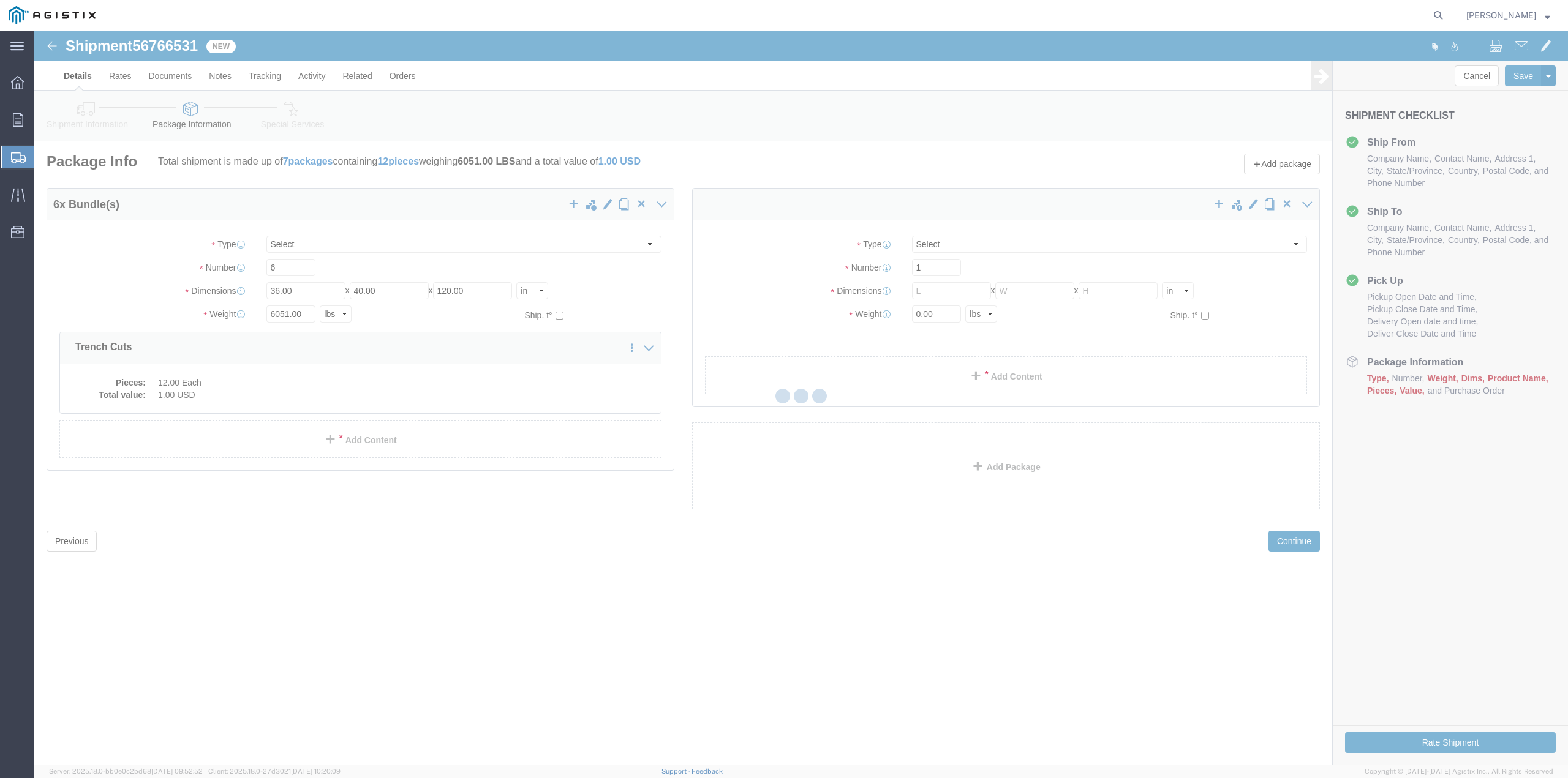
select select "BNDL"
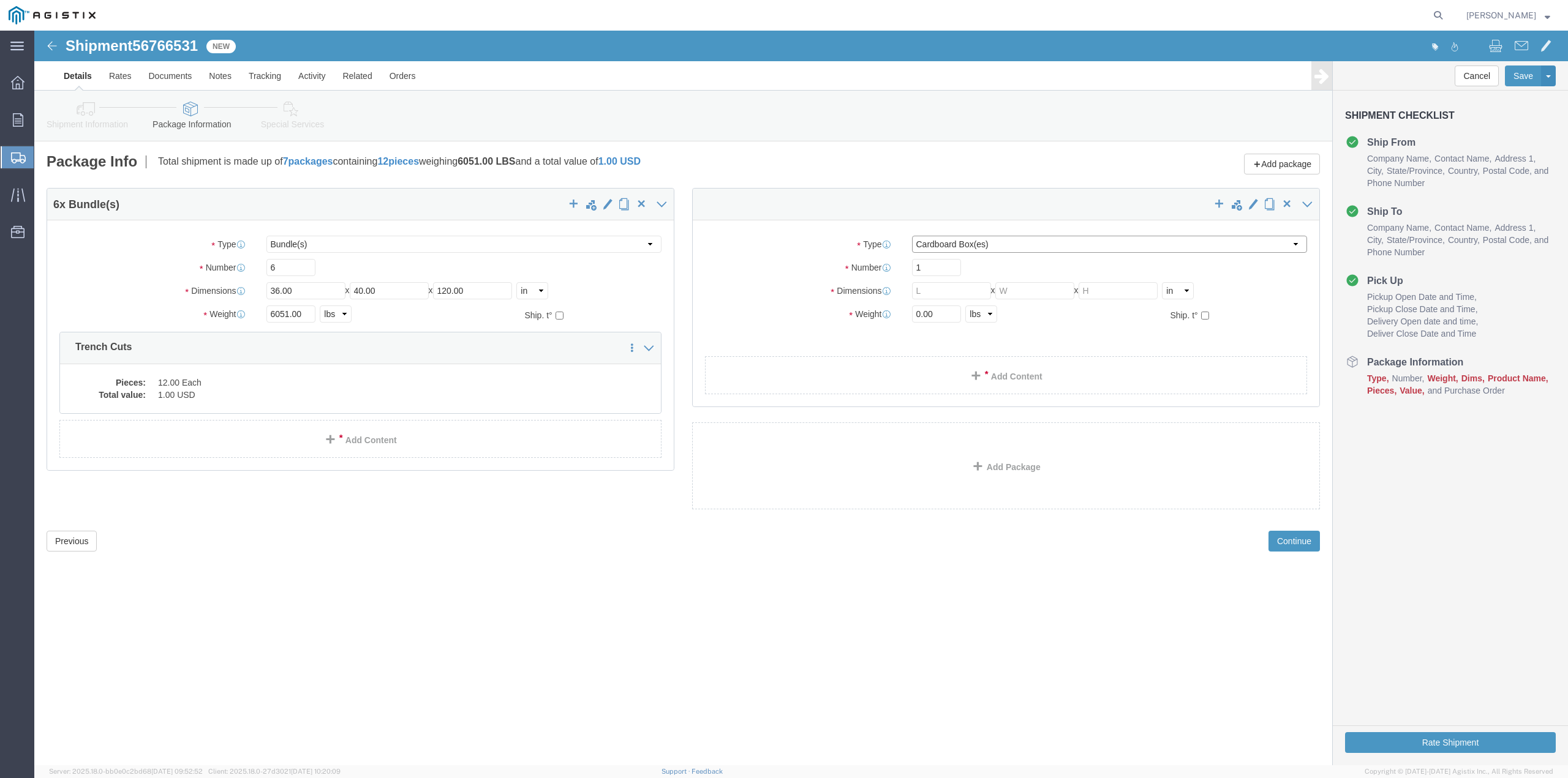
click select "Select Bulk Bundle(s) Cardboard Box(es) Carton(s) Crate(s) Drum(s) (Fiberboard)…"
select select "PSNS"
click select "Select Bulk Bundle(s) Cardboard Box(es) Carton(s) Crate(s) Drum(s) (Fiberboard)…"
click input "1"
type input "2"
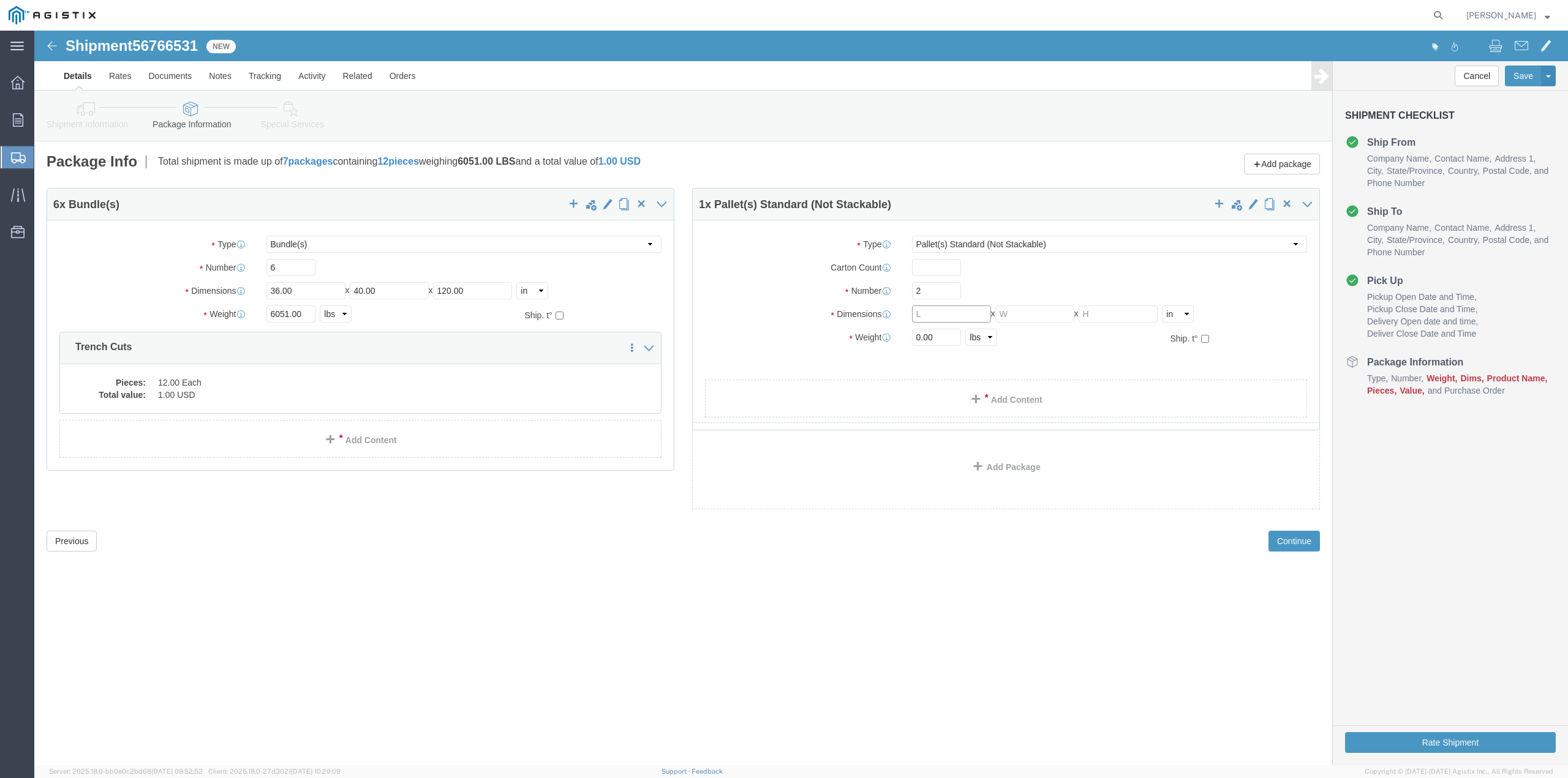
click input "text"
type input "48"
drag, startPoint x: 904, startPoint y: 308, endPoint x: 841, endPoint y: 306, distance: 63.0
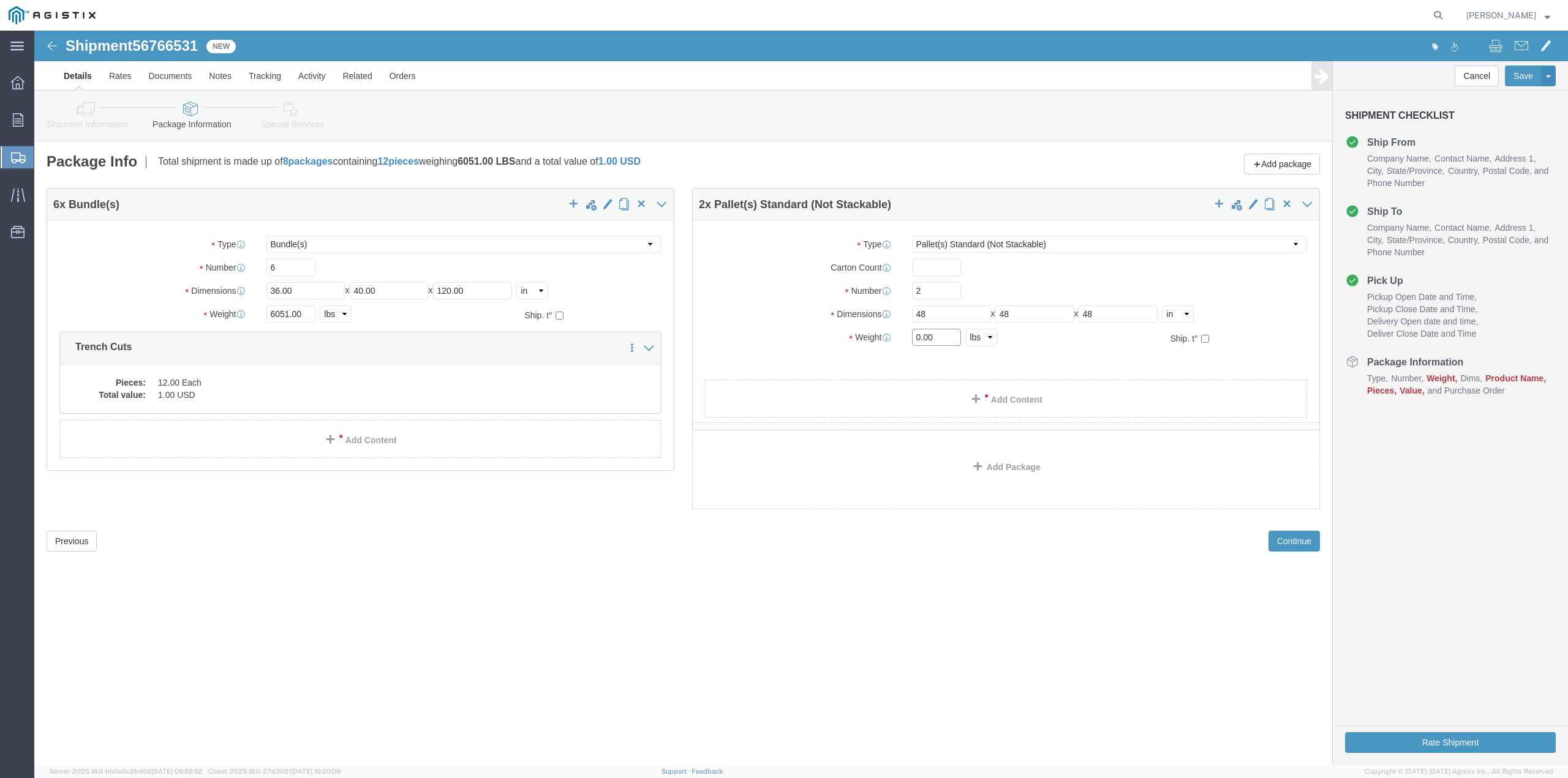
click div "Weight 0.00 Select kgs lbs Ship. t°"
type input "7907"
click div "6 x Bundle(s) Package Type Select Bulk Bundle(s) Cardboard Box(es) Carton(s) Cr…"
click link "Add Content"
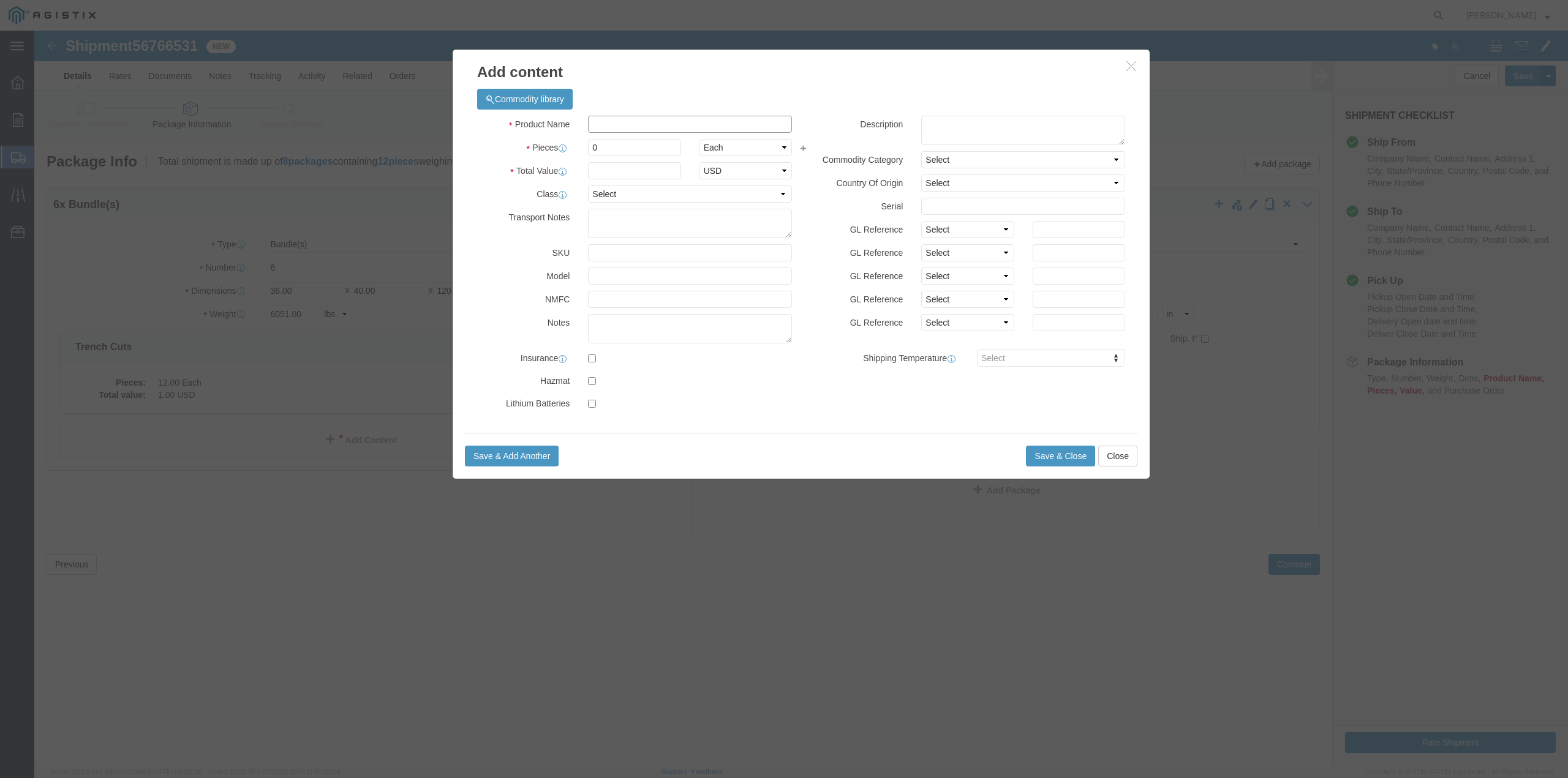
click input "text"
type input "Cover Cuts"
type input "56"
type input "1"
select select "USD"
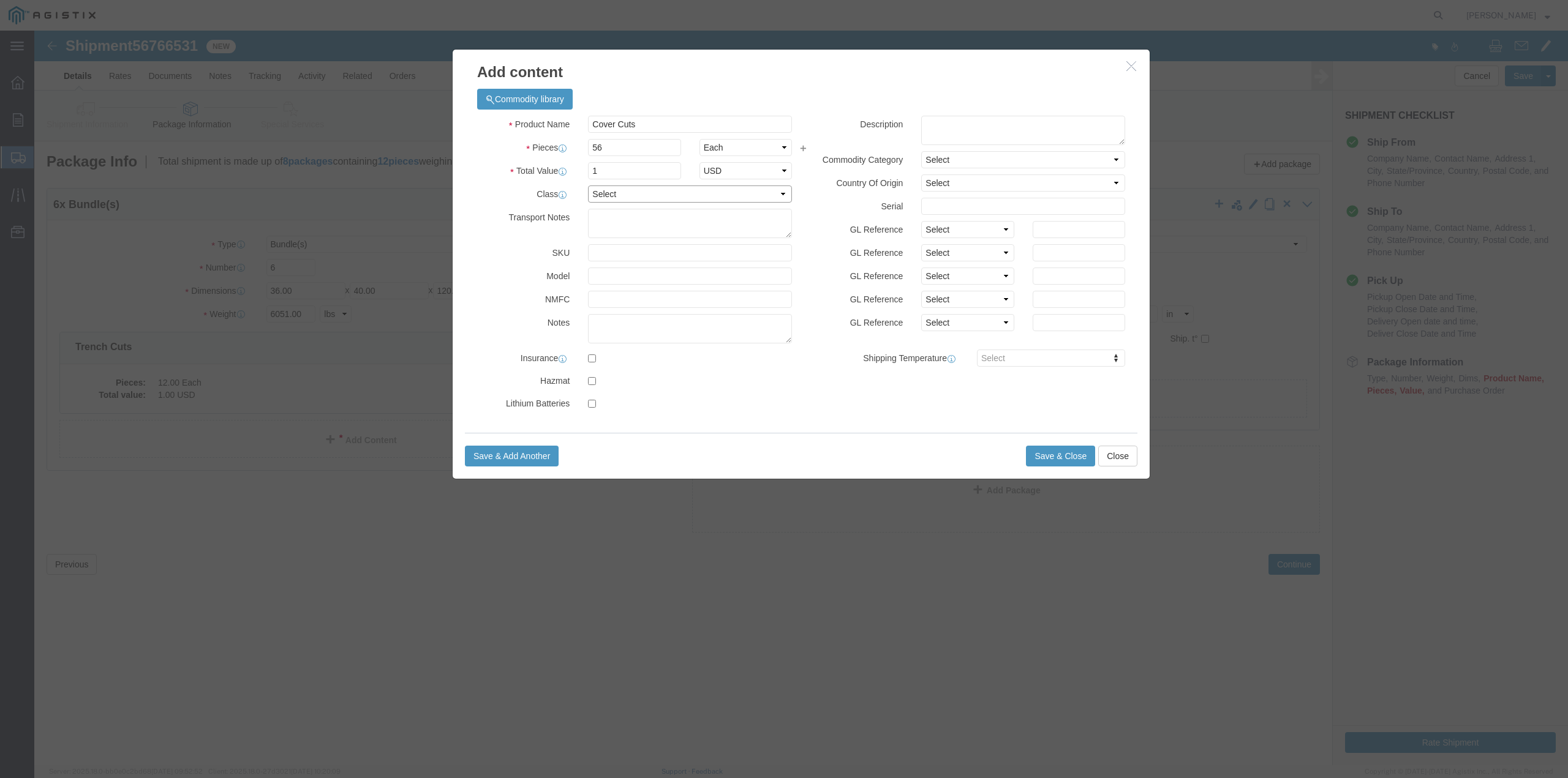
select select "60"
click button "Save & Close"
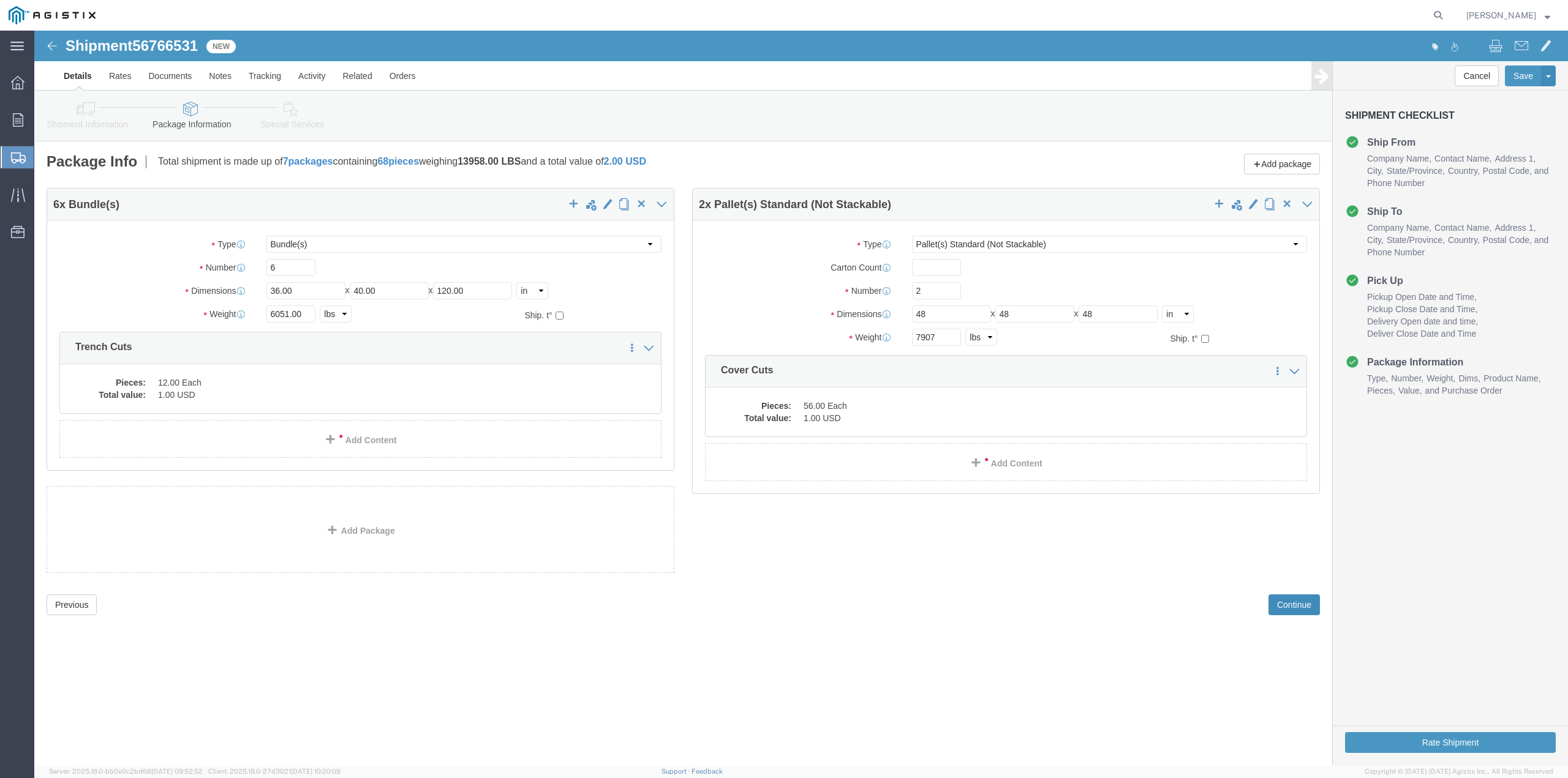
click button "Continue"
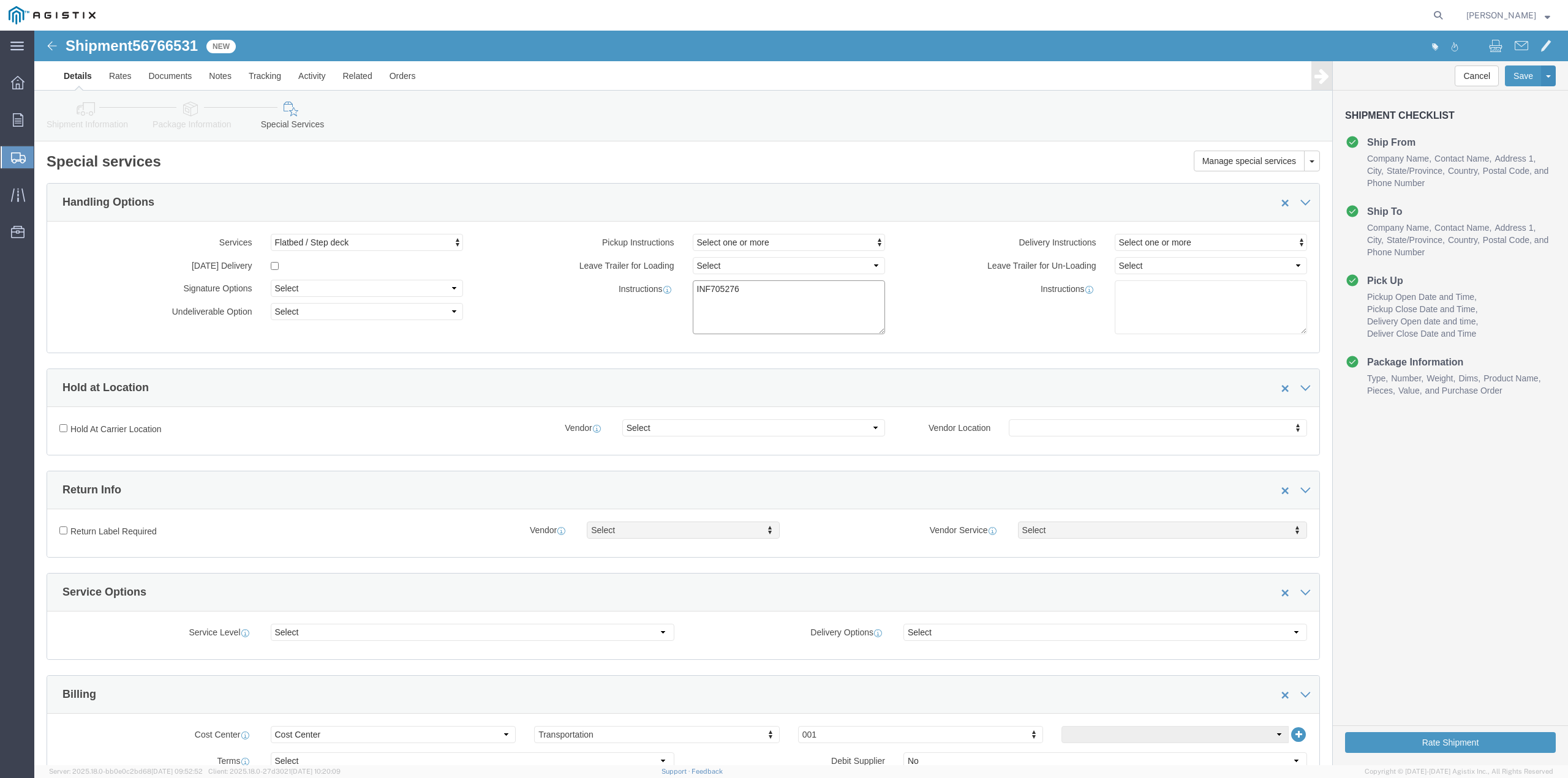
click textarea "INF705276"
type textarea "INF705276 - Need 28 ft Partial"
click button "Rate Shipment"
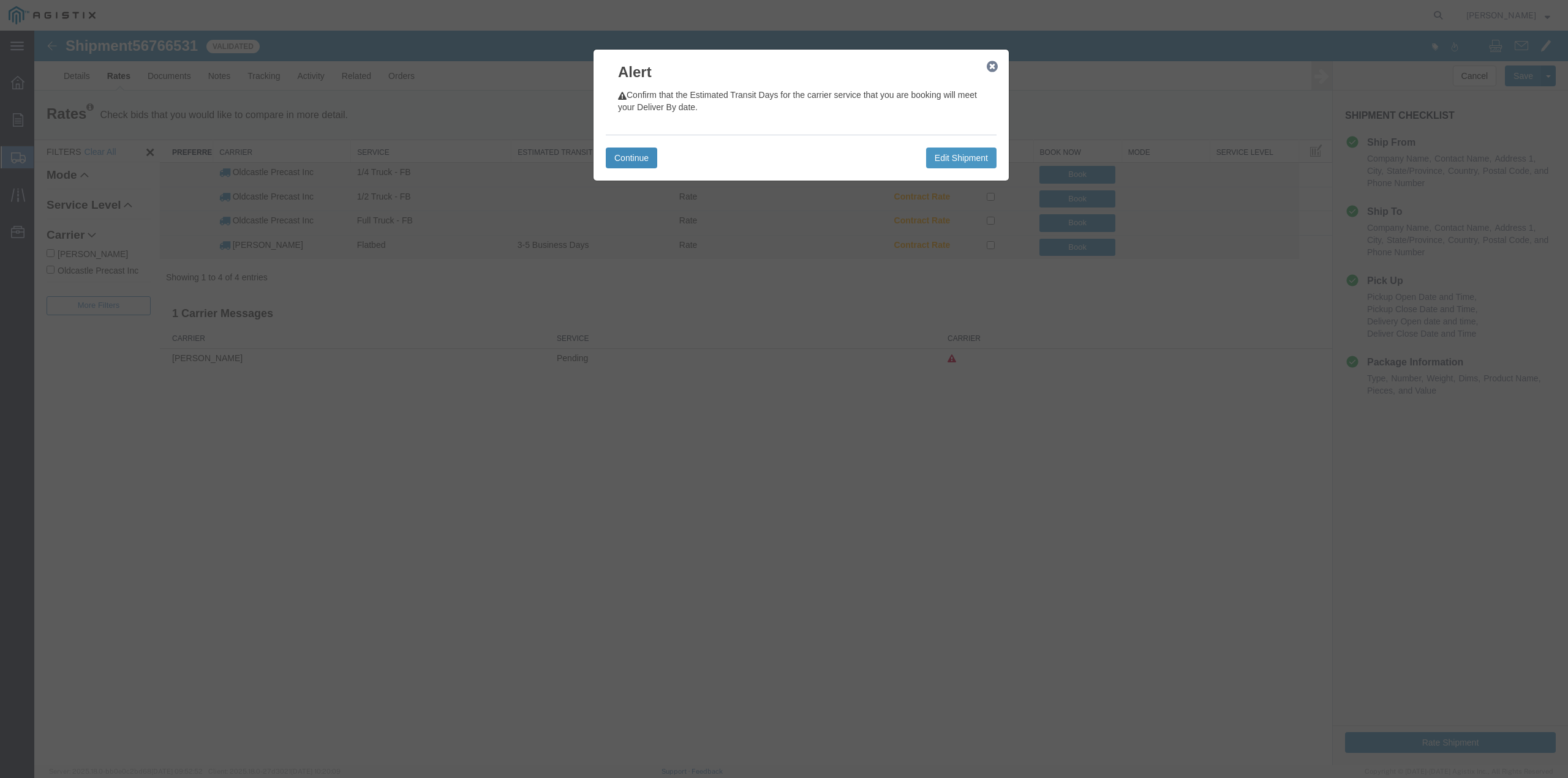
click at [621, 161] on button "Continue" at bounding box center [631, 158] width 51 height 21
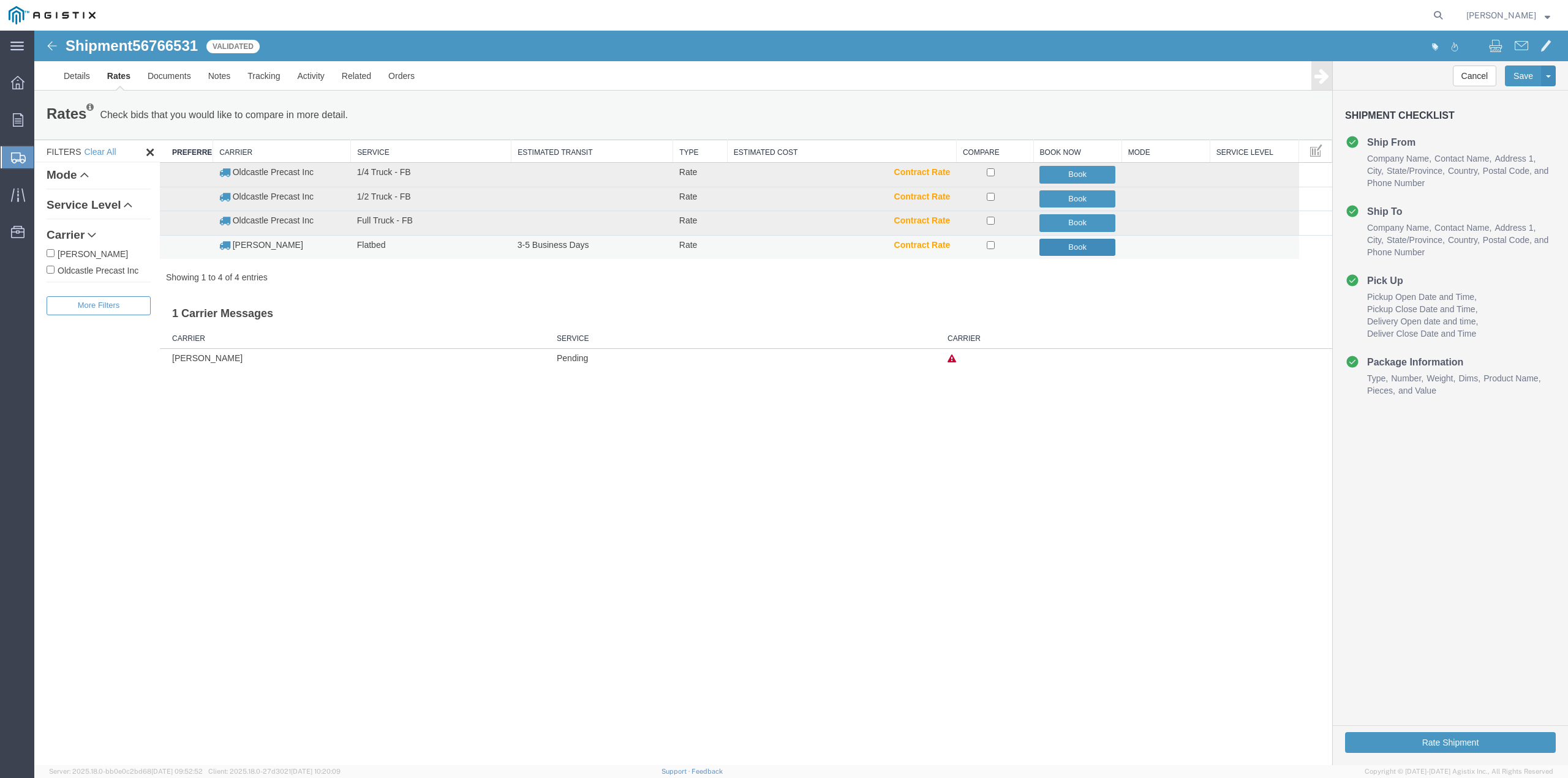
click at [1075, 246] on button "Book" at bounding box center [1077, 248] width 76 height 18
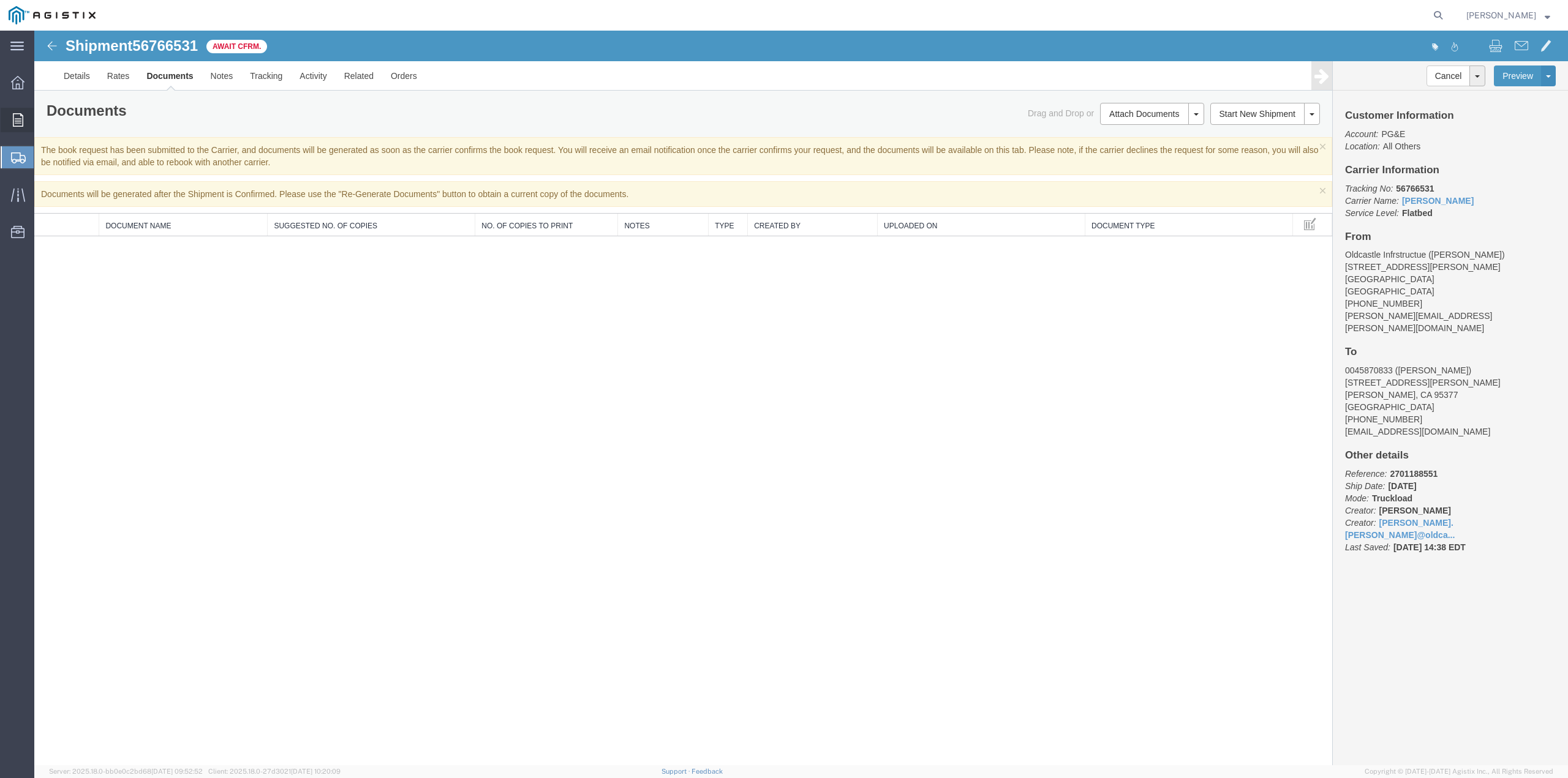
click at [20, 123] on icon at bounding box center [18, 120] width 10 height 13
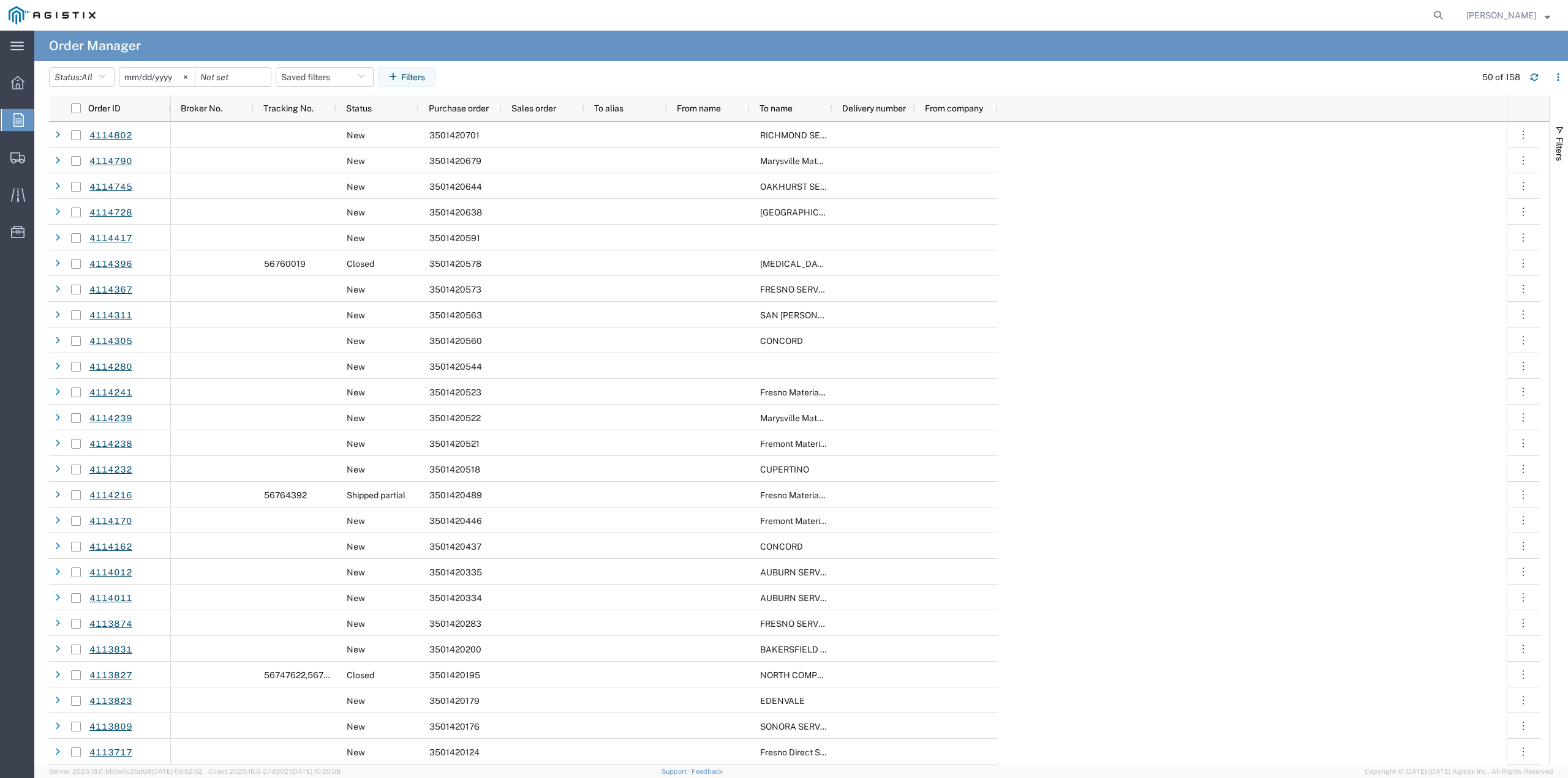
click at [164, 76] on input "[DATE]" at bounding box center [157, 77] width 76 height 18
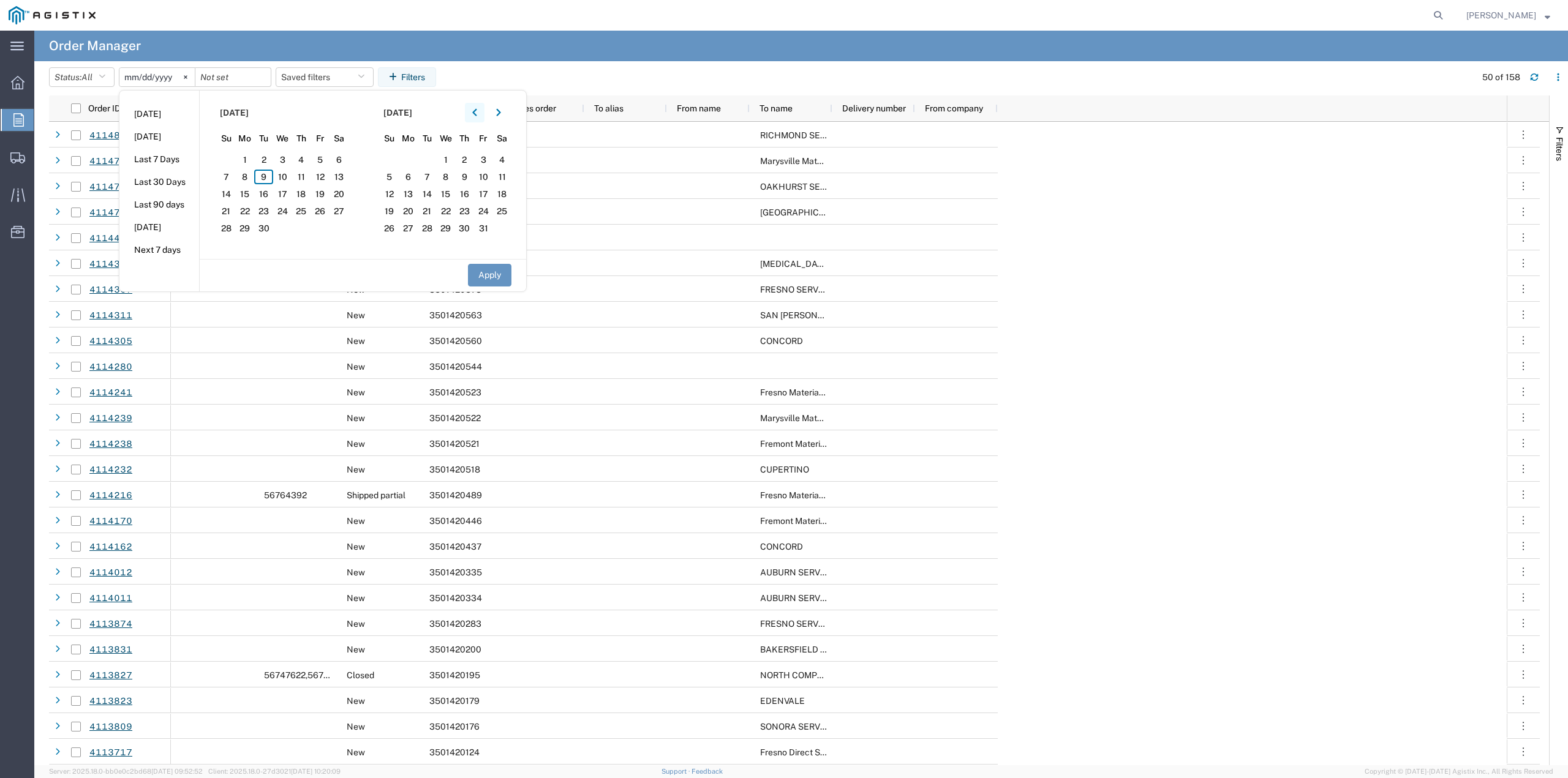
click at [477, 111] on icon "button" at bounding box center [475, 113] width 5 height 9
click at [477, 111] on icon "button" at bounding box center [475, 113] width 5 height 9
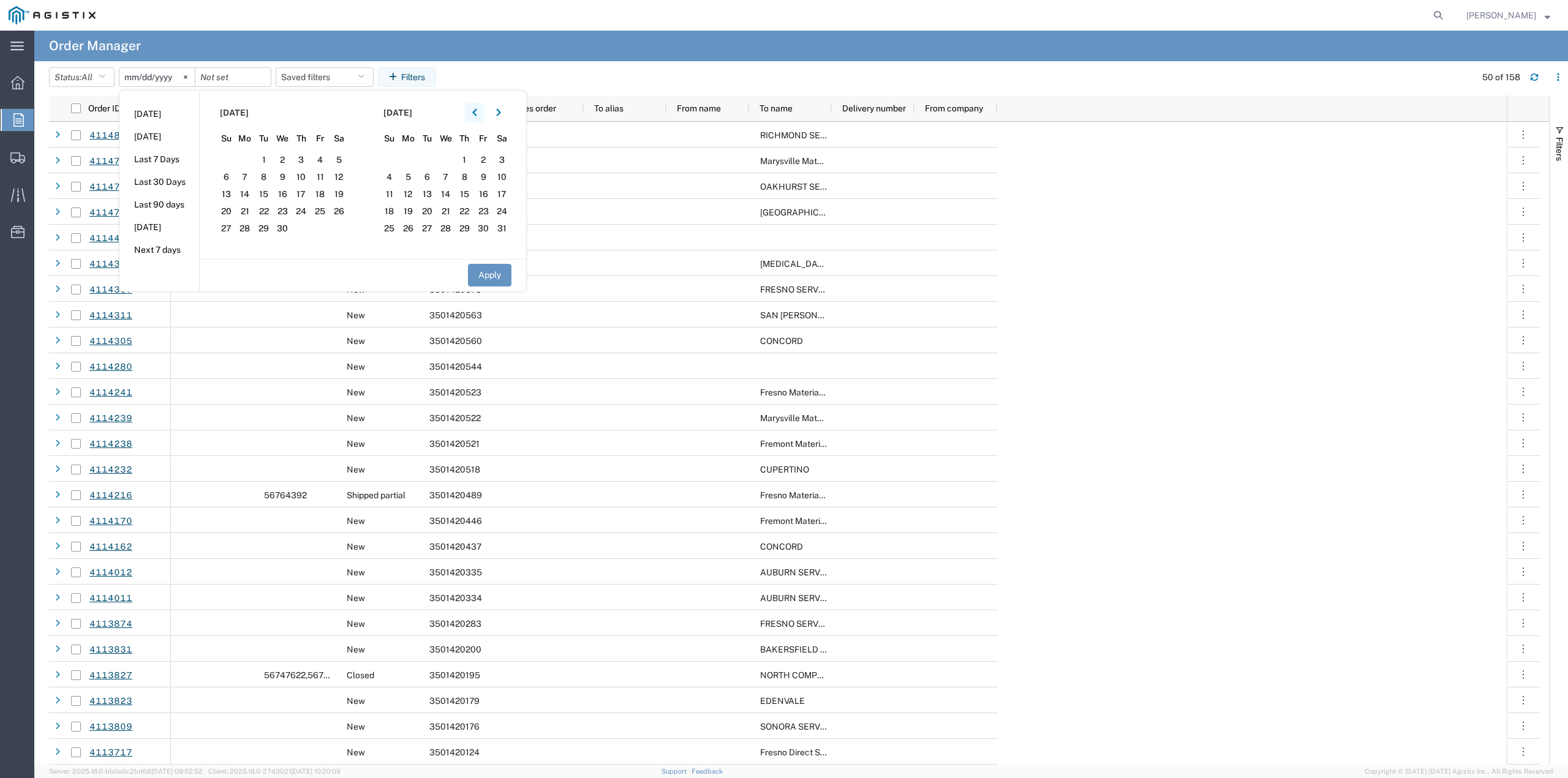
click at [477, 112] on icon "button" at bounding box center [475, 113] width 5 height 9
click at [477, 113] on icon "button" at bounding box center [475, 113] width 4 height 7
click at [286, 157] on span "1" at bounding box center [283, 160] width 19 height 15
click at [499, 115] on button "button" at bounding box center [498, 112] width 20 height 20
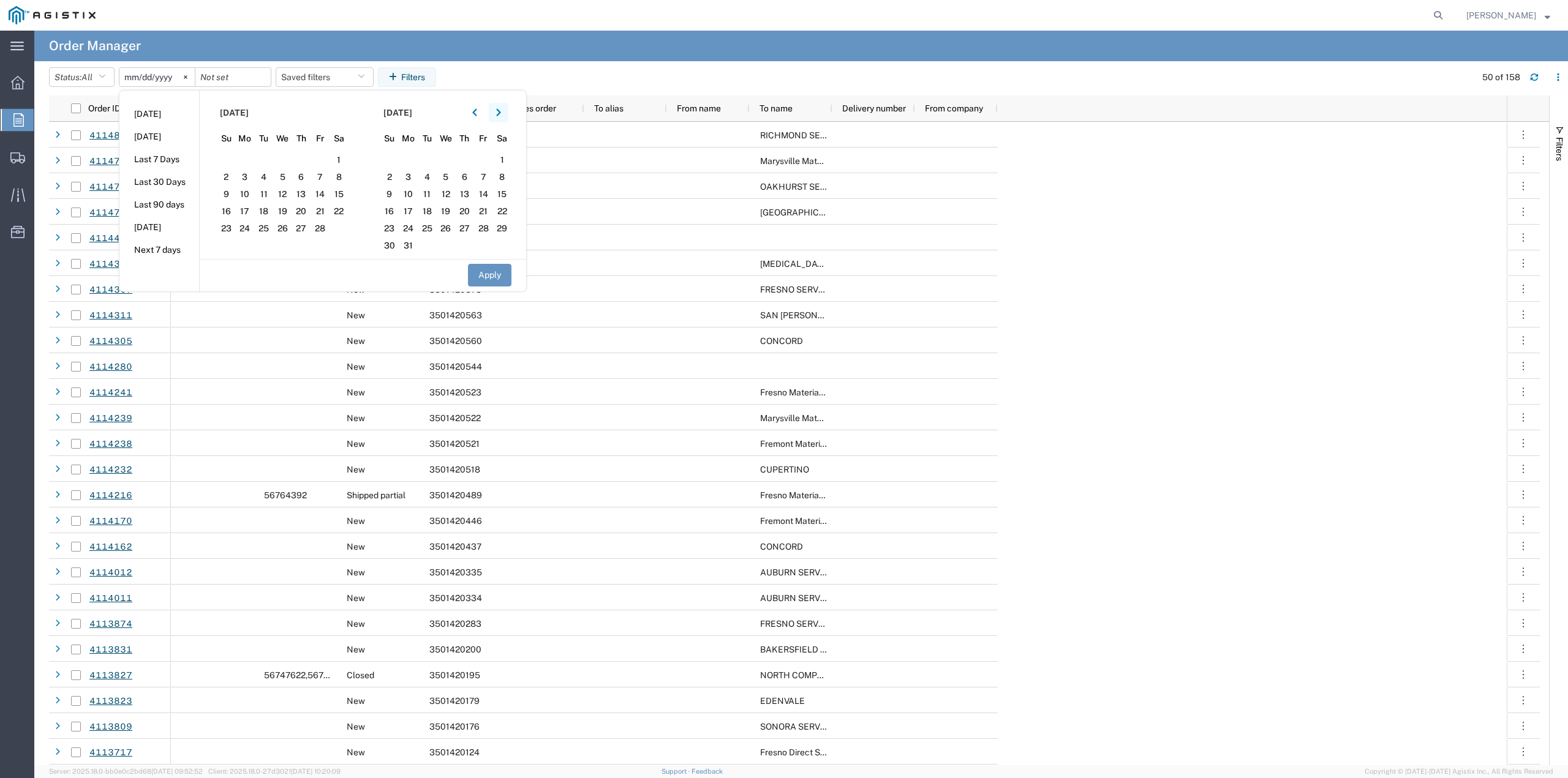
click at [499, 115] on button "button" at bounding box center [498, 112] width 20 height 20
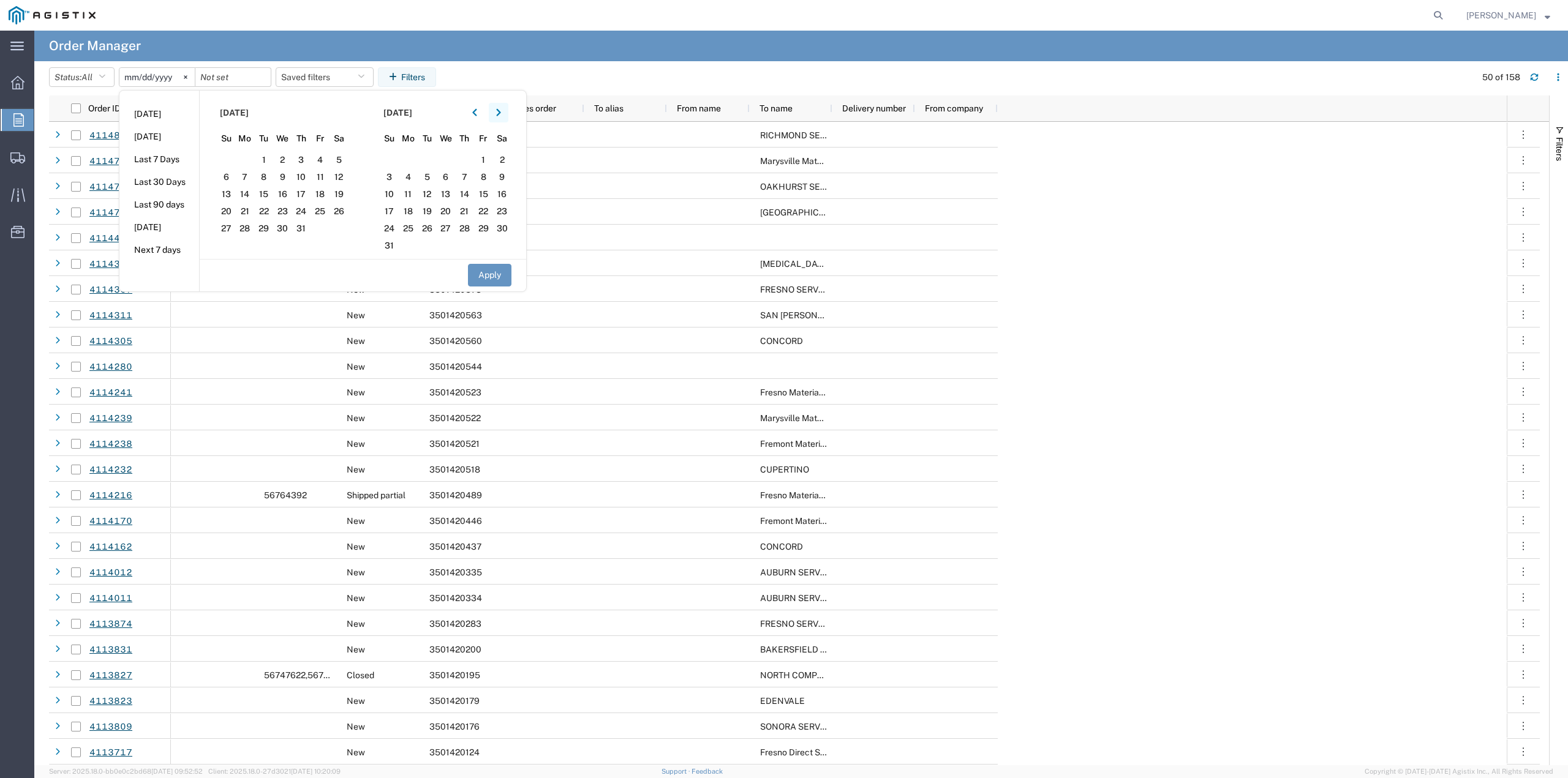
click at [499, 115] on button "button" at bounding box center [498, 112] width 20 height 20
click at [485, 223] on span "31" at bounding box center [483, 229] width 19 height 15
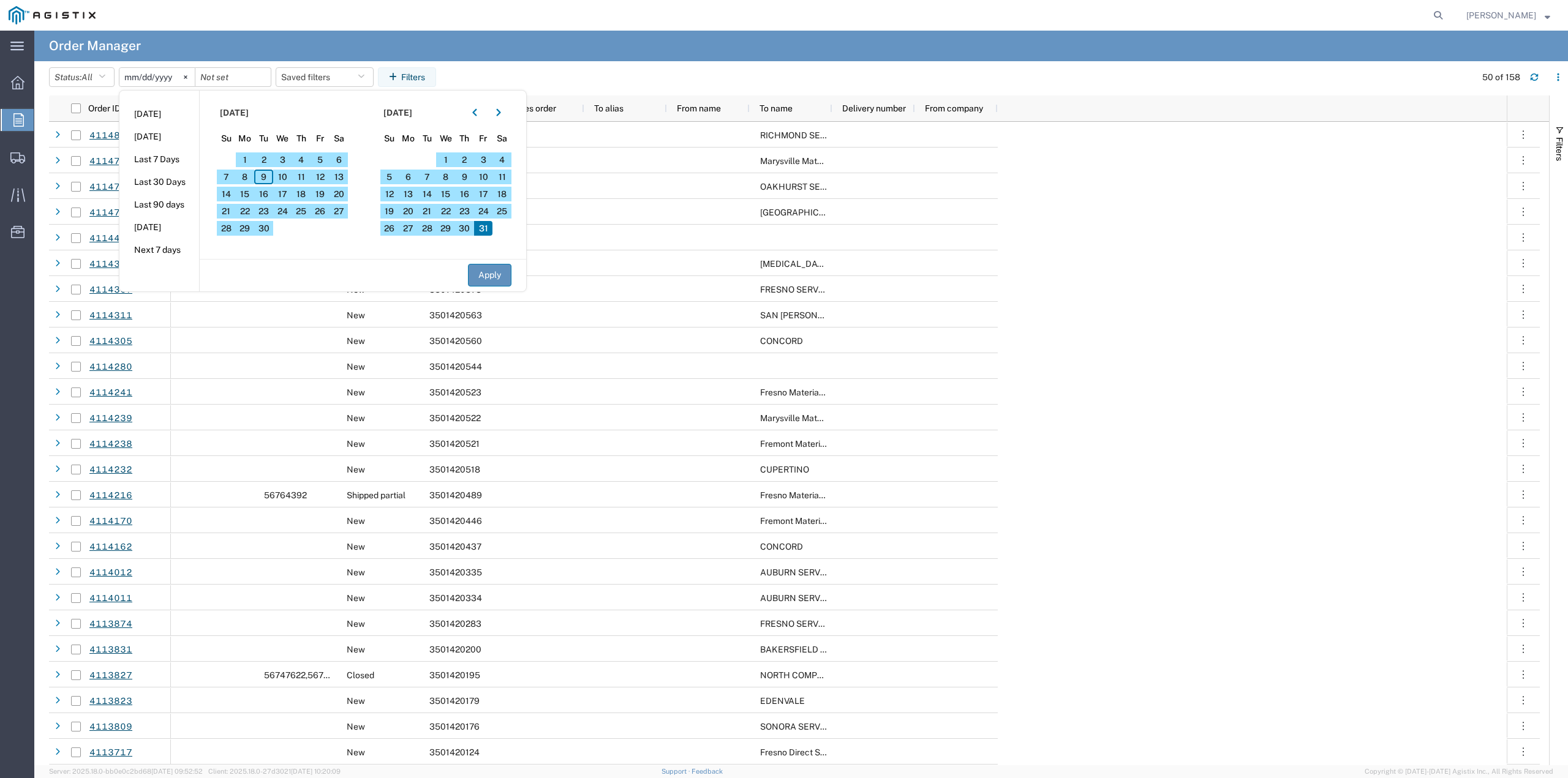
click at [502, 273] on button "Apply" at bounding box center [489, 275] width 43 height 23
type input "[DATE]"
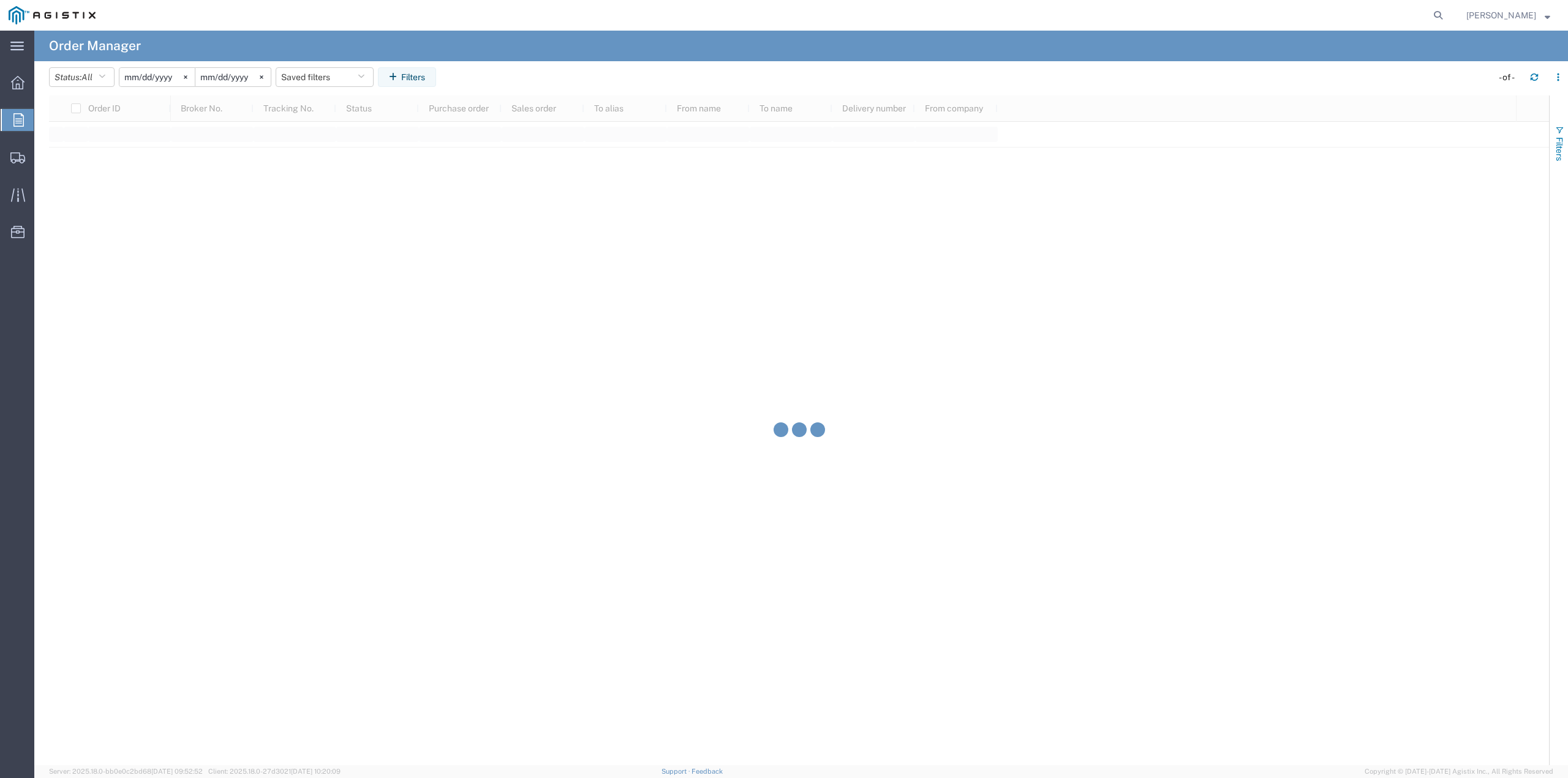
click at [1557, 144] on span "Filters" at bounding box center [1559, 148] width 10 height 24
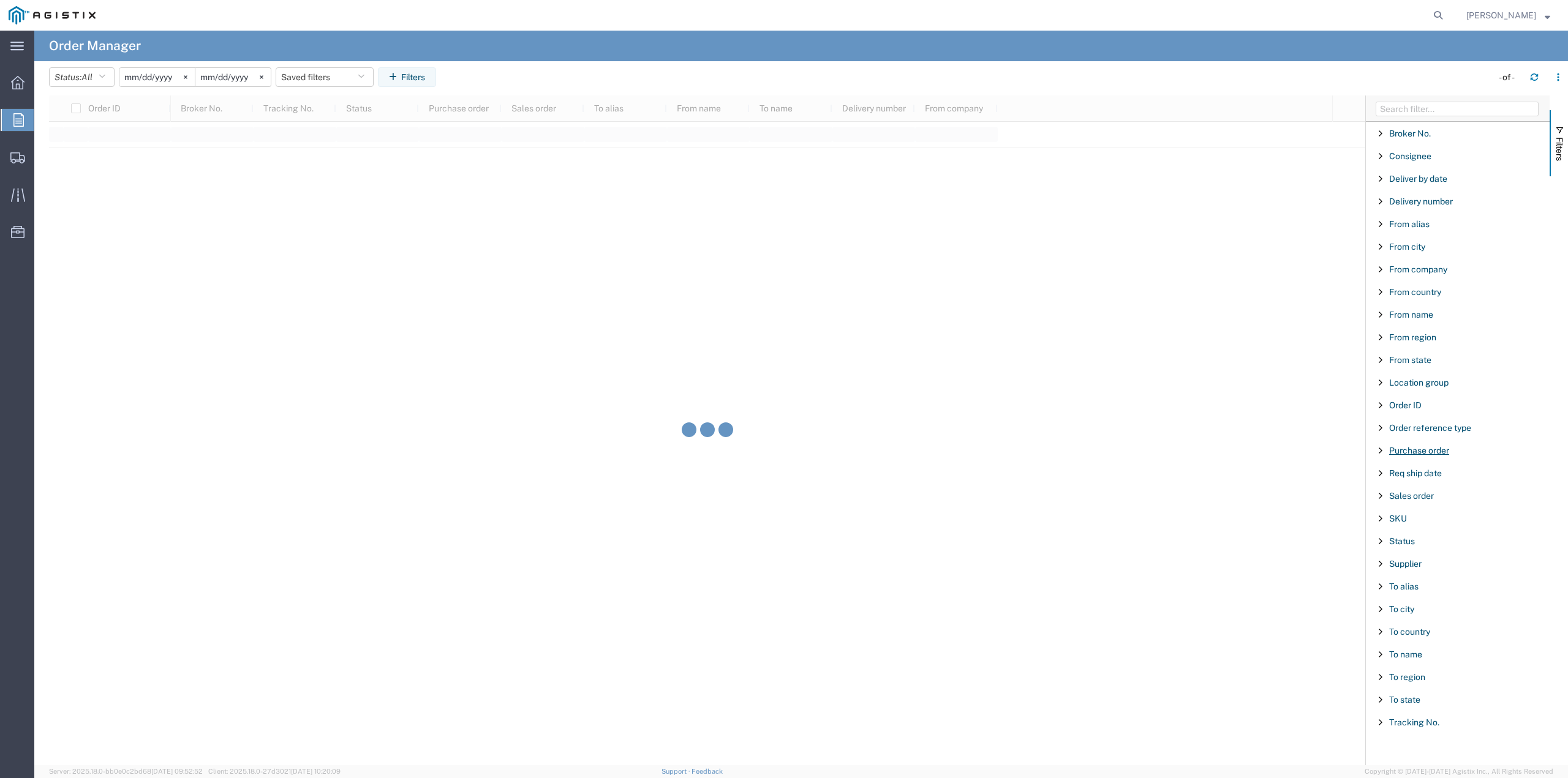
click at [1403, 451] on span "Purchase order" at bounding box center [1419, 451] width 60 height 10
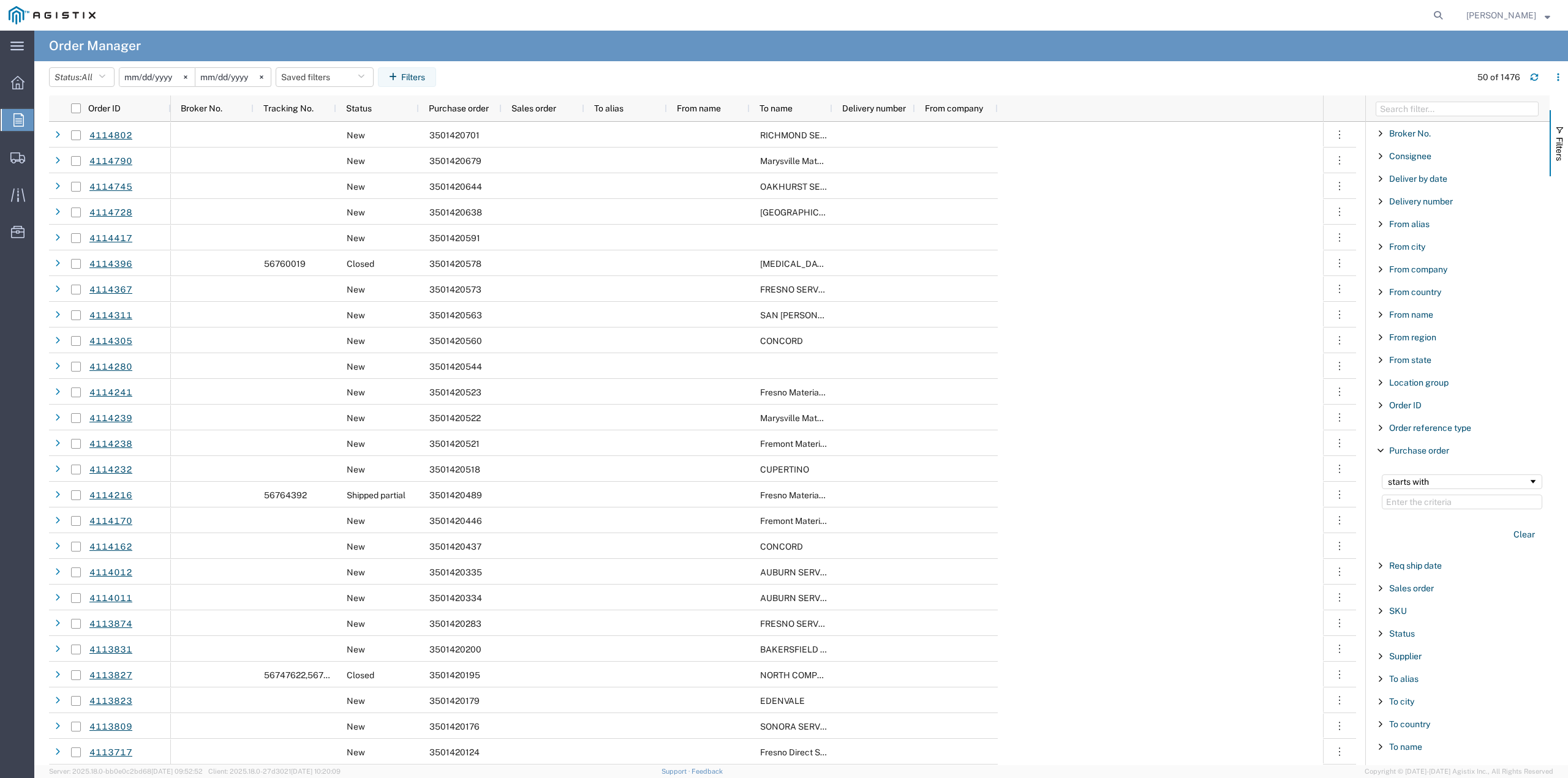
click at [1391, 505] on input "Filter Value" at bounding box center [1462, 502] width 161 height 15
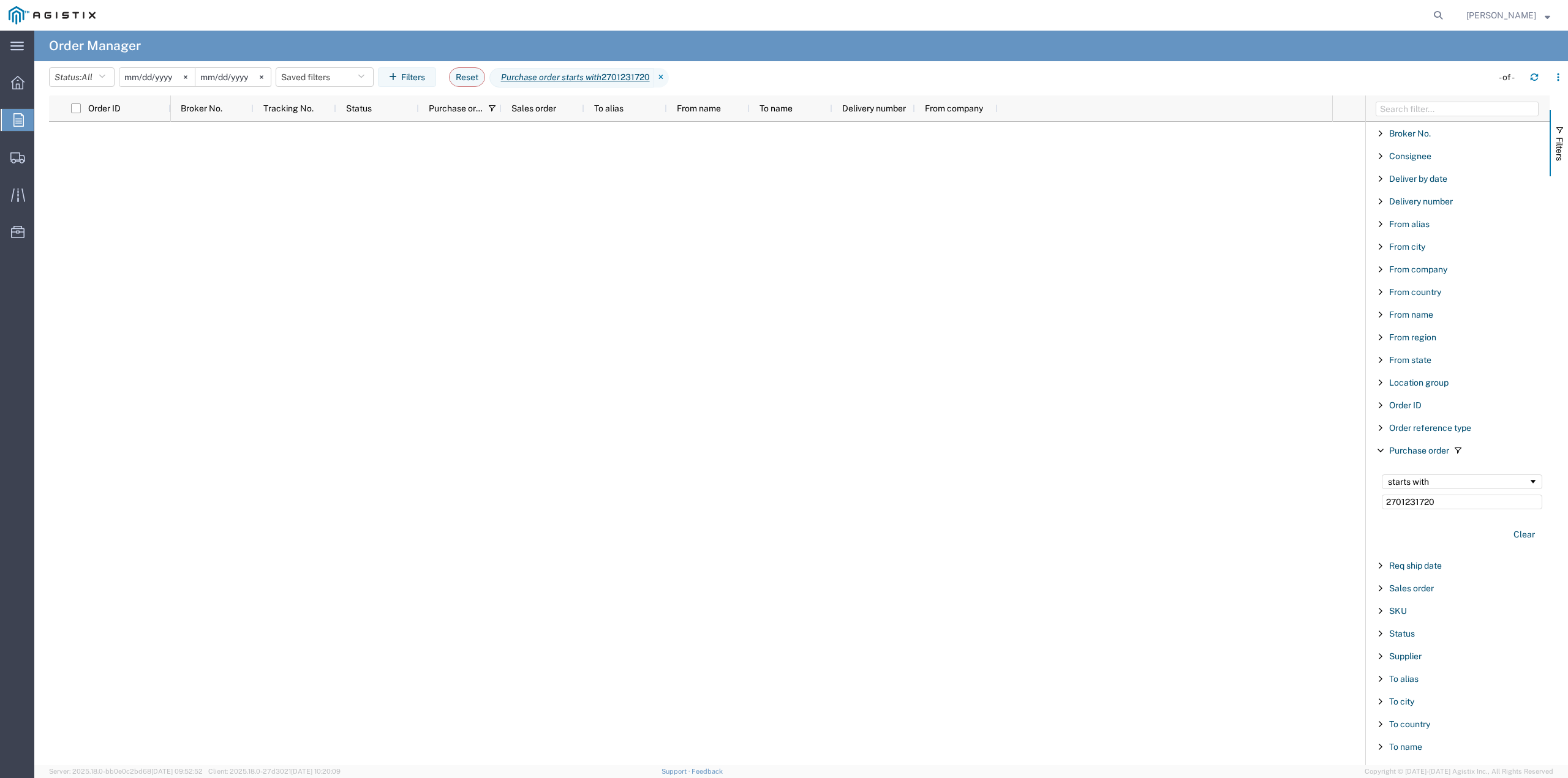
click at [1462, 508] on input "2701231720" at bounding box center [1462, 502] width 161 height 15
type input "2"
type input "2701231720"
click at [165, 72] on input "[DATE]" at bounding box center [157, 77] width 76 height 18
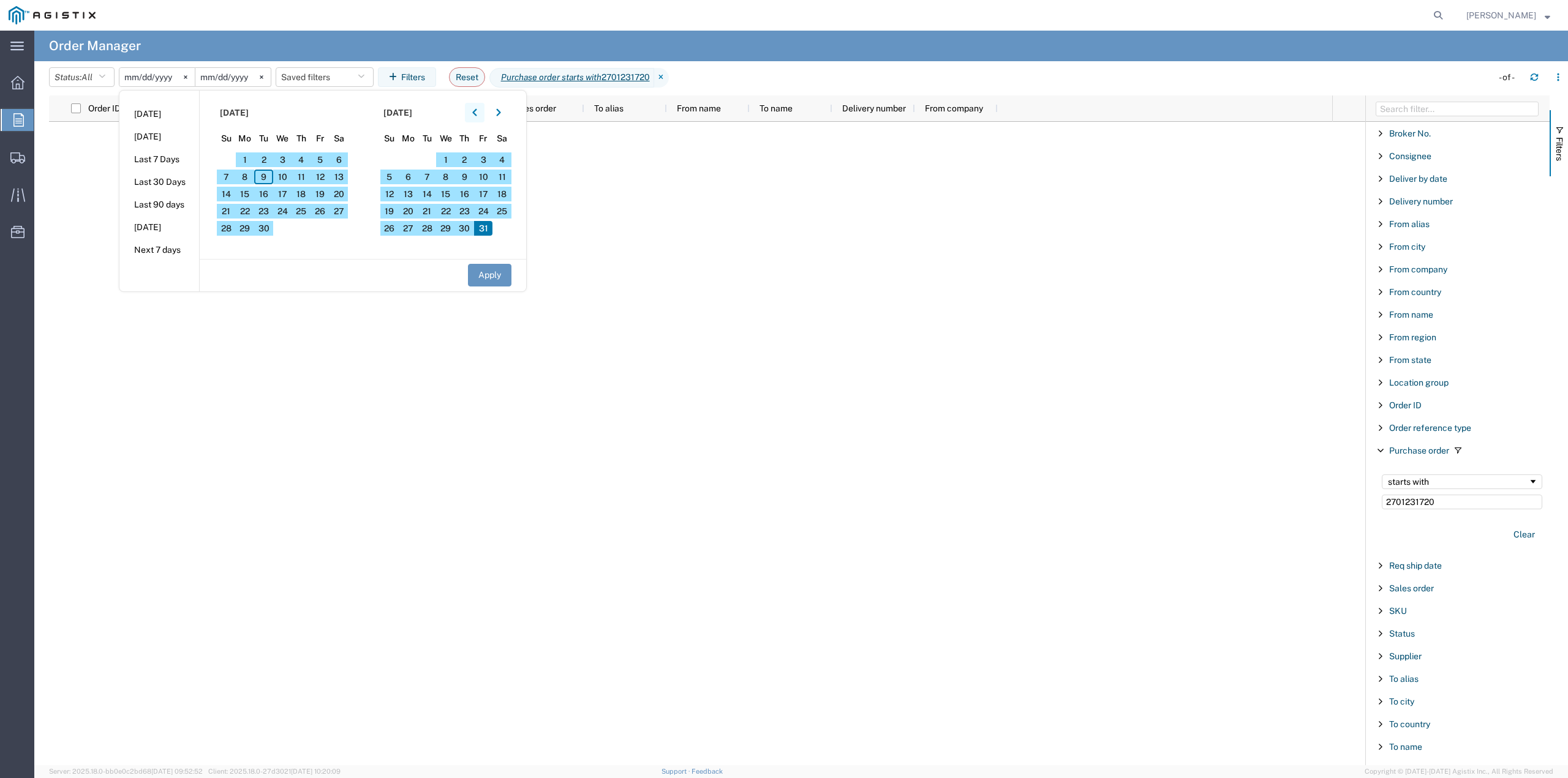
click at [477, 113] on icon "button" at bounding box center [475, 113] width 4 height 7
click at [477, 113] on icon "button" at bounding box center [475, 113] width 5 height 9
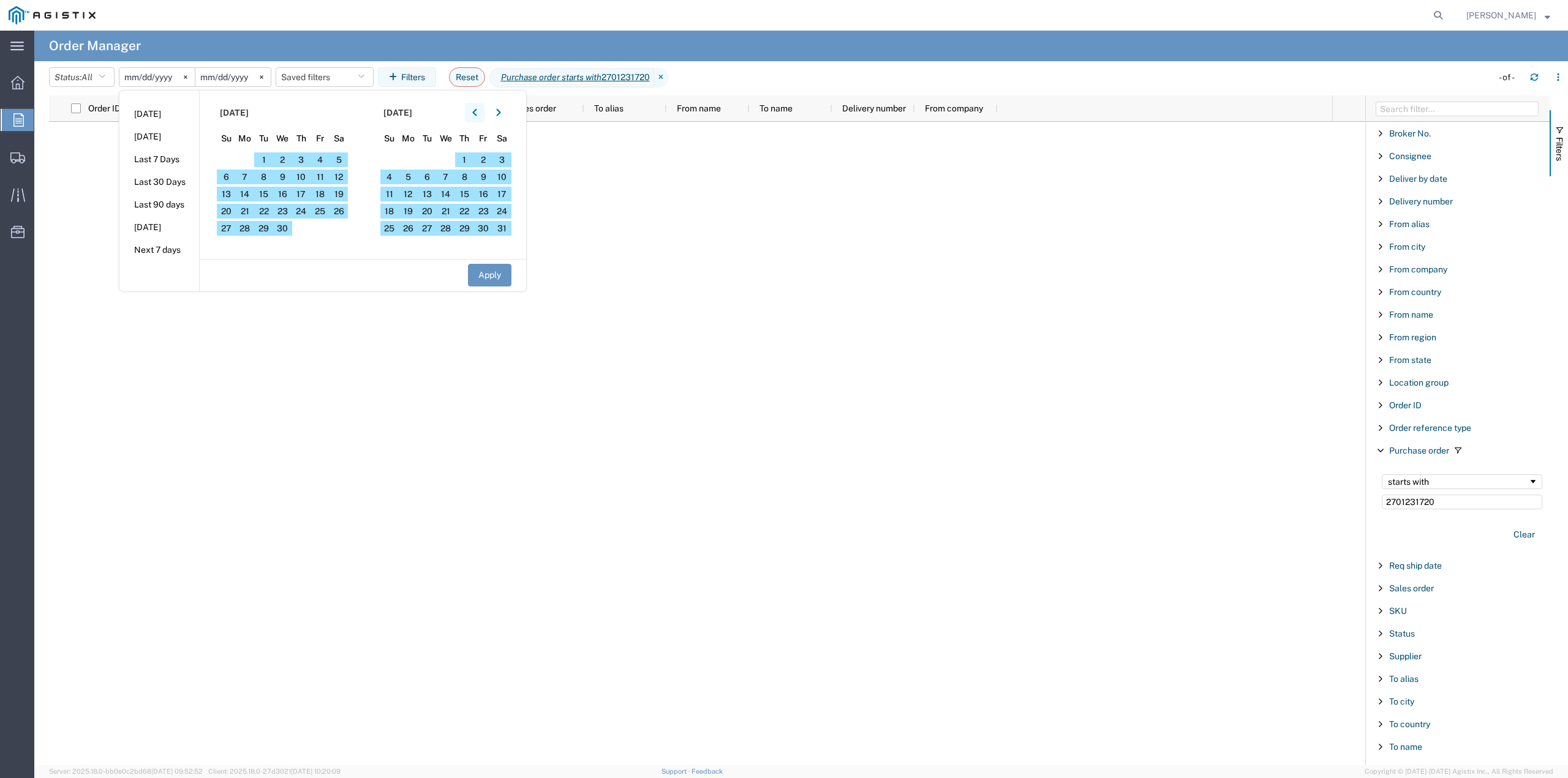
click at [476, 113] on icon "button" at bounding box center [475, 113] width 5 height 9
click at [476, 113] on icon "button" at bounding box center [475, 113] width 5 height 9
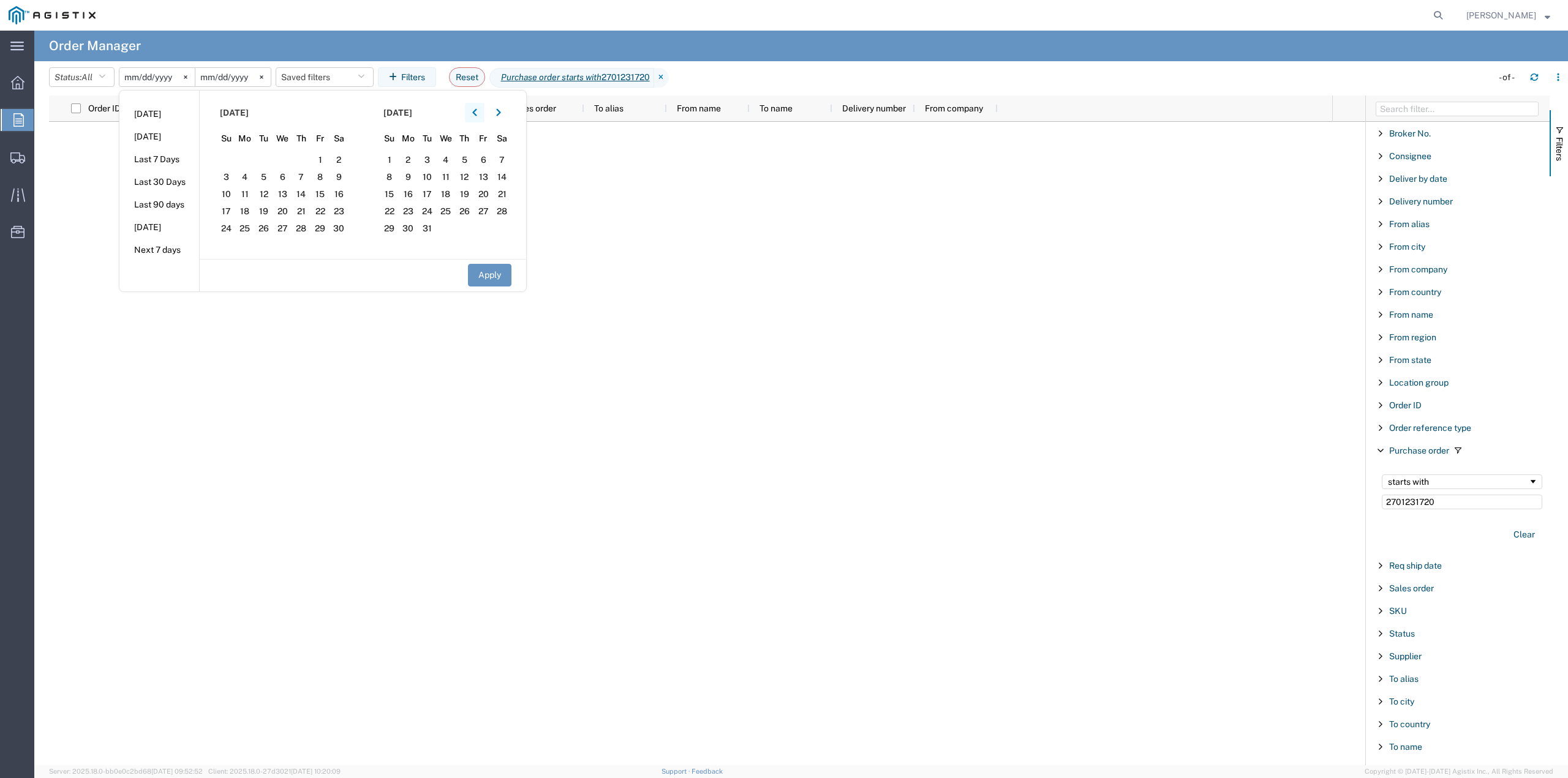
click at [476, 113] on icon "button" at bounding box center [475, 113] width 5 height 9
click at [475, 113] on button "button" at bounding box center [475, 112] width 20 height 20
click at [249, 164] on span "2" at bounding box center [245, 160] width 19 height 15
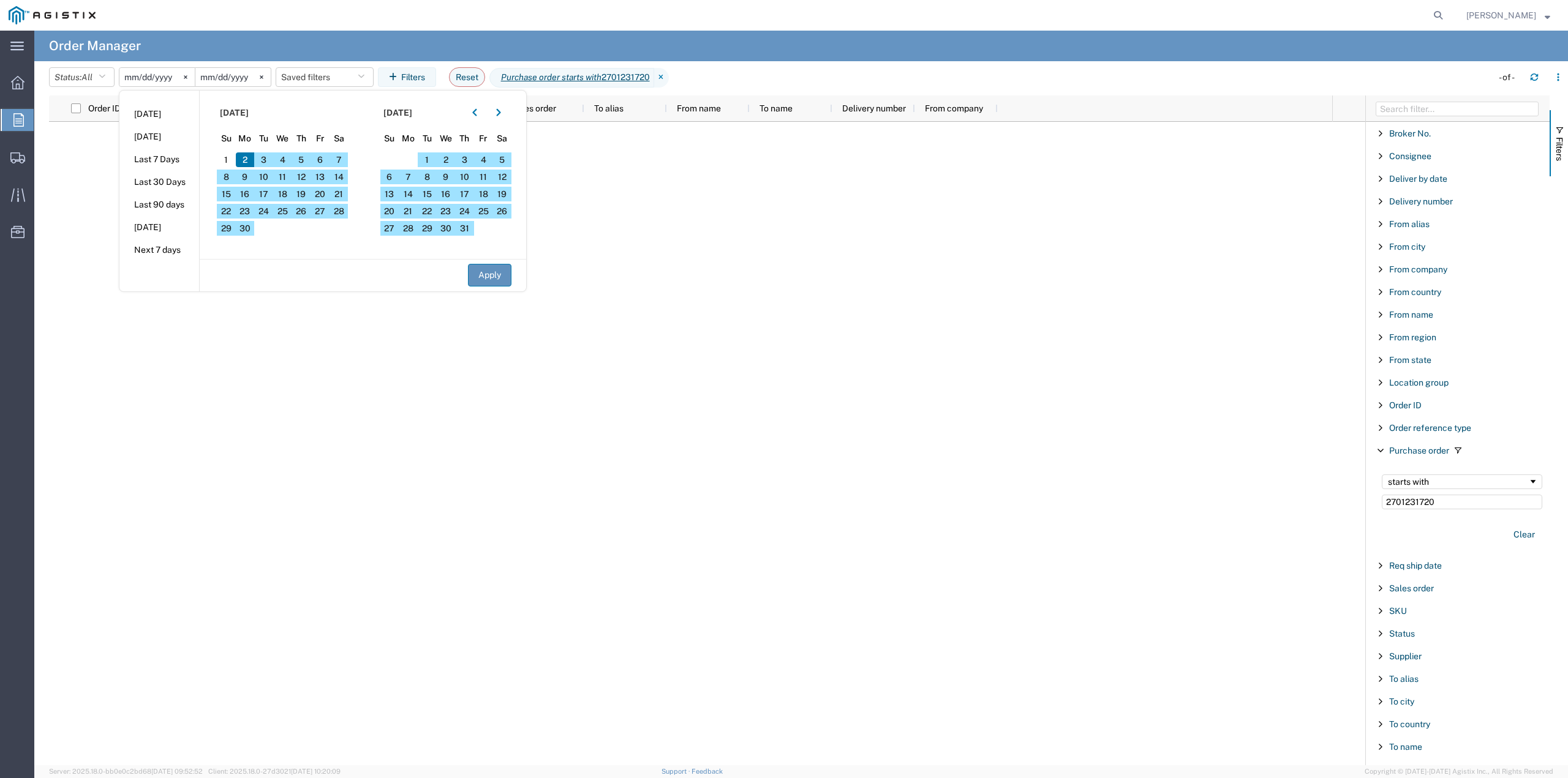
click at [497, 277] on button "Apply" at bounding box center [489, 275] width 43 height 23
type input "[DATE]"
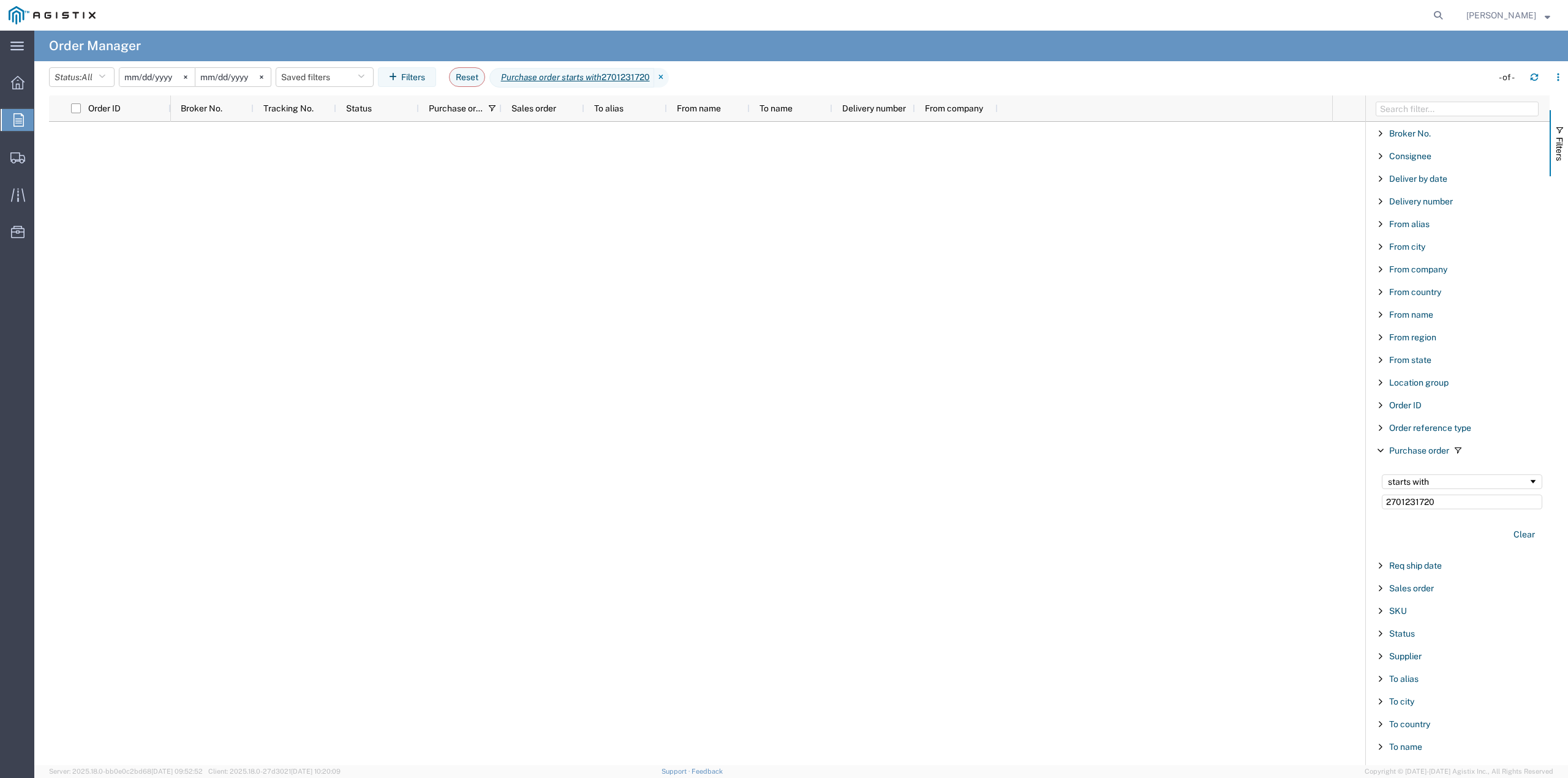
click at [244, 78] on input "[DATE]" at bounding box center [233, 77] width 76 height 18
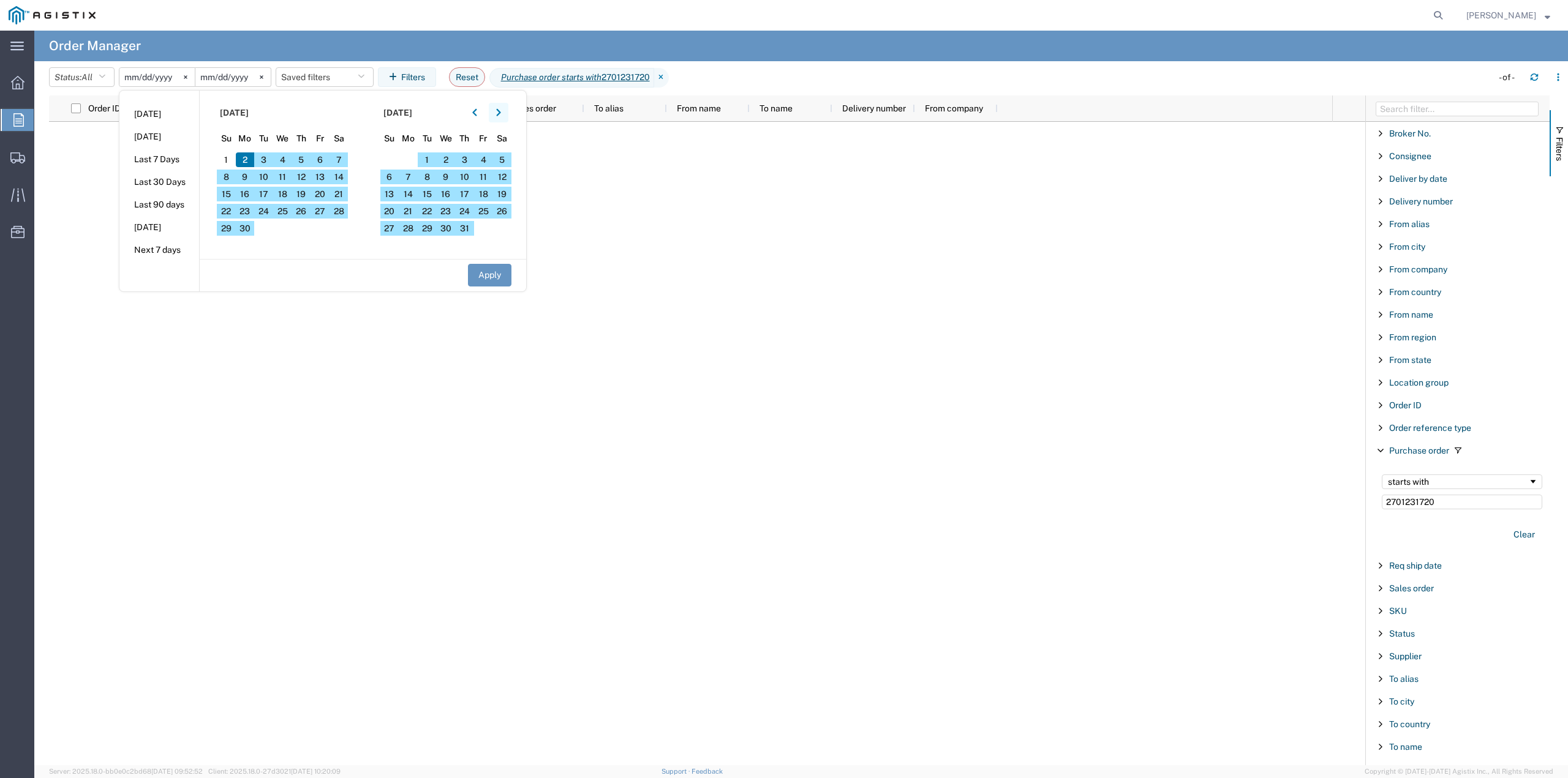
click at [501, 116] on icon "button" at bounding box center [498, 113] width 5 height 9
click at [504, 117] on button "button" at bounding box center [498, 112] width 20 height 20
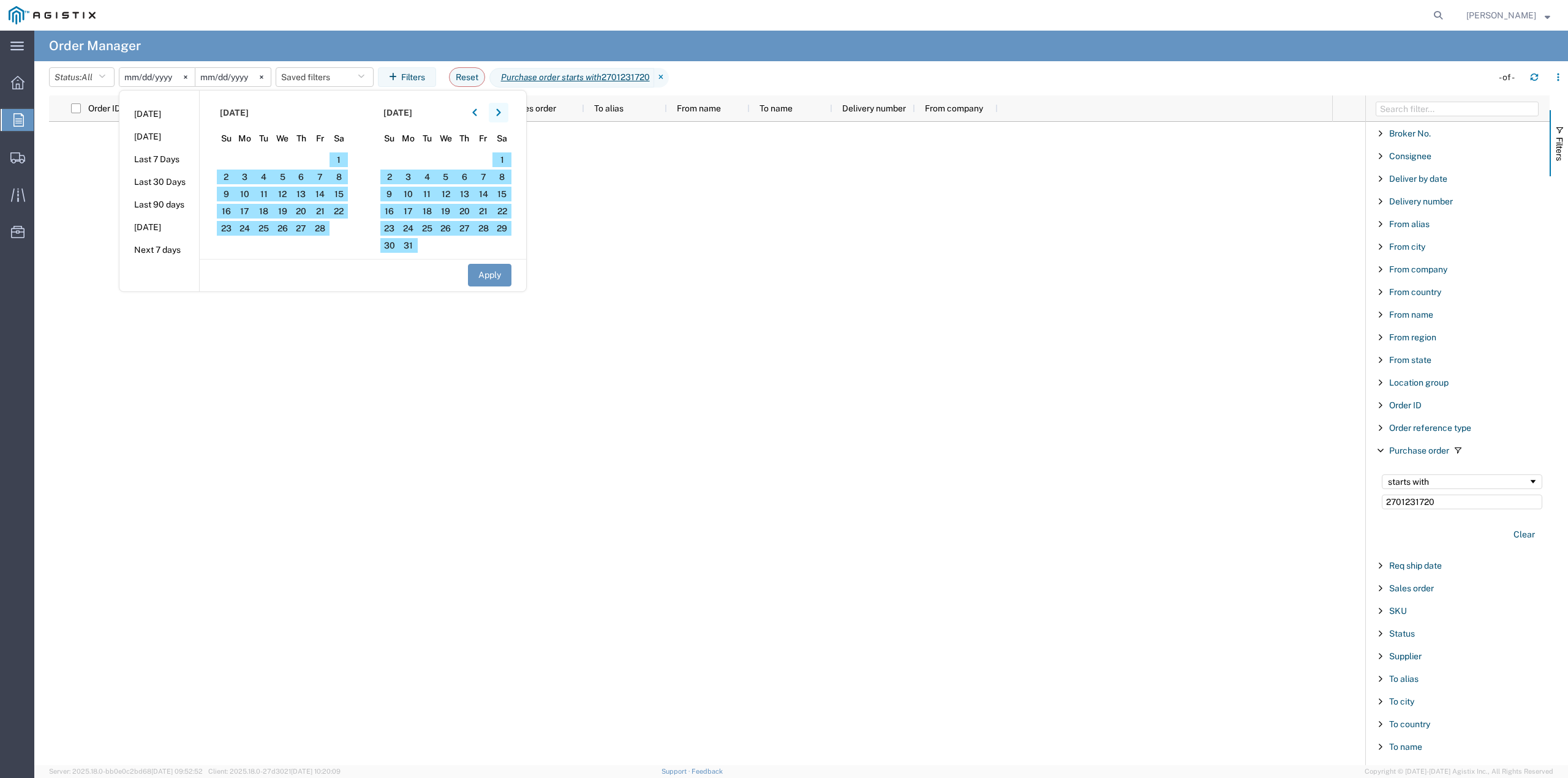
click at [504, 117] on button "button" at bounding box center [498, 112] width 20 height 20
click at [504, 118] on button "button" at bounding box center [498, 112] width 20 height 20
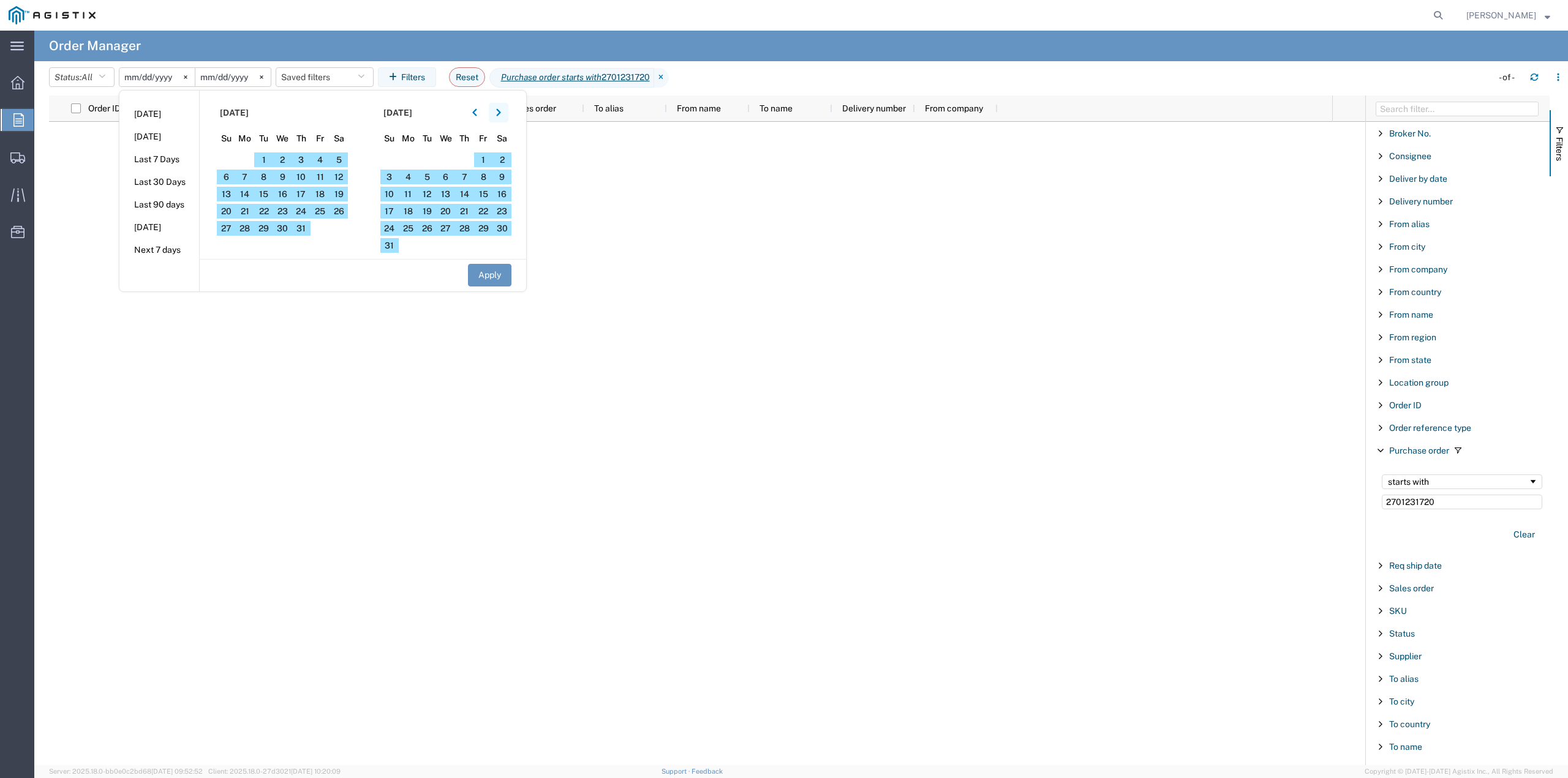
click at [504, 118] on button "button" at bounding box center [498, 112] width 20 height 20
click at [504, 118] on button "button" at bounding box center [498, 112] width 20 height 20
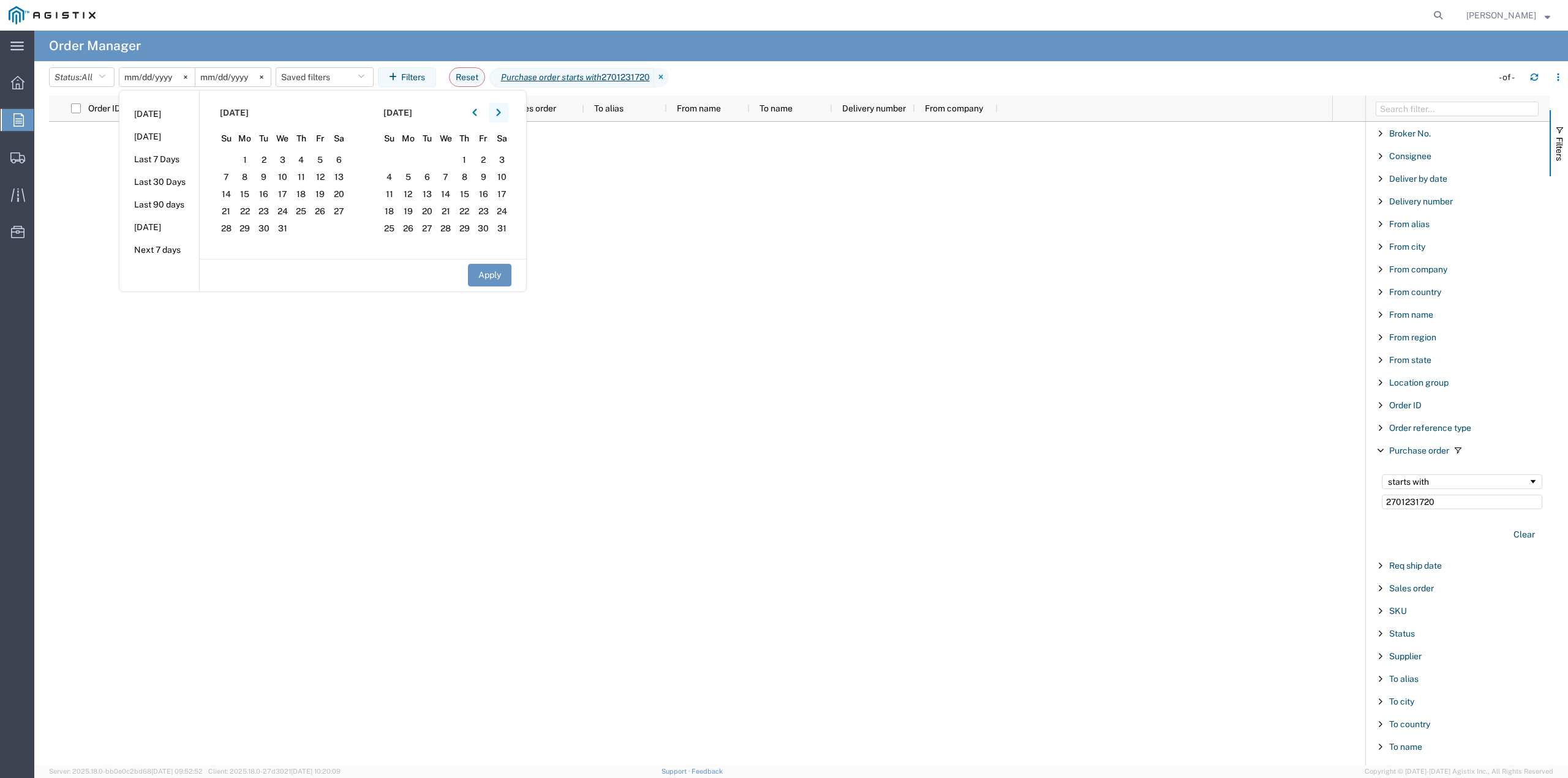
click at [504, 118] on button "button" at bounding box center [498, 112] width 20 height 20
click at [510, 206] on span "28" at bounding box center [502, 211] width 19 height 15
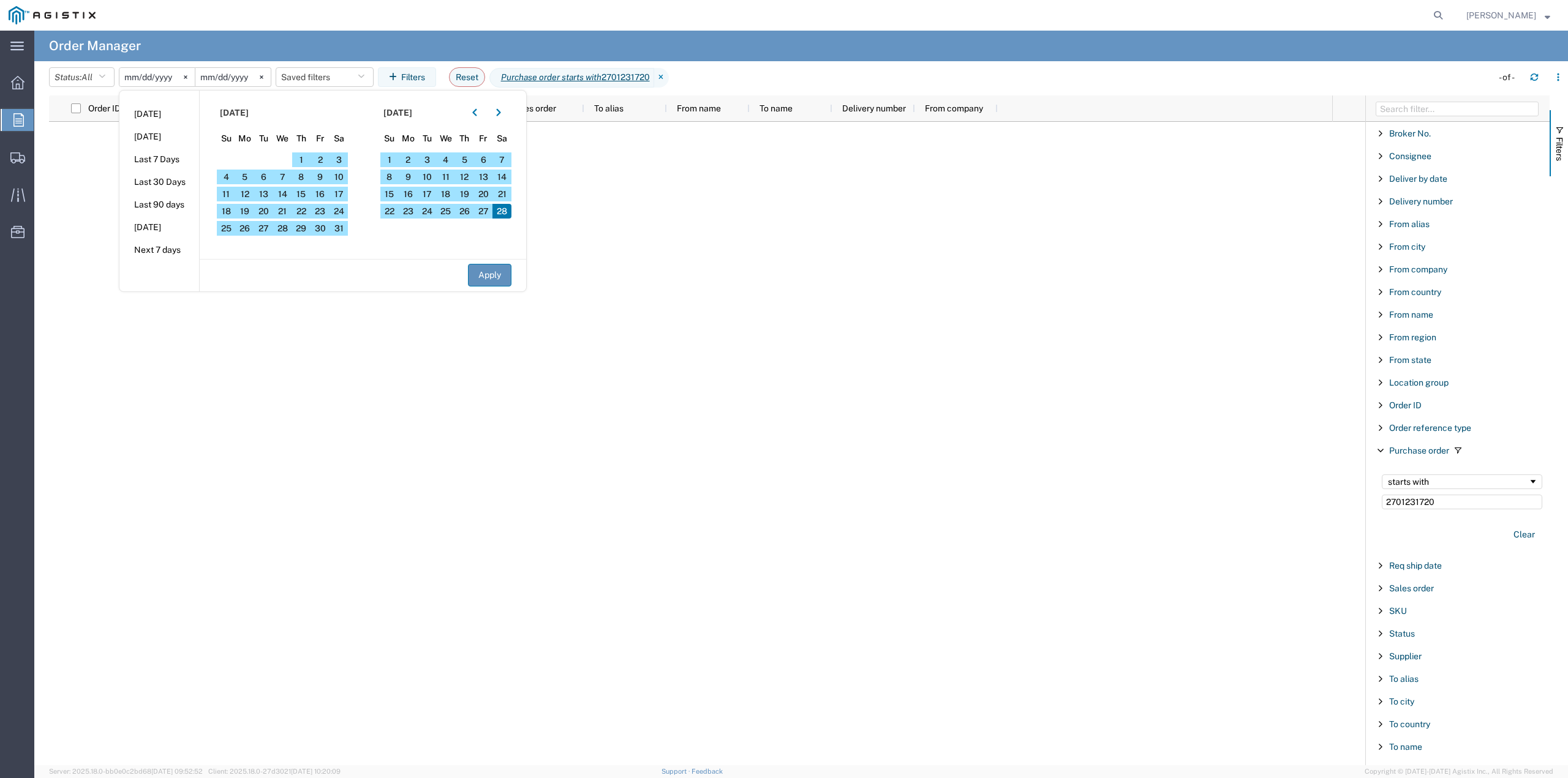
click at [501, 279] on button "Apply" at bounding box center [489, 275] width 43 height 23
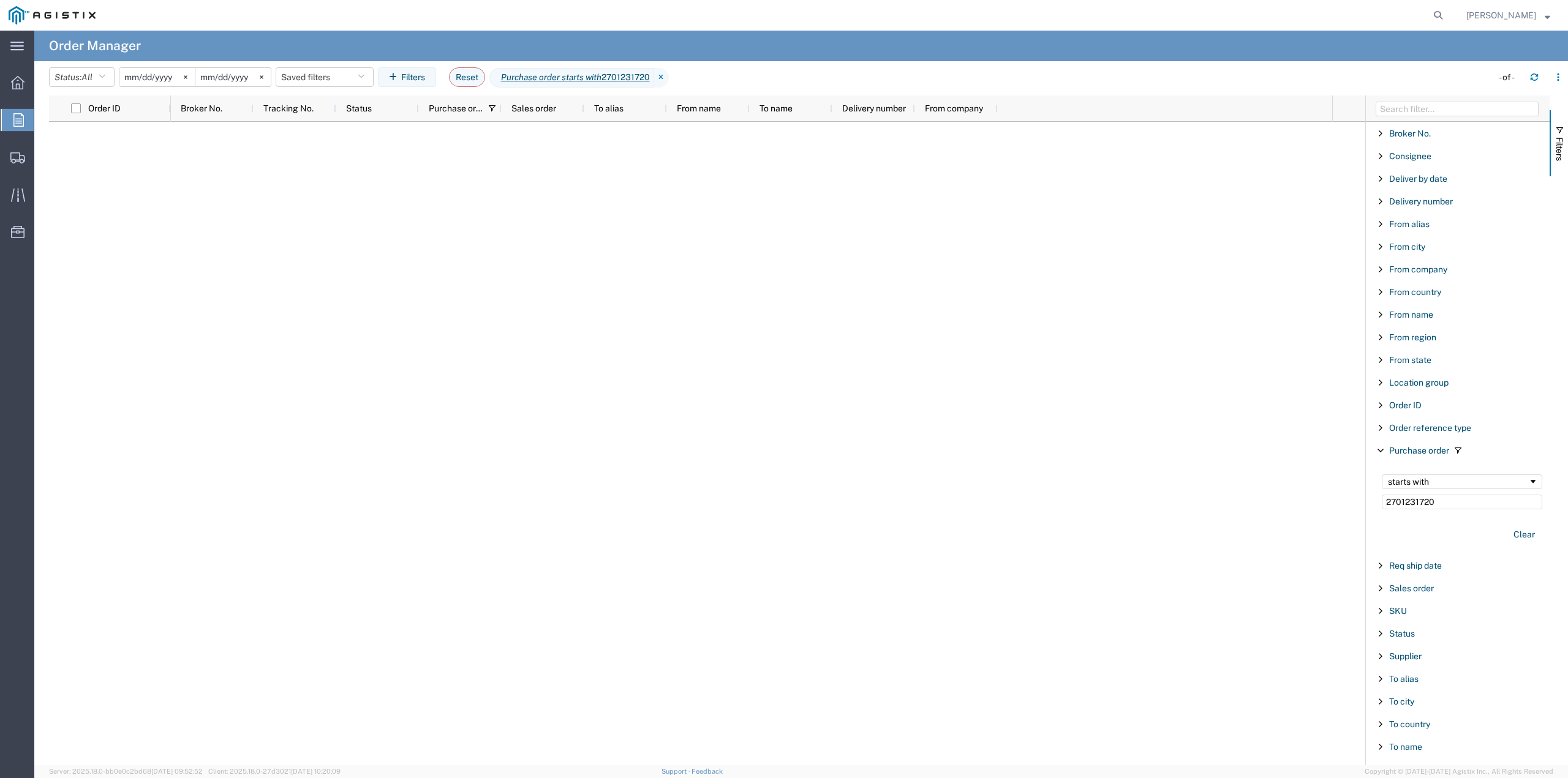
click at [232, 75] on input "[DATE]" at bounding box center [233, 77] width 76 height 18
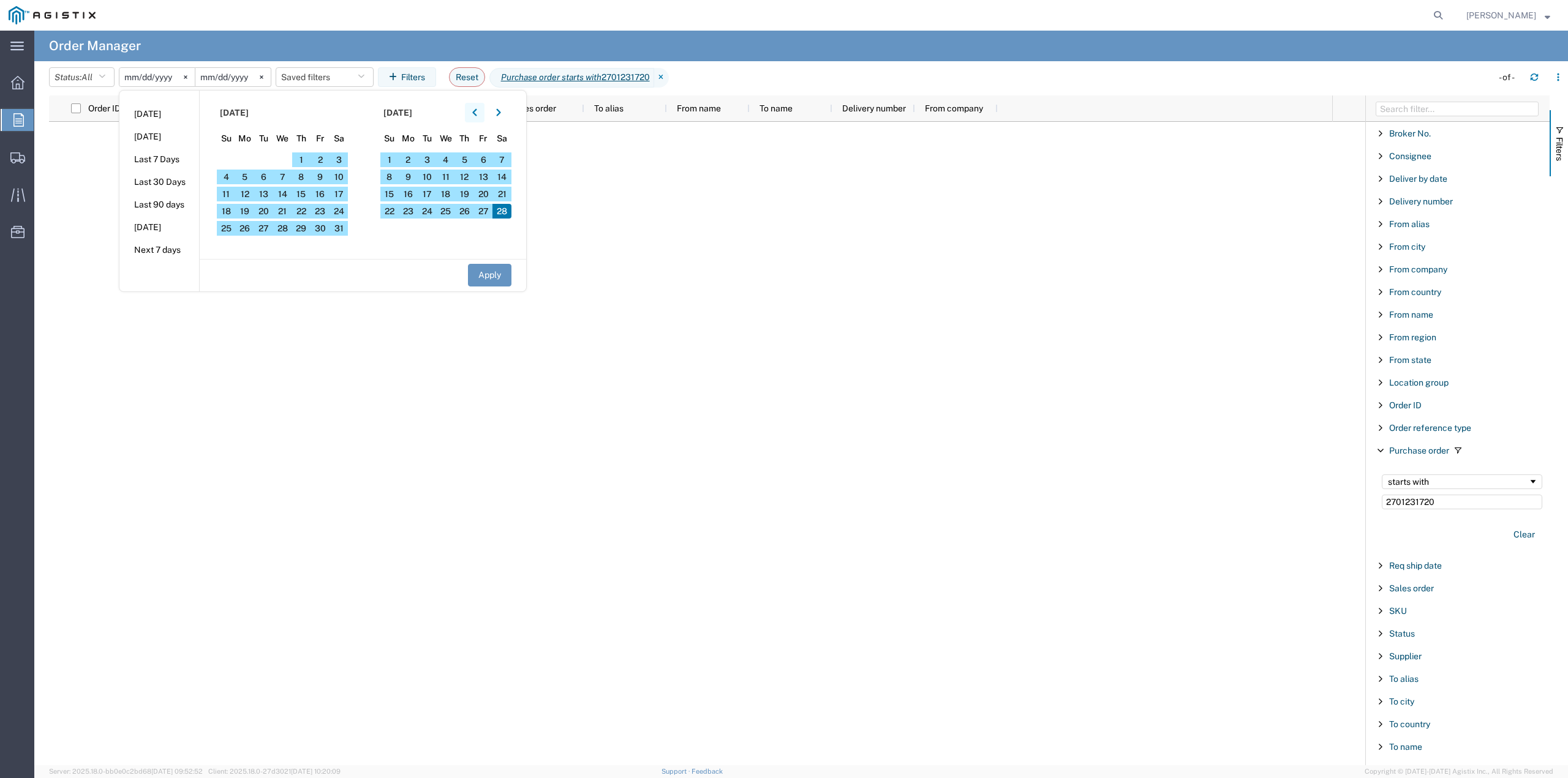
click at [477, 114] on icon "button" at bounding box center [475, 113] width 5 height 9
click at [477, 112] on icon "button" at bounding box center [475, 113] width 5 height 9
click at [500, 109] on icon "button" at bounding box center [498, 113] width 4 height 7
click at [500, 110] on icon "button" at bounding box center [498, 113] width 4 height 7
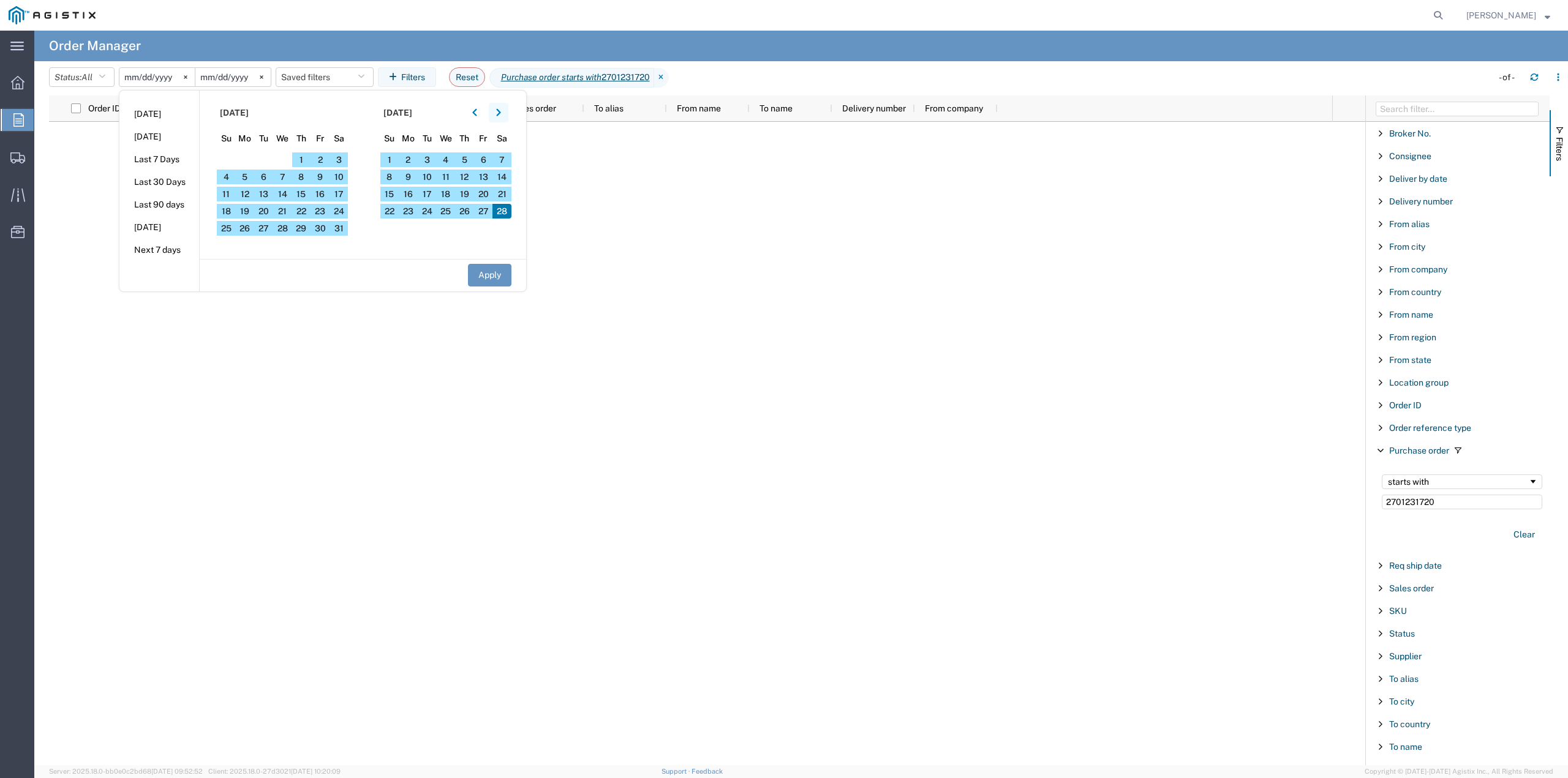
click at [500, 110] on icon "button" at bounding box center [498, 113] width 4 height 7
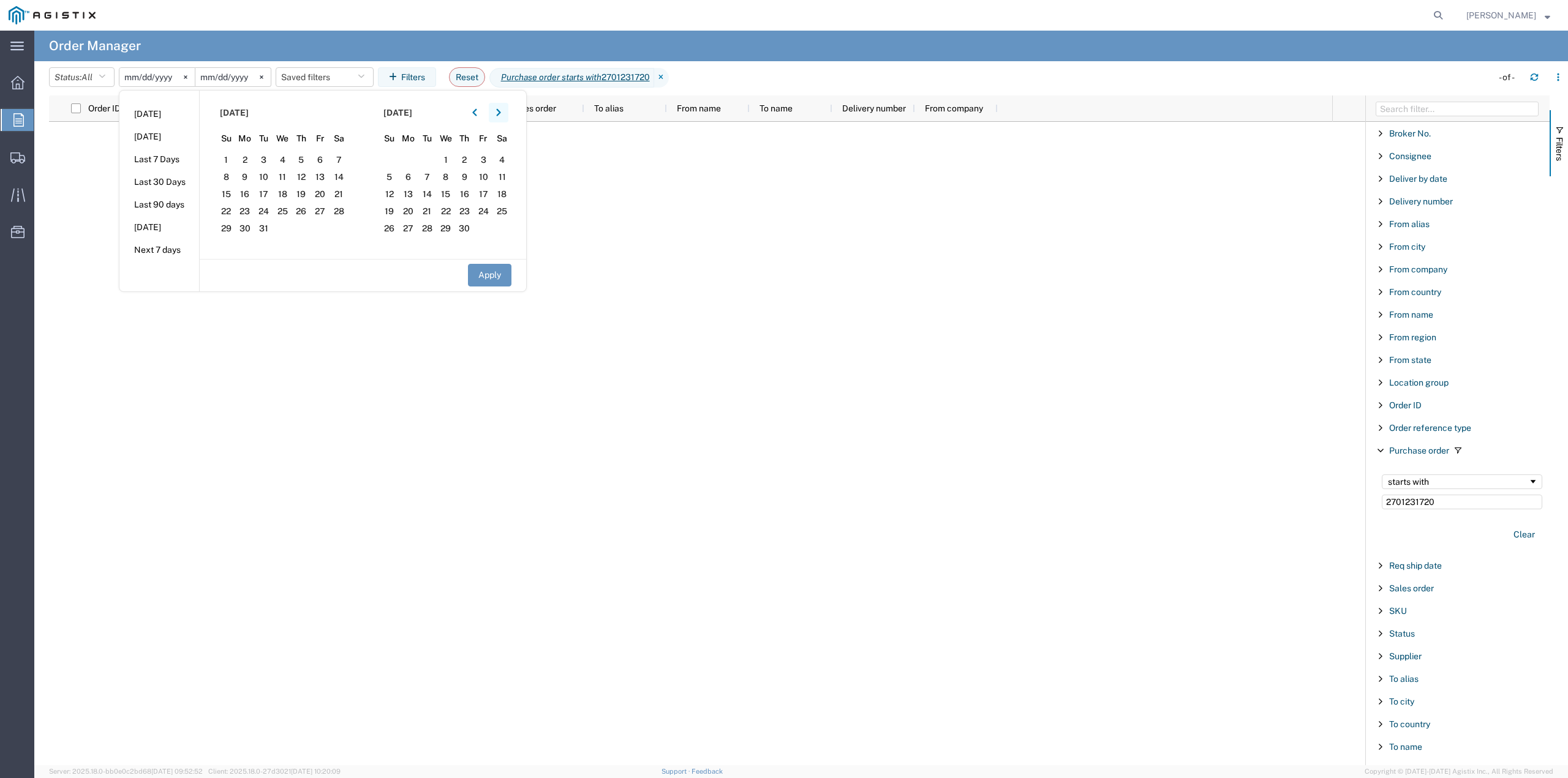
click at [500, 110] on icon "button" at bounding box center [498, 113] width 4 height 7
click at [499, 110] on icon "button" at bounding box center [498, 113] width 5 height 9
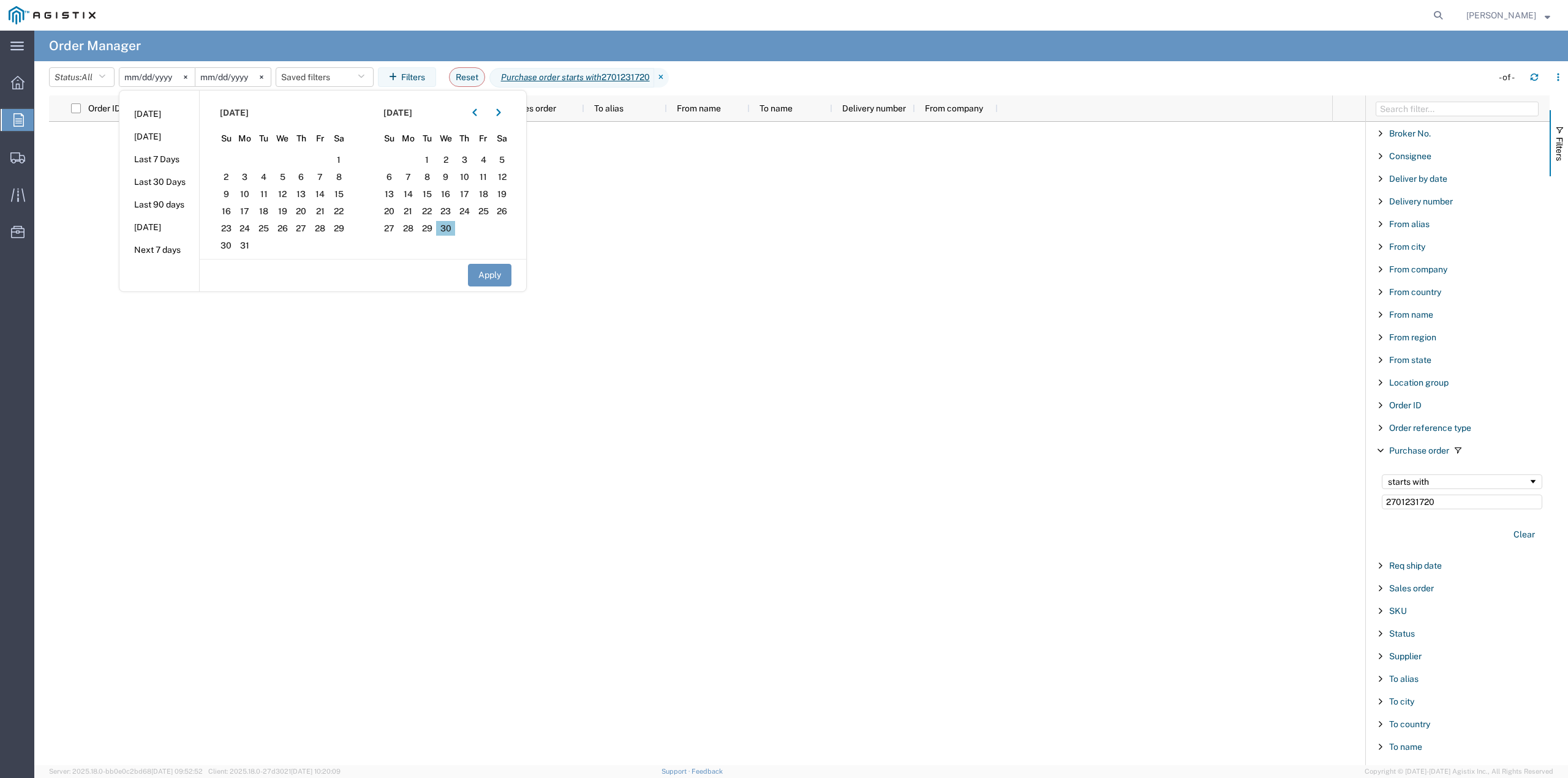
click at [451, 228] on span "30" at bounding box center [445, 229] width 19 height 15
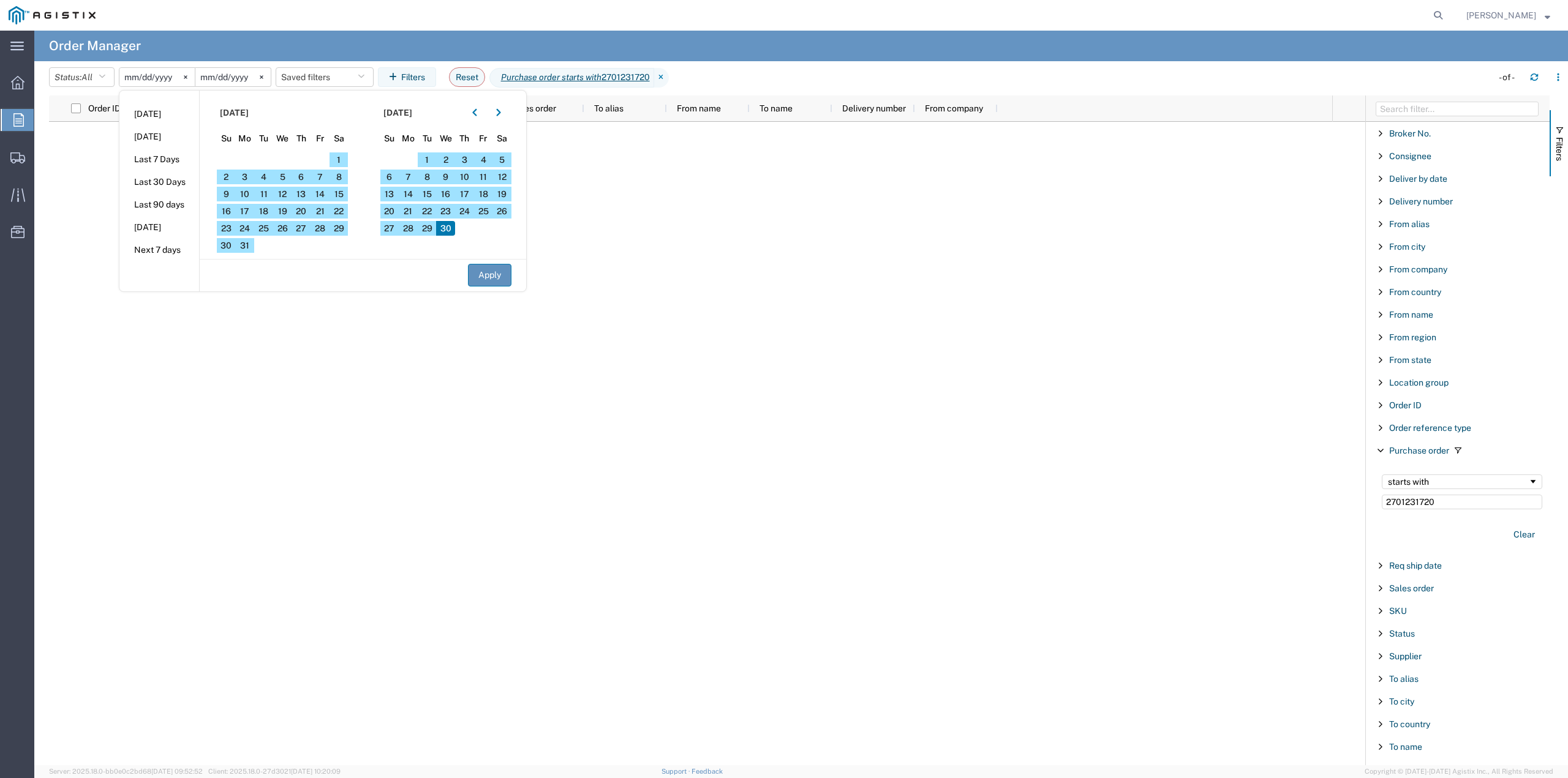
click at [495, 279] on button "Apply" at bounding box center [489, 275] width 43 height 23
type input "[DATE]"
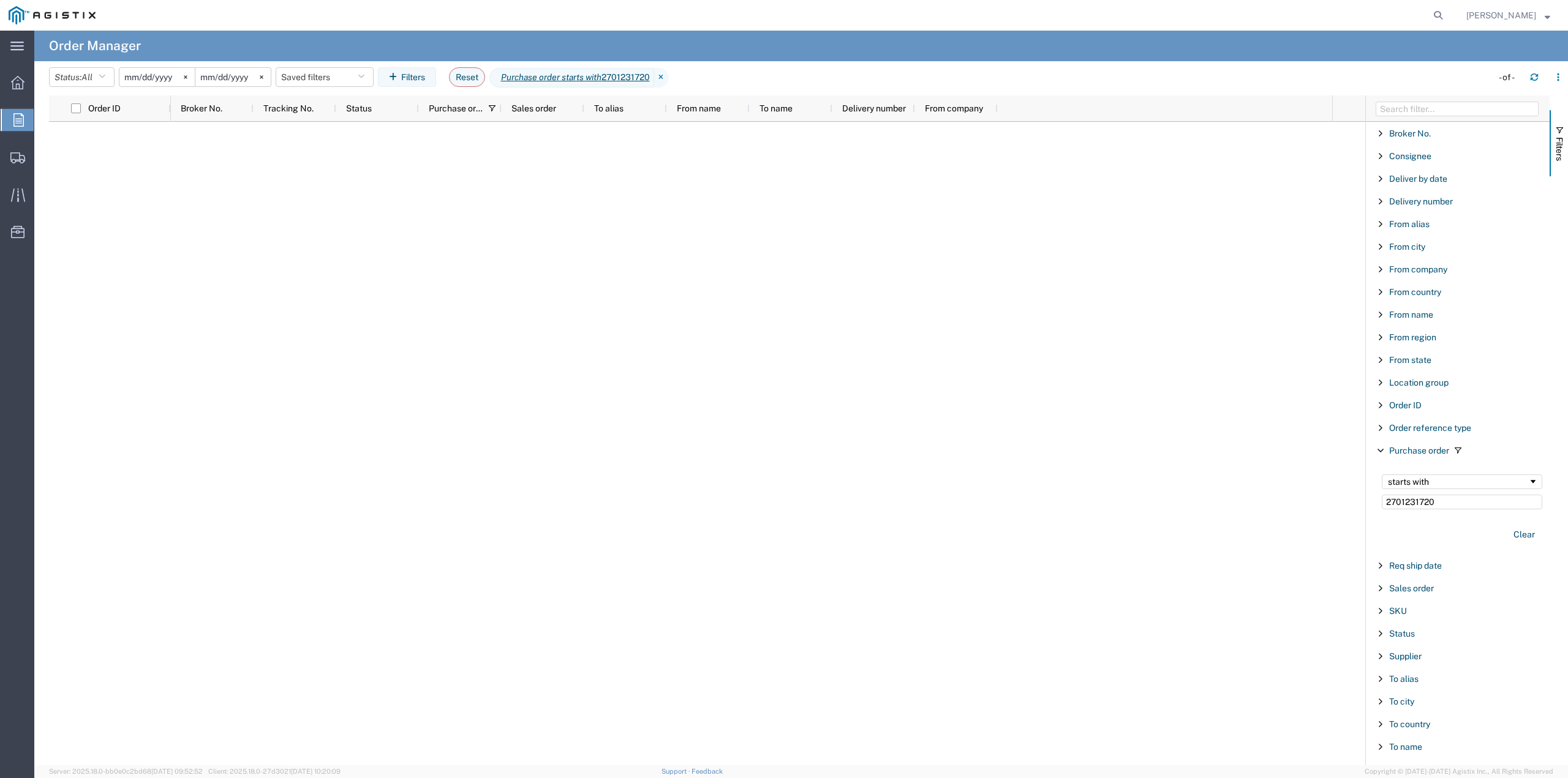
click at [170, 78] on input "[DATE]" at bounding box center [157, 77] width 76 height 18
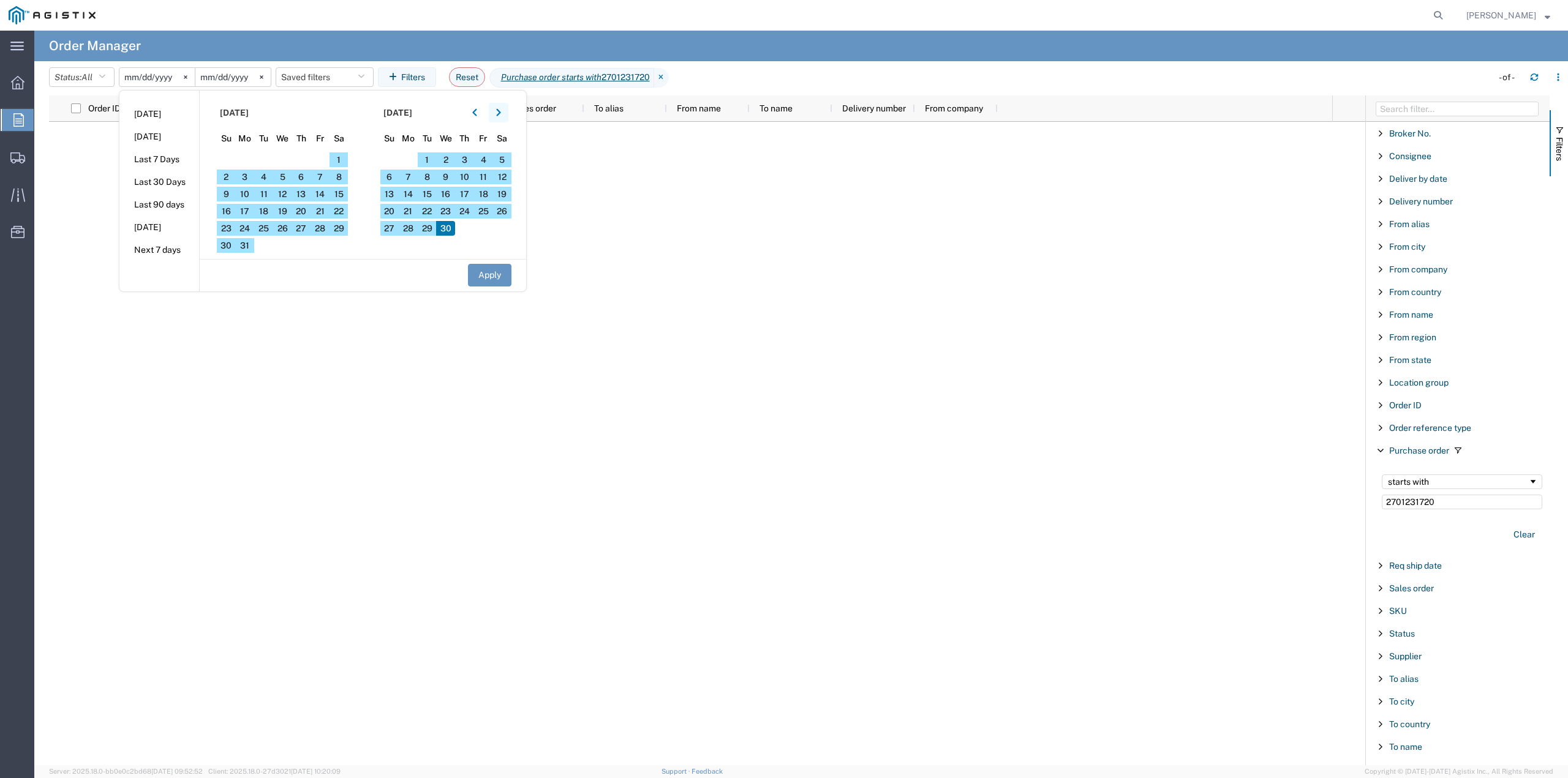
click at [507, 116] on button "button" at bounding box center [498, 112] width 20 height 20
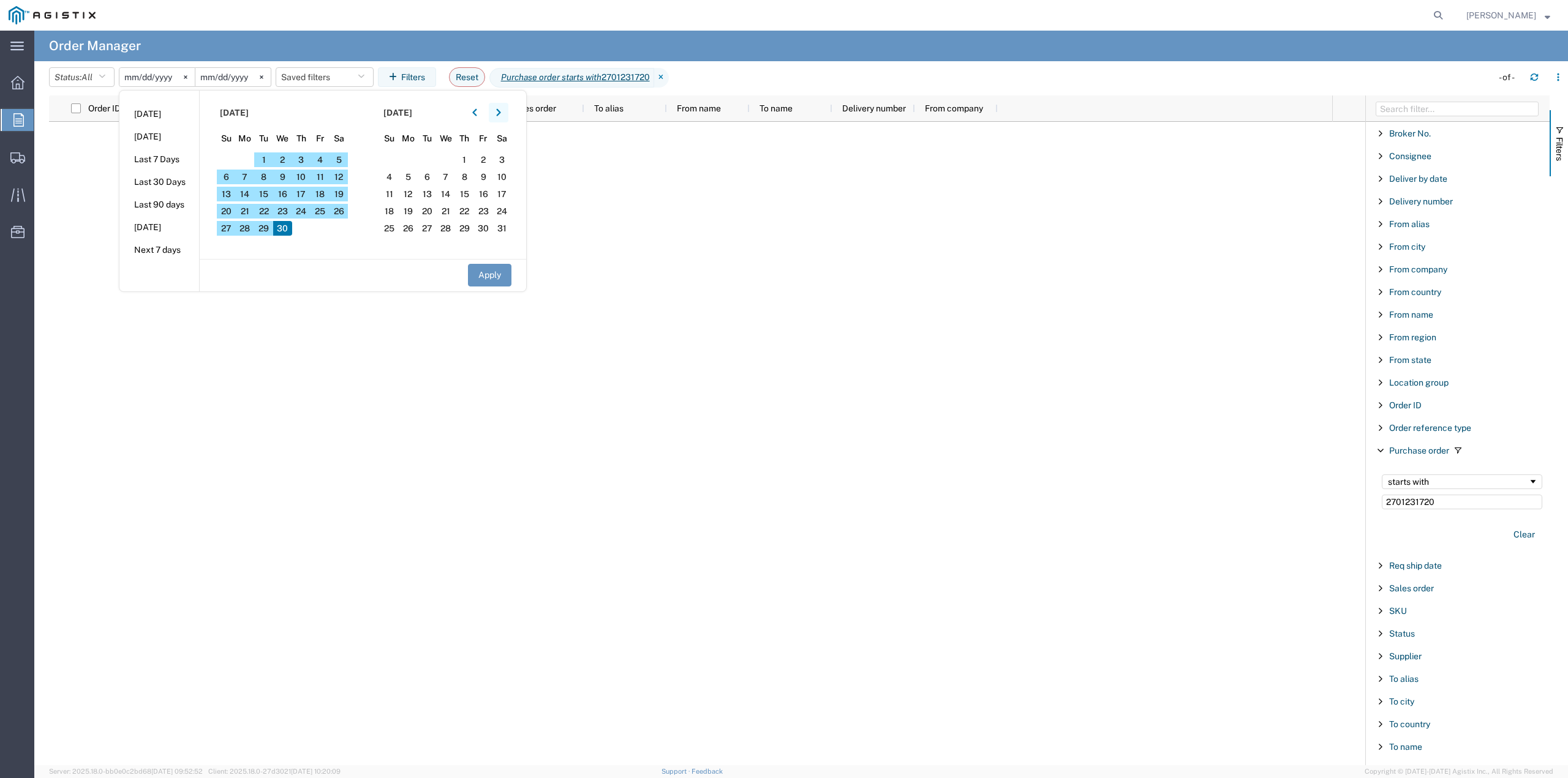
click at [507, 116] on button "button" at bounding box center [498, 112] width 20 height 20
click at [484, 114] on button "button" at bounding box center [475, 112] width 20 height 20
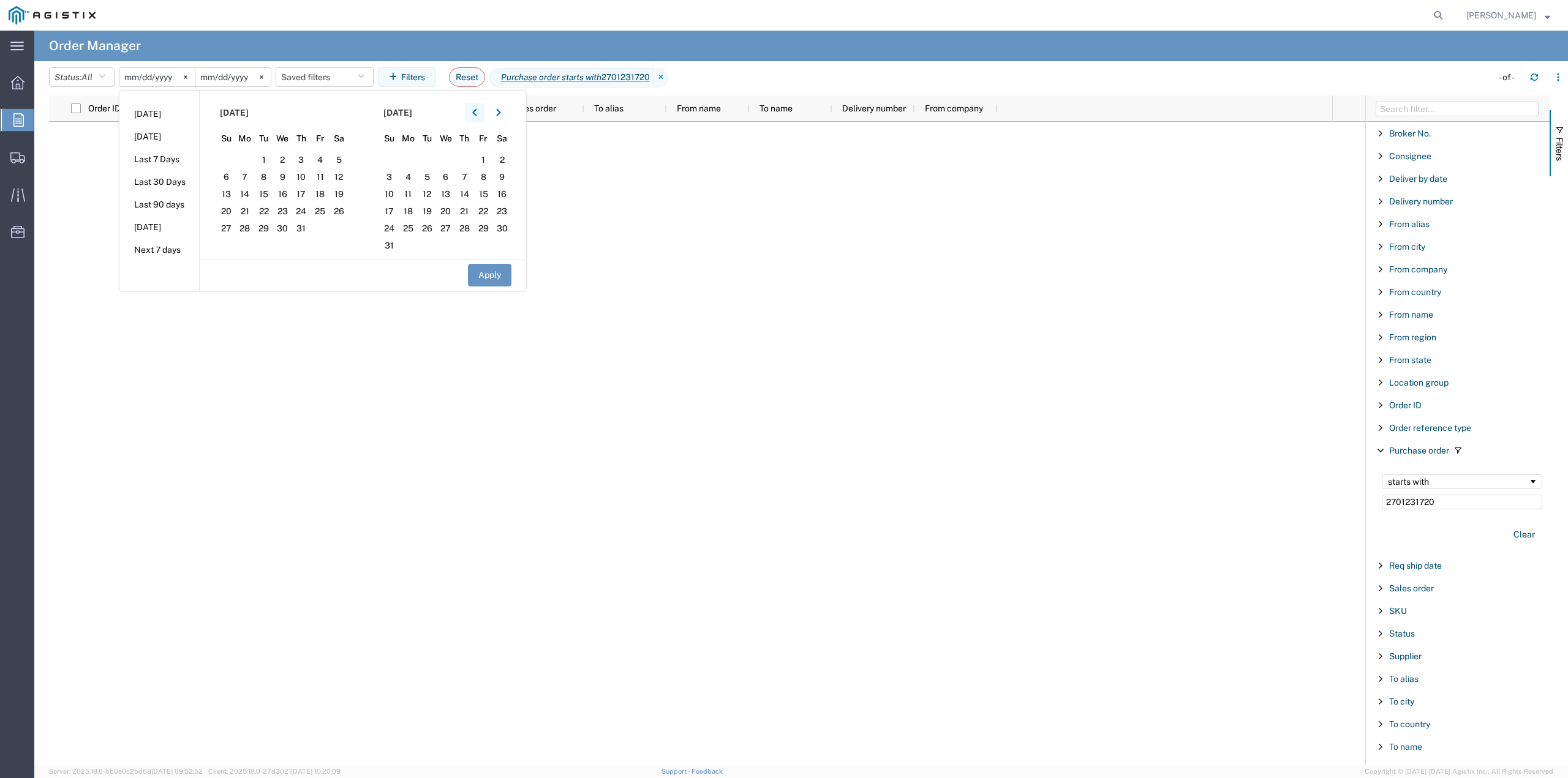
click at [484, 115] on button "button" at bounding box center [475, 112] width 20 height 20
click at [483, 115] on button "button" at bounding box center [475, 112] width 20 height 20
click at [481, 115] on button "button" at bounding box center [475, 112] width 20 height 20
click at [477, 115] on icon "button" at bounding box center [475, 113] width 5 height 9
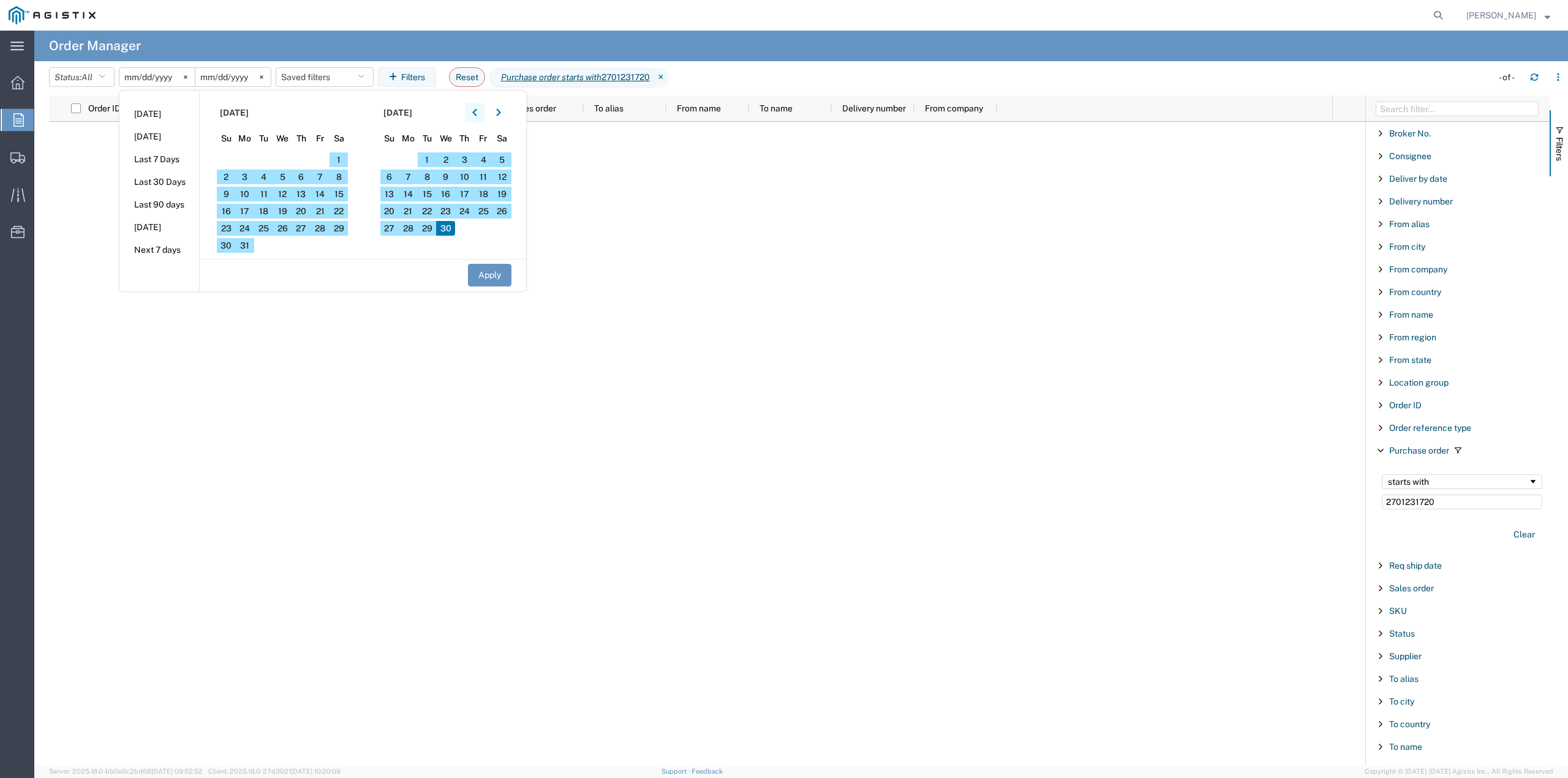
click at [477, 115] on icon "button" at bounding box center [475, 113] width 5 height 9
click at [477, 115] on icon "button" at bounding box center [475, 113] width 4 height 7
click at [251, 152] on section "[DATE] Su Mo Tu We Th Fr Sa 31 1 2 3 4 5 6 7 8 9 10 11 12 13 14 15 16 17 18 19 …" at bounding box center [281, 175] width 163 height 169
click at [251, 162] on span "1" at bounding box center [245, 160] width 19 height 15
click at [484, 270] on button "Apply" at bounding box center [489, 275] width 43 height 23
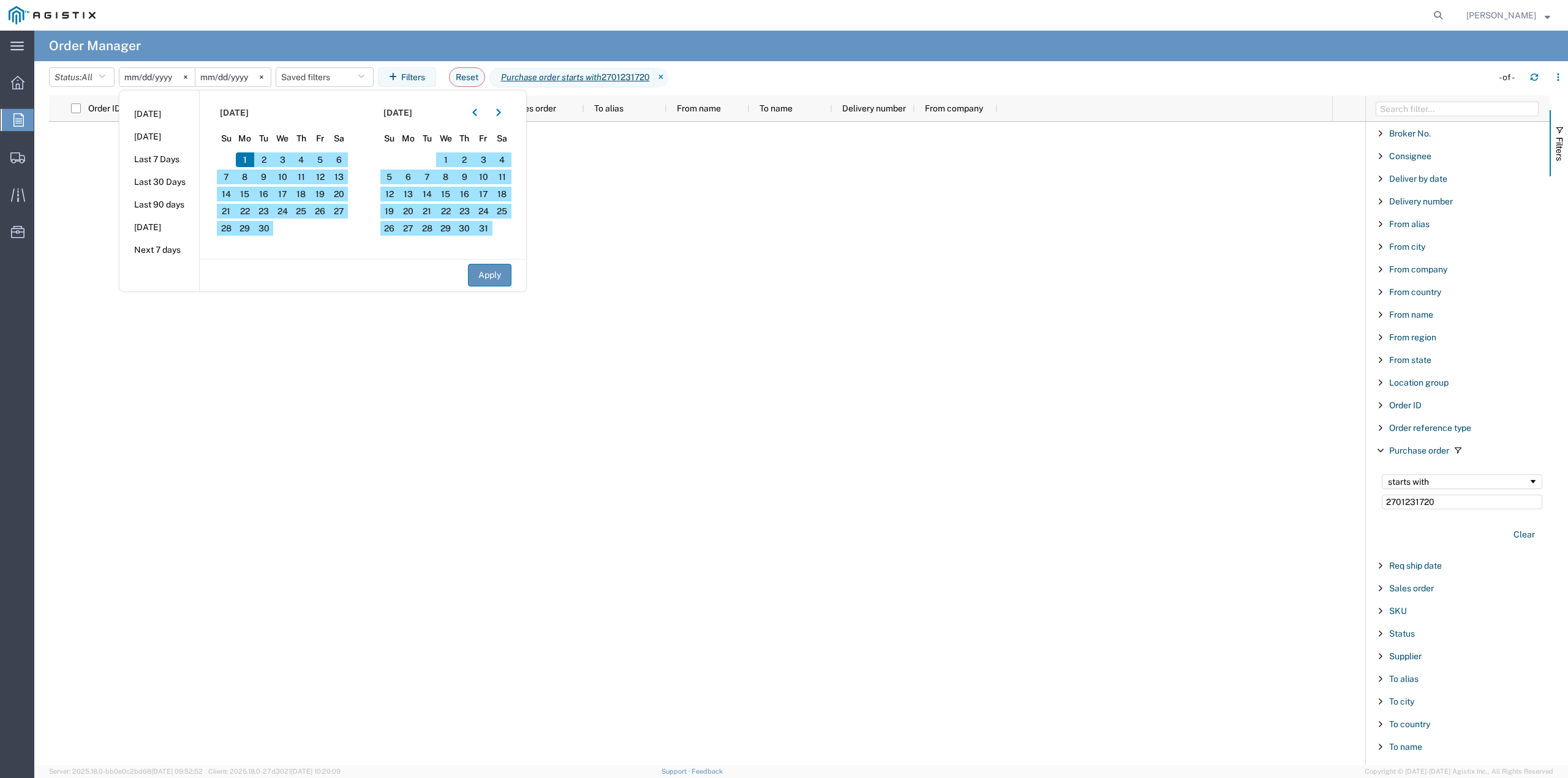
type input "[DATE]"
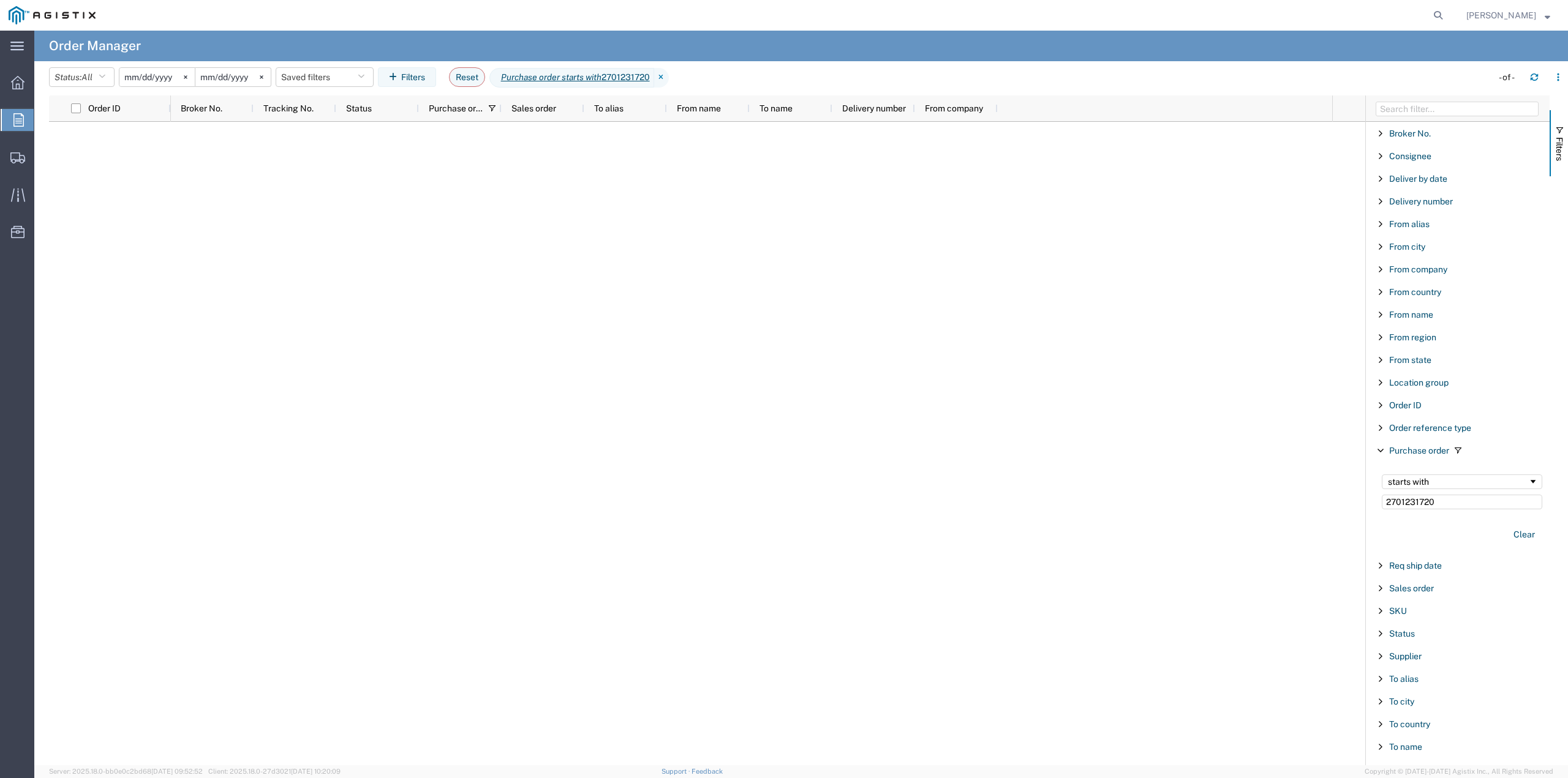
click at [20, 122] on icon at bounding box center [18, 120] width 10 height 13
click at [43, 119] on span "Orders" at bounding box center [38, 120] width 10 height 24
click at [191, 82] on svg-icon at bounding box center [185, 77] width 18 height 18
click at [1449, 499] on input "2701231720" at bounding box center [1462, 502] width 161 height 15
type input "2"
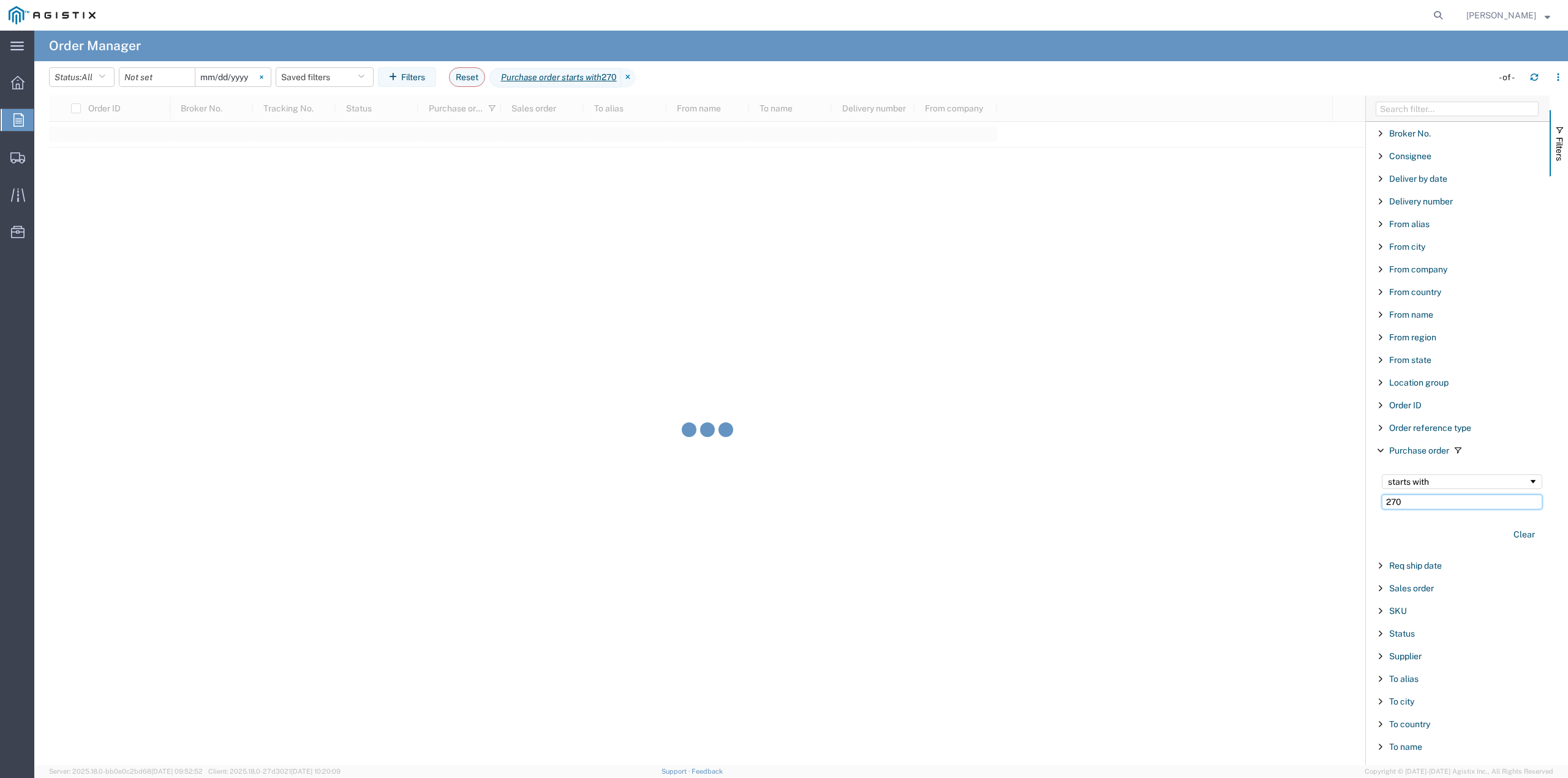
type input "270"
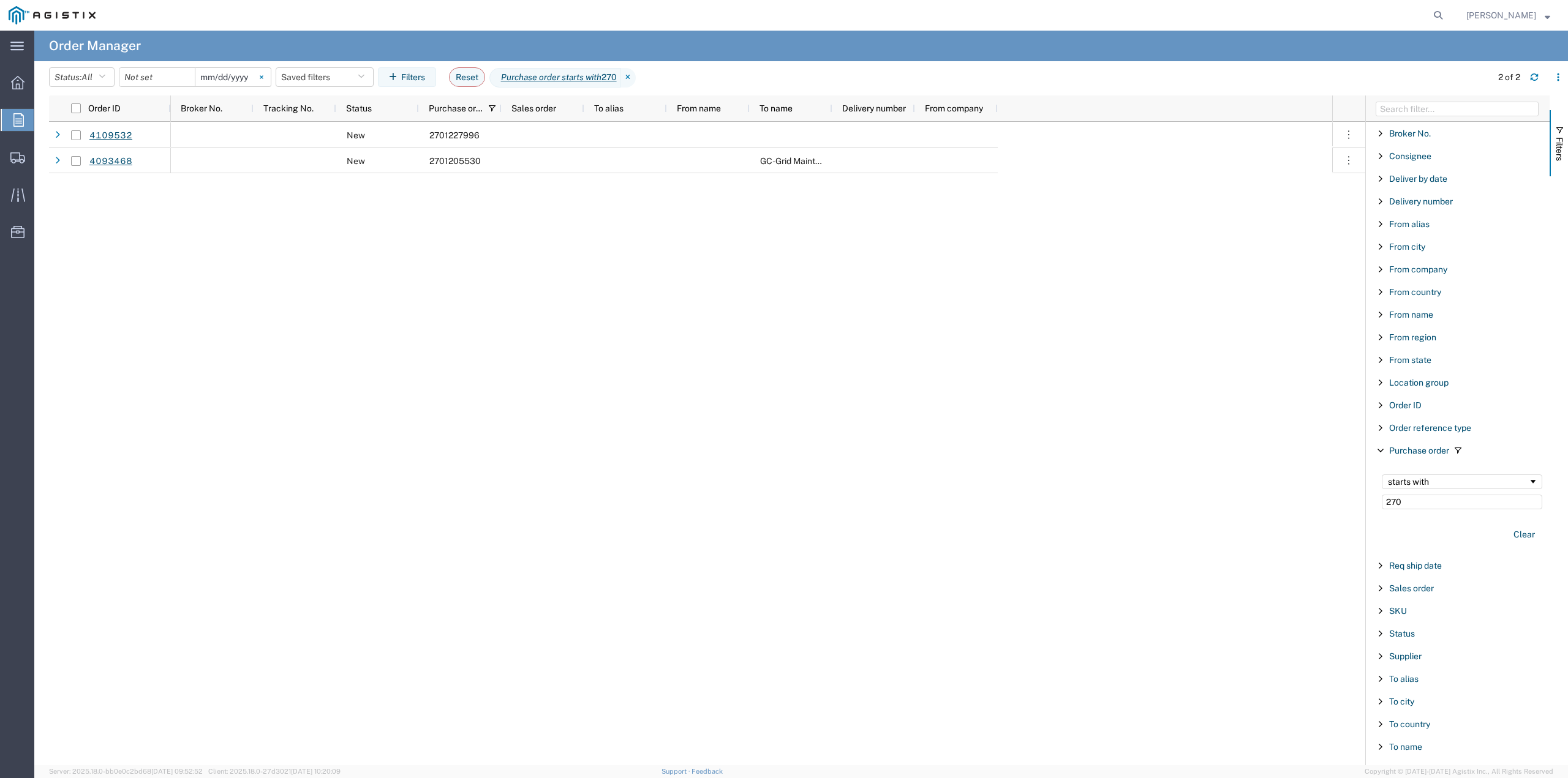
click at [271, 78] on svg-icon at bounding box center [261, 77] width 18 height 18
click at [19, 117] on icon at bounding box center [18, 120] width 10 height 13
click at [8, 81] on div at bounding box center [18, 82] width 34 height 24
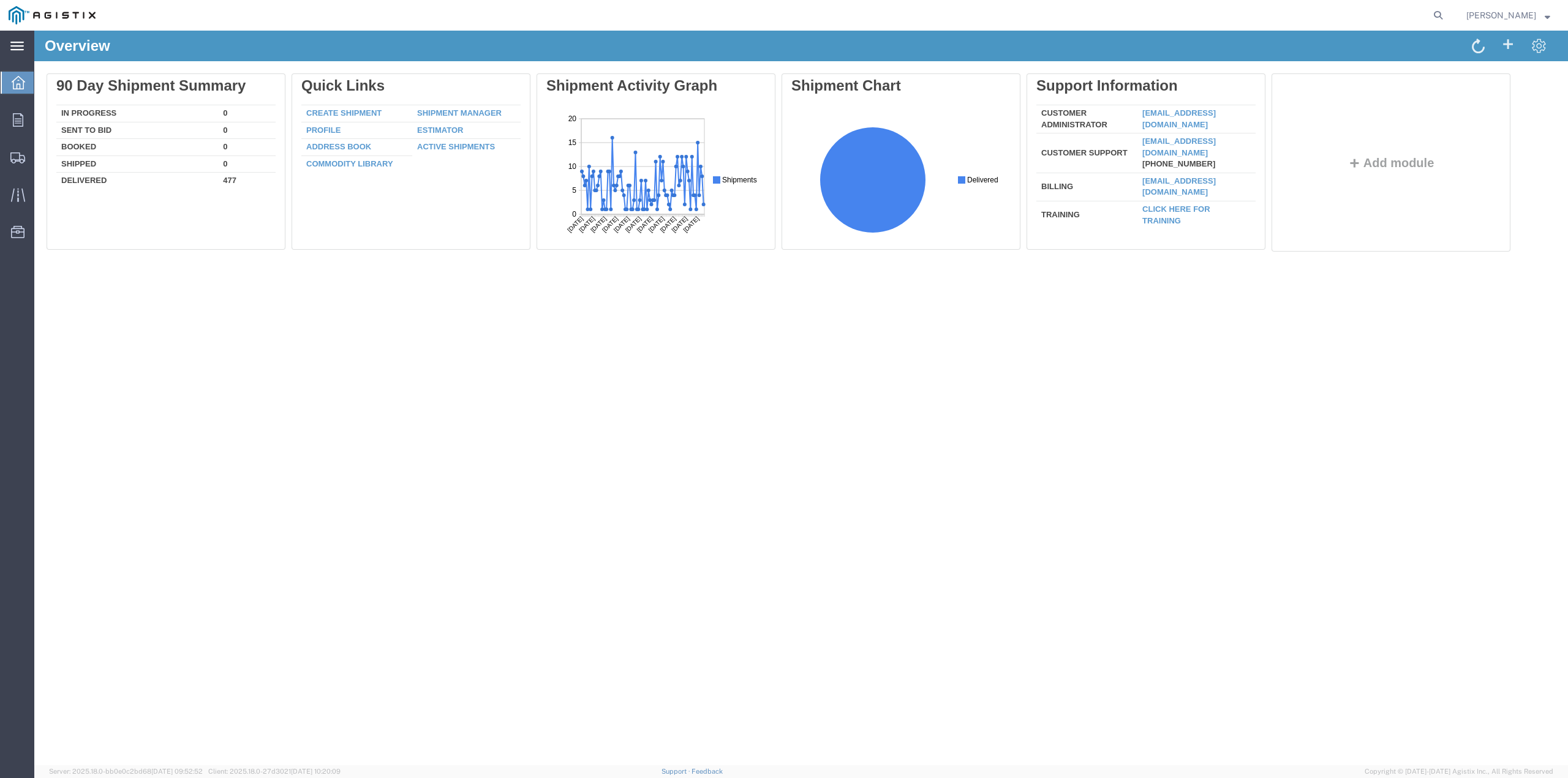
click at [5, 50] on div "main_menu Created with Sketch." at bounding box center [17, 45] width 34 height 30
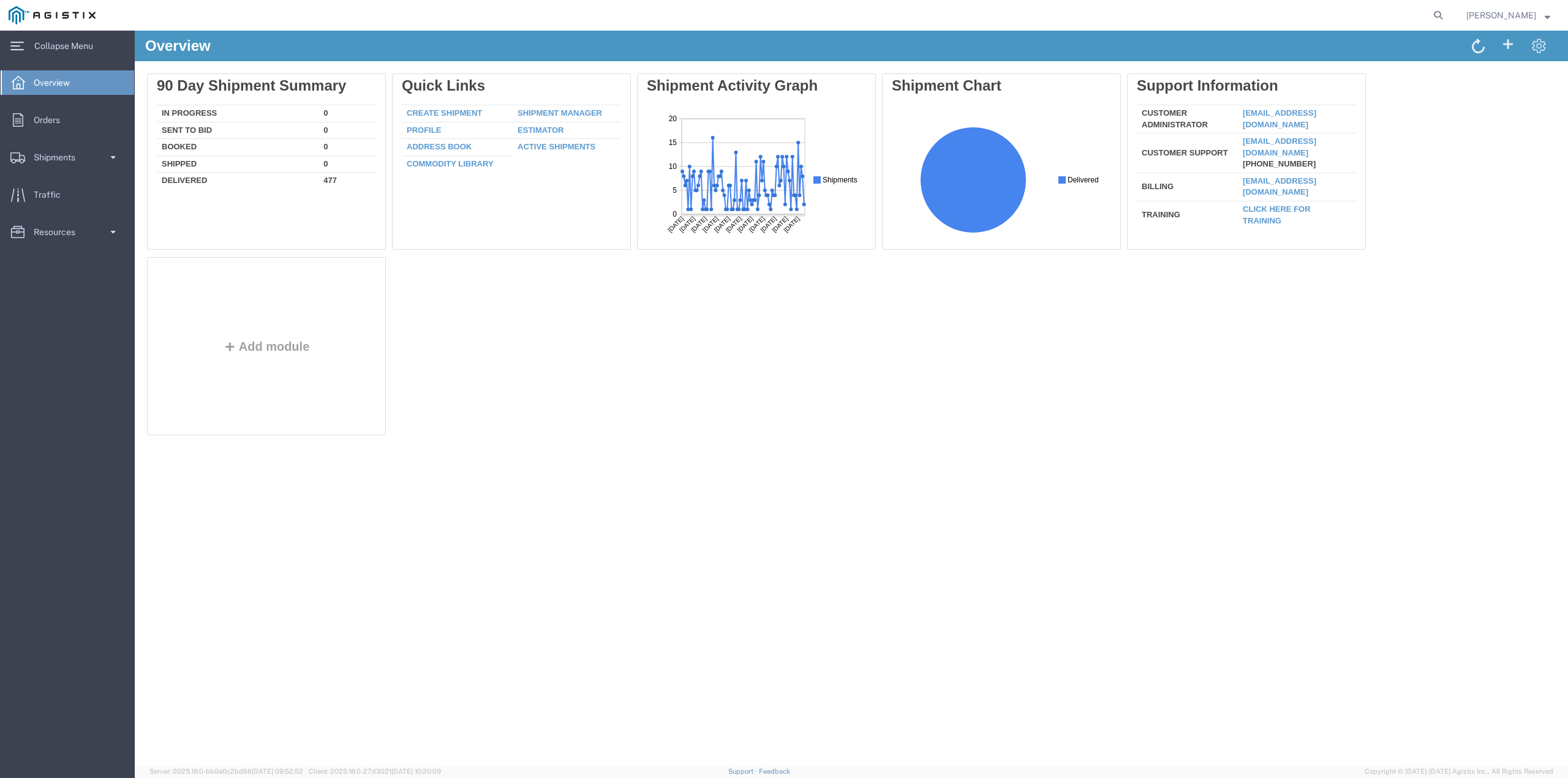
click at [56, 16] on img at bounding box center [52, 15] width 87 height 18
click at [41, 117] on span "Orders" at bounding box center [51, 120] width 35 height 24
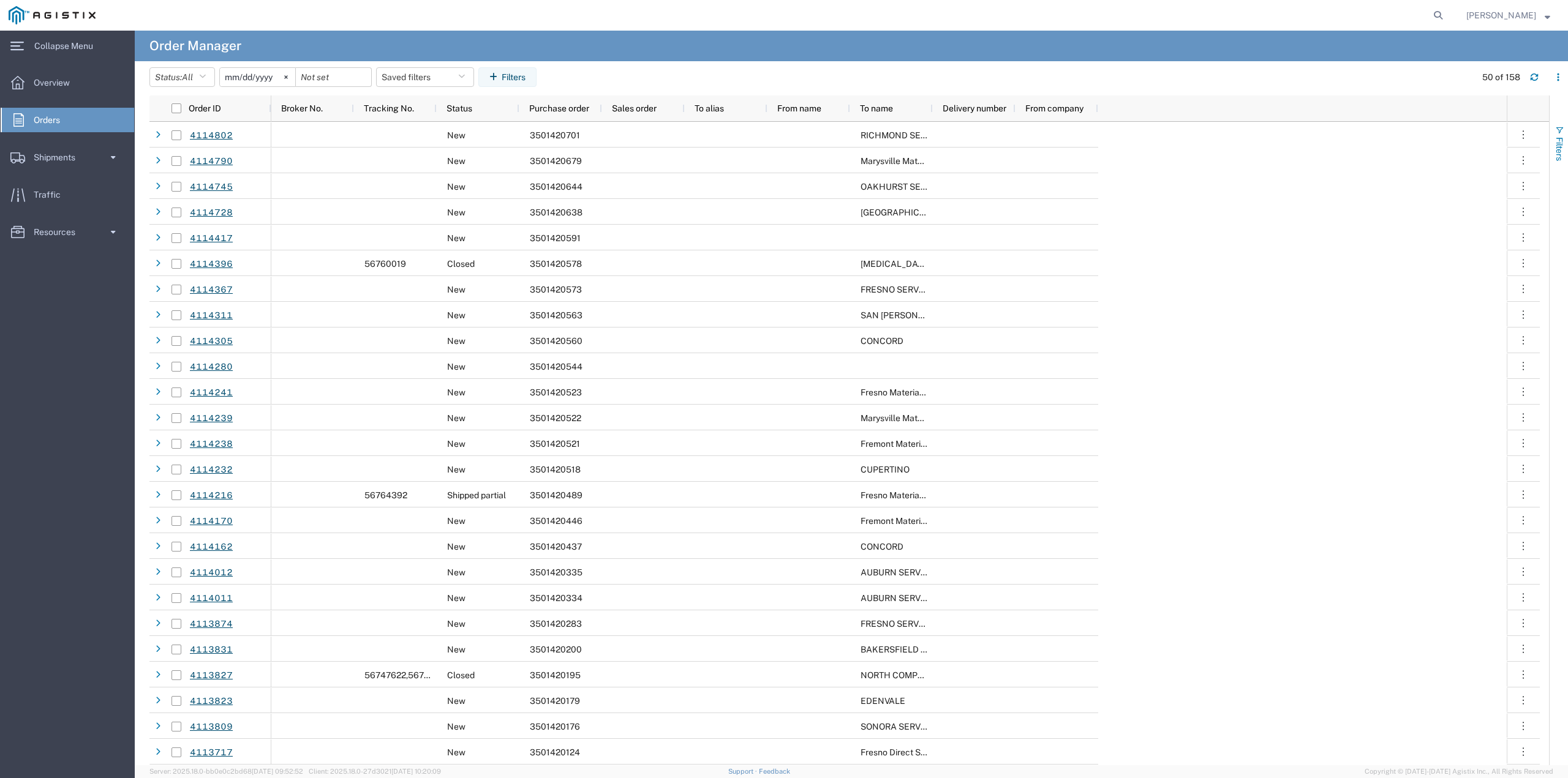
click at [1564, 128] on button "Filters" at bounding box center [1559, 143] width 18 height 66
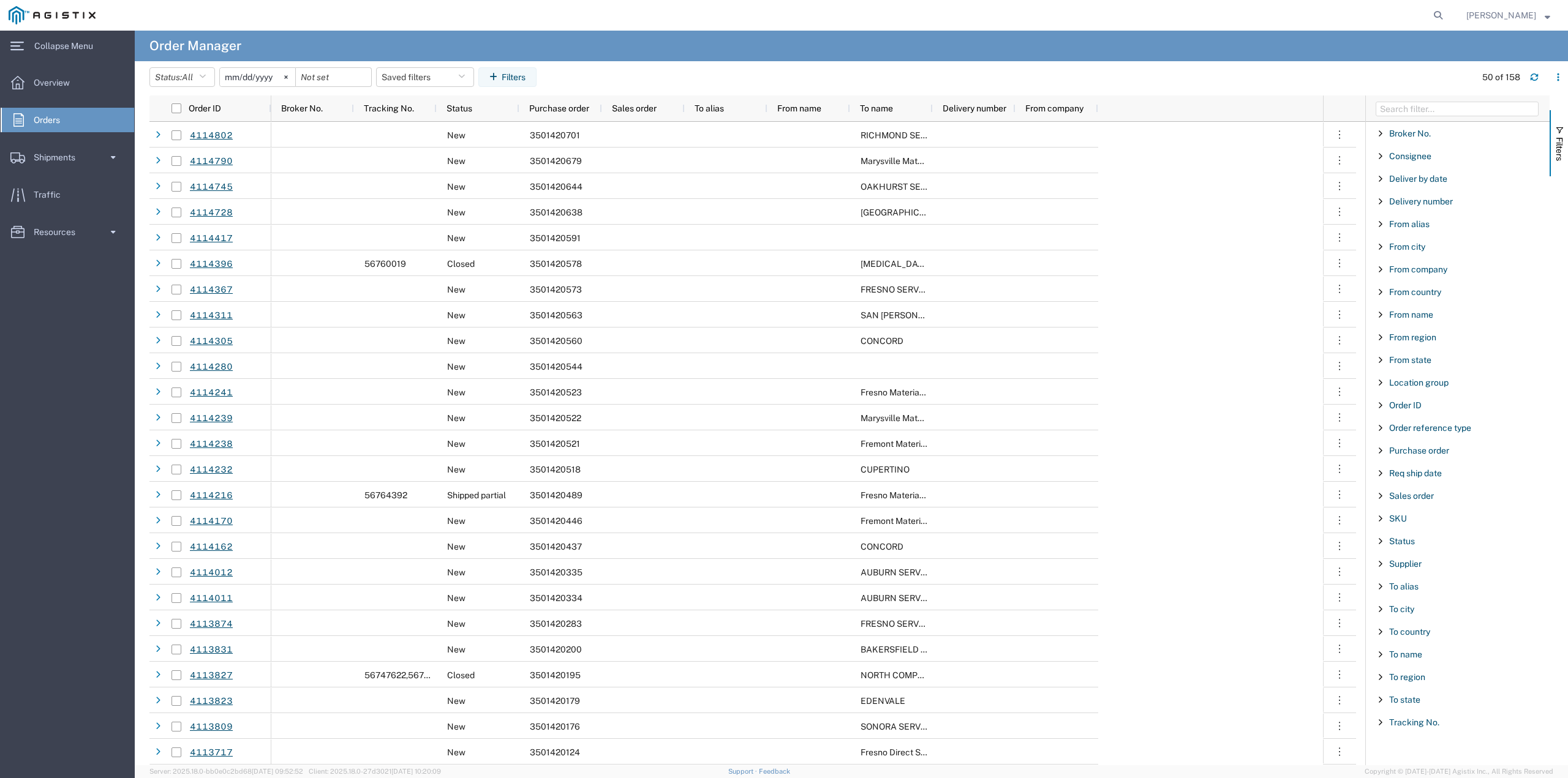
click at [1382, 450] on span "Filter List 27 Filters" at bounding box center [1380, 451] width 10 height 10
click at [1416, 499] on input "Filter Value" at bounding box center [1462, 502] width 161 height 15
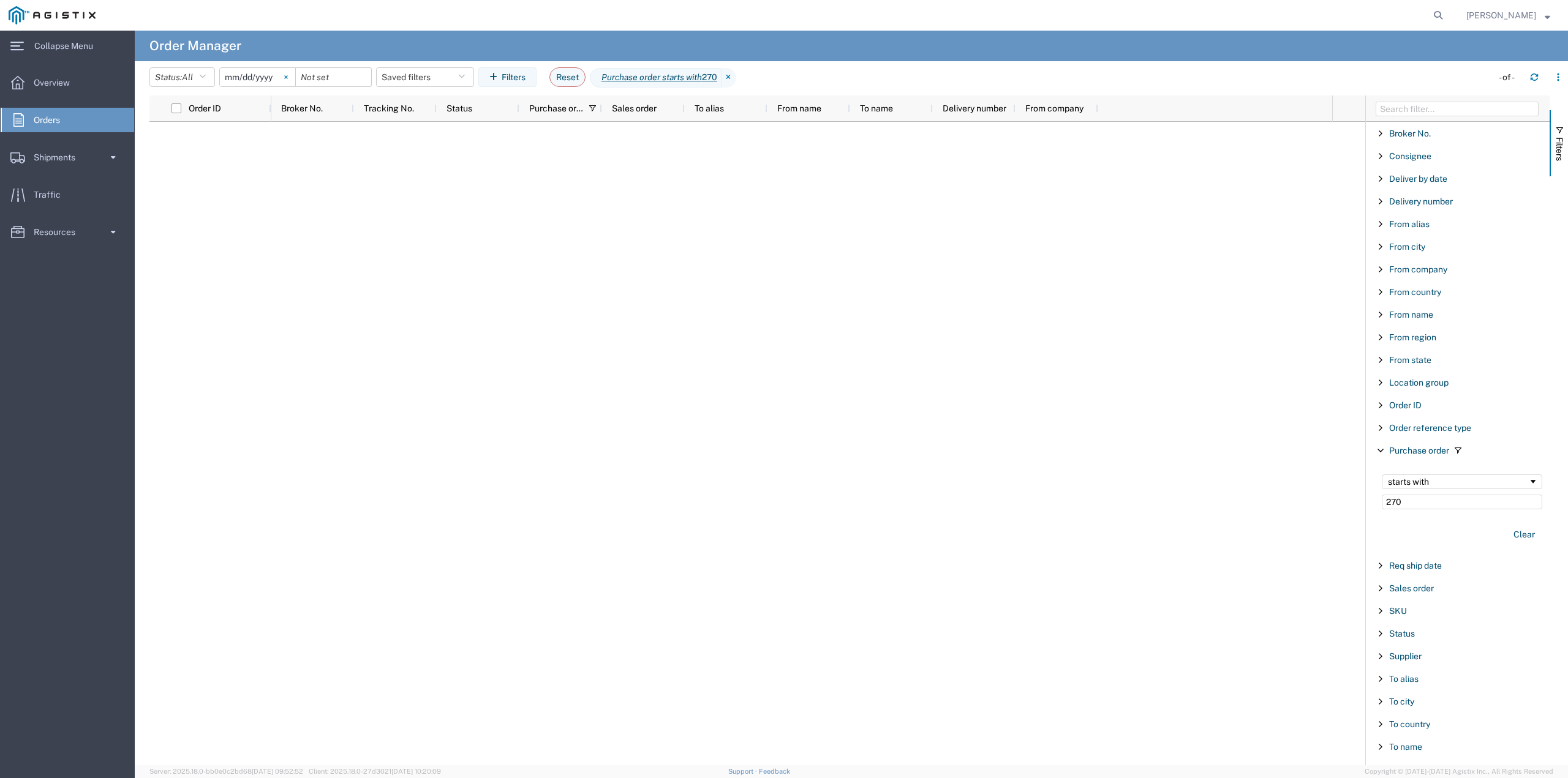
type input "270"
click at [292, 80] on svg-icon at bounding box center [286, 77] width 18 height 18
click at [1438, 503] on input "270" at bounding box center [1462, 502] width 161 height 15
type input "2701231720"
click at [72, 86] on span "Overview" at bounding box center [56, 82] width 45 height 24
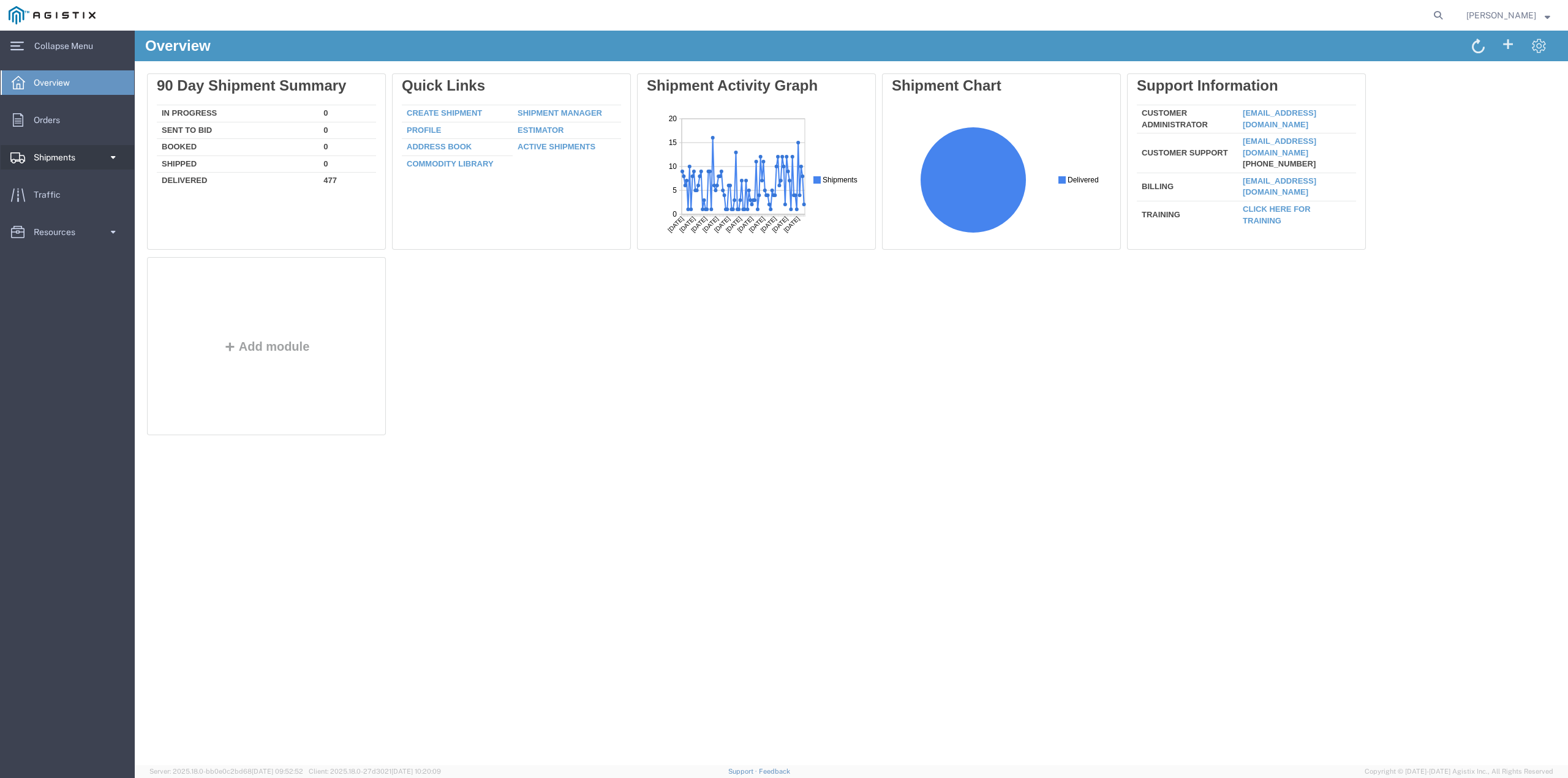
click at [63, 161] on span "Shipments" at bounding box center [59, 157] width 50 height 24
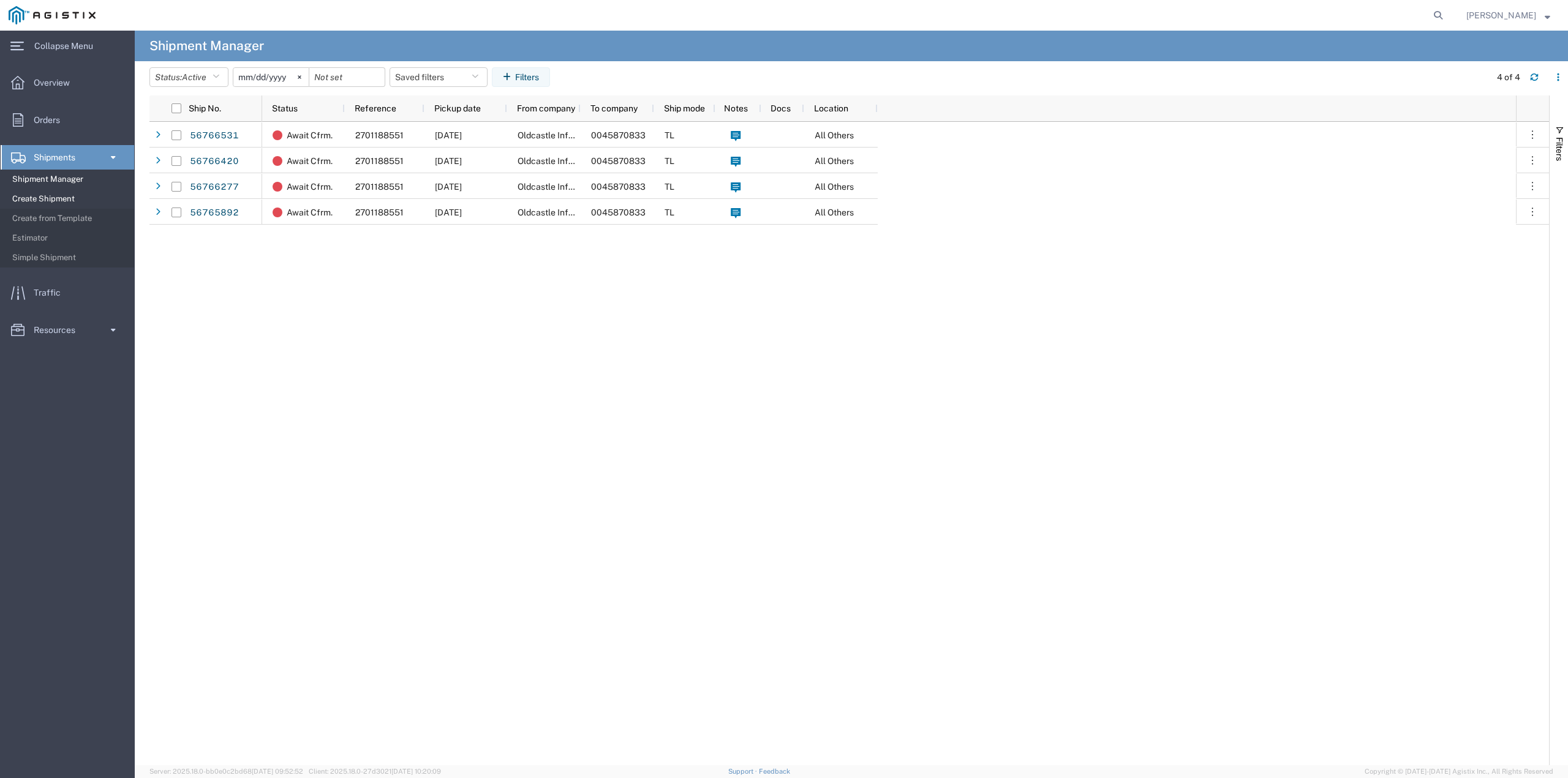
click at [65, 197] on span "Create Shipment" at bounding box center [69, 199] width 113 height 24
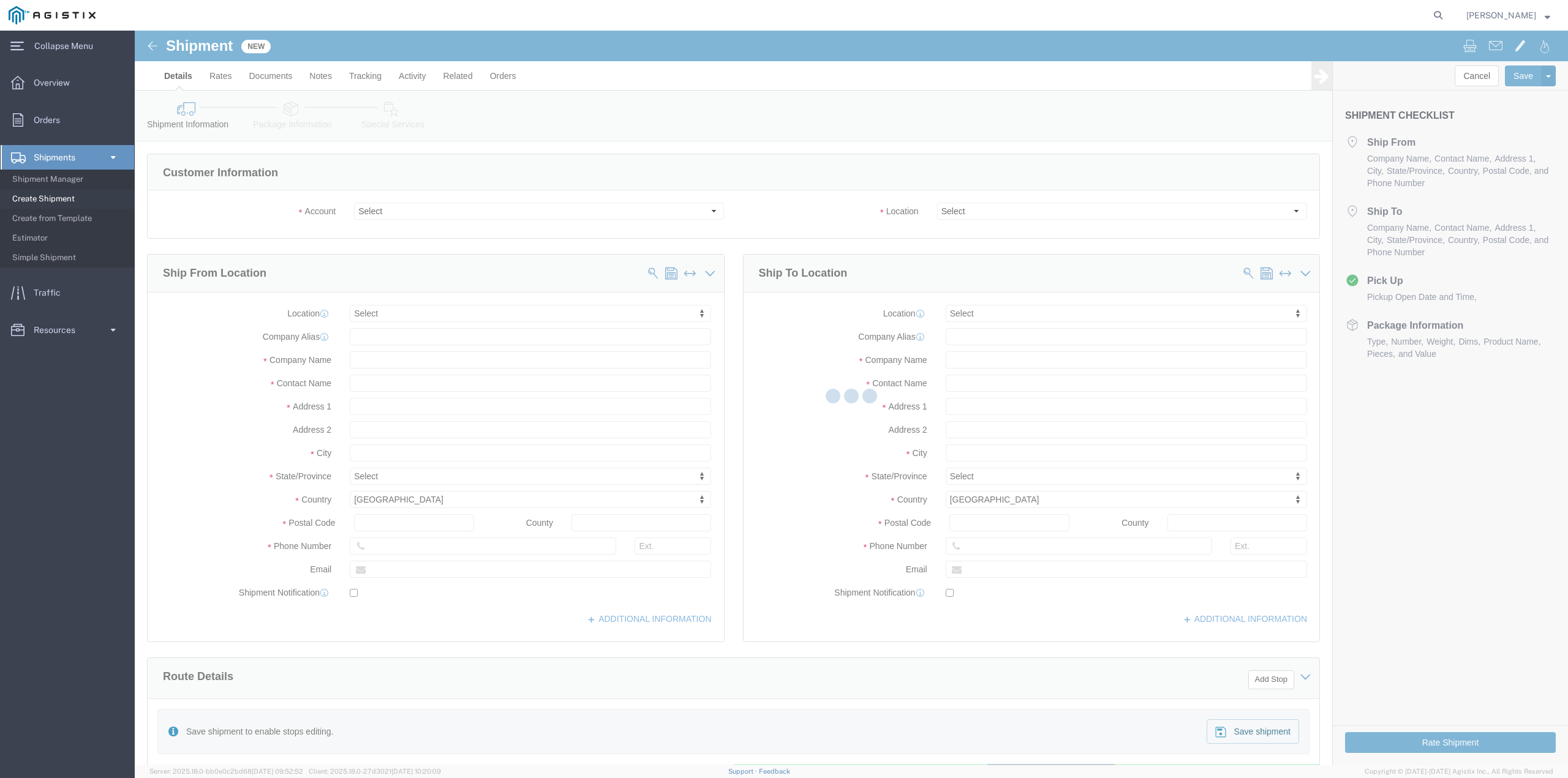
select select
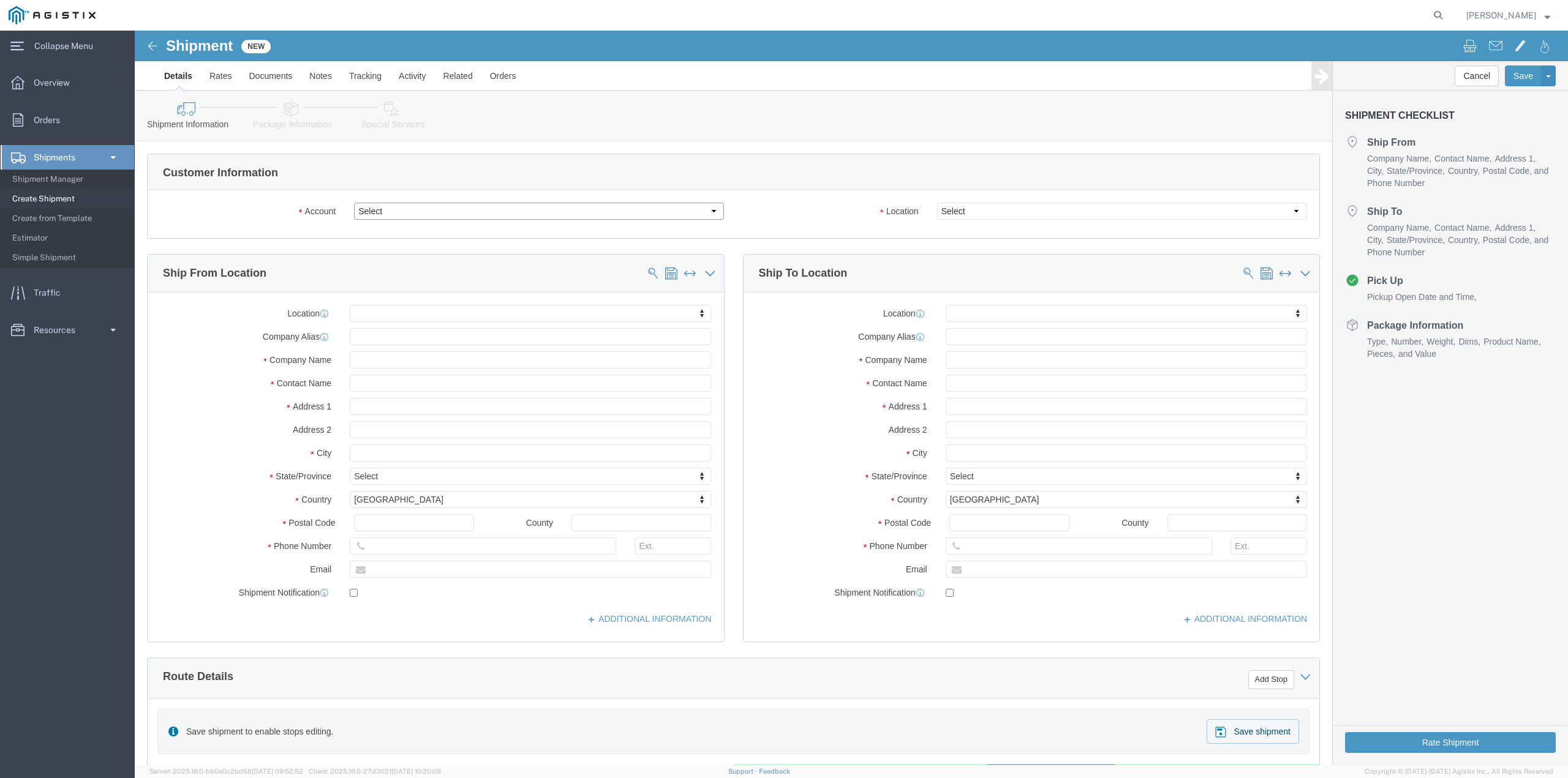
click select "Select Oldcastle Precast Inc PG&E"
select select "9596"
click select "Select Oldcastle Precast Inc PG&E"
select select
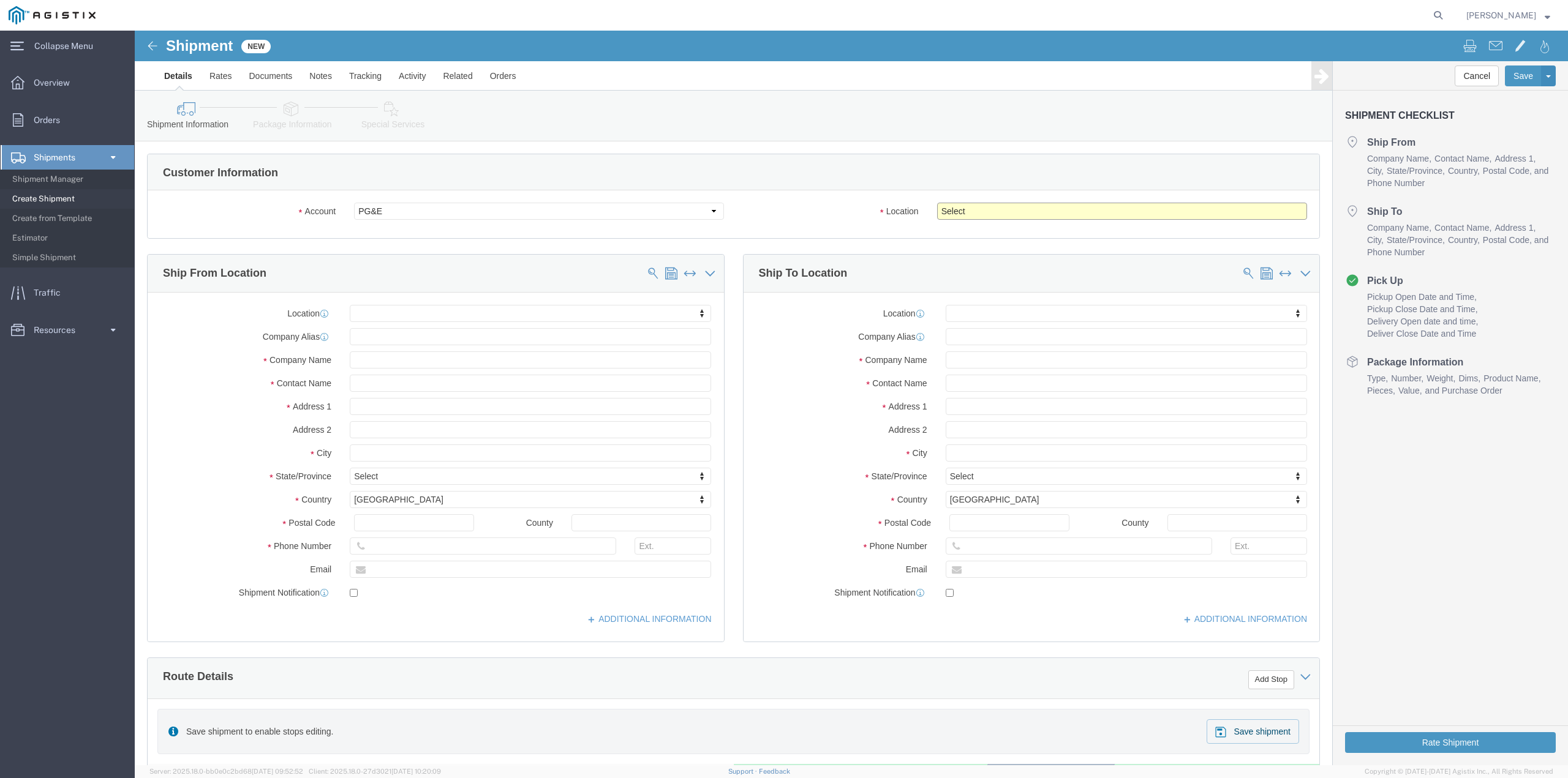
click select "Select All Others [GEOGRAPHIC_DATA] [GEOGRAPHIC_DATA] [GEOGRAPHIC_DATA] [GEOGRA…"
select select "23082"
click select "Select All Others [GEOGRAPHIC_DATA] [GEOGRAPHIC_DATA] [GEOGRAPHIC_DATA] [GEOGRA…"
click input "text"
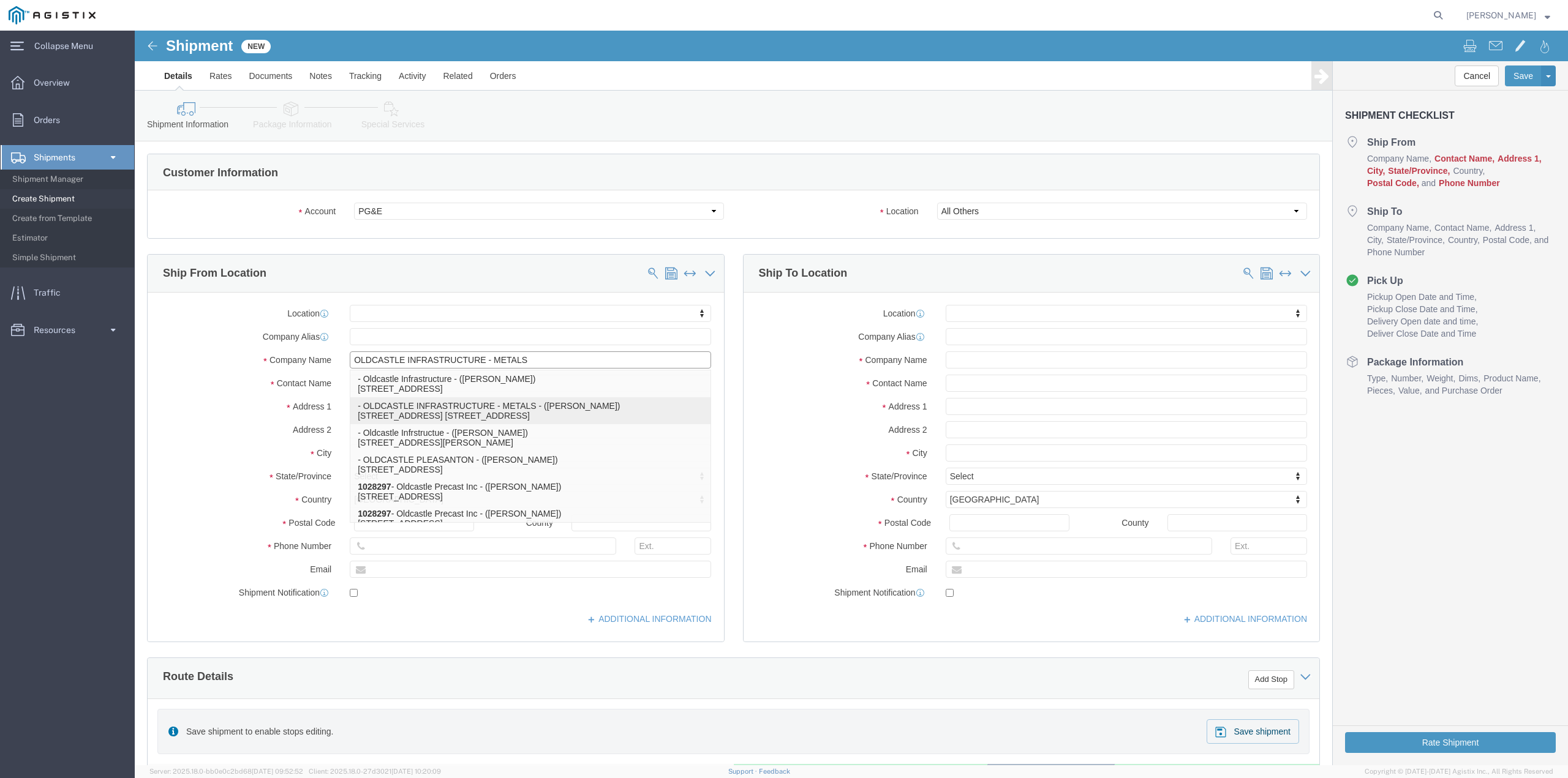
type input "Oldcastle Infrstructue"
select select "GA"
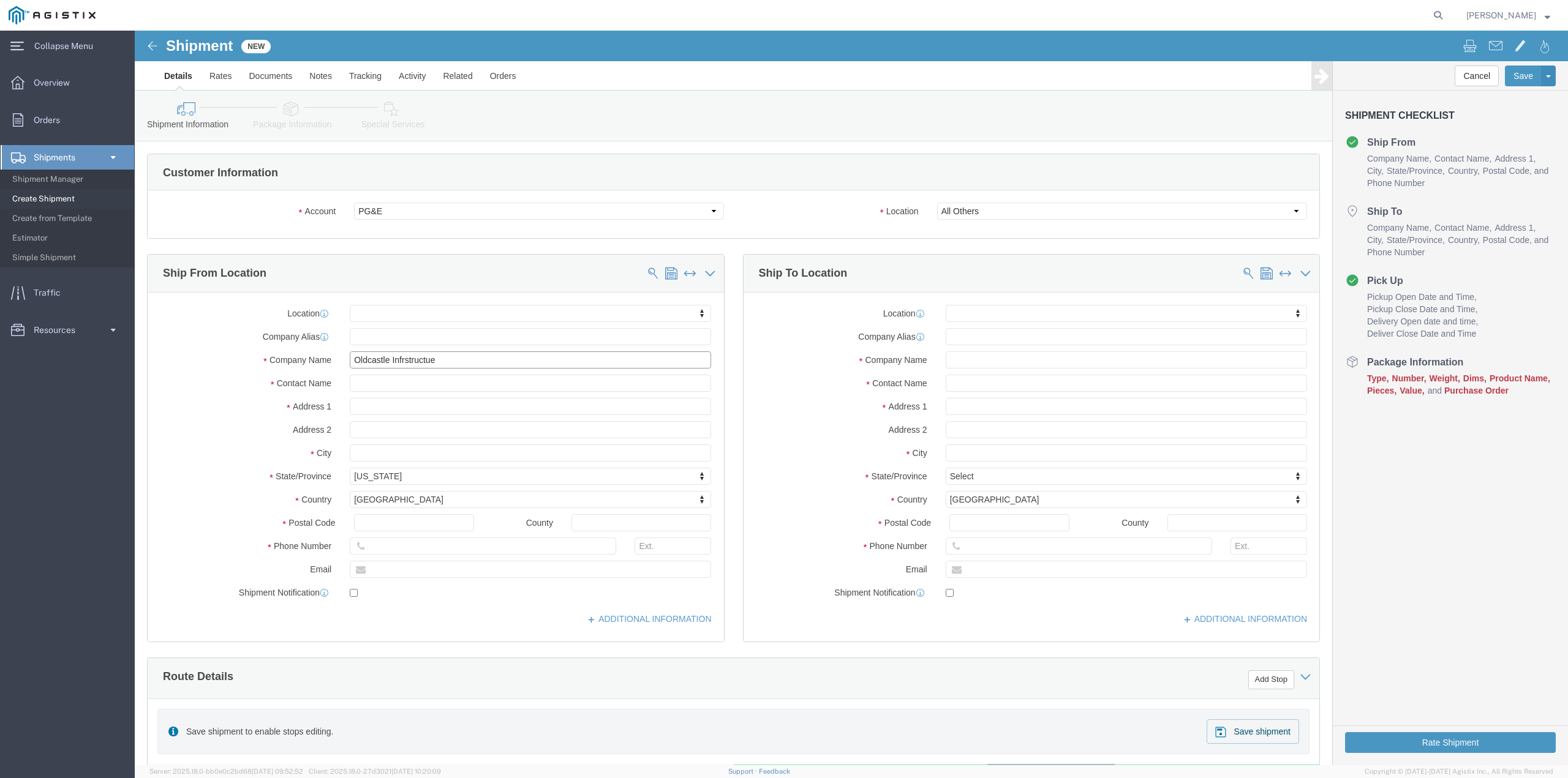
type input "Oldcastle Infrstructue"
click input "text"
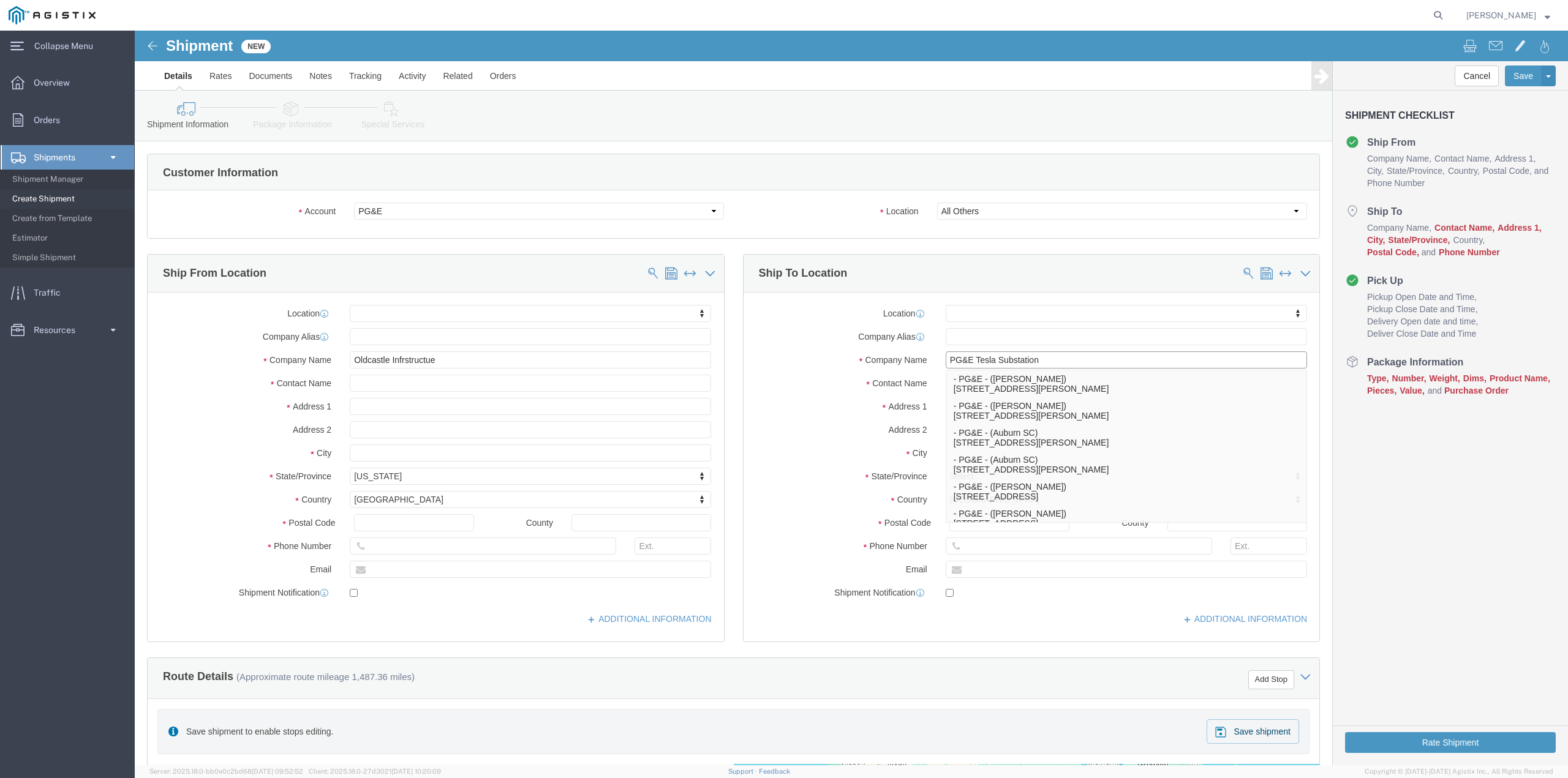
type input "PG&E Tesla Substation"
click label "Address 1"
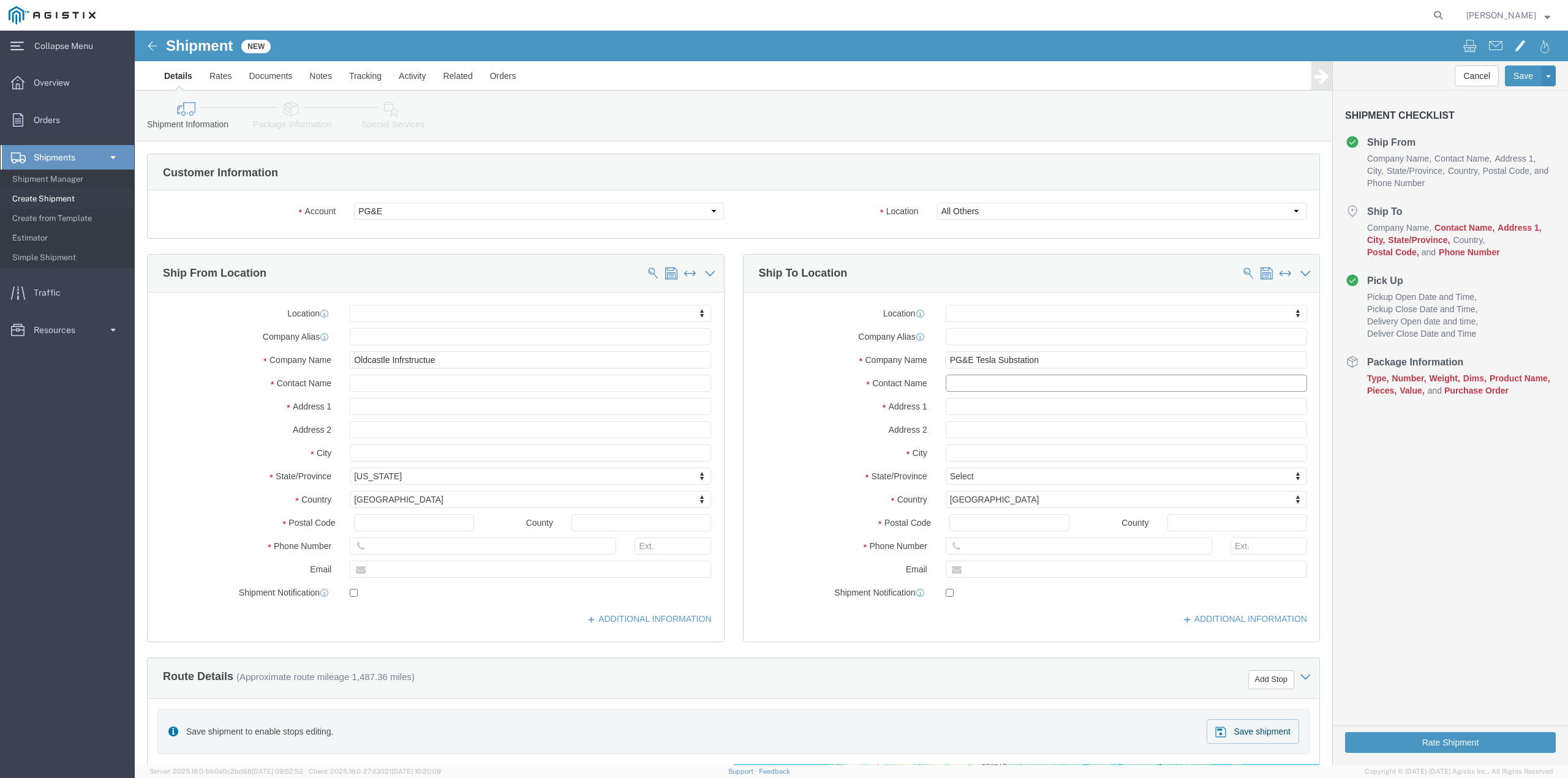
click input "text"
type input "[PERSON_NAME]"
type input "17545 [PERSON_NAME] Pass"
type input "[PERSON_NAME]"
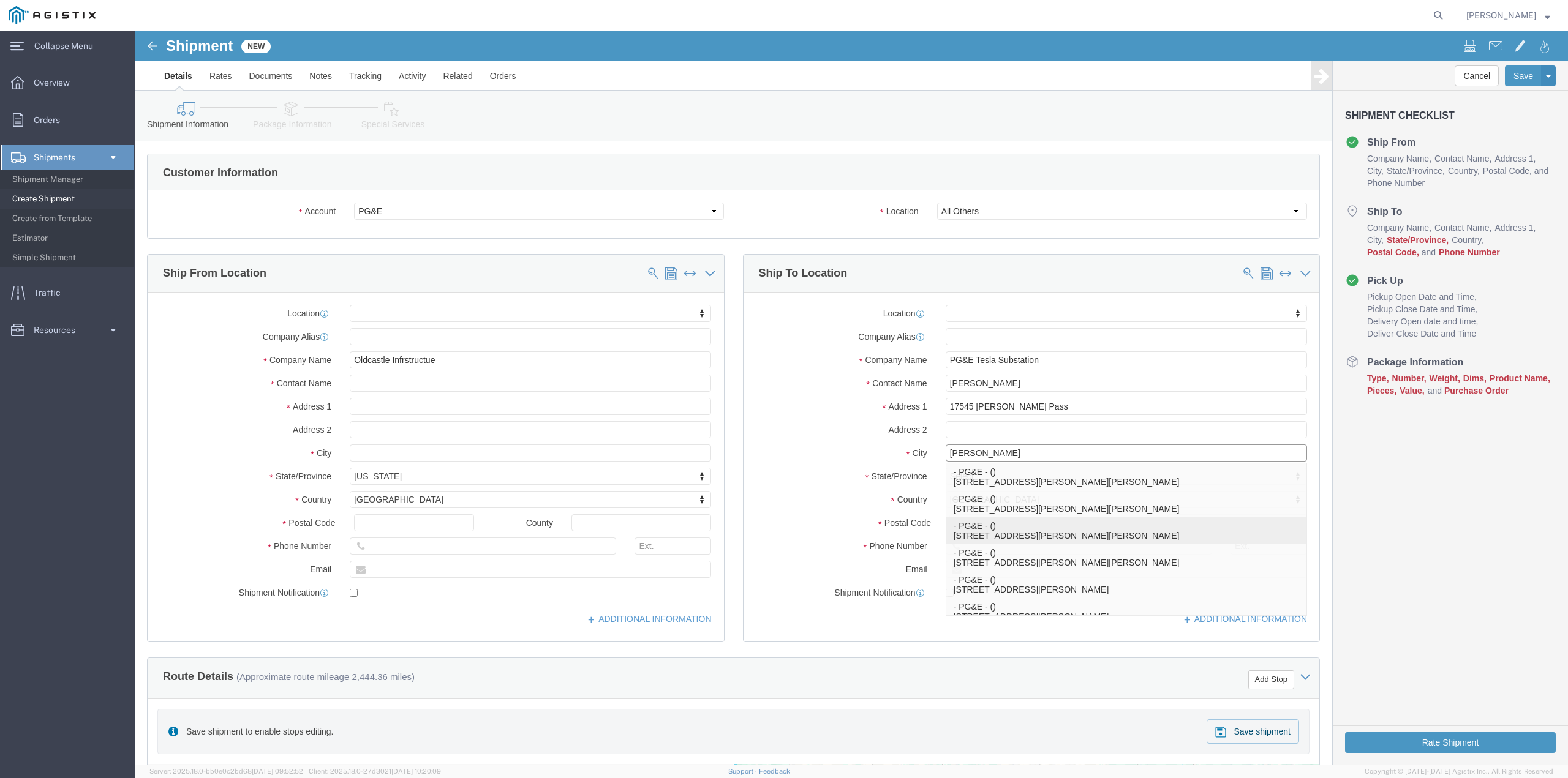
click p "- PG&E - () [STREET_ADDRESS][PERSON_NAME][PERSON_NAME]"
select select "CA"
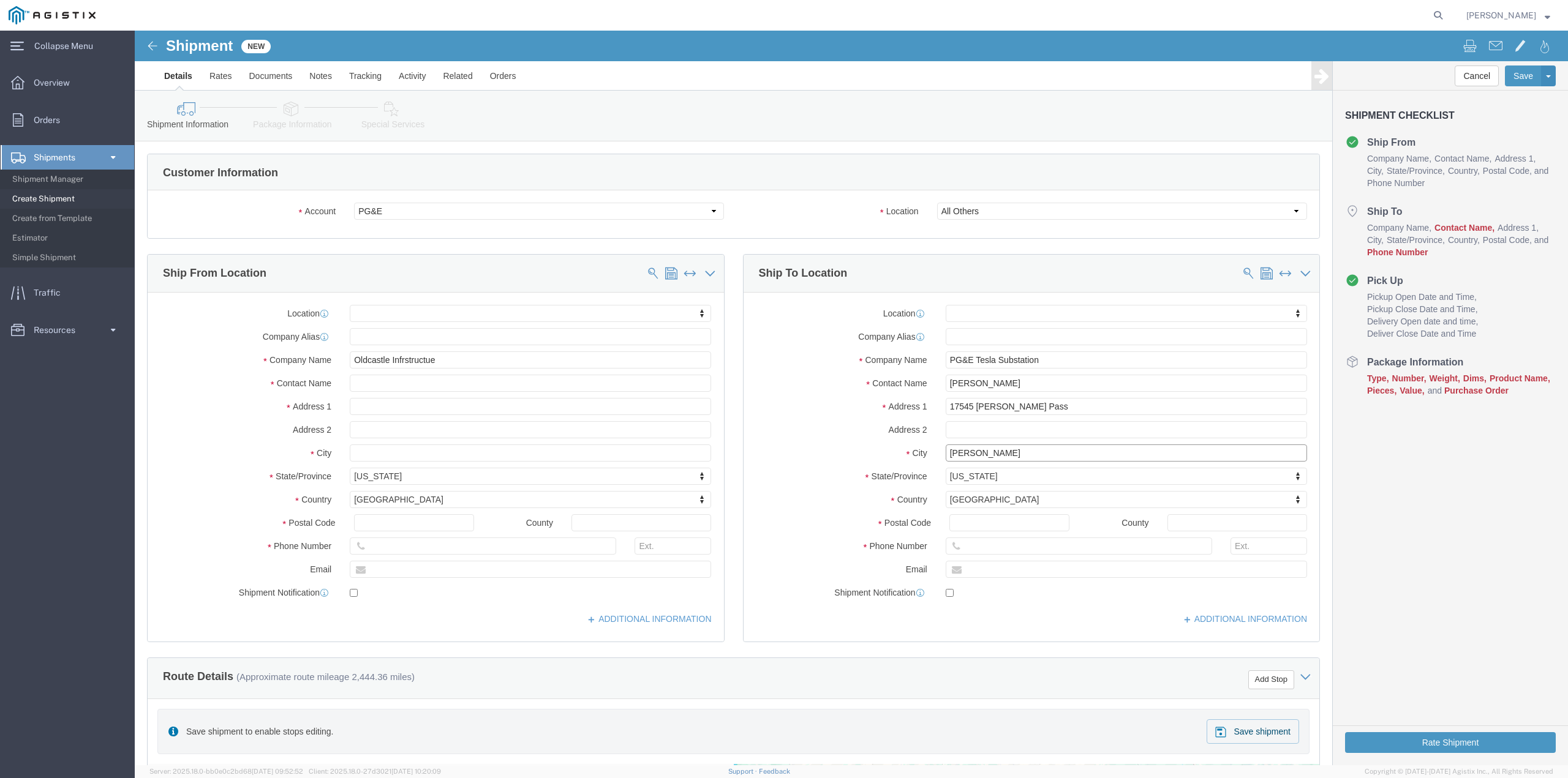
type input "[PERSON_NAME]"
click input "text"
type input "[PHONE_NUMBER]"
click input "[PERSON_NAME]"
type input "[PERSON_NAME]"
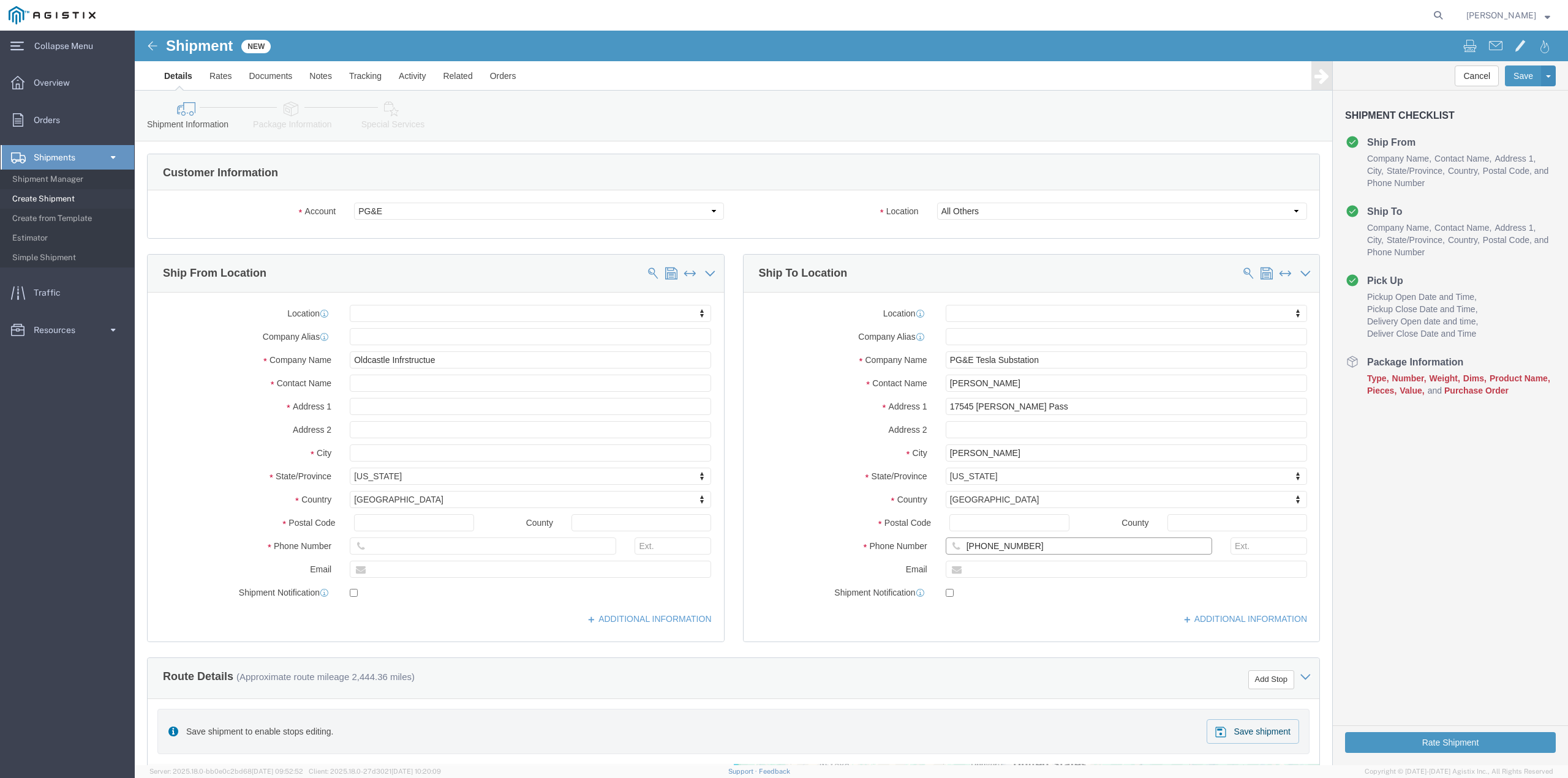
drag, startPoint x: 884, startPoint y: 519, endPoint x: 815, endPoint y: 509, distance: 69.7
click input "[PHONE_NUMBER]"
type input "[PHONE_NUMBER]"
click input "text"
type input "[EMAIL_ADDRESS][DOMAIN_NAME]"
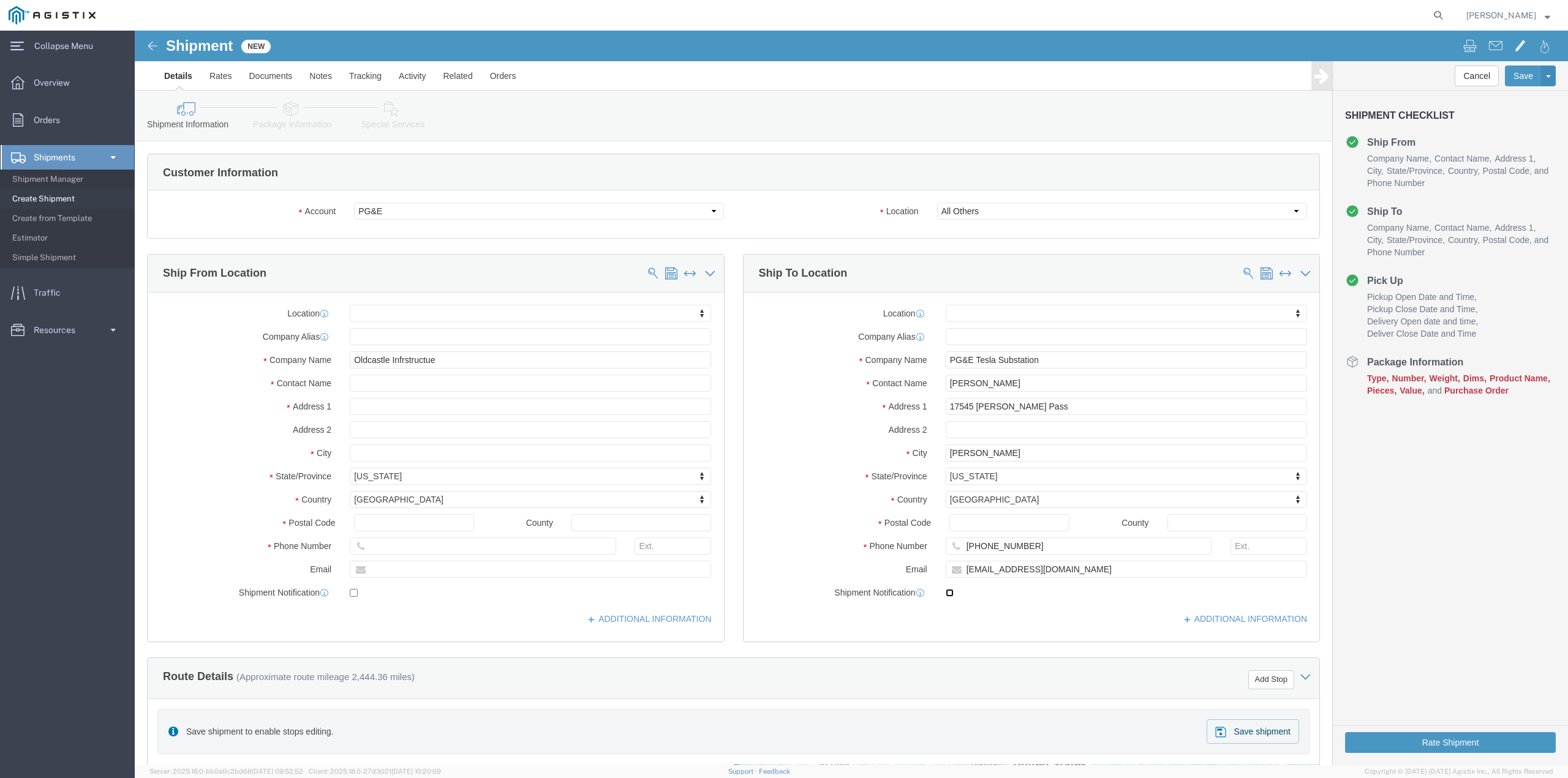
click input "checkbox"
checkbox input "true"
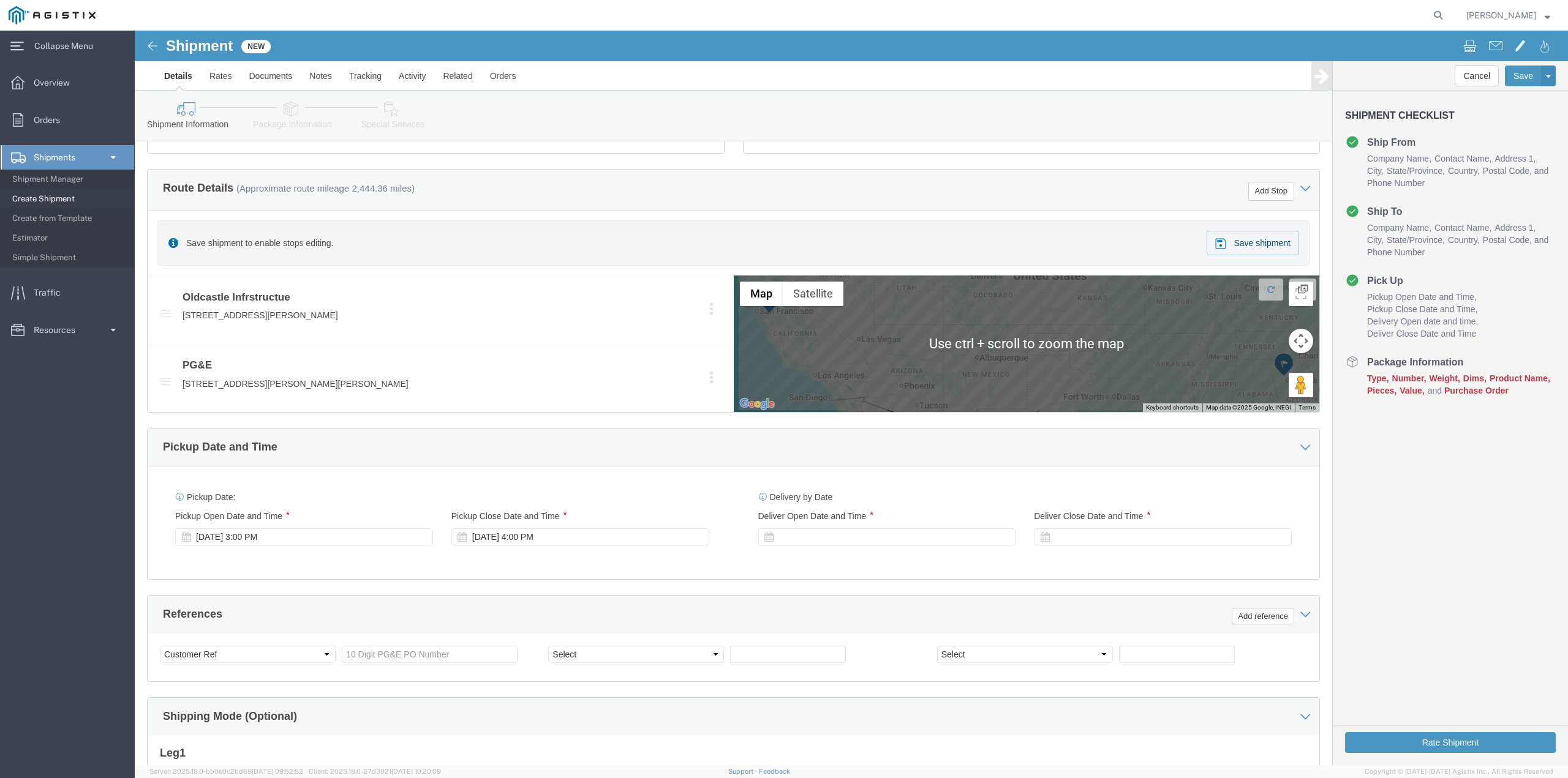
scroll to position [490, 0]
click div "[DATE] 3:00 PM"
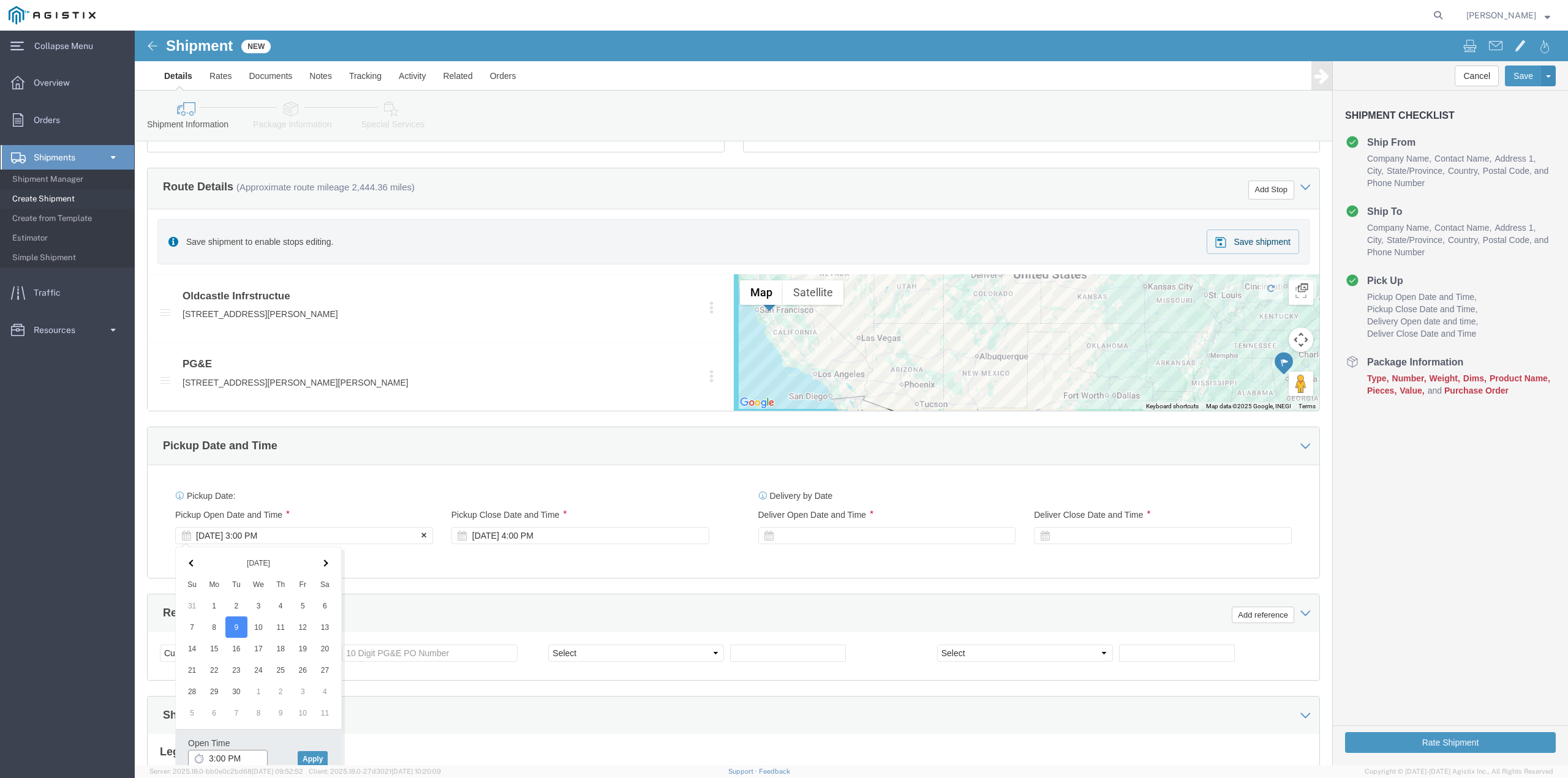
scroll to position [492, 0]
click input "3:00 PM"
type input "8:00 AM"
click button "Apply"
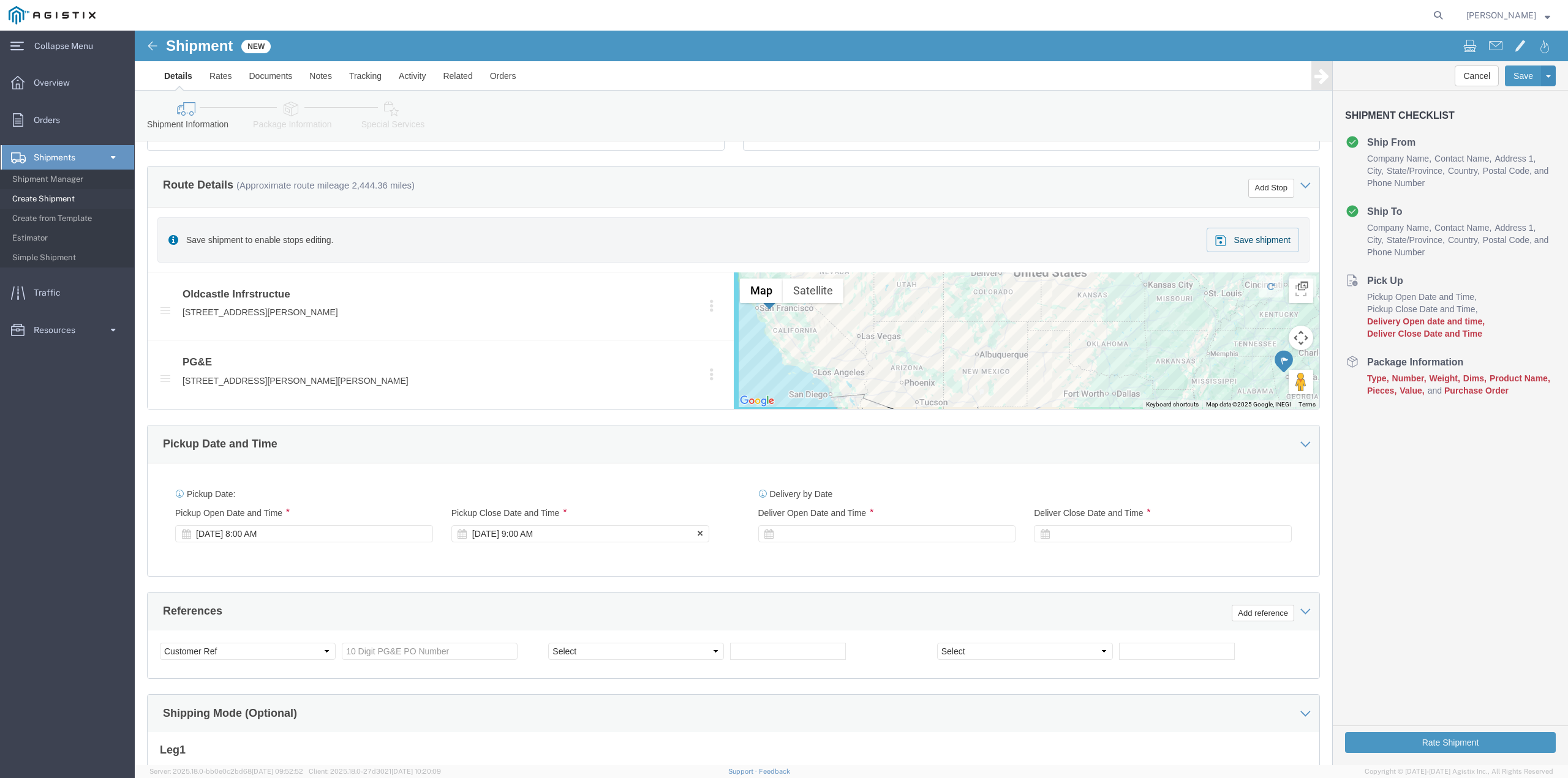
click div "[DATE] 9:00 AM"
type input "3:00 PM"
click button "Apply"
click div
click input "4:00 PM"
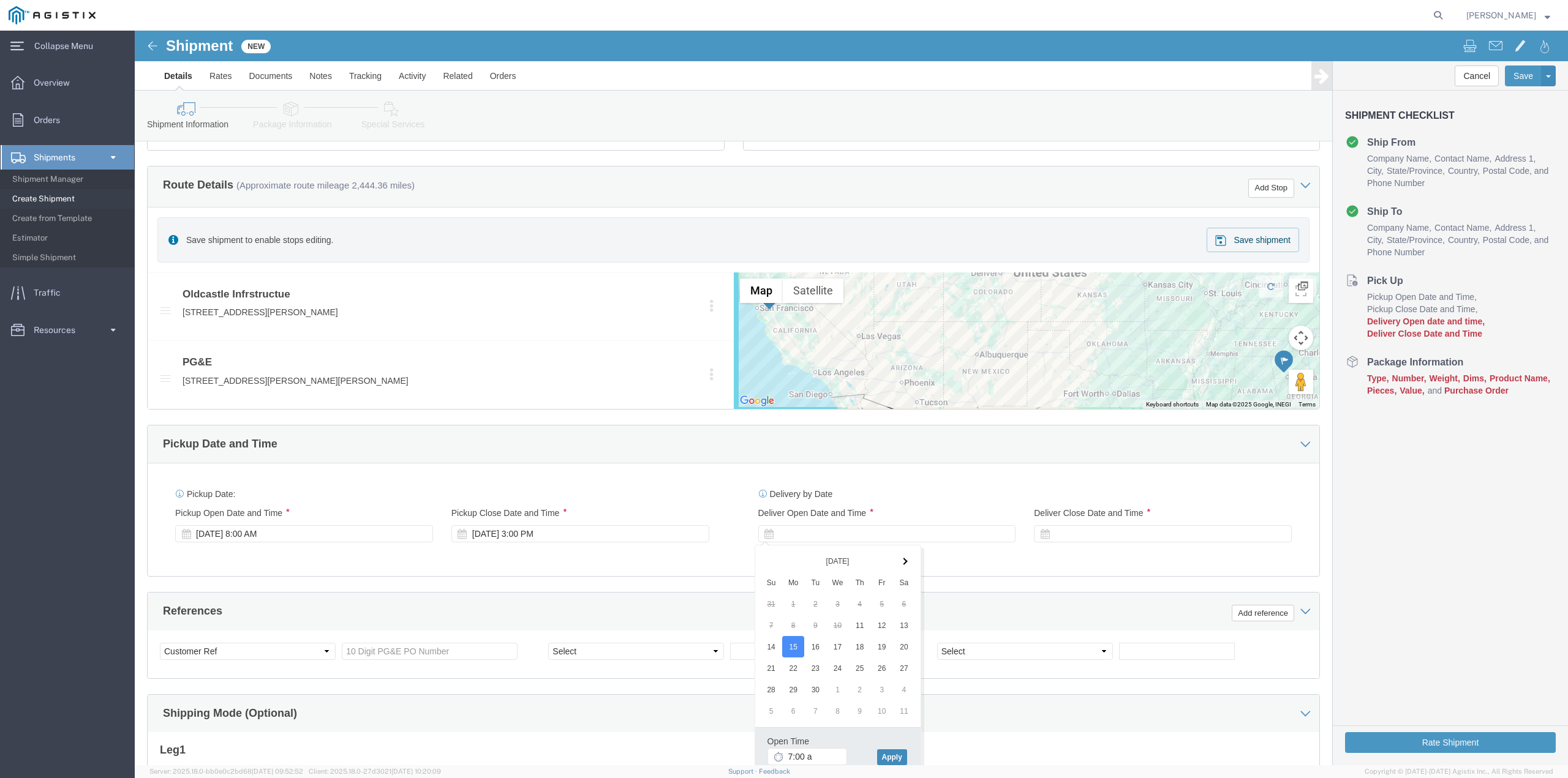
type input "7:00 AM"
click button "Apply"
click div
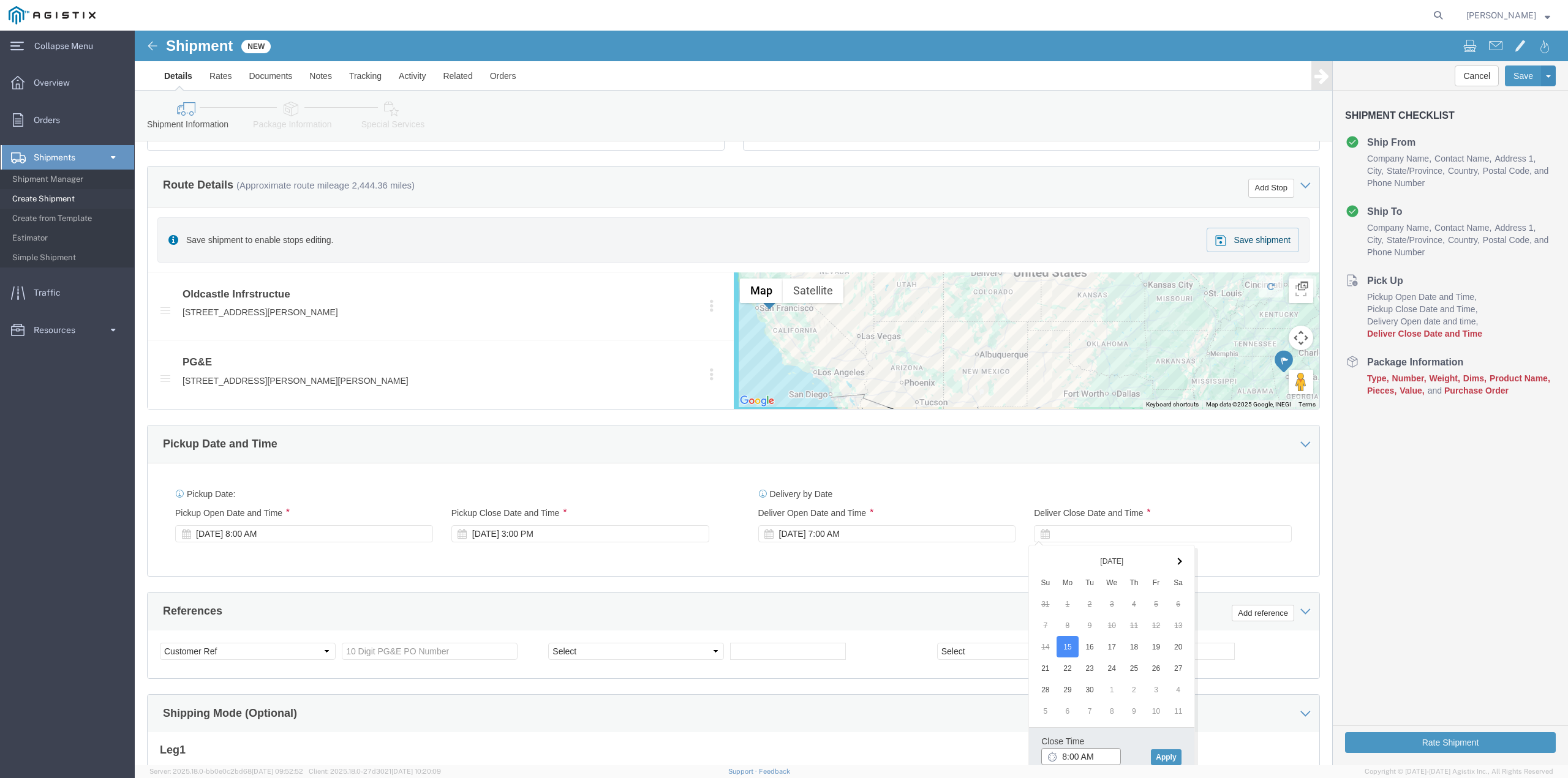
click input "8:00 AM"
type input "12:00 PM"
click button "Apply"
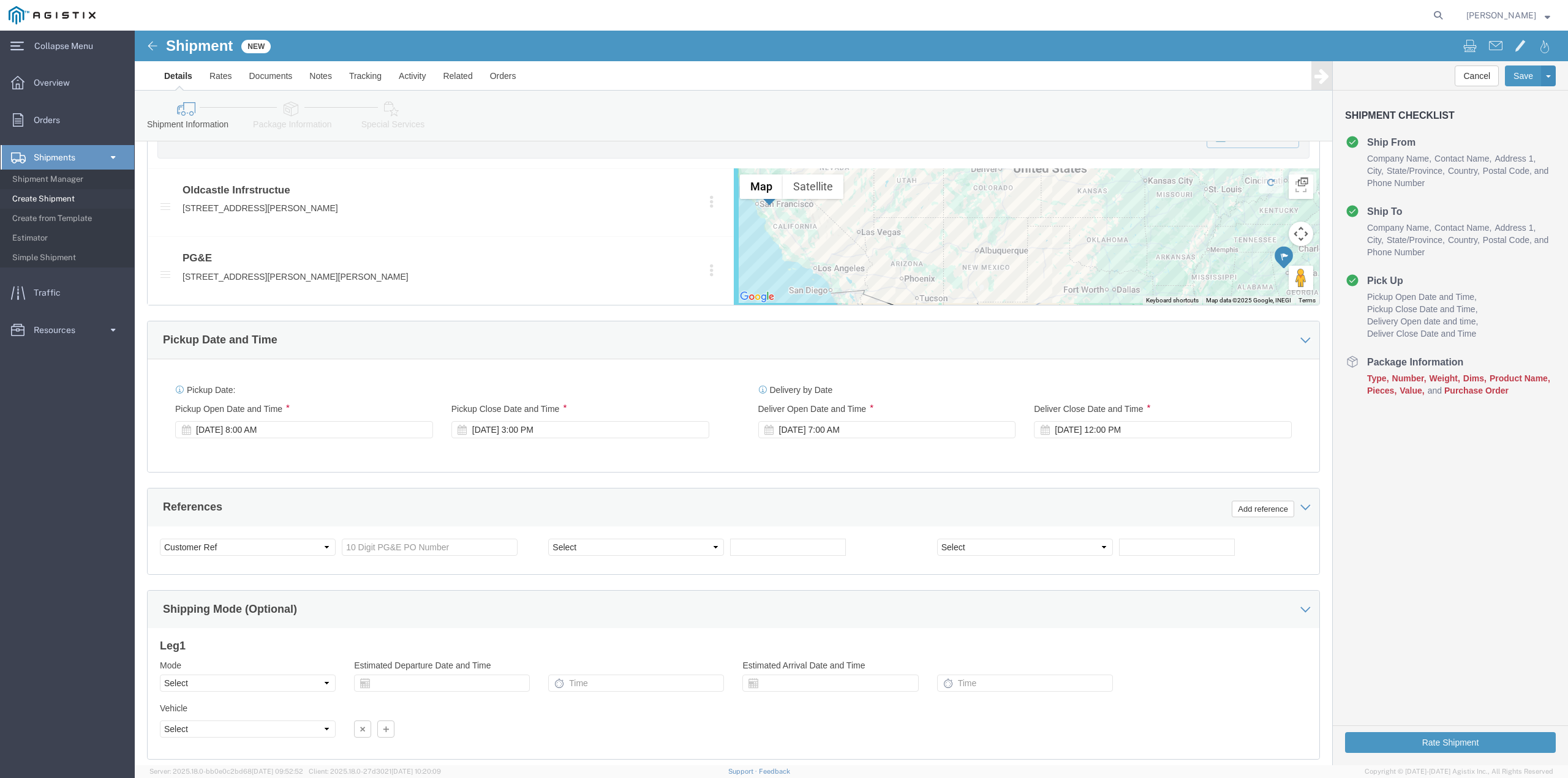
scroll to position [614, 0]
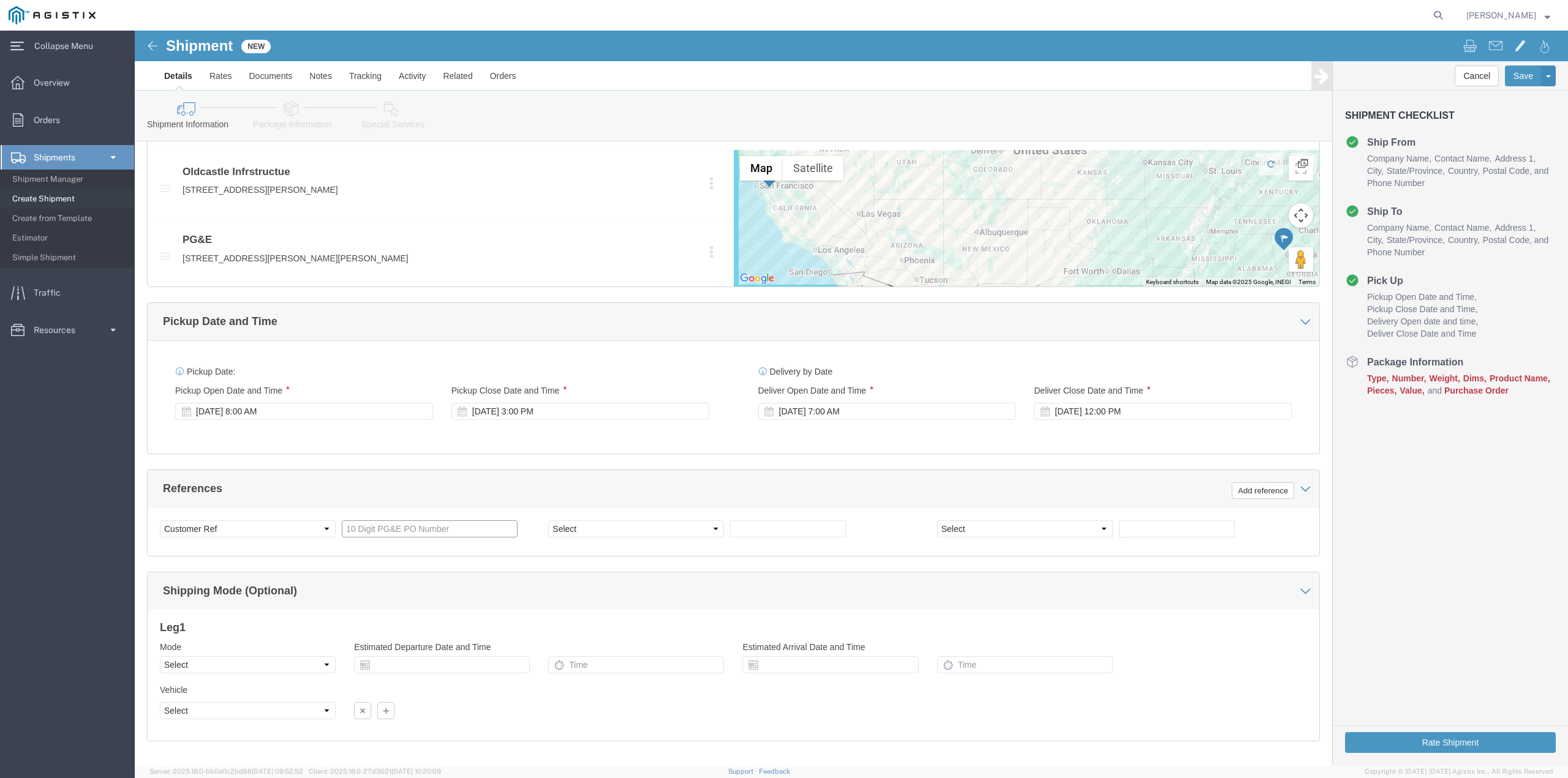
click input "text"
type input "2701231720"
click select "Select Account Type Activity ID Airline Appointment Number ASN Batch Request # …"
select select "PICKUPNUM"
click select "Select Account Type Activity ID Airline Appointment Number ASN Batch Request # …"
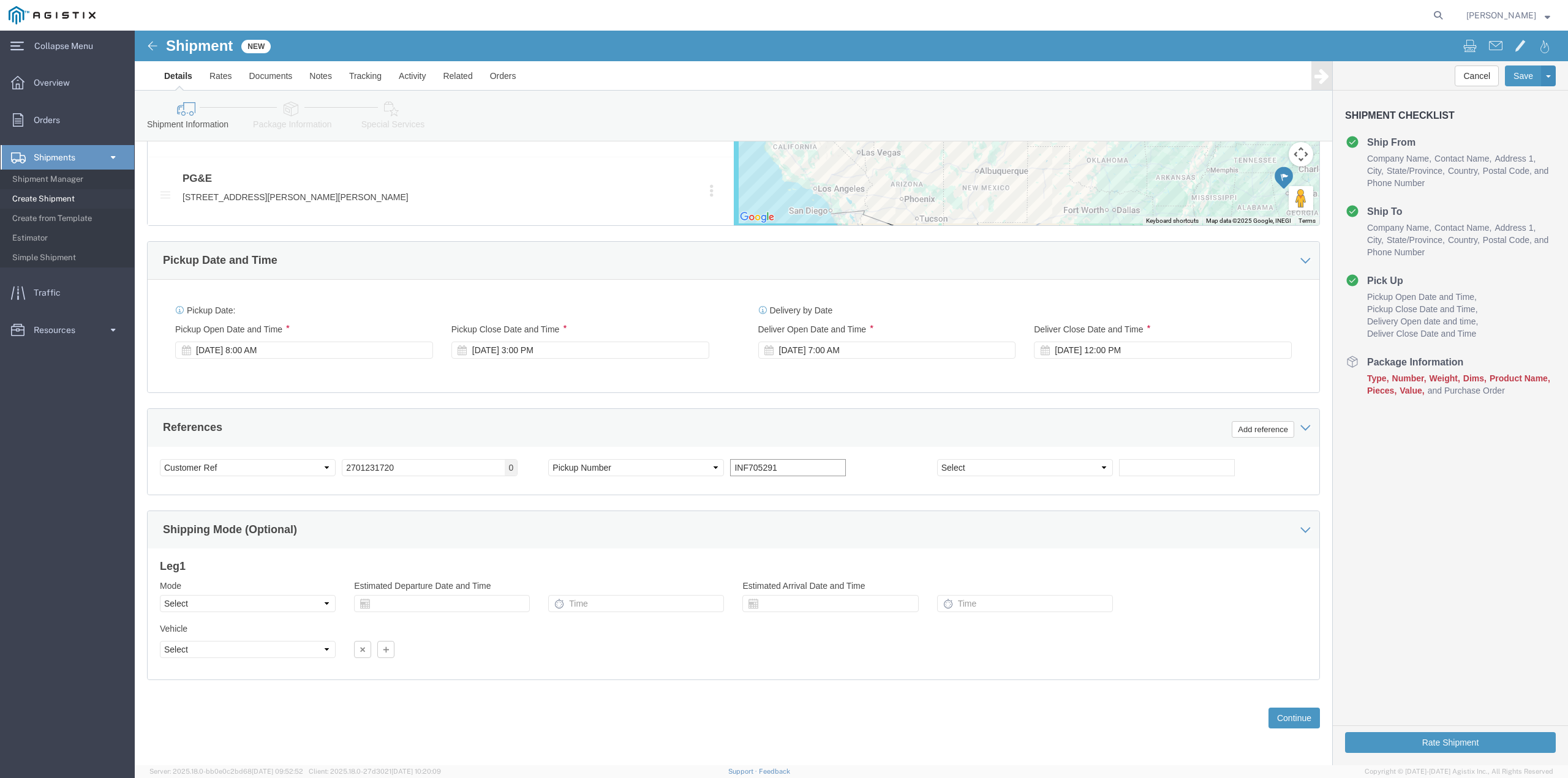
scroll to position [676, 0]
type input "INF705291"
click select "Select Air Less than Truckload Multi-Leg Ocean Freight Rail Small Parcel Truckl…"
select select "TL"
click select "Select Air Less than Truckload Multi-Leg Ocean Freight Rail Small Parcel Truckl…"
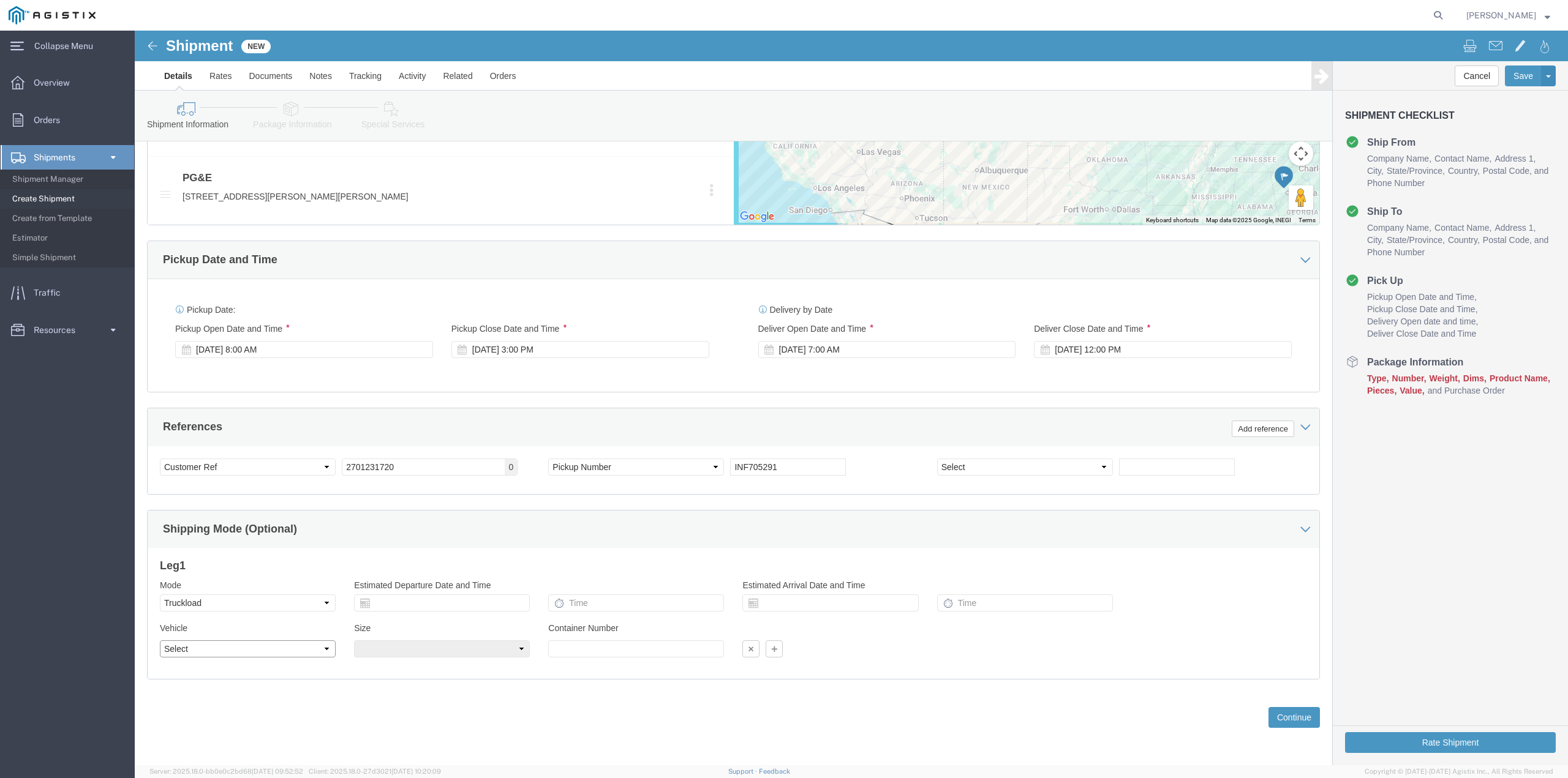
click select "Select 1-Ton (PSS) 10 Wheel 10 Yard Dump Truck 20 Yard Dump Truck Bobtail Botto…"
select select "FLBD"
click select "Select 1-Ton (PSS) 10 Wheel 10 Yard Dump Truck 20 Yard Dump Truck Bobtail Botto…"
click select "Select 35 Feet 20 Feet 28 Feet 53 Feet 40 Feet 48 Feet"
select select "48FT"
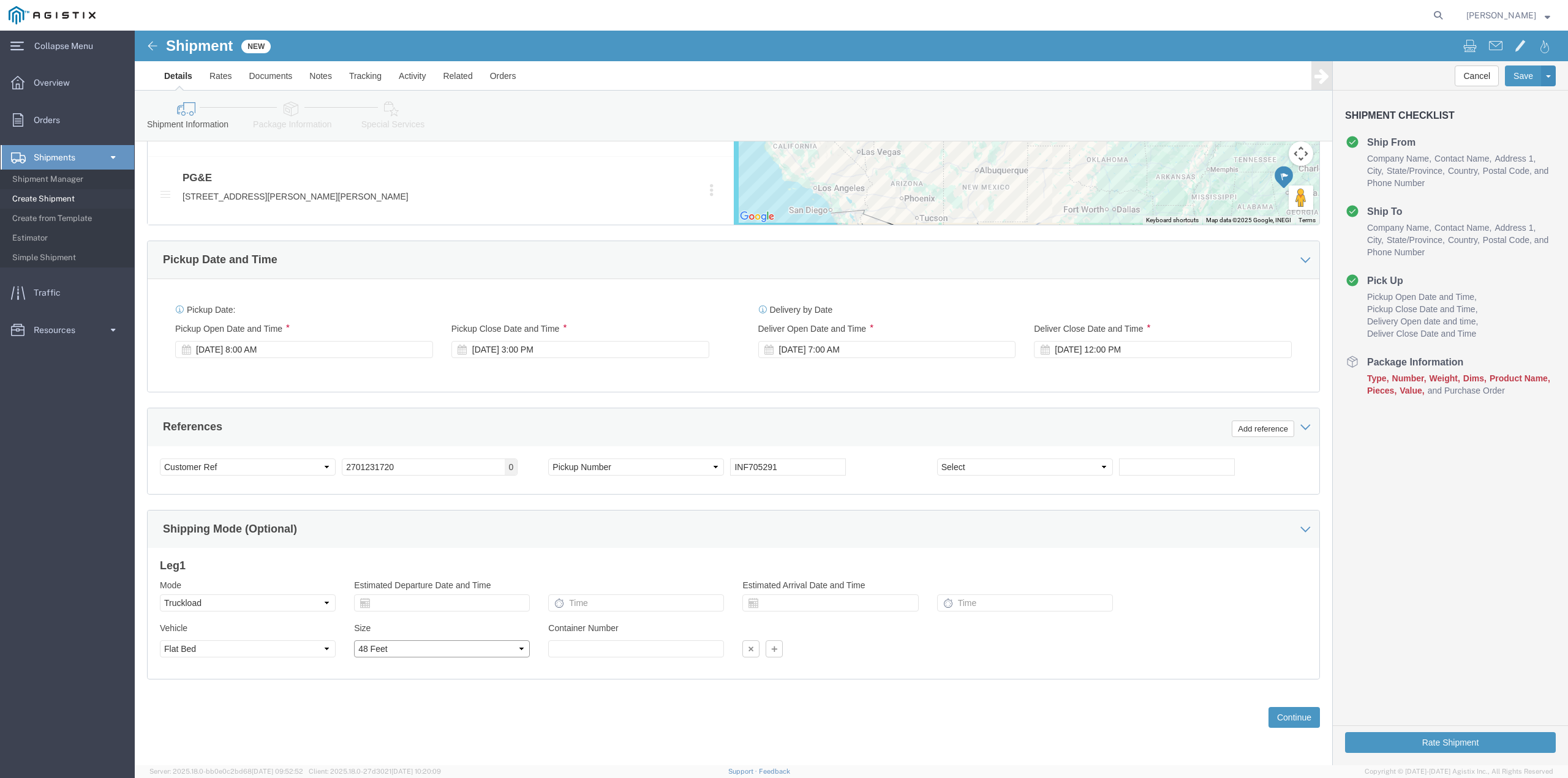
click select "Select 35 Feet 20 Feet 28 Feet 53 Feet 40 Feet 48 Feet"
click button "Continue"
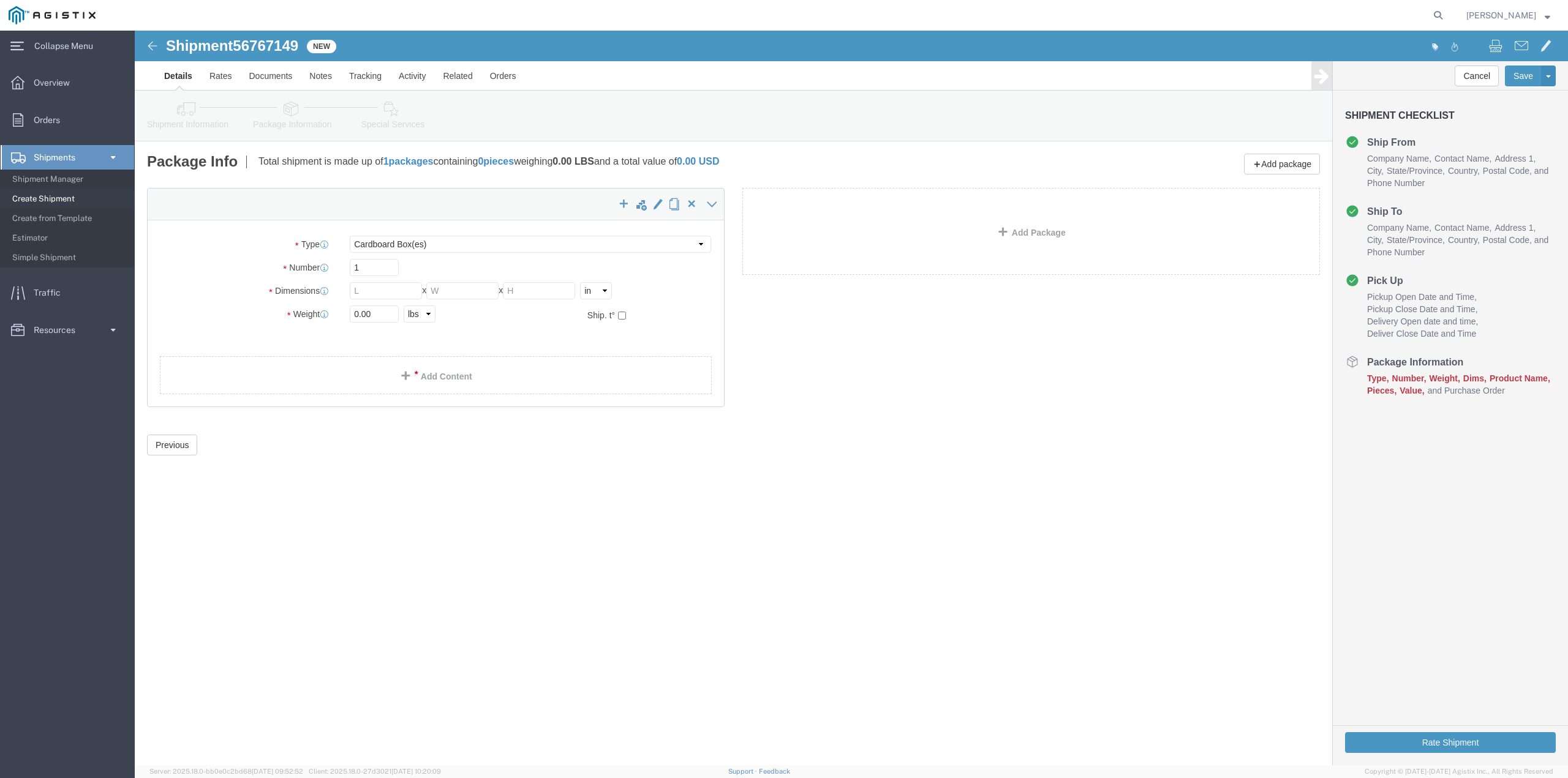
click icon
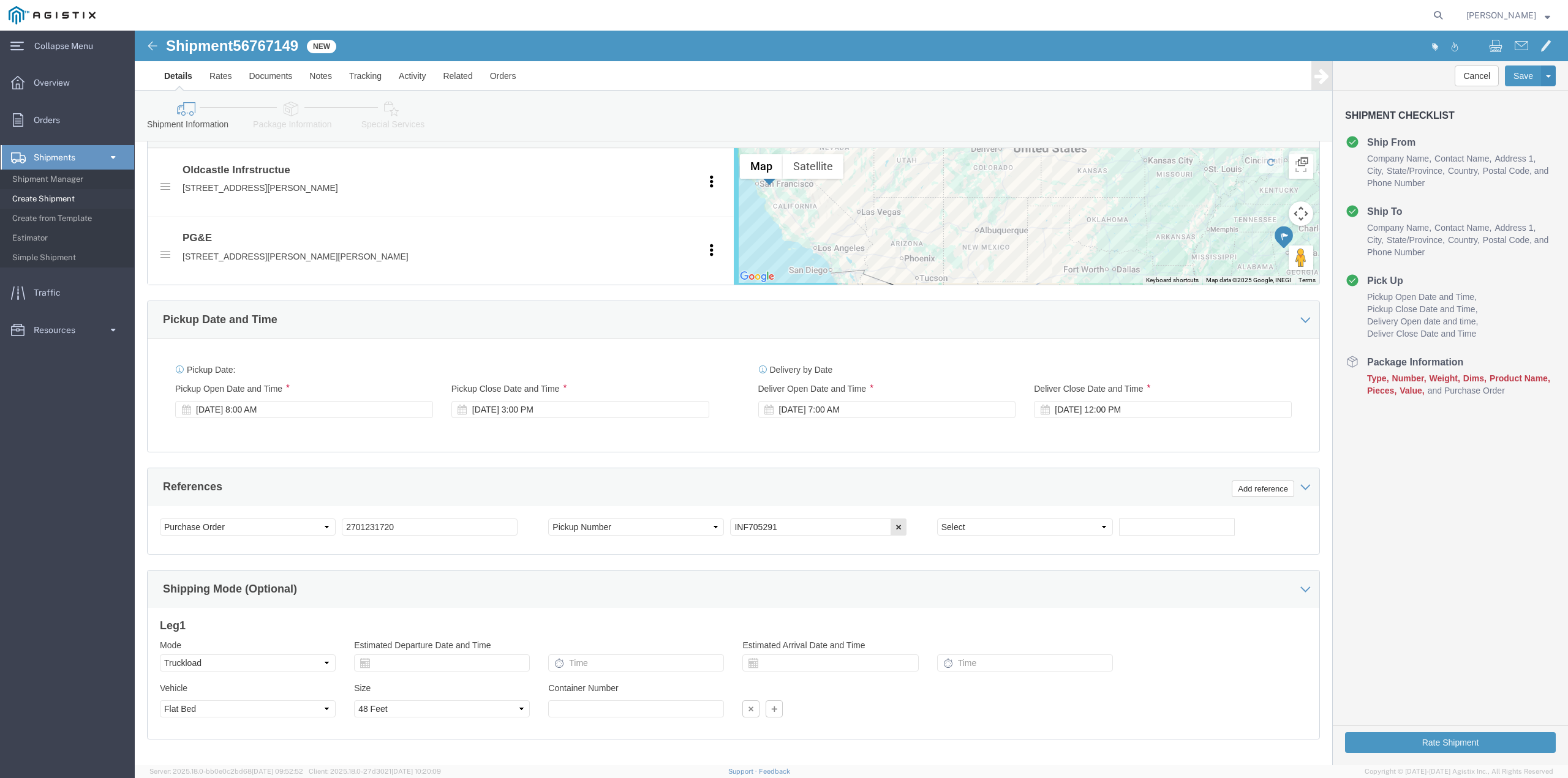
scroll to position [611, 0]
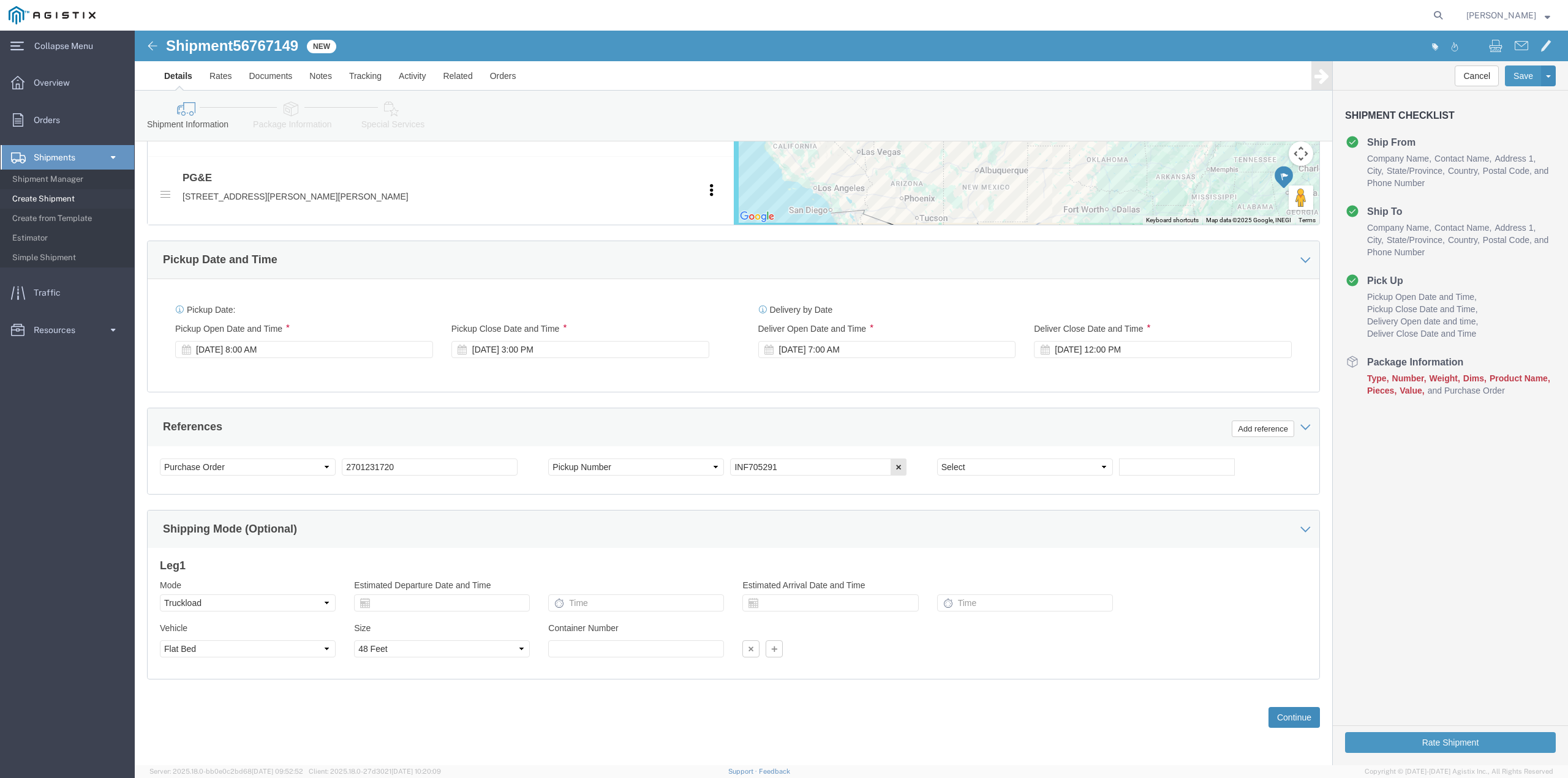
click button "Continue"
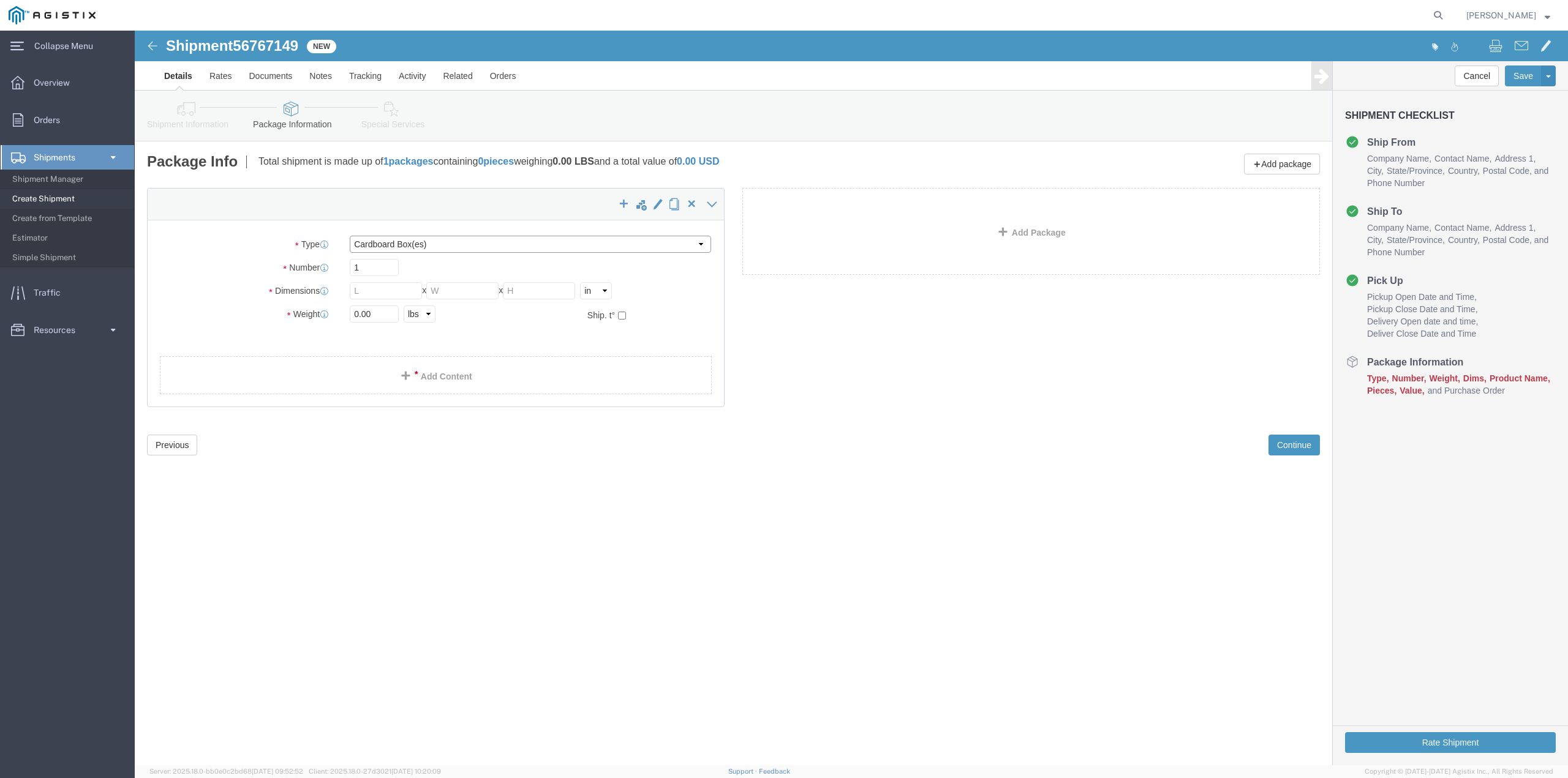
click select "Select Bulk Bundle(s) Cardboard Box(es) Carton(s) Crate(s) Drum(s) (Fiberboard)…"
select select "PSNS"
click select "Select Bulk Bundle(s) Cardboard Box(es) Carton(s) Crate(s) Drum(s) (Fiberboard)…"
click input "1"
type input "19"
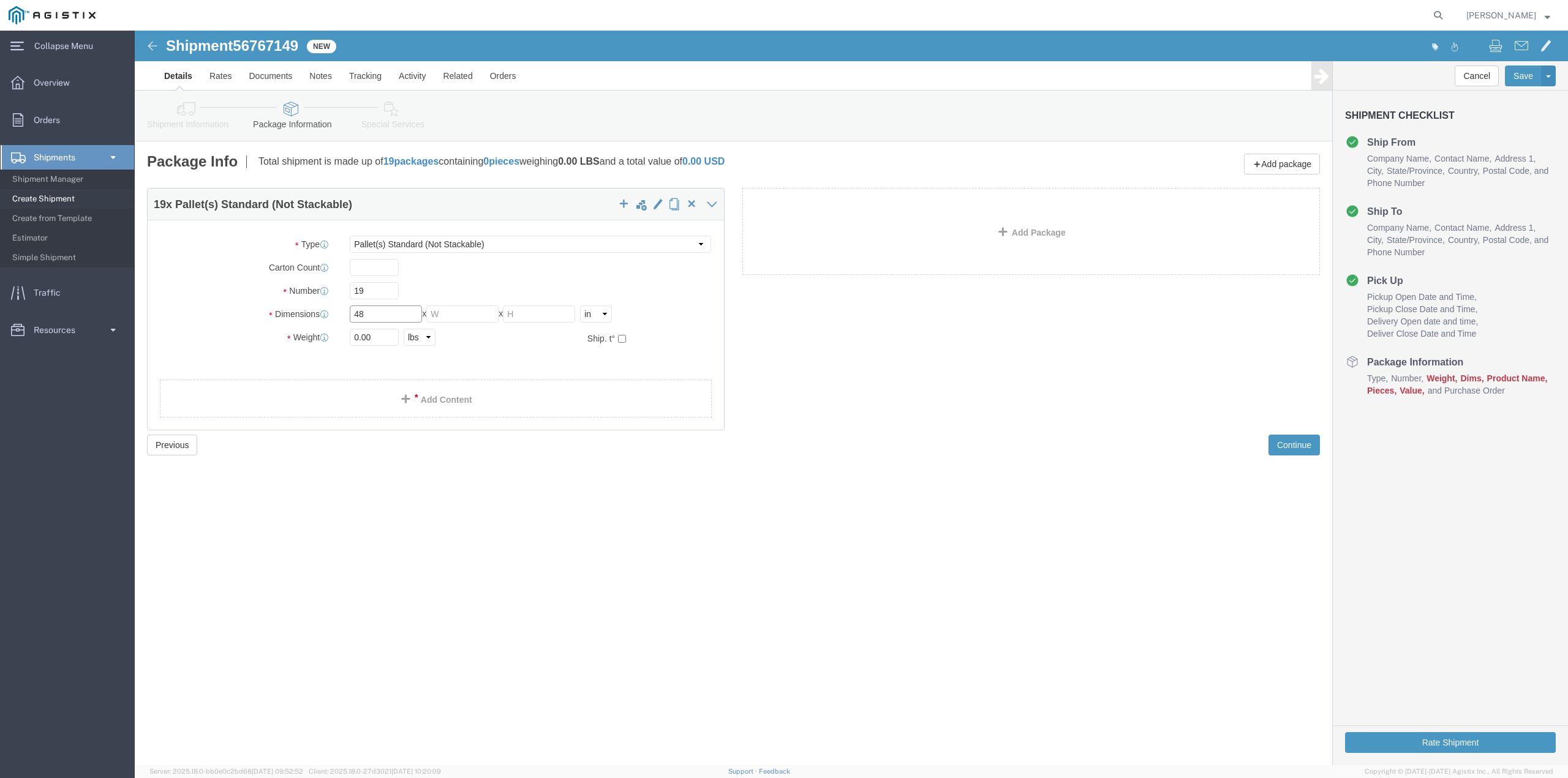
type input "48"
type input "20923"
click link "Add Content"
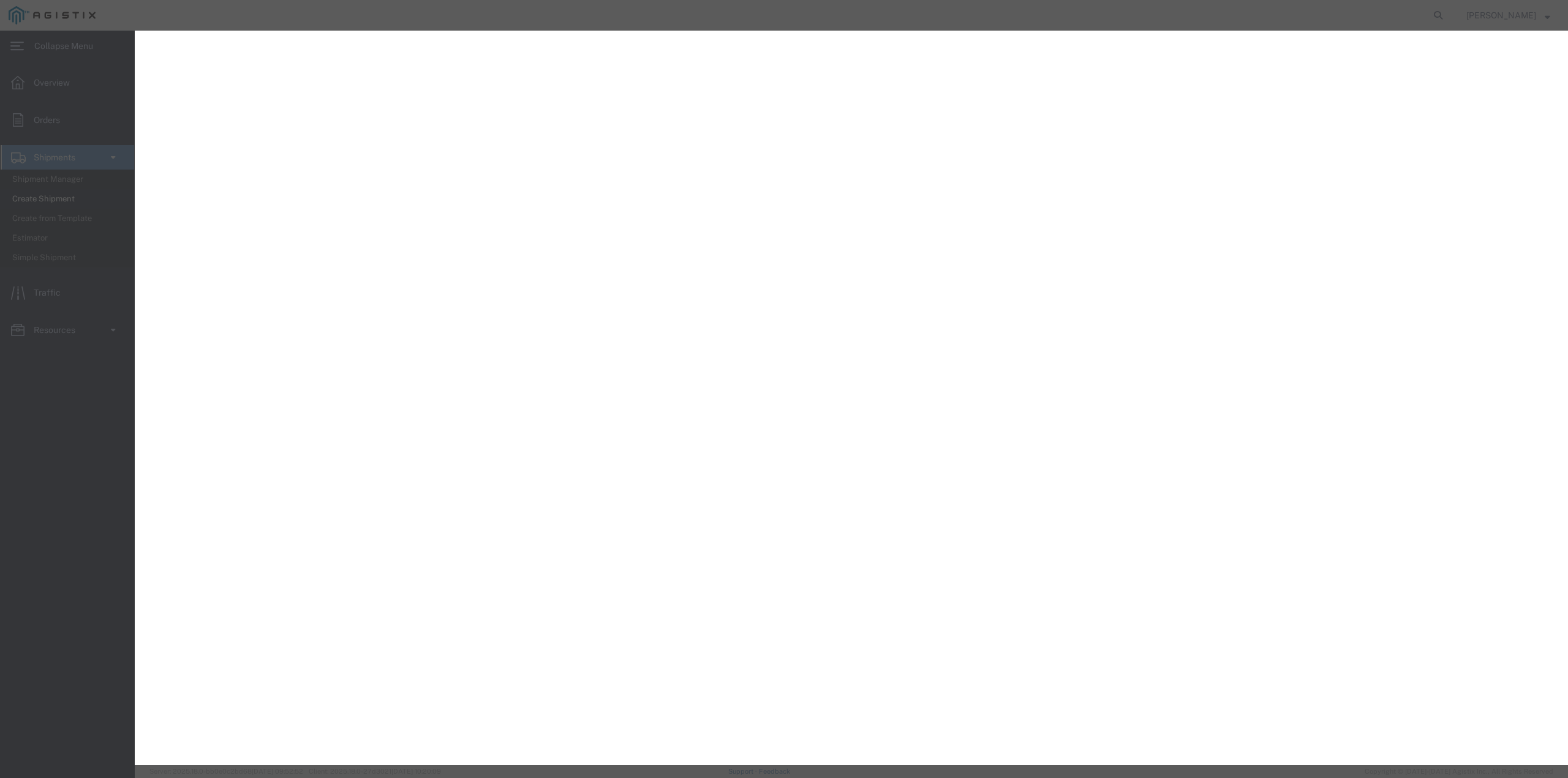
select select "PSNS"
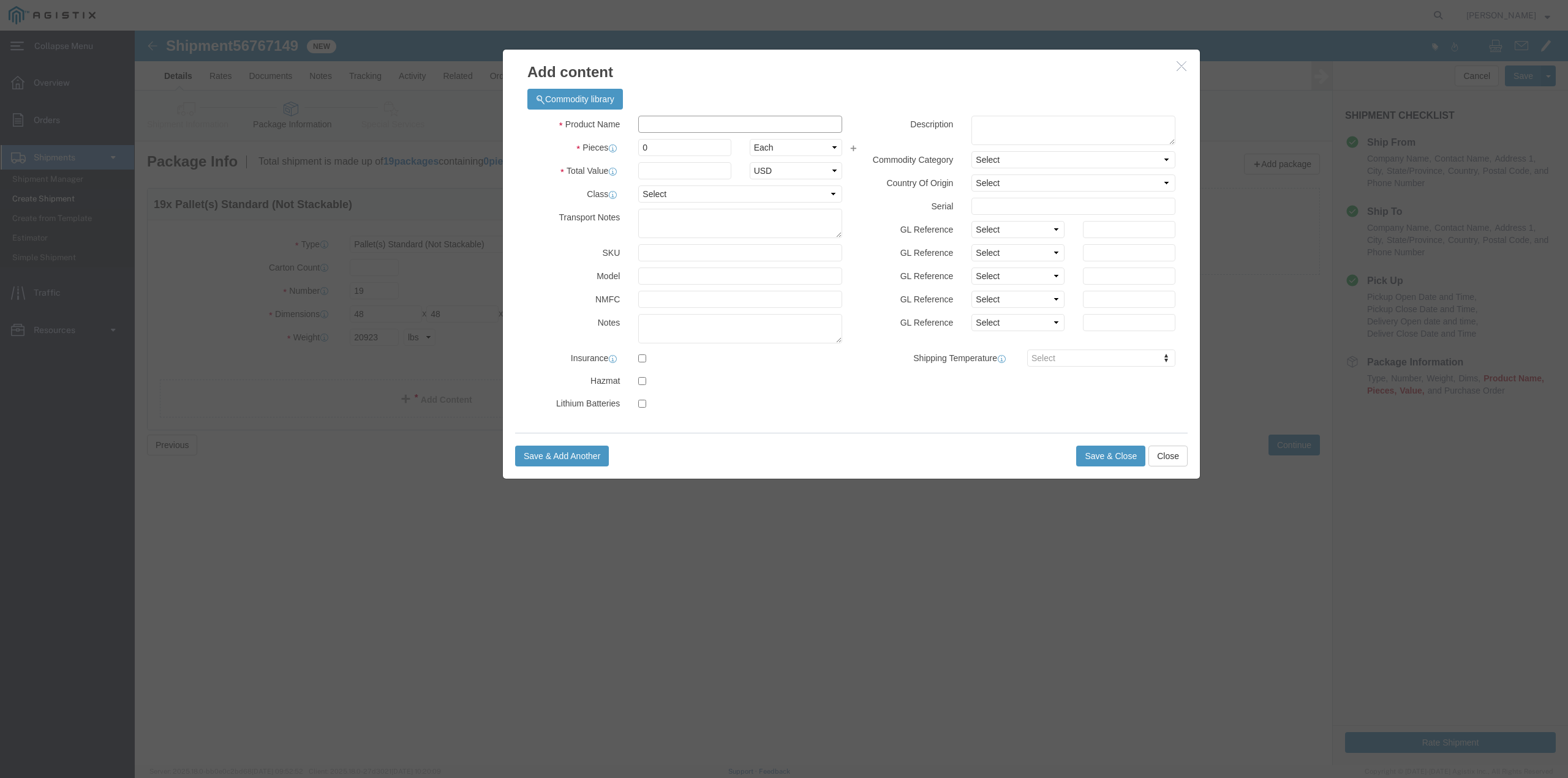
click input "text"
type input "Trench Covers and Accessories"
type input "131"
type input "1"
select select "60"
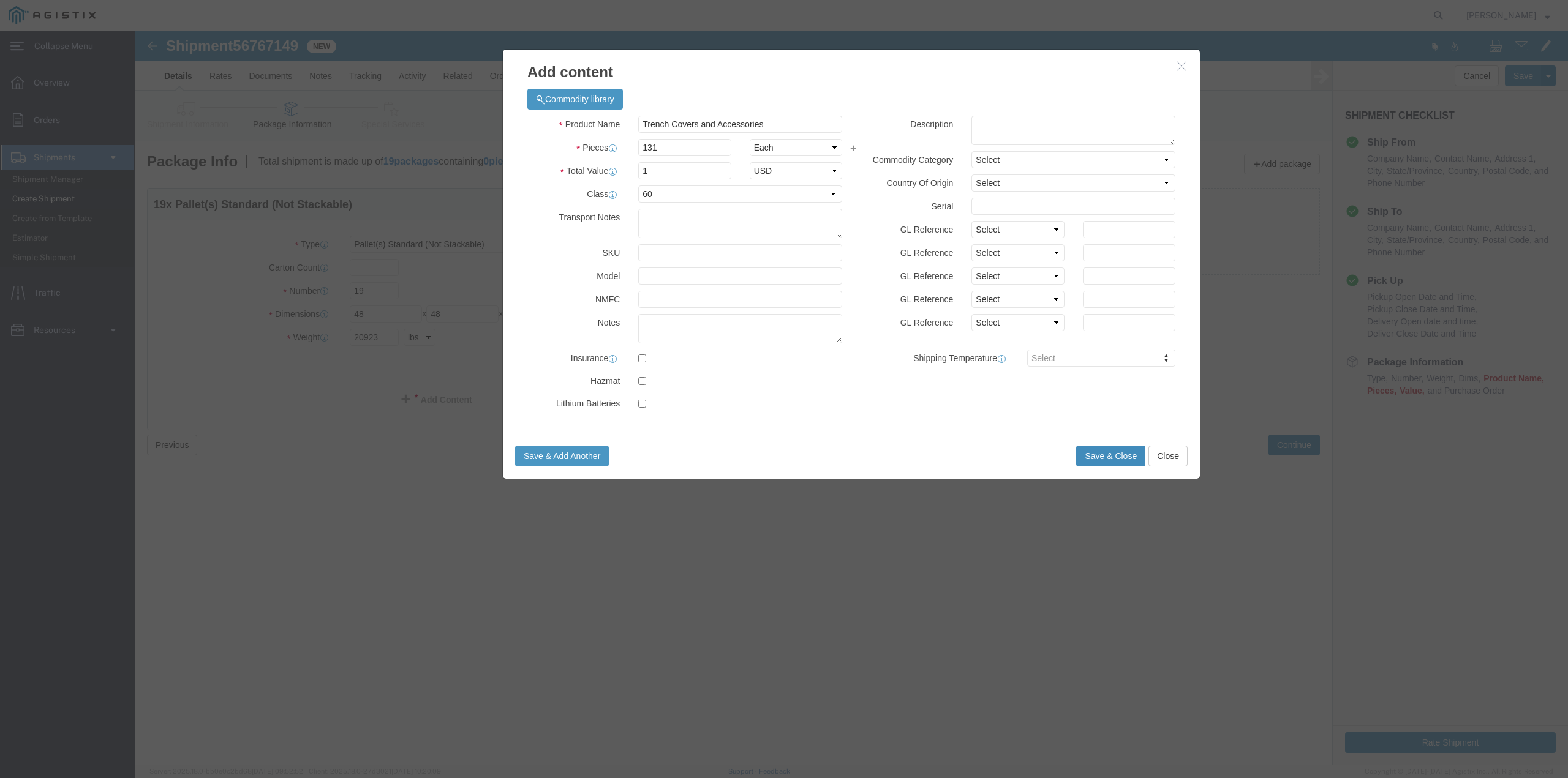
click button "Save & Close"
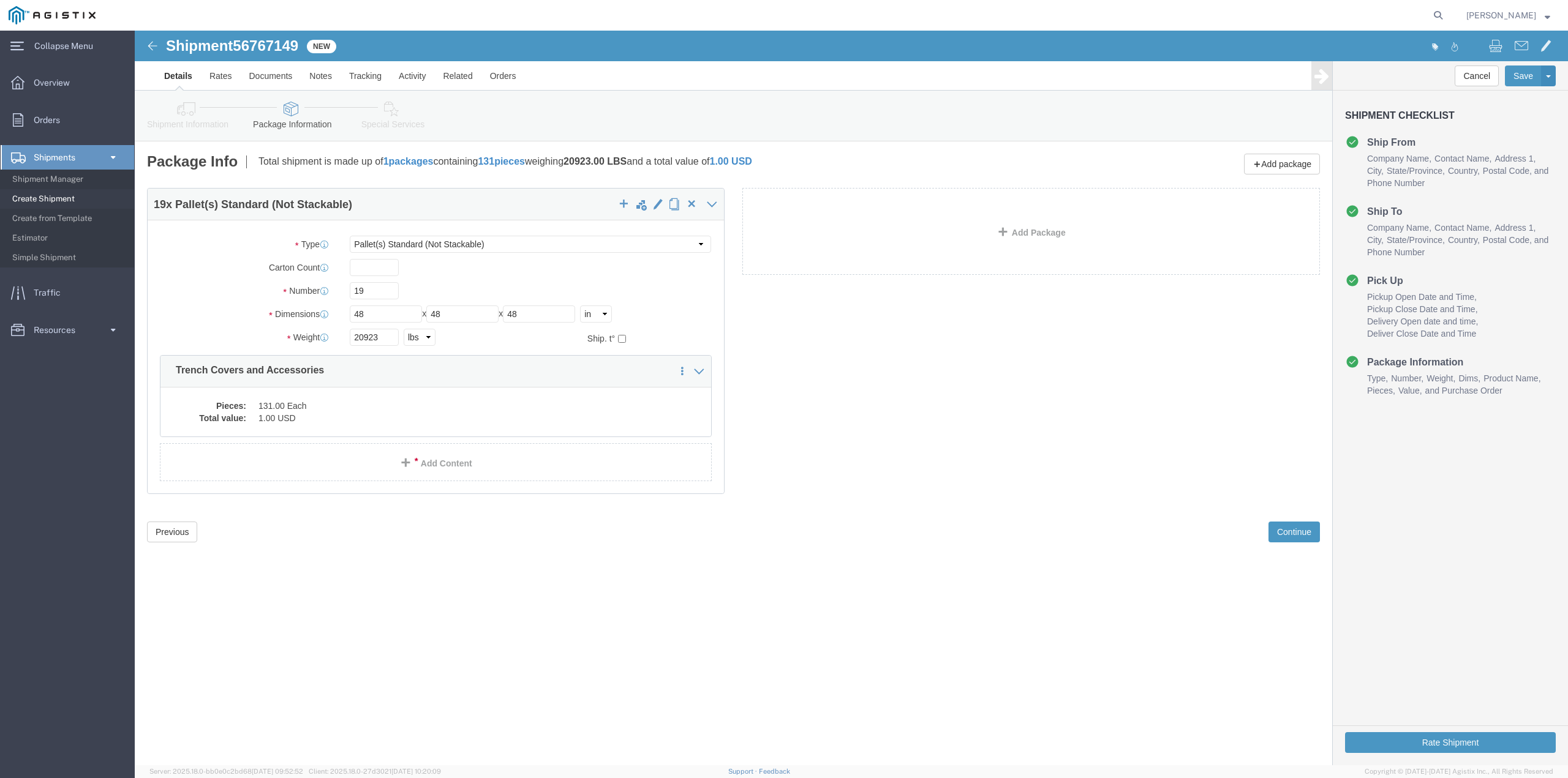
click link "Shipment Information"
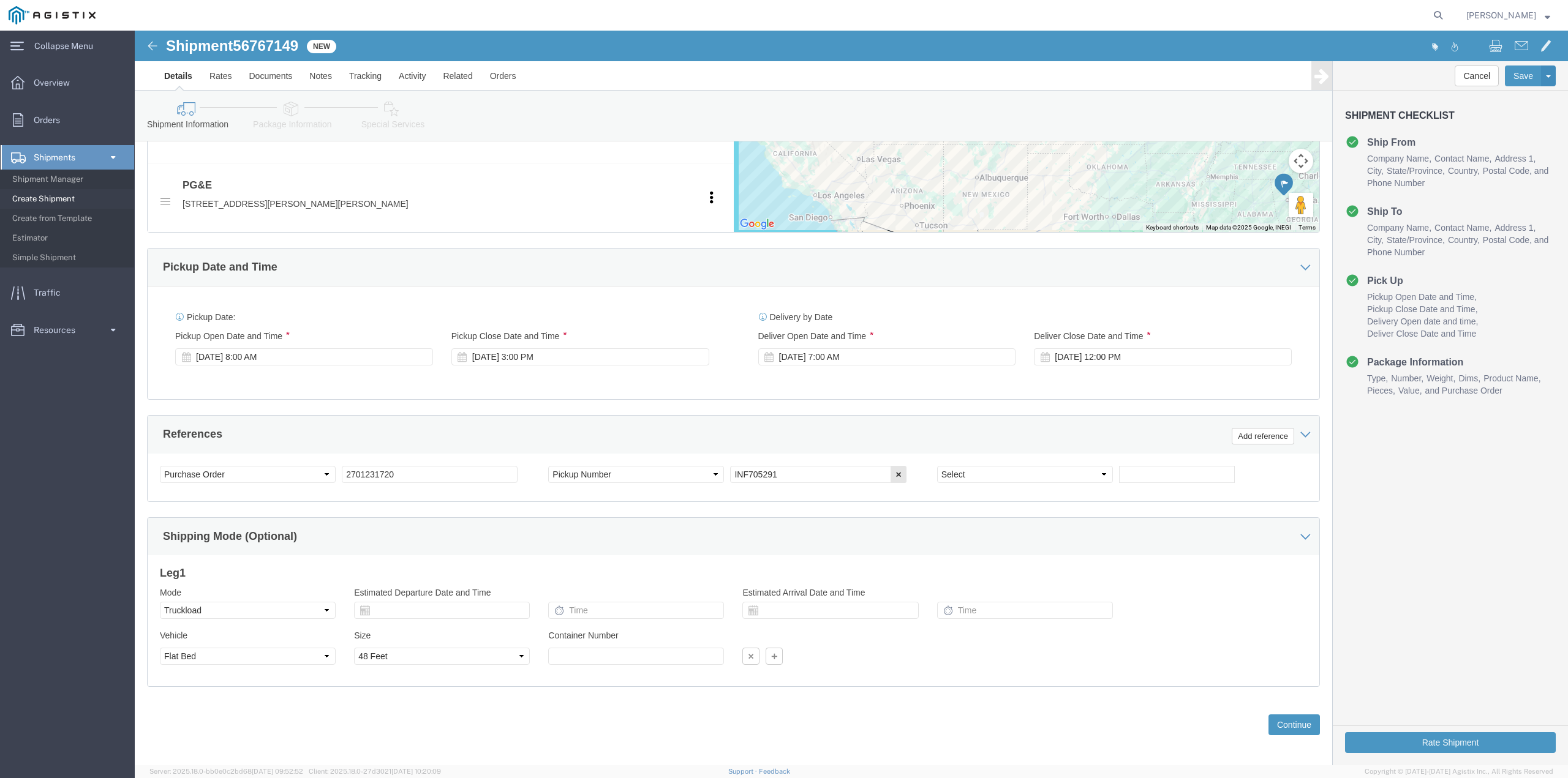
scroll to position [611, 0]
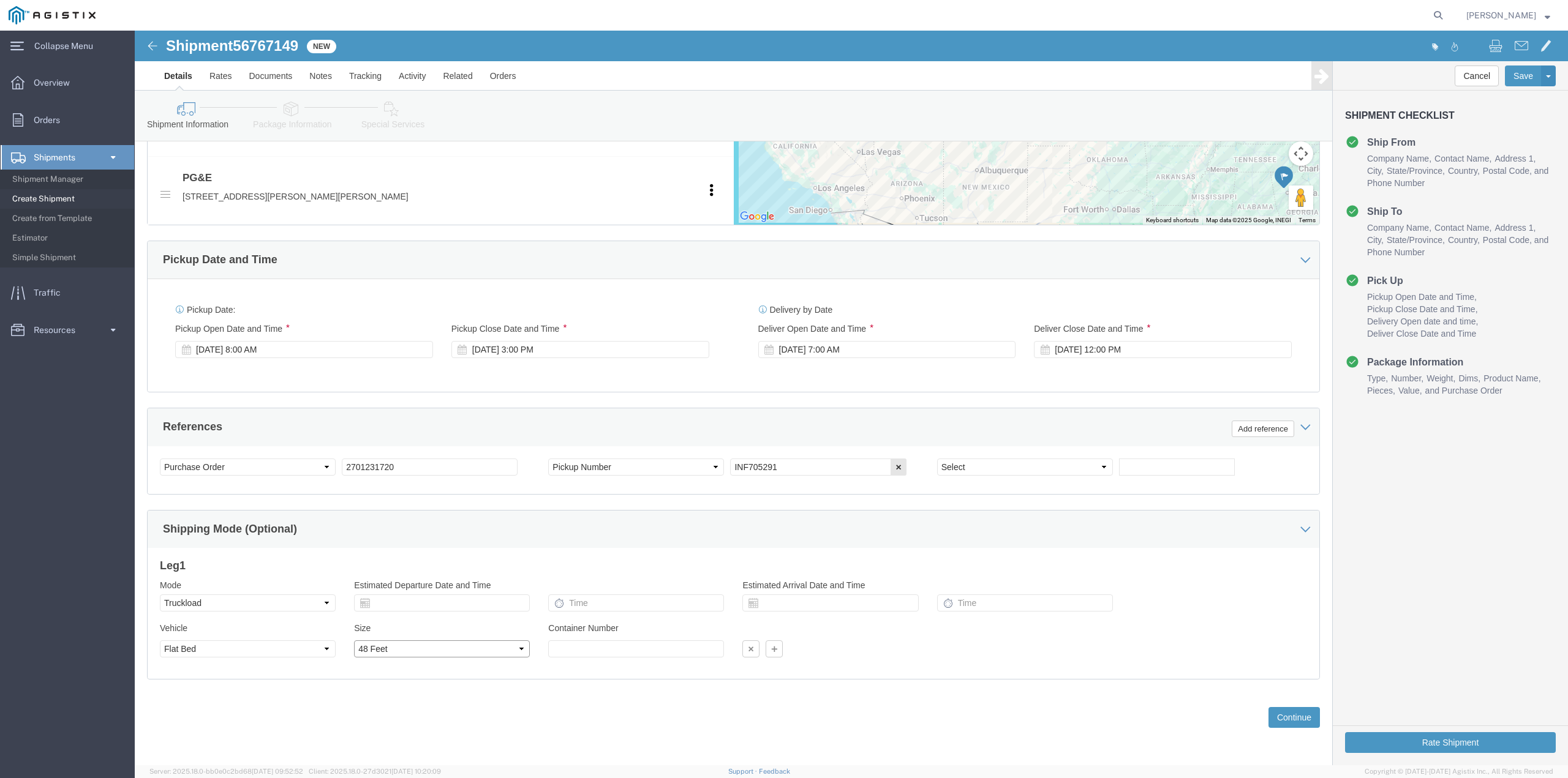
click select "Select 20 Feet 28 Feet 35 Feet 40 Feet 48 Feet 53 Feet"
select select "28FT"
click select "Select 20 Feet 28 Feet 35 Feet 40 Feet 48 Feet 53 Feet"
click button "Continue"
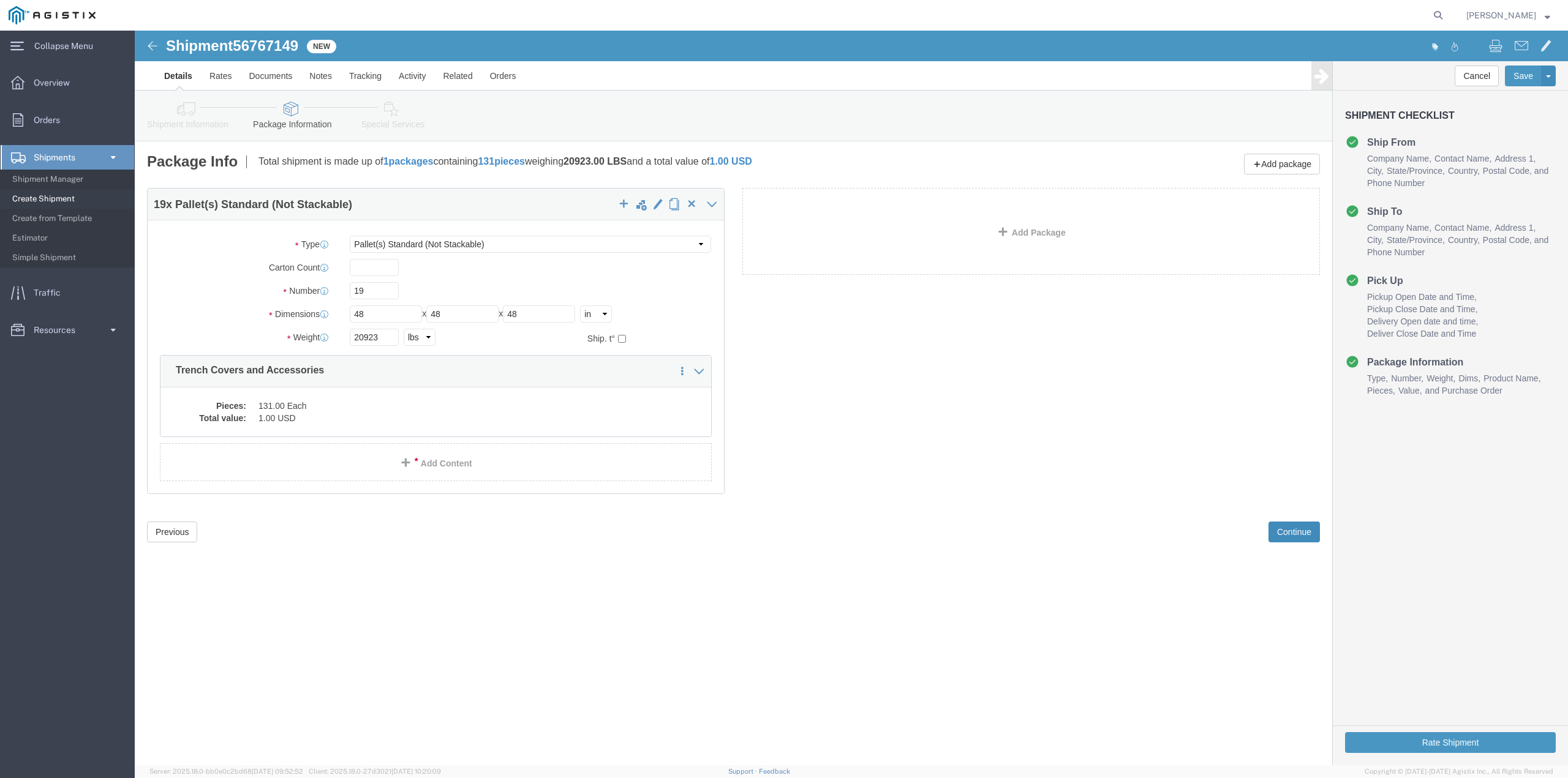
scroll to position [0, 0]
click button "Continue"
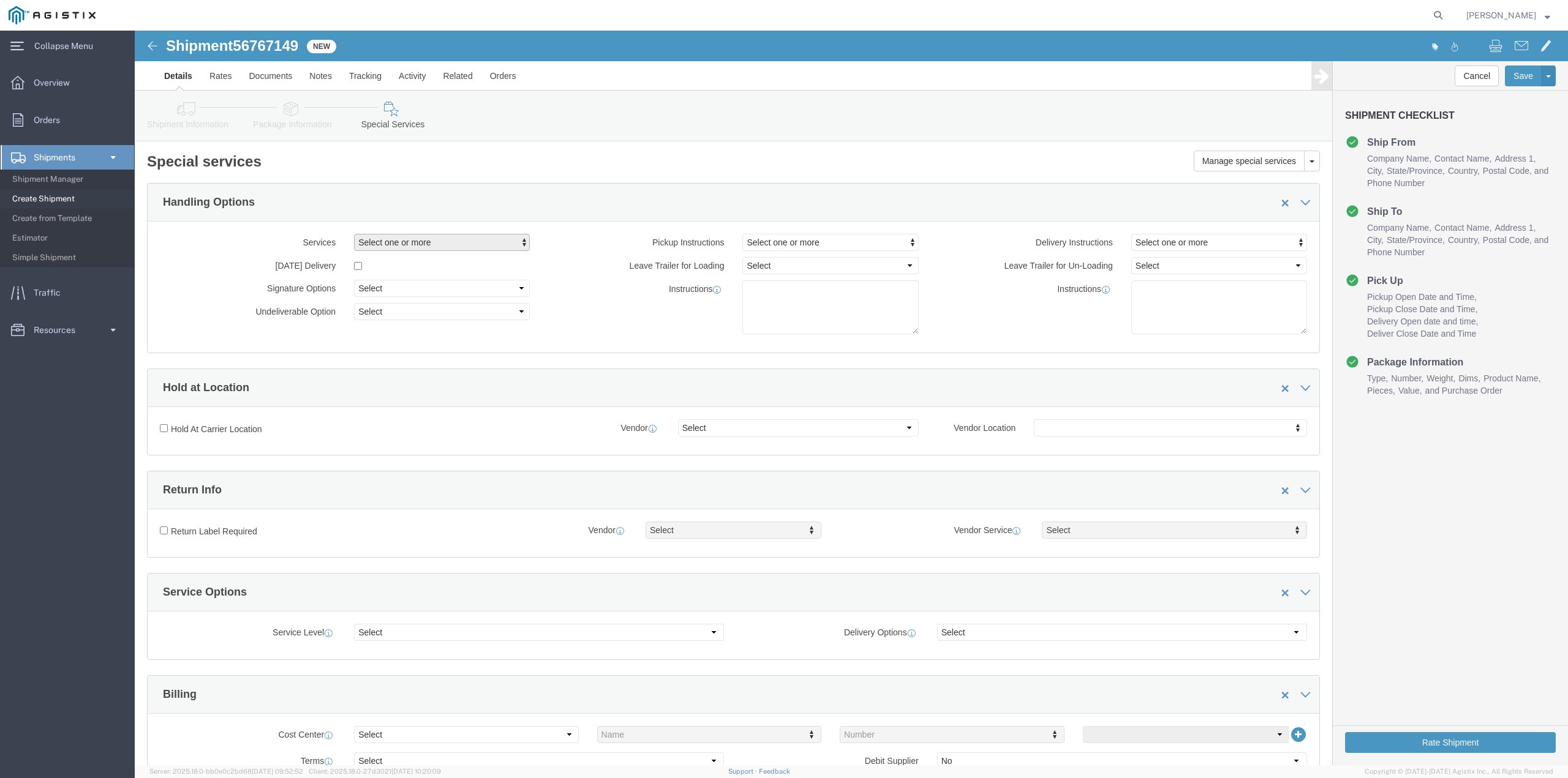
click span "Select one or more"
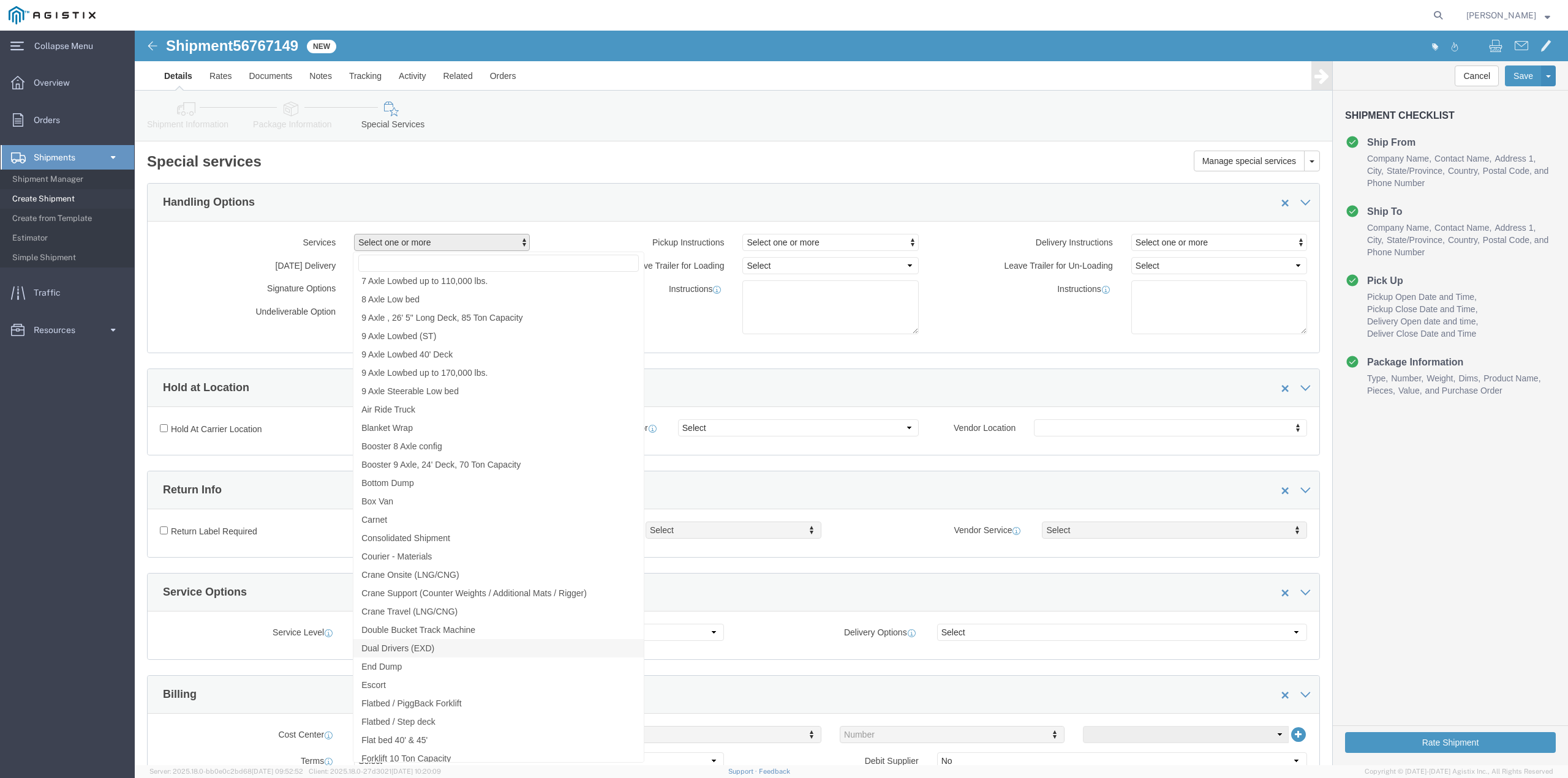
scroll to position [551, 0]
click span "Flatbed / Step deck"
select select "VEHICLE_STEP"
click div "Instructions"
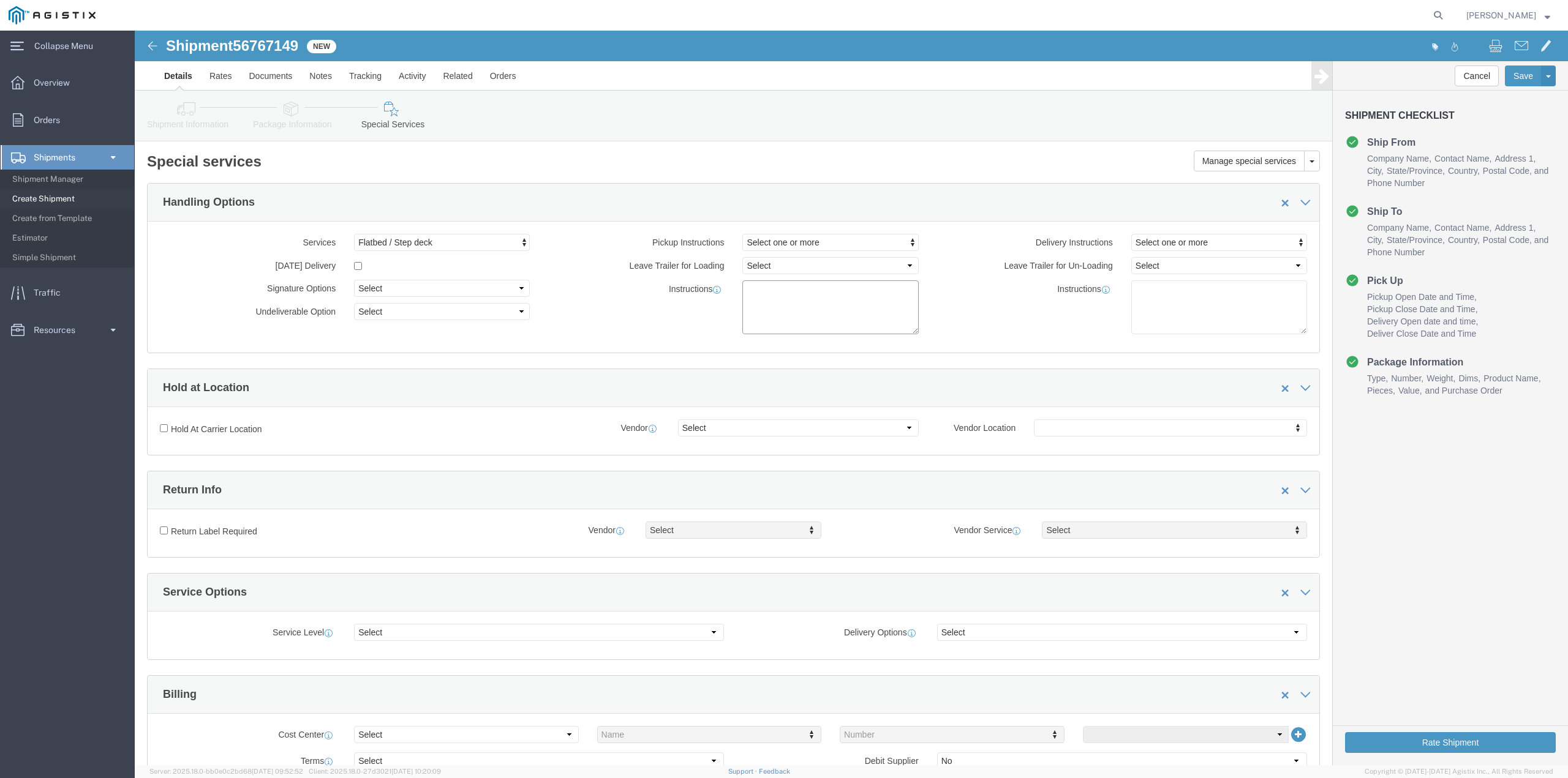
click textarea
click span "Select one or more"
click textarea
type textarea "INF705291 - Need 28 Ft Partial Flatbed"
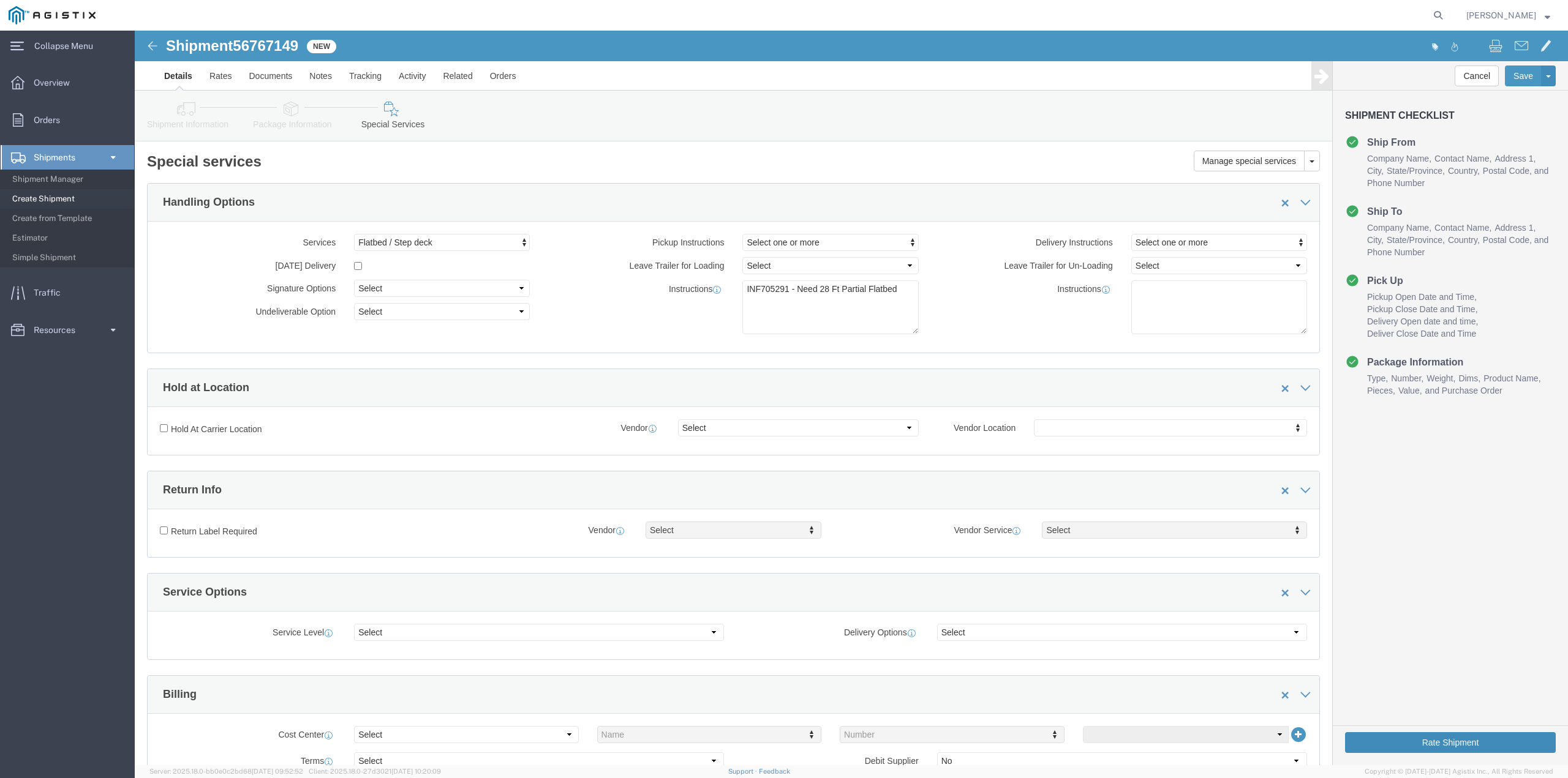
click button "Rate Shipment"
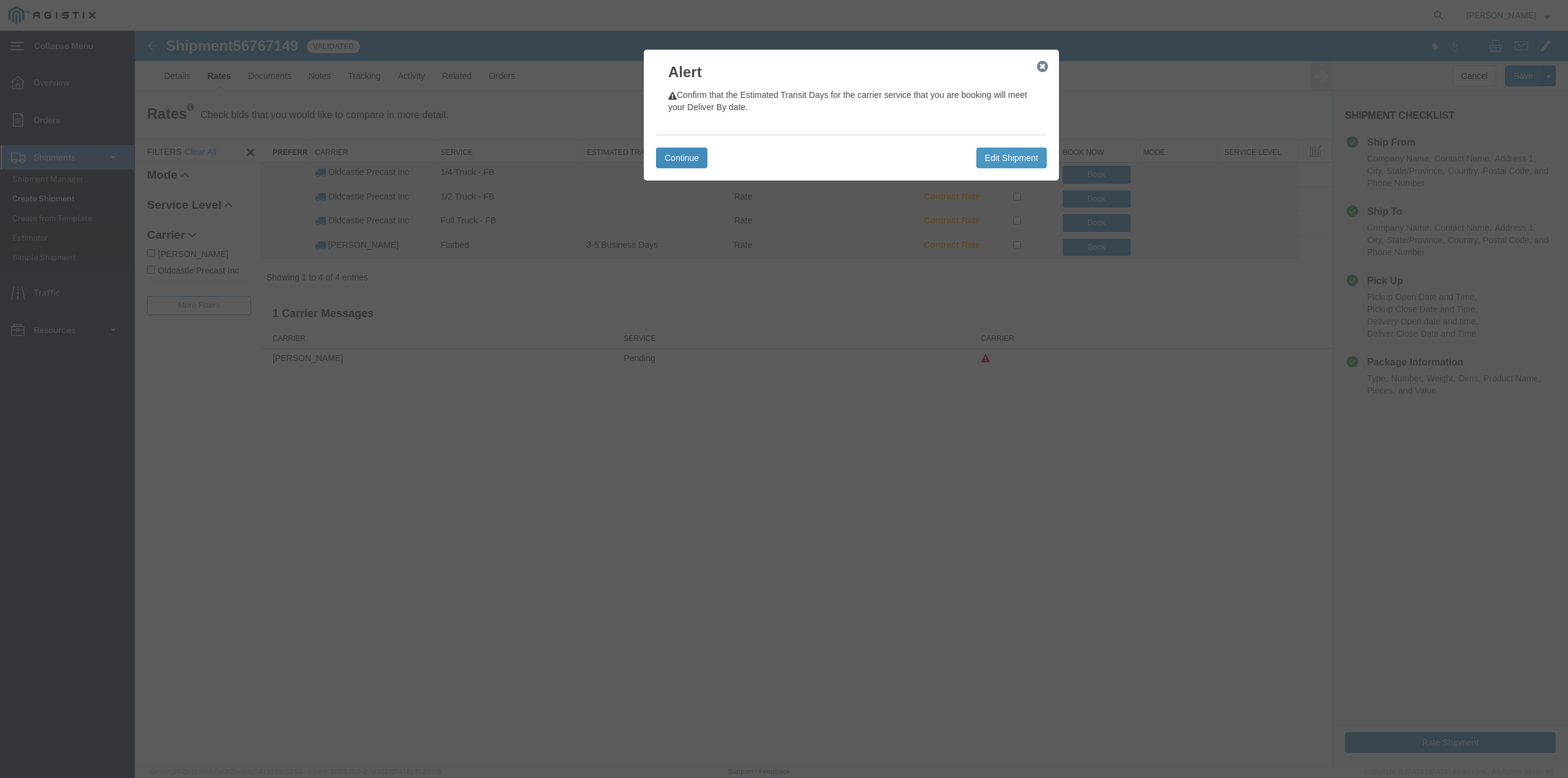
click at [680, 155] on button "Continue" at bounding box center [682, 158] width 51 height 21
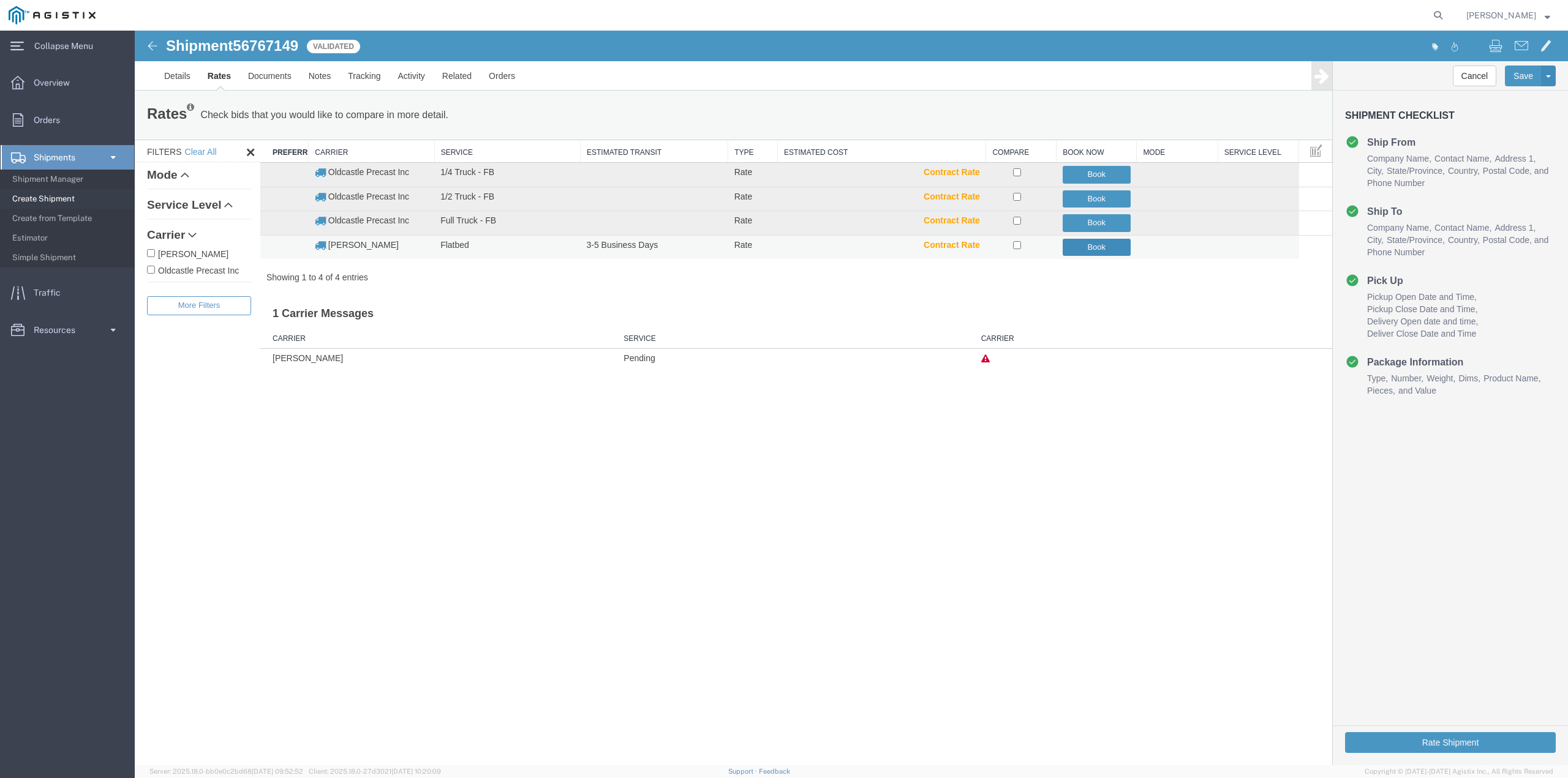
click at [1093, 248] on button "Book" at bounding box center [1096, 248] width 68 height 18
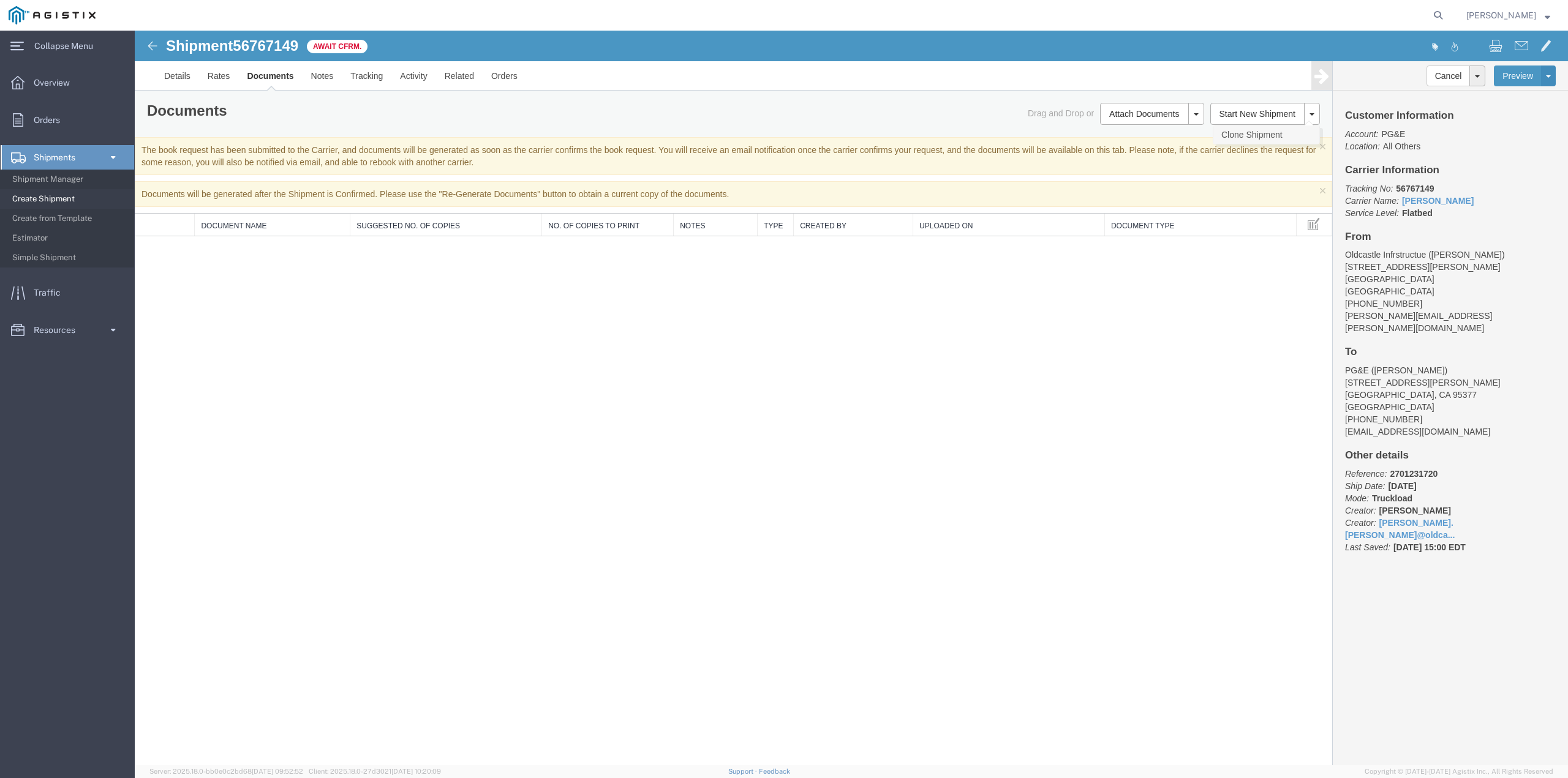
click at [1282, 134] on link "Clone Shipment" at bounding box center [1266, 134] width 106 height 18
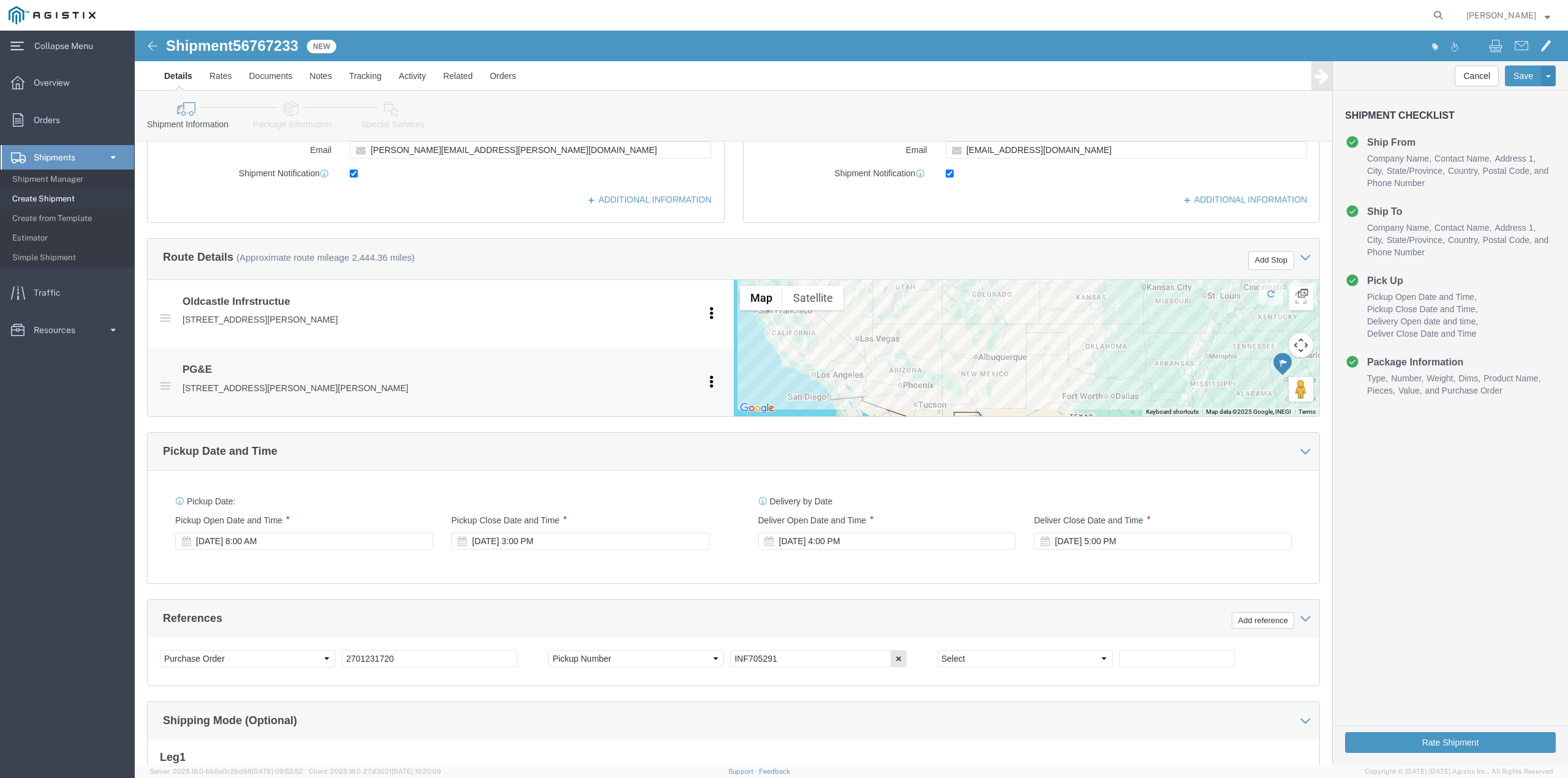
scroll to position [490, 0]
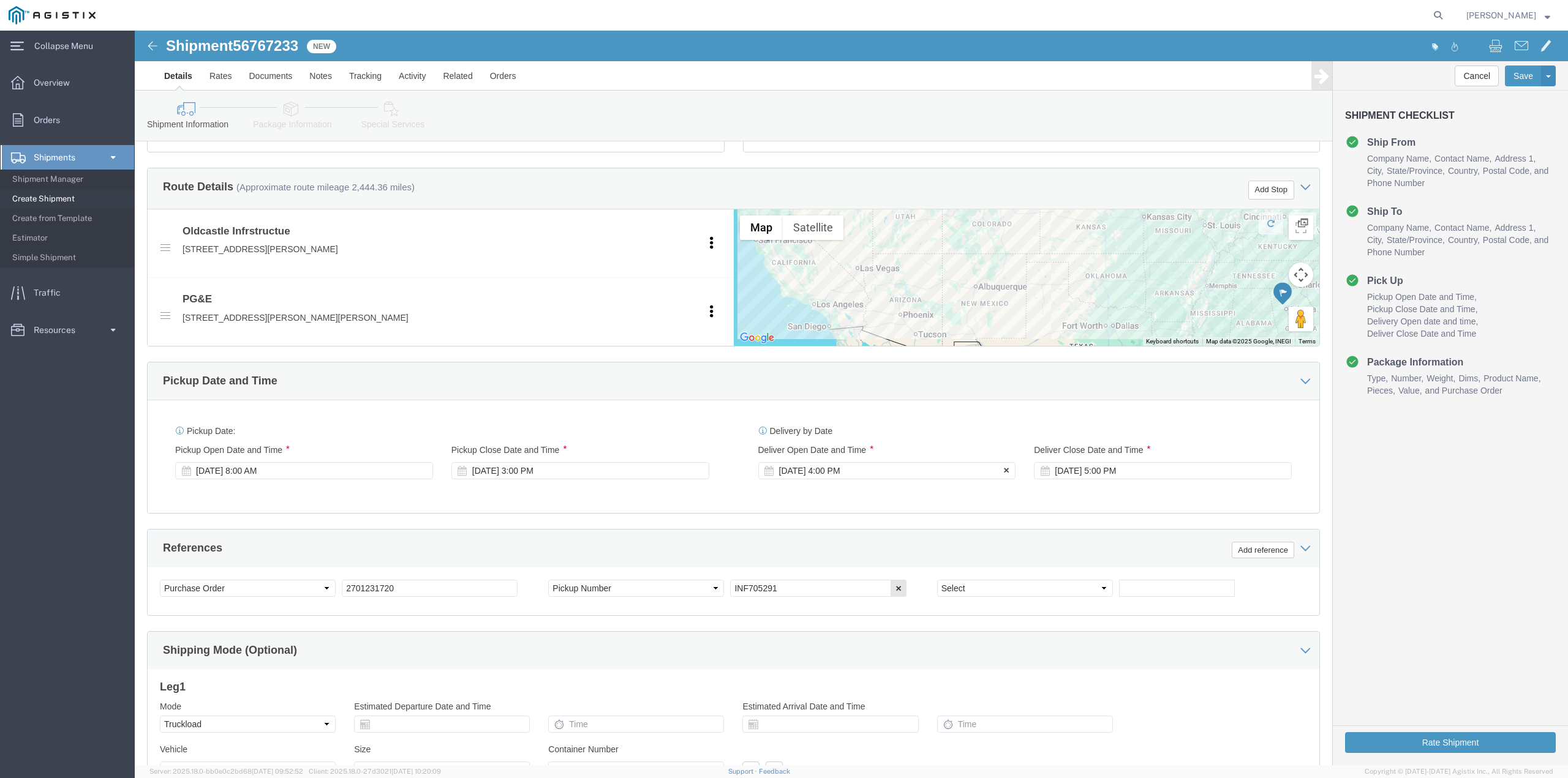
click div "[DATE] 4:00 PM"
type input "7:00 AM"
click button "Apply"
drag, startPoint x: 1052, startPoint y: 439, endPoint x: 1042, endPoint y: 445, distance: 11.7
click div "Sep 15 2025 5:00 PM"
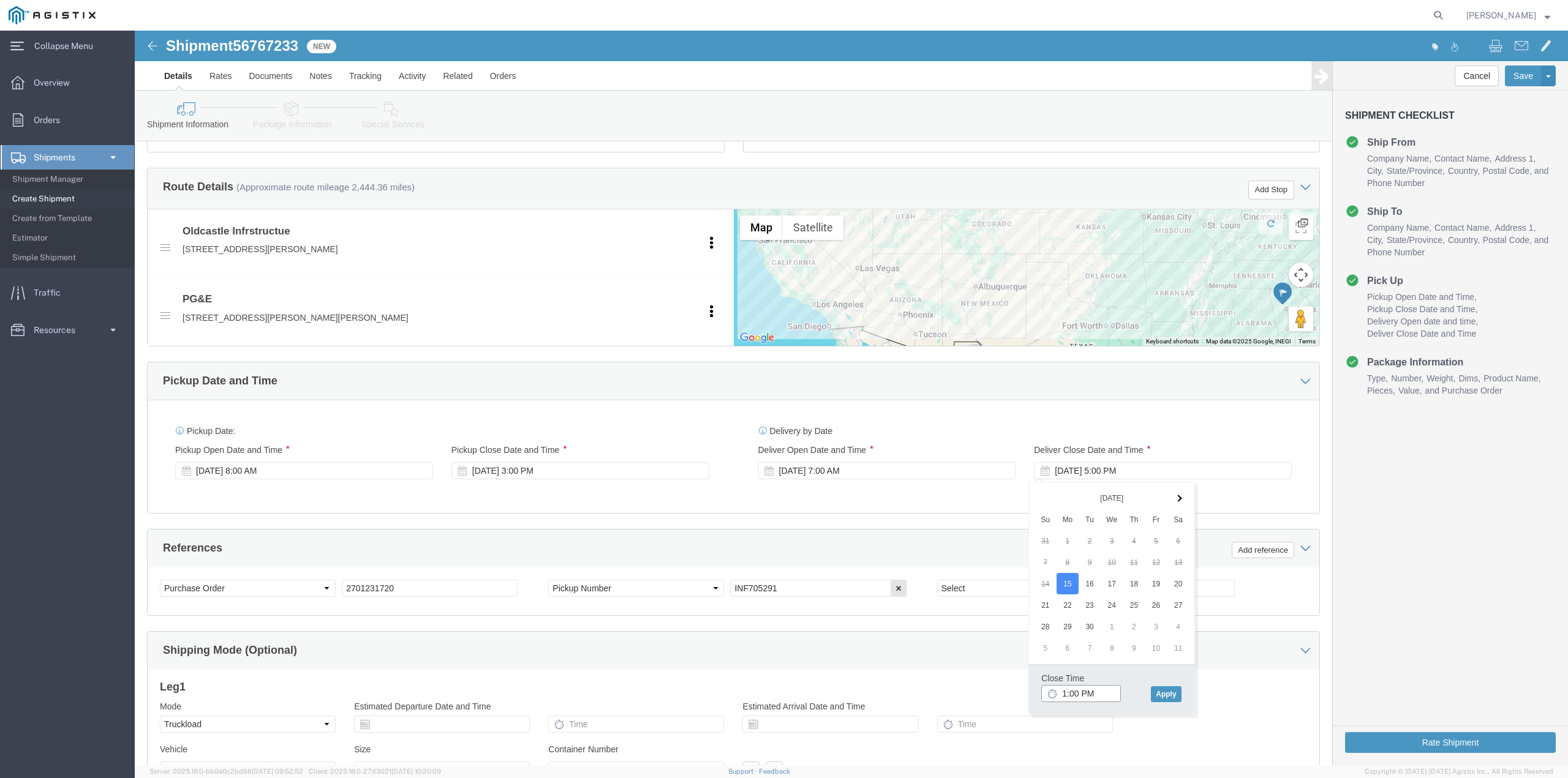
type input "12:00 PM"
click button "Apply"
click input "INF705291"
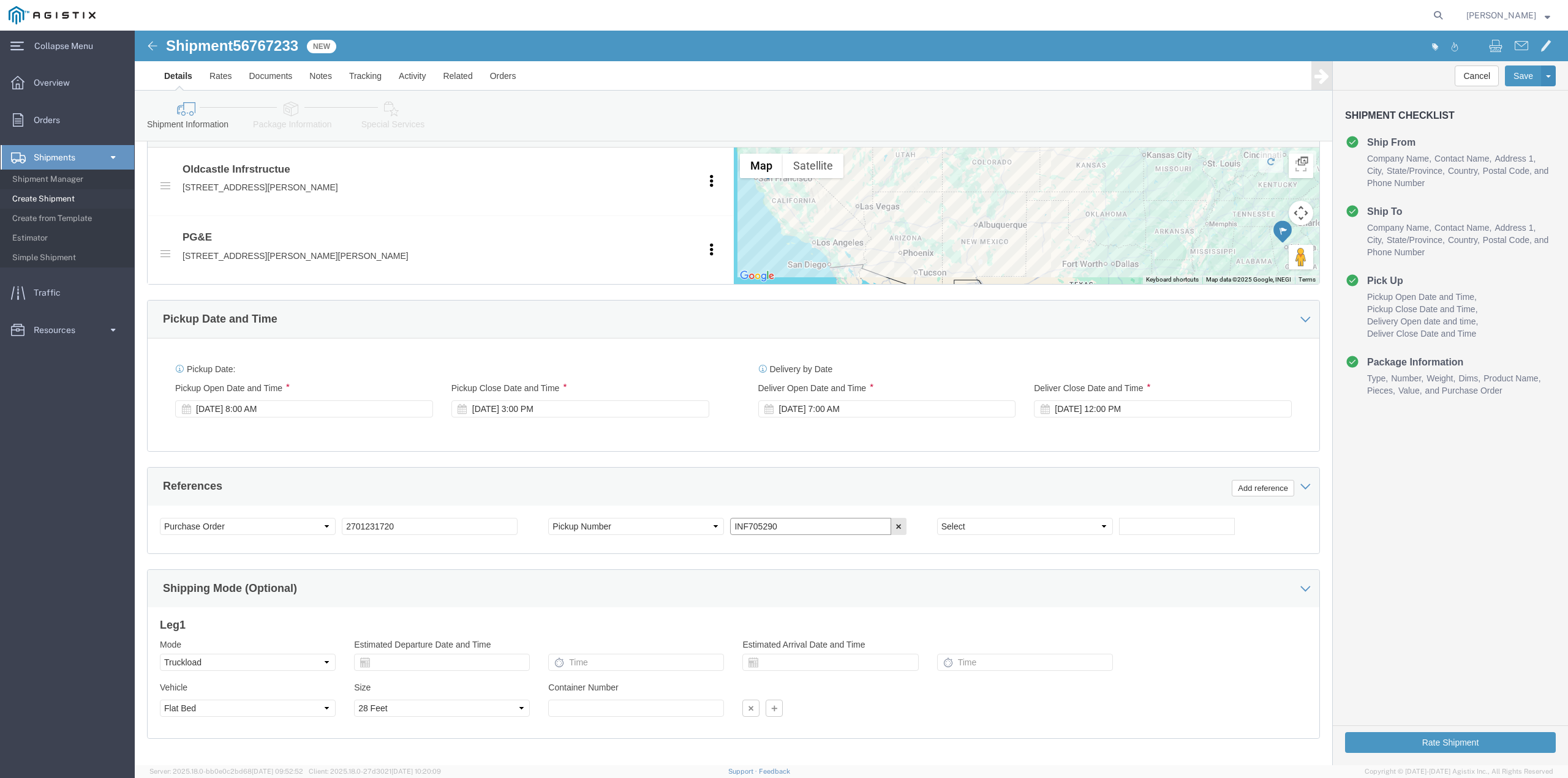
scroll to position [611, 0]
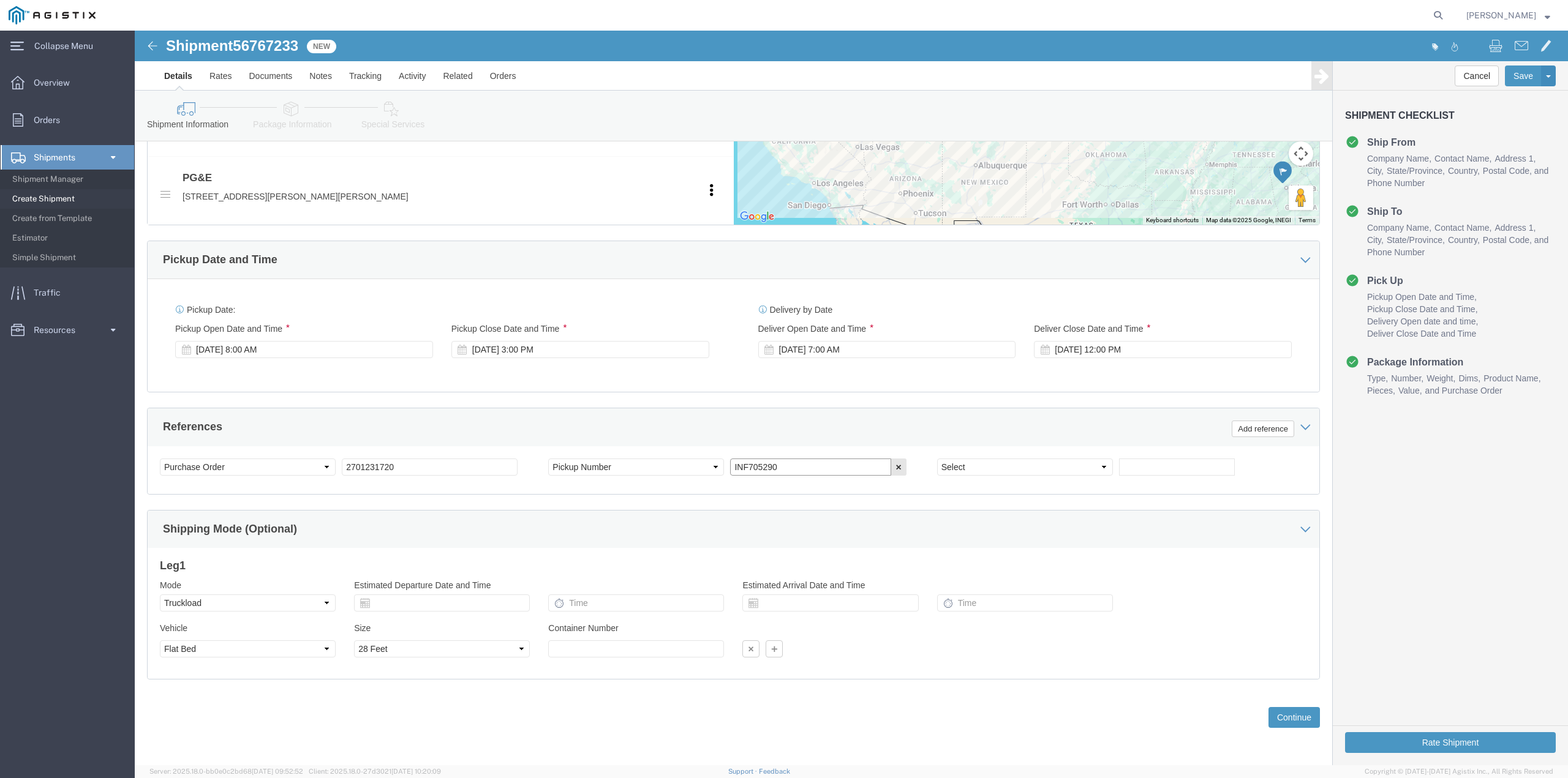
type input "INF705290"
click select "Select 20 Feet 28 Feet 35 Feet 40 Feet 48 Feet 53 Feet"
select select "48FT"
click select "Select 20 Feet 28 Feet 35 Feet 40 Feet 48 Feet 53 Feet"
click button "Continue"
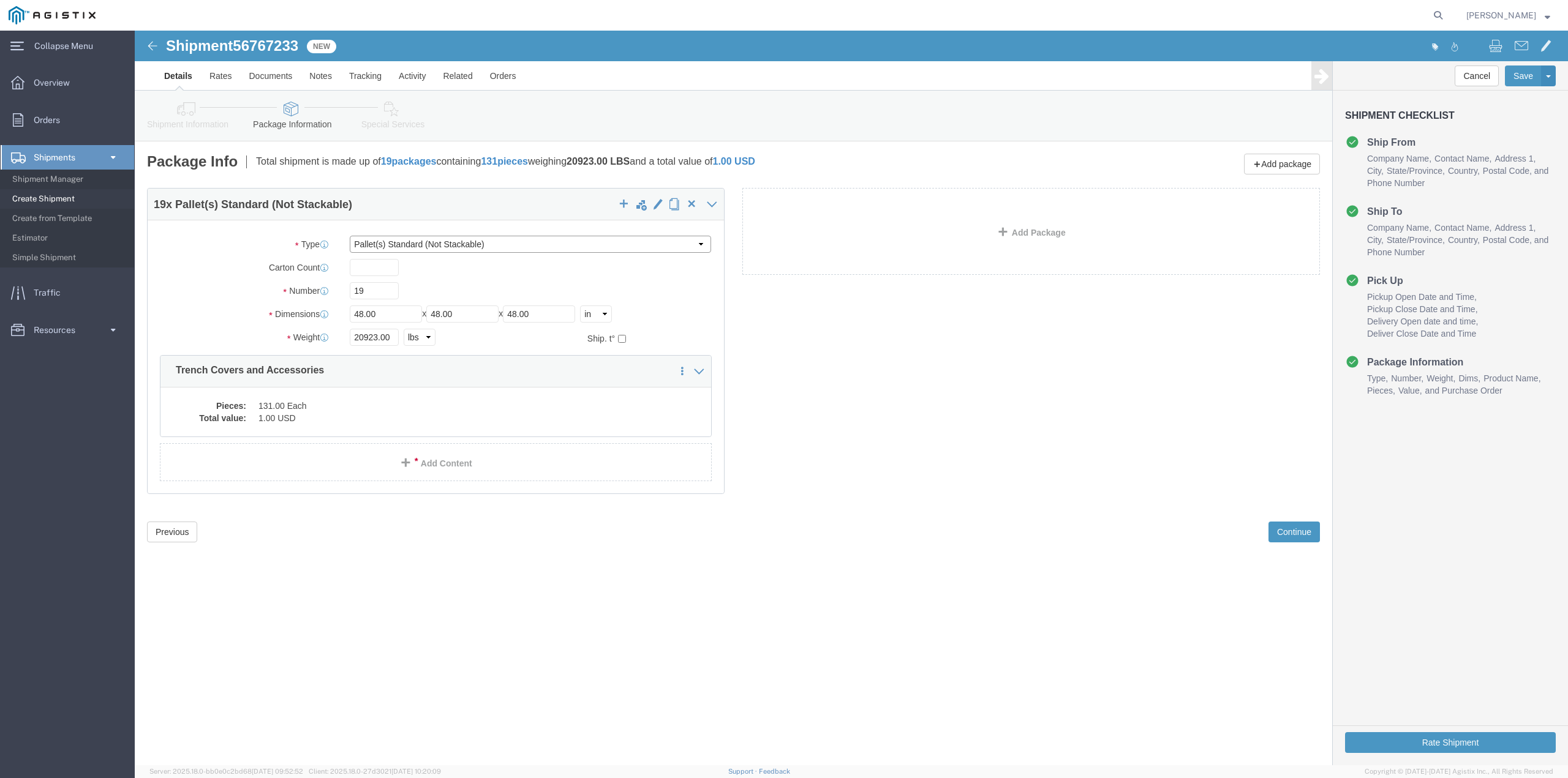
click select "Select Bulk Bundle(s) Cardboard Box(es) Carton(s) Crate(s) Drum(s) (Fiberboard)…"
select select "BNDL"
click select "Select Bulk Bundle(s) Cardboard Box(es) Carton(s) Crate(s) Drum(s) (Fiberboard)…"
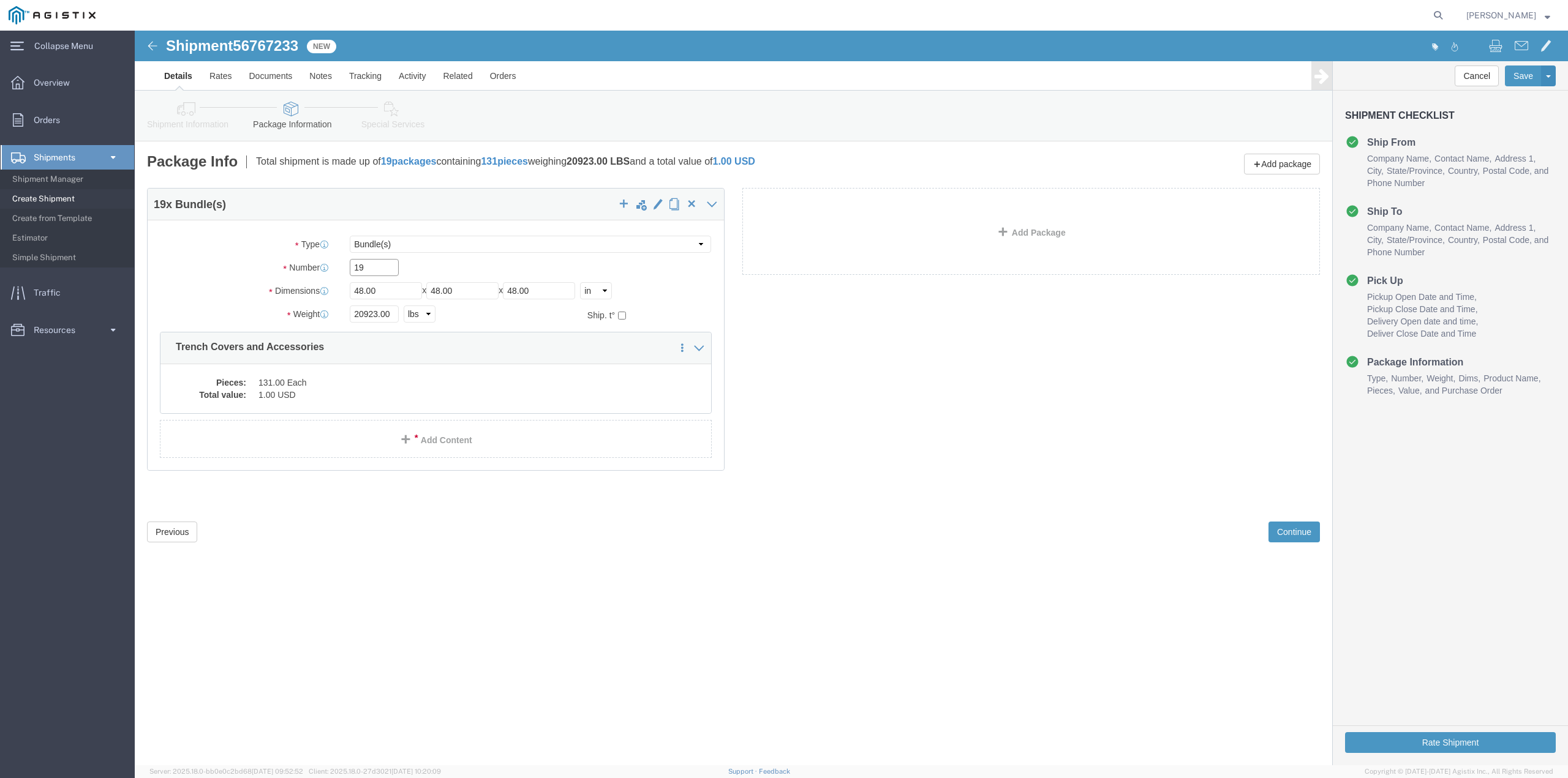
drag, startPoint x: 240, startPoint y: 238, endPoint x: 205, endPoint y: 235, distance: 35.1
click div "19"
type input "13"
type input "36"
type input "40"
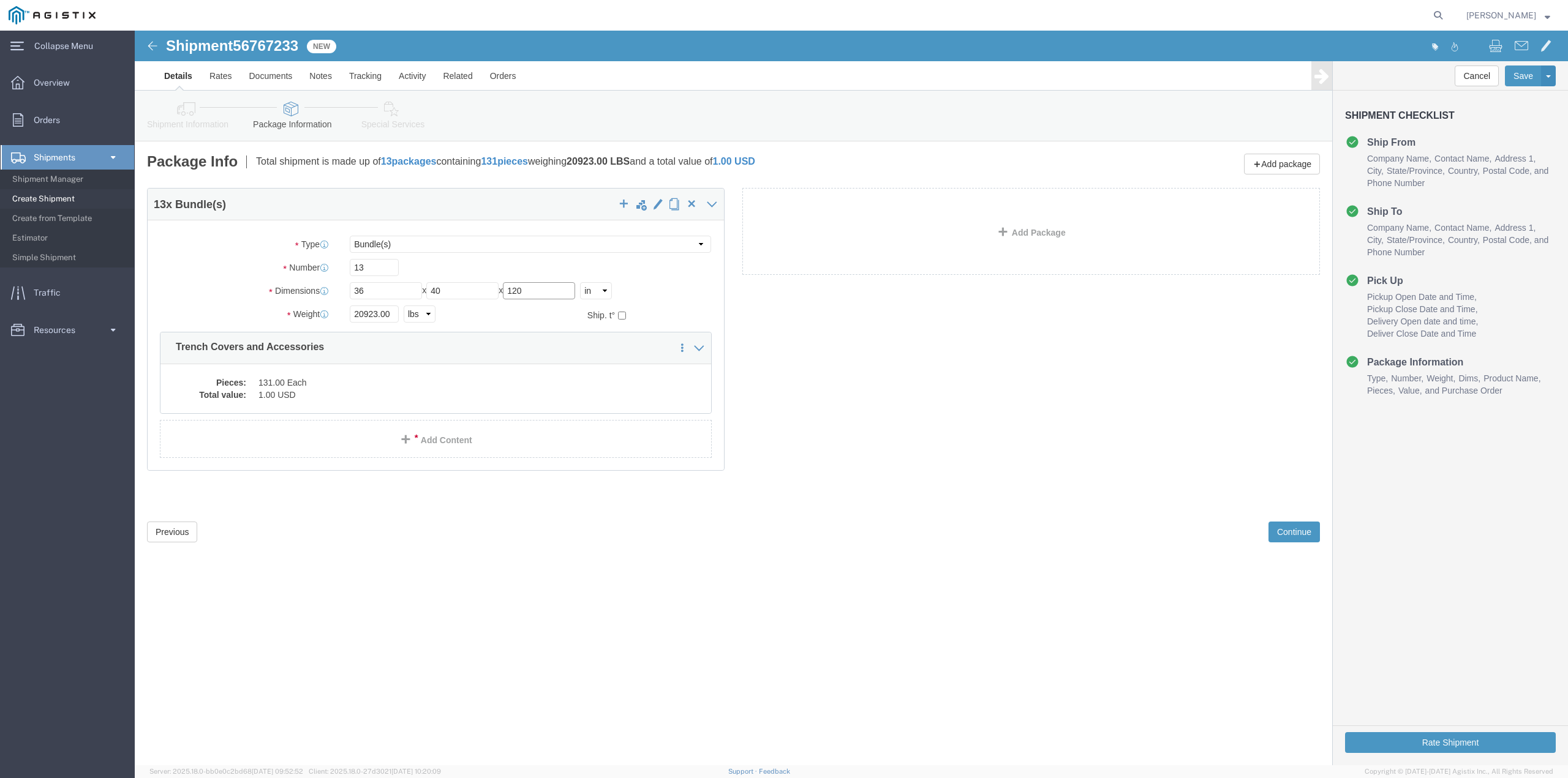
type input "120"
drag, startPoint x: 260, startPoint y: 281, endPoint x: 147, endPoint y: 282, distance: 113.0
click div "Weight Total weight of packages in pounds or kilograms 20923.00 Select kgs lbs …"
type input "28132"
click div "Pieces: 131.00 Each Total value: 1.00 USD"
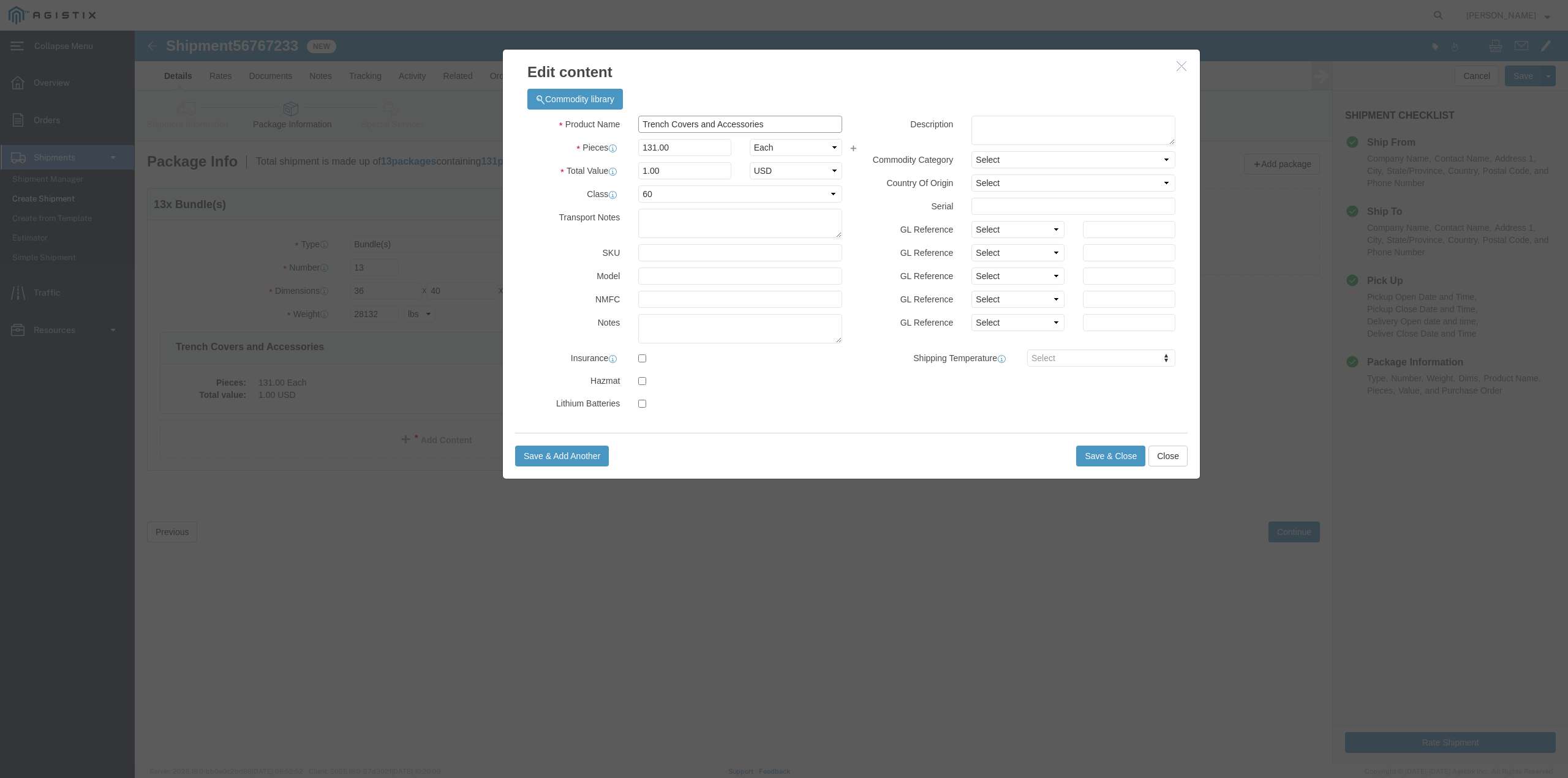
click input "Trench Covers and Accessories"
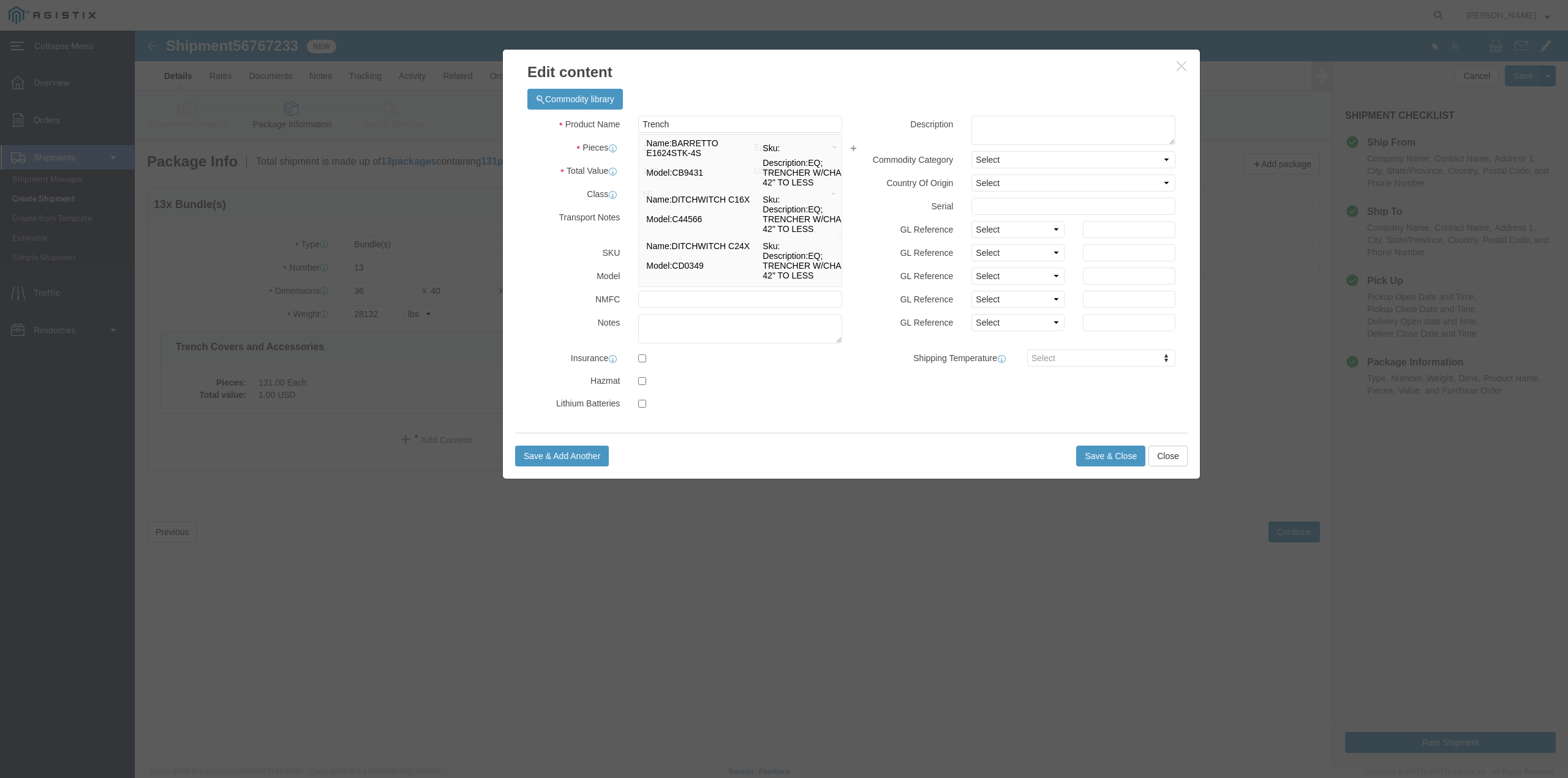
click div "Commodity library"
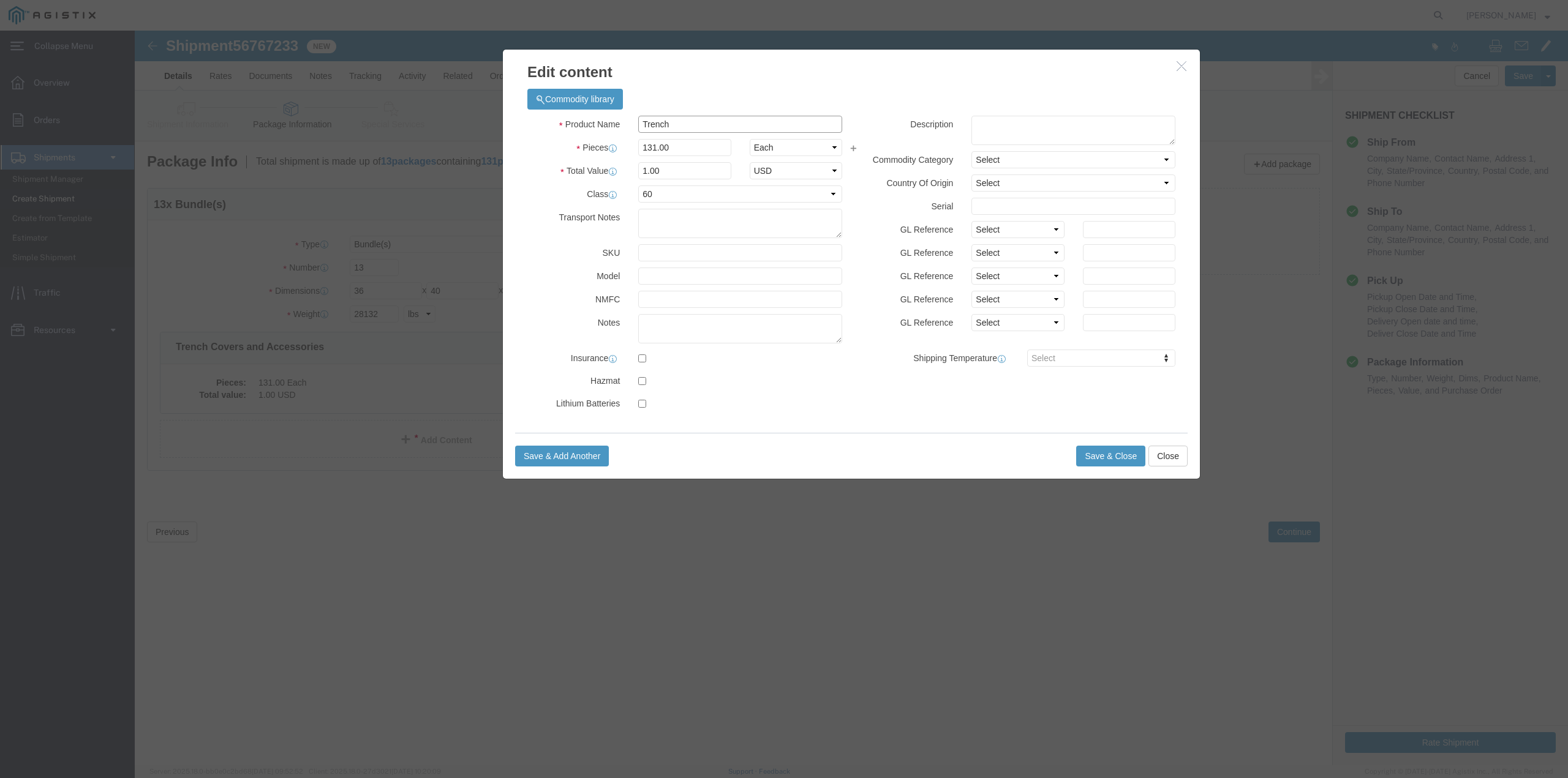
click input "Trench"
type input "Trench 33160812"
drag, startPoint x: 551, startPoint y: 119, endPoint x: 508, endPoint y: 120, distance: 43.0
click input "131.00"
type input "26"
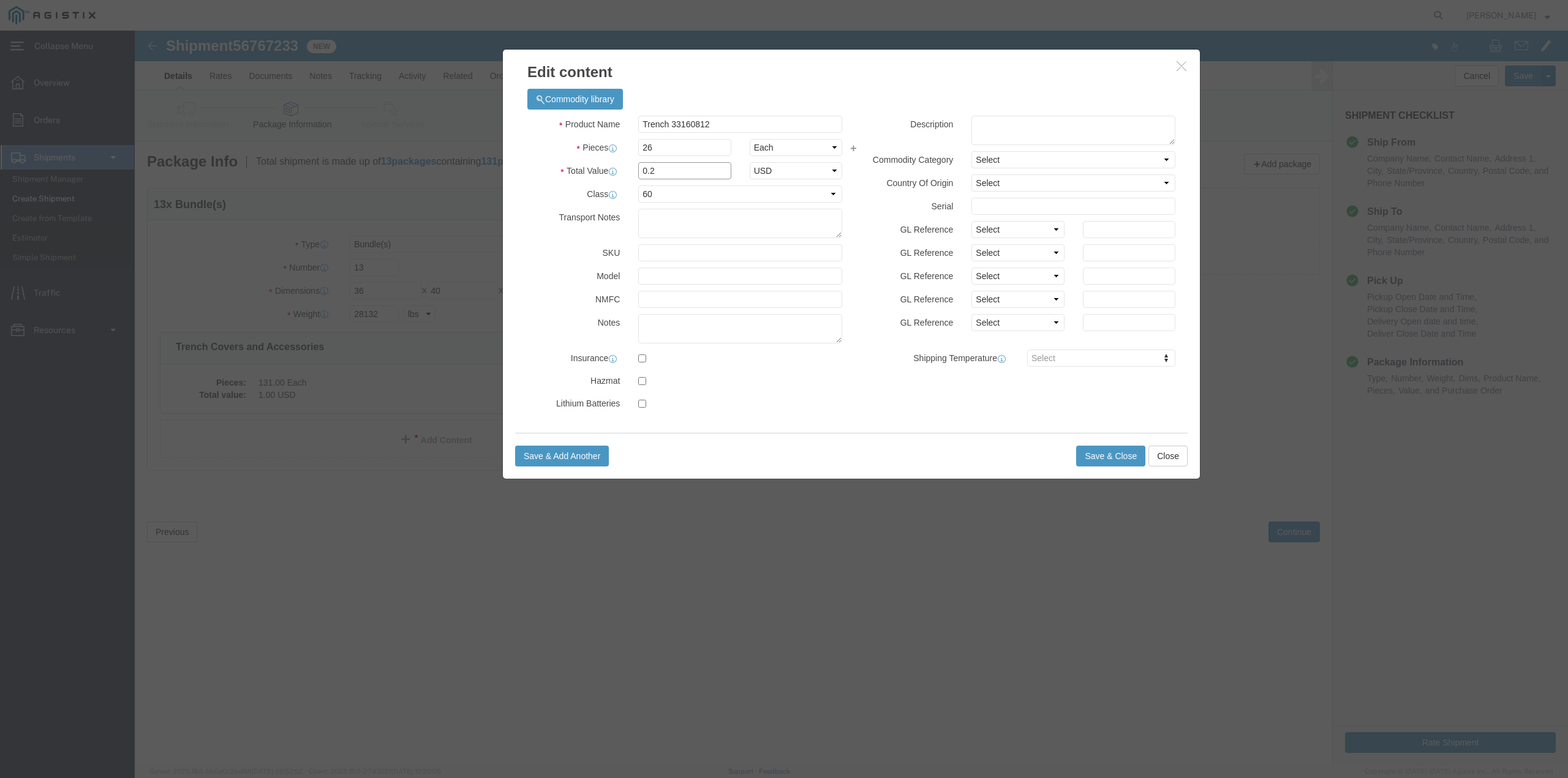
drag, startPoint x: 525, startPoint y: 133, endPoint x: 485, endPoint y: 148, distance: 42.7
click div "Total Value 0.2 Select ADP AED AFN ALL AMD AOA ARS ATS AUD AWG AZN BAM BBD BDT …"
type input "1"
select select "USD"
click button "Save & Close"
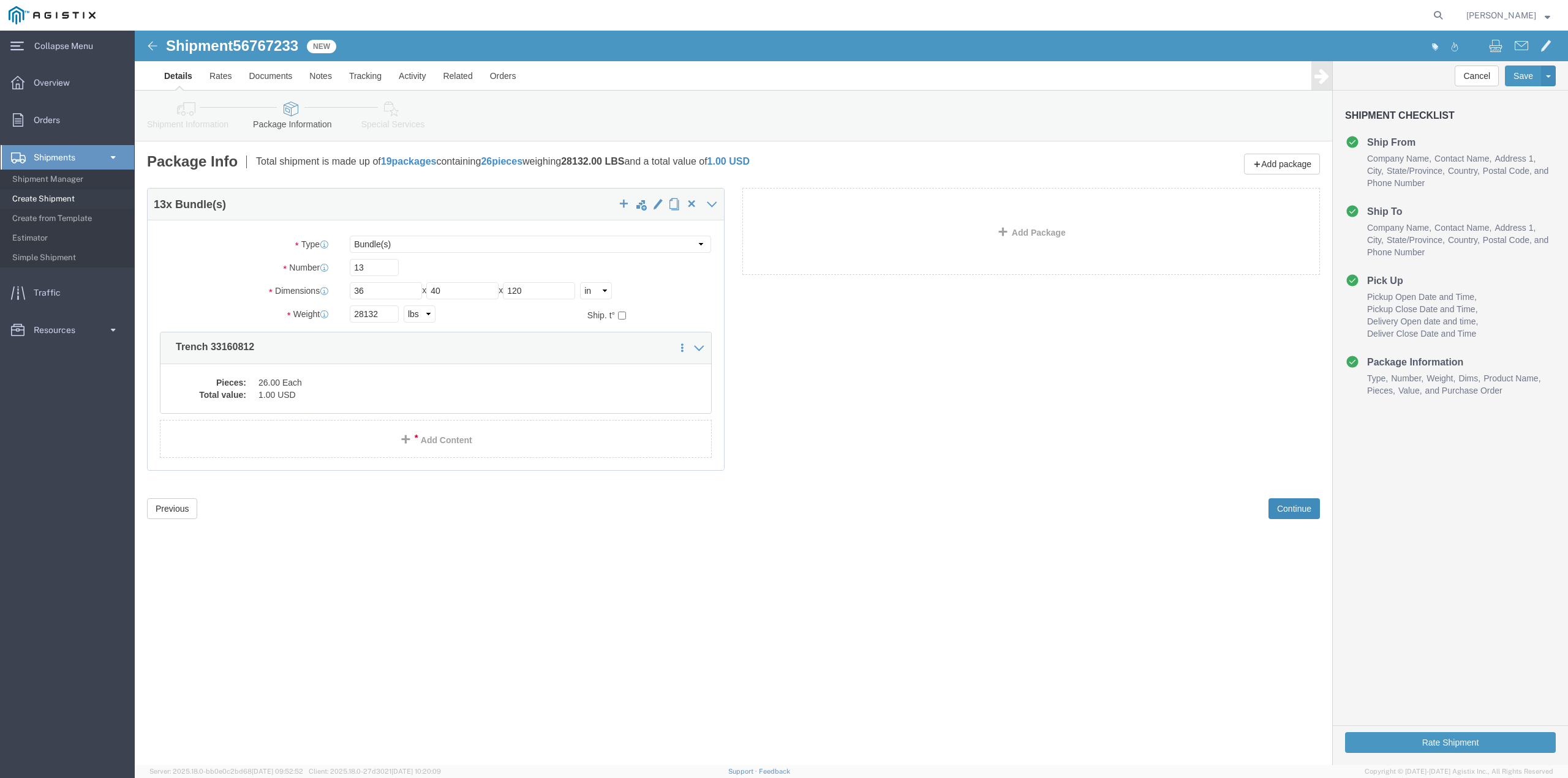
click button "Continue"
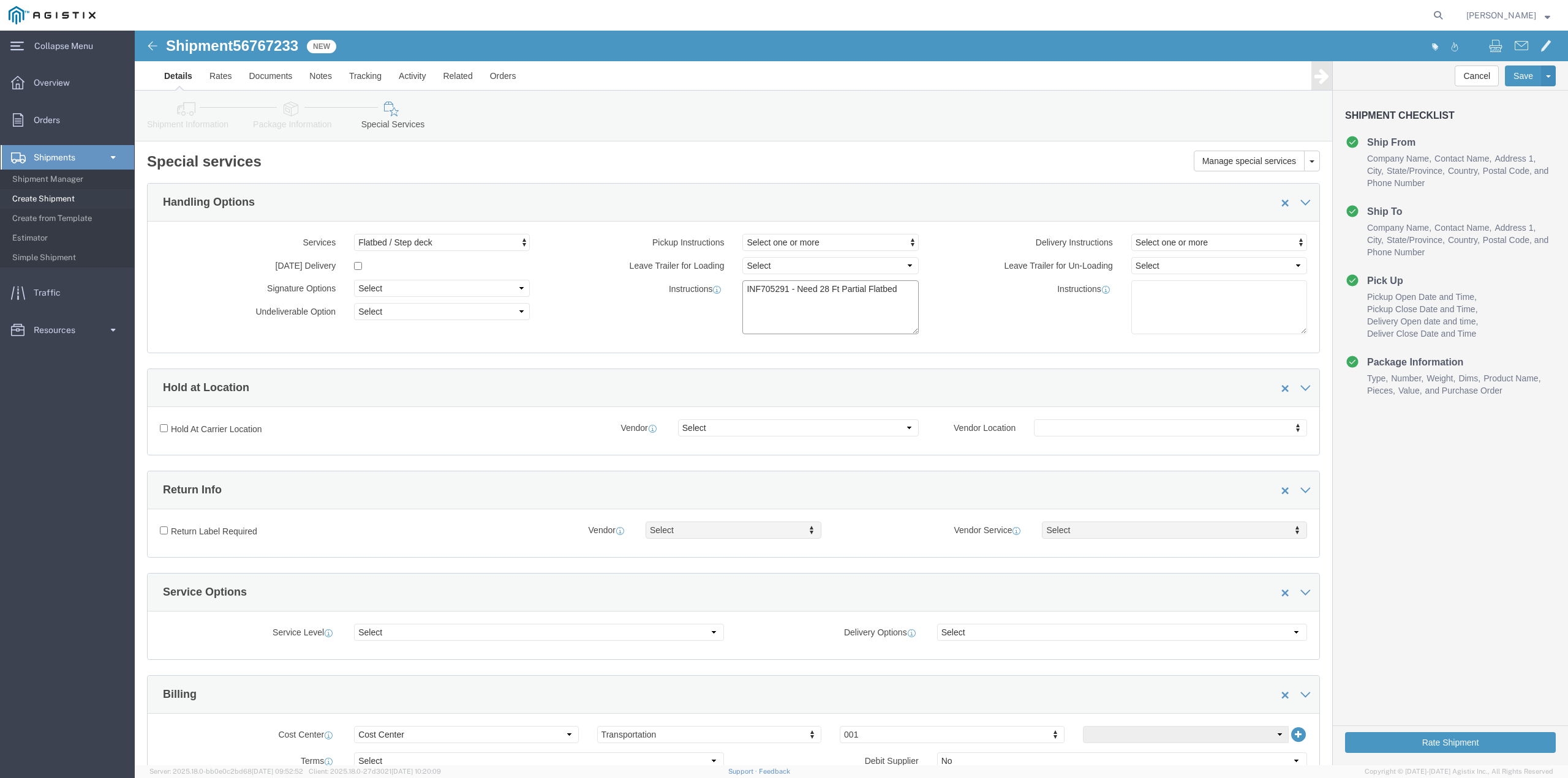
click textarea "INF705291 - Need 28 Ft Partial Flatbed"
type textarea "INF705290"
click button "Rate Shipment"
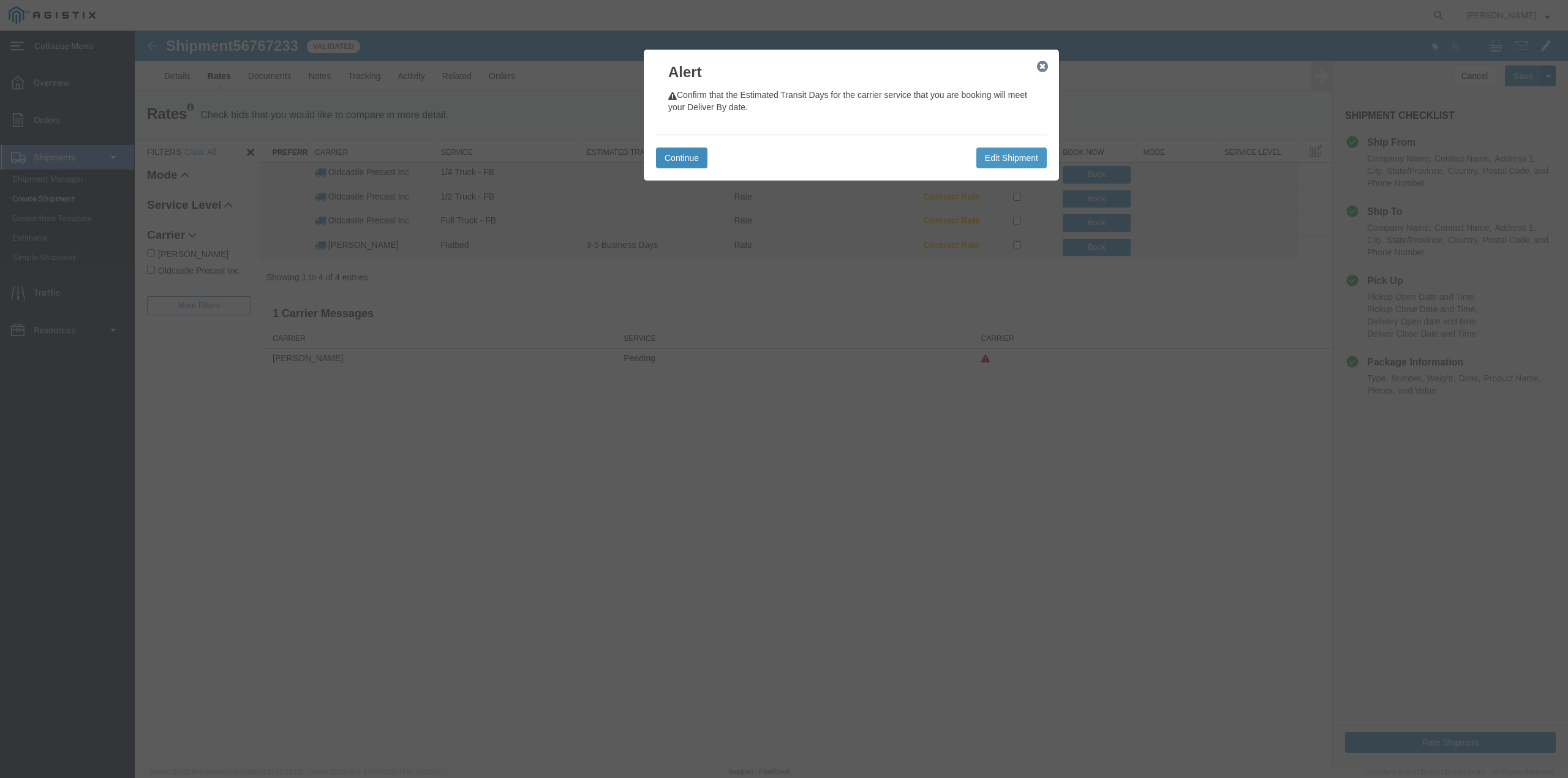
click at [695, 152] on button "Continue" at bounding box center [682, 158] width 51 height 21
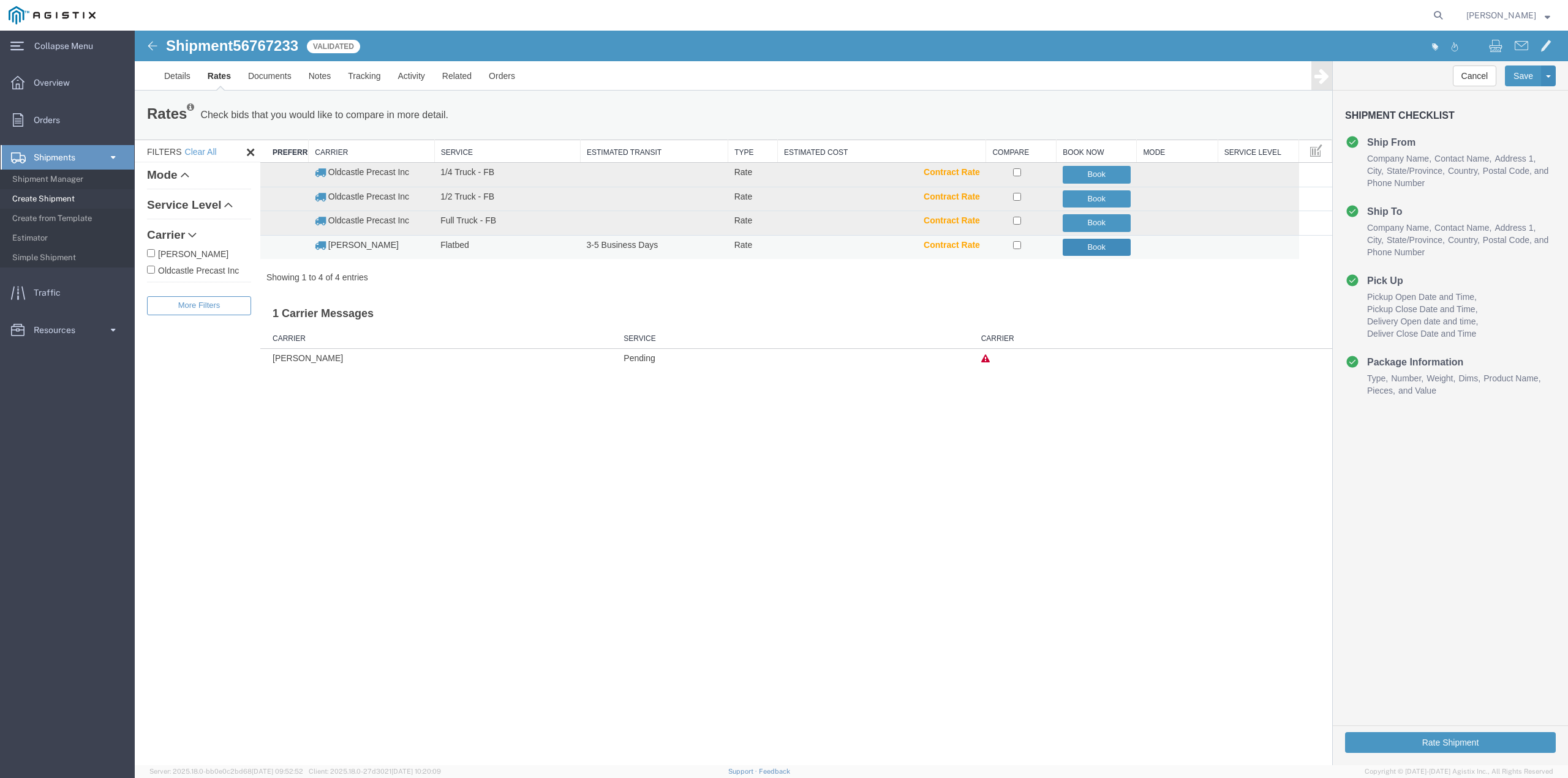
click at [1099, 244] on button "Book" at bounding box center [1096, 248] width 68 height 18
